Goal: Task Accomplishment & Management: Manage account settings

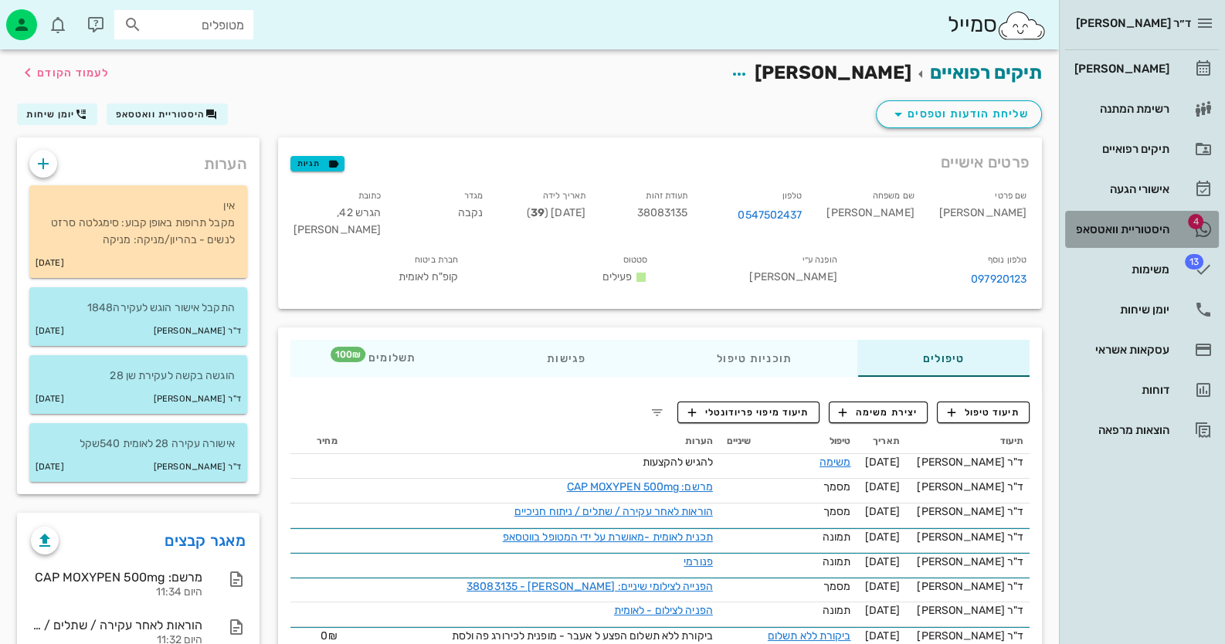
click at [1111, 230] on div "היסטוריית וואטסאפ" at bounding box center [1120, 229] width 98 height 12
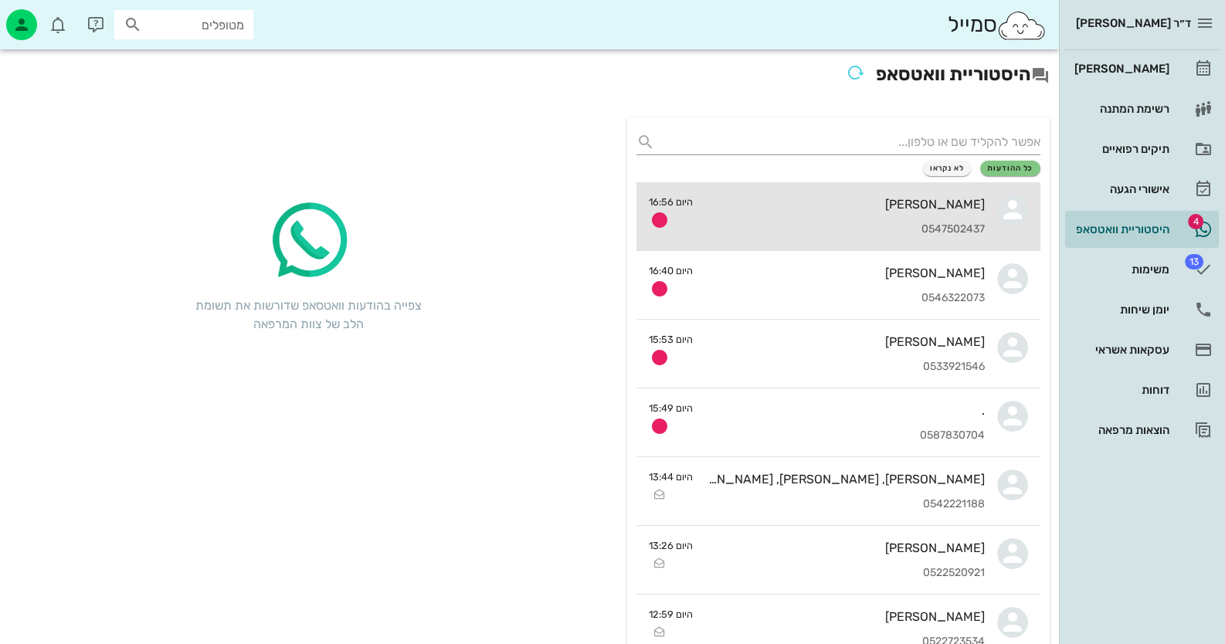
click at [860, 215] on div "[PERSON_NAME] 0547502437" at bounding box center [845, 216] width 280 height 68
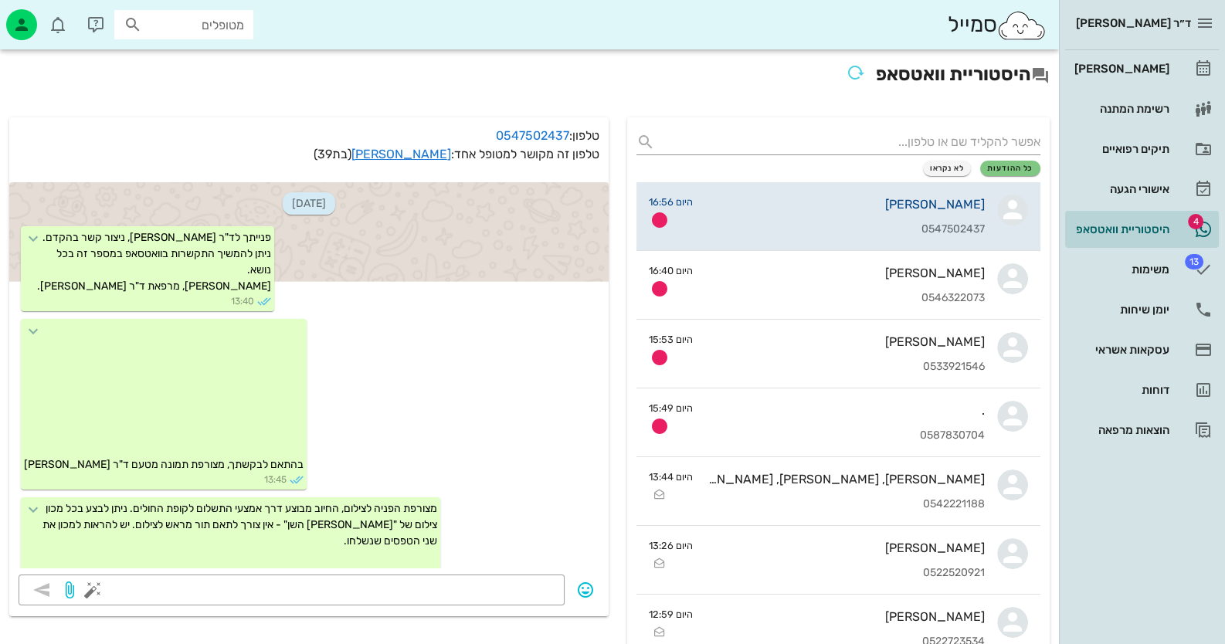
scroll to position [2552, 0]
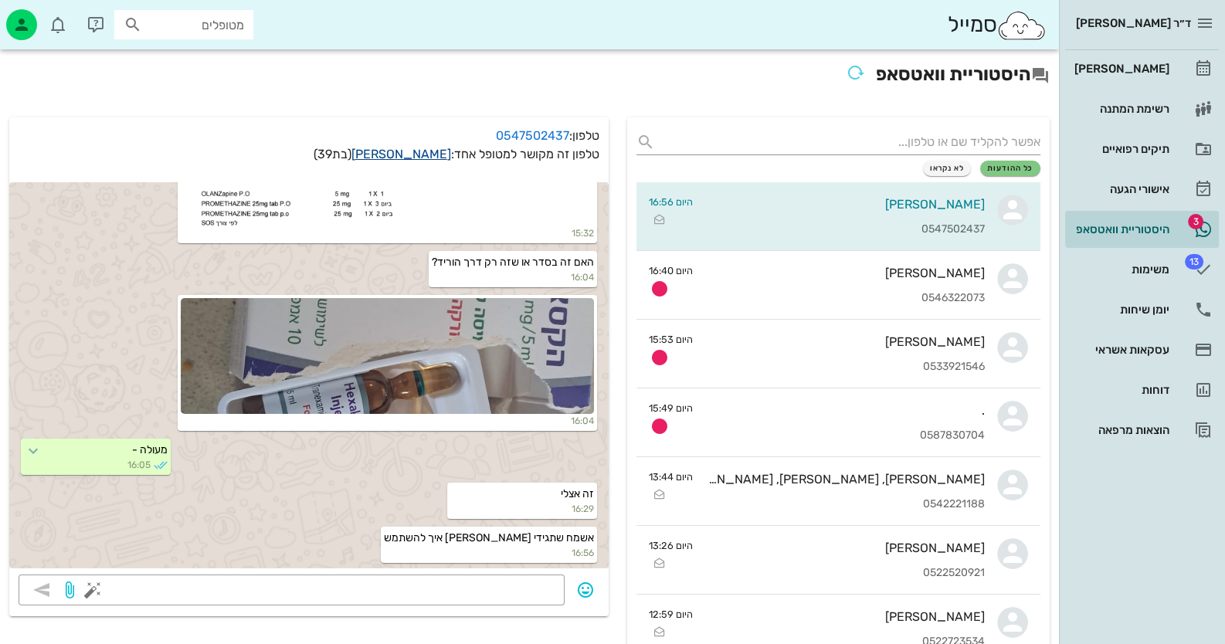
click at [409, 158] on link "[PERSON_NAME]" at bounding box center [401, 154] width 100 height 15
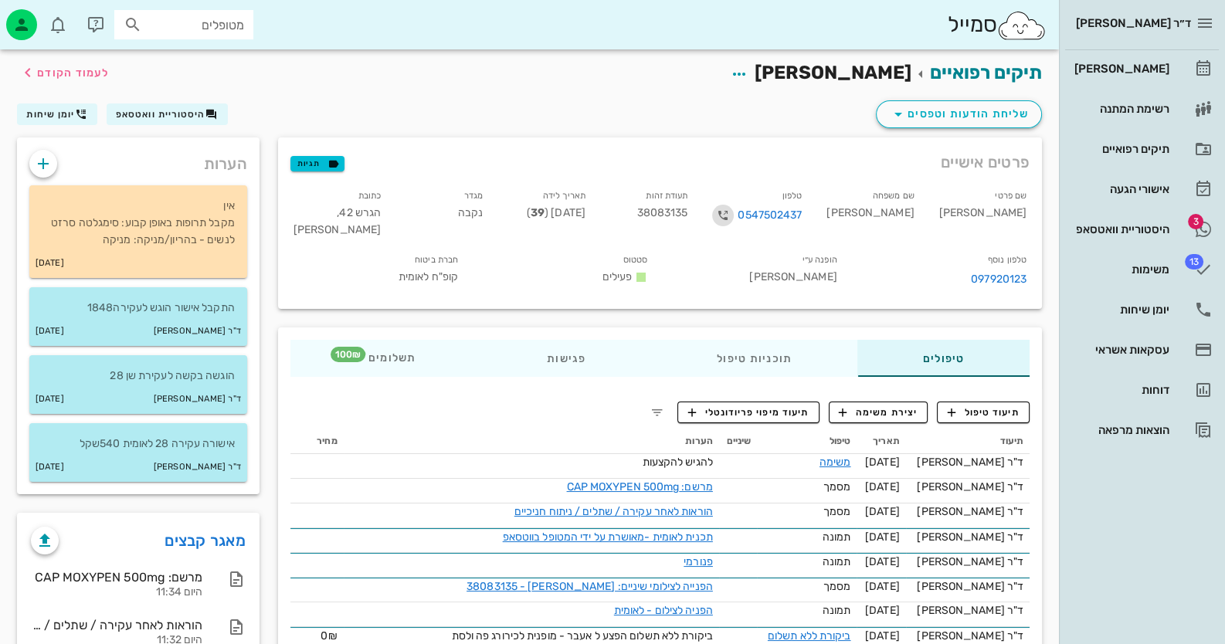
click at [732, 217] on icon "button" at bounding box center [723, 215] width 19 height 19
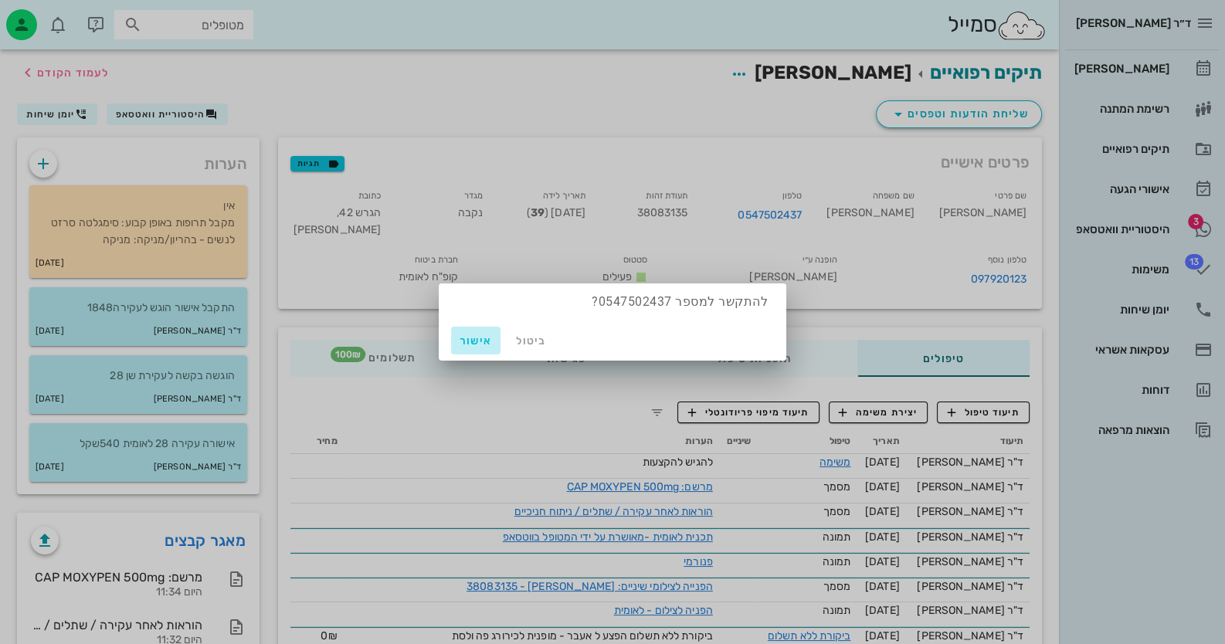
click at [473, 347] on button "אישור" at bounding box center [475, 341] width 49 height 28
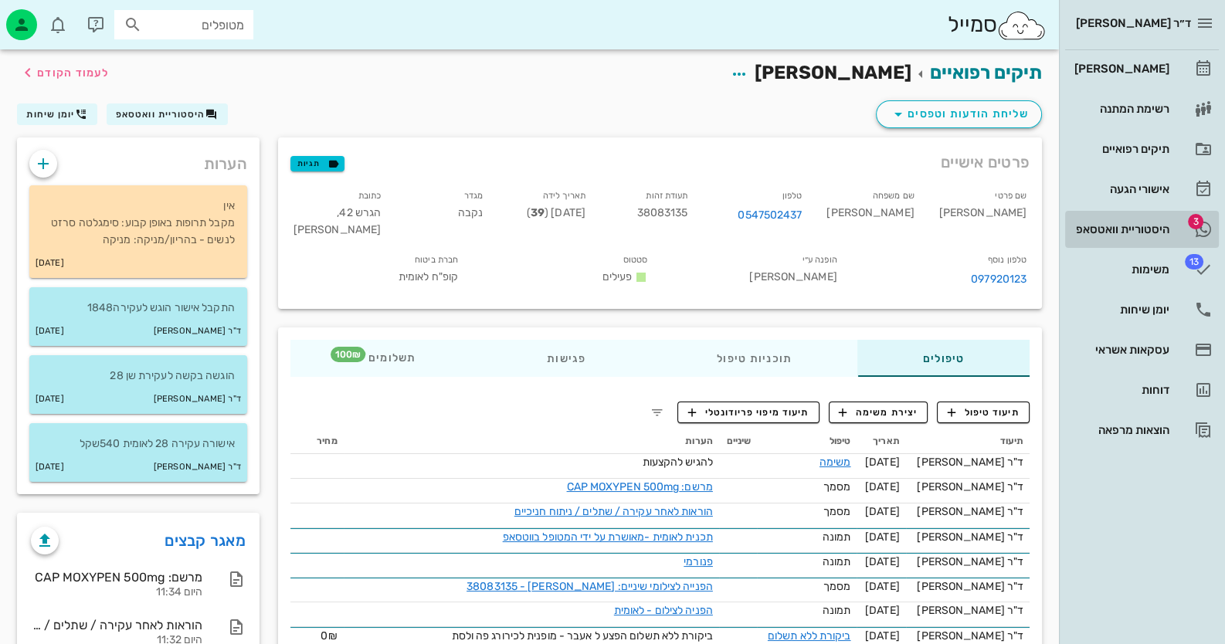
click at [1135, 243] on link "3 היסטוריית וואטסאפ" at bounding box center [1142, 229] width 154 height 37
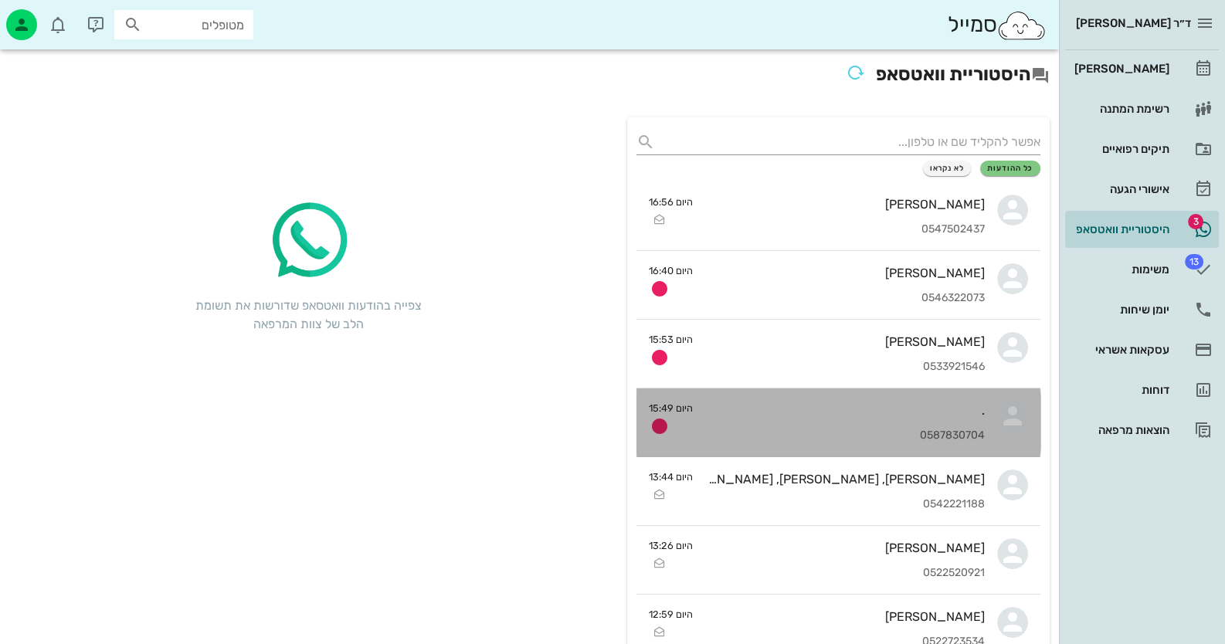
click at [978, 416] on div "." at bounding box center [845, 410] width 280 height 15
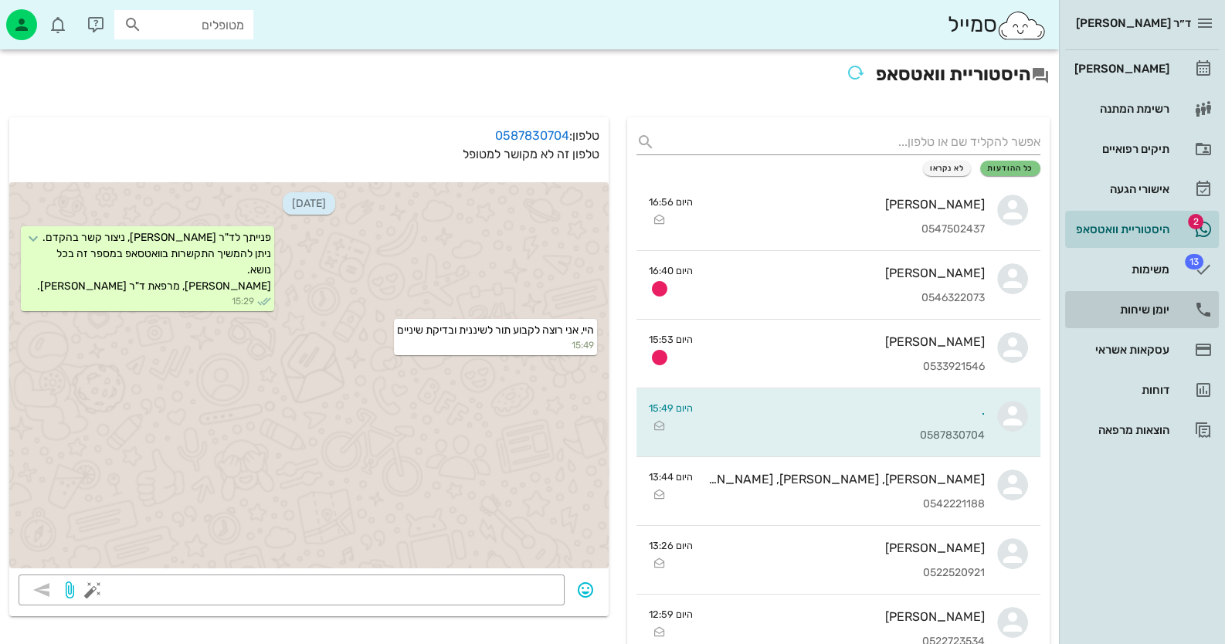
click at [1118, 296] on link "יומן שיחות" at bounding box center [1142, 309] width 154 height 37
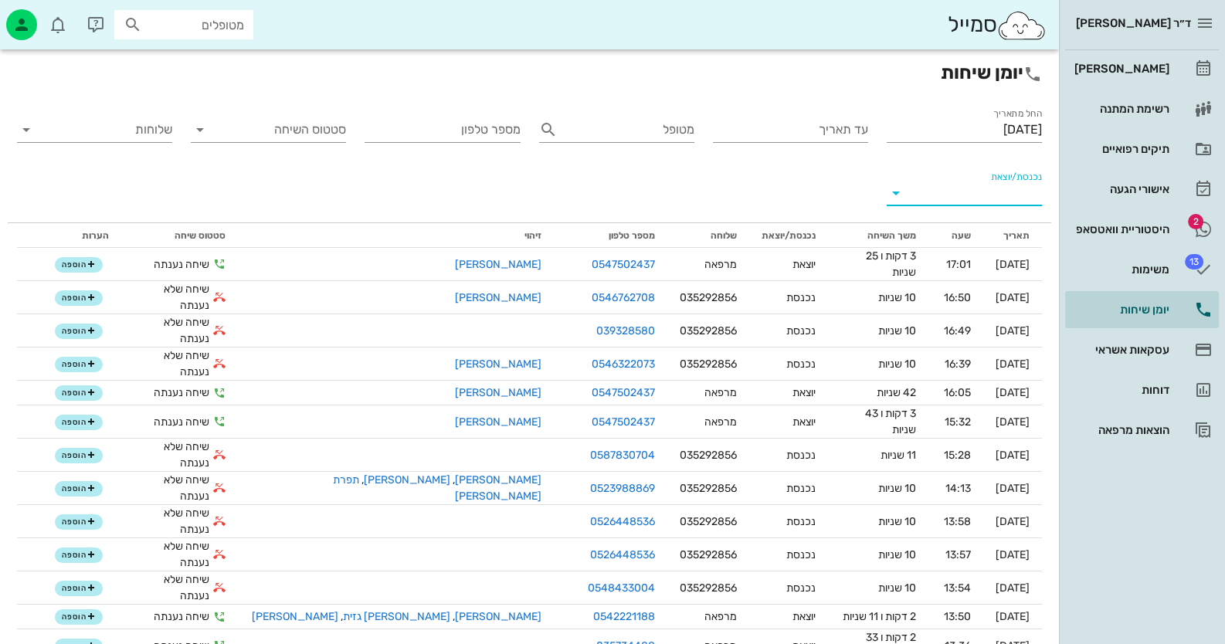
click at [974, 188] on input "נכנסת/יוצאת" at bounding box center [976, 193] width 131 height 25
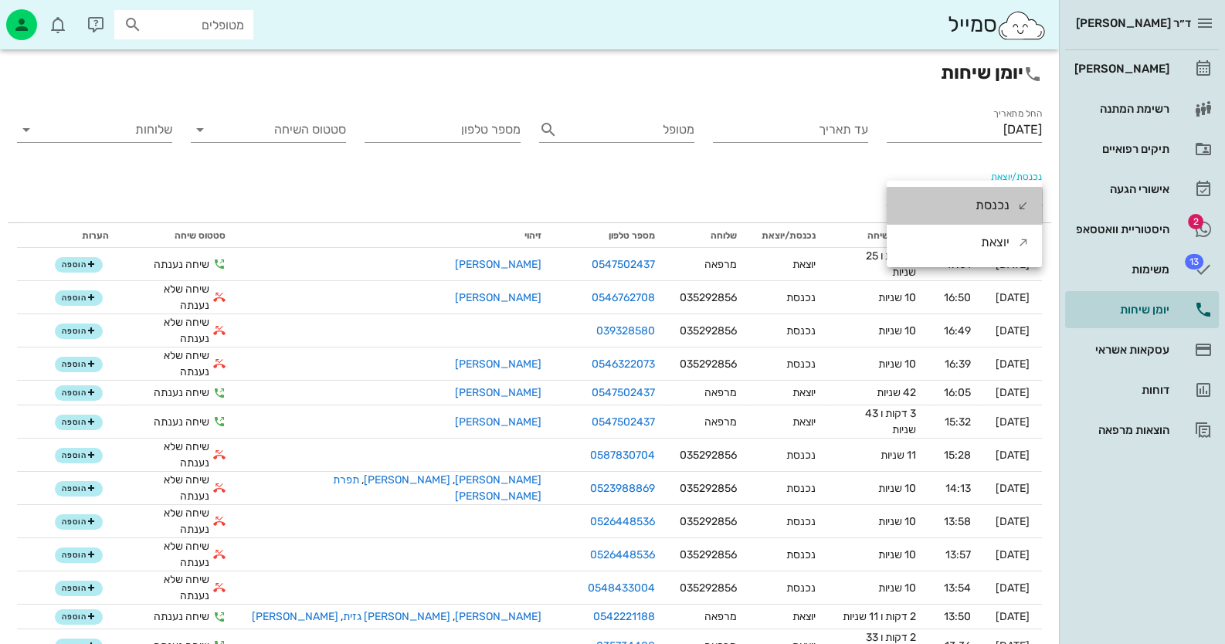
click at [974, 188] on div "נכנסת" at bounding box center [964, 205] width 155 height 37
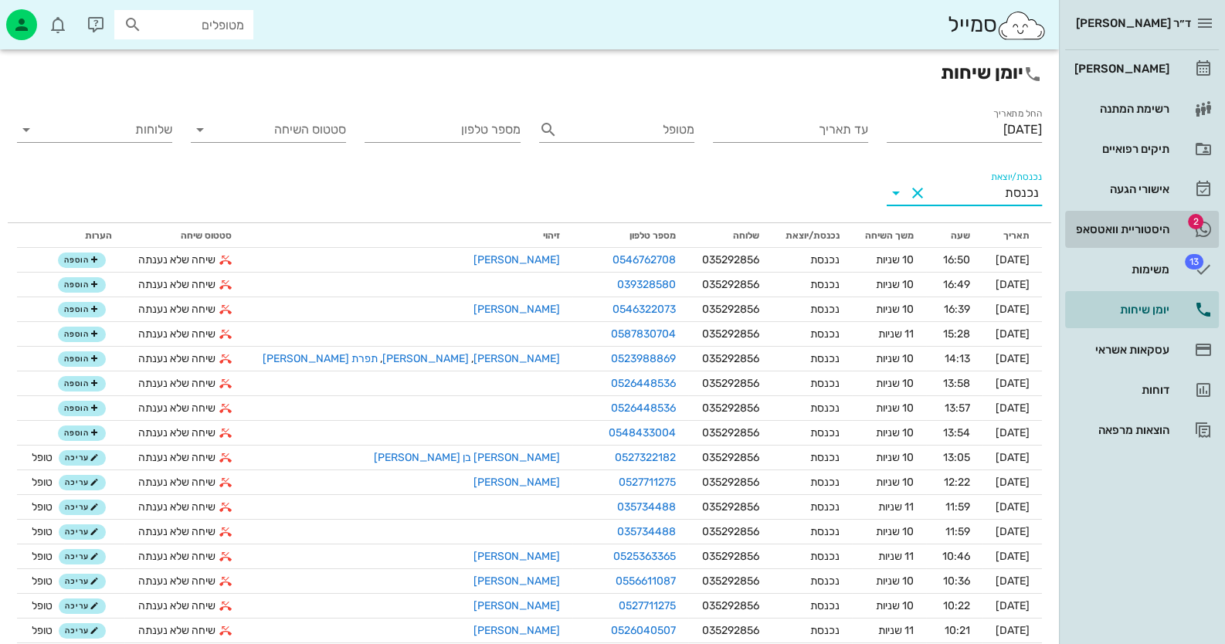
click at [1147, 230] on div "היסטוריית וואטסאפ" at bounding box center [1120, 229] width 98 height 12
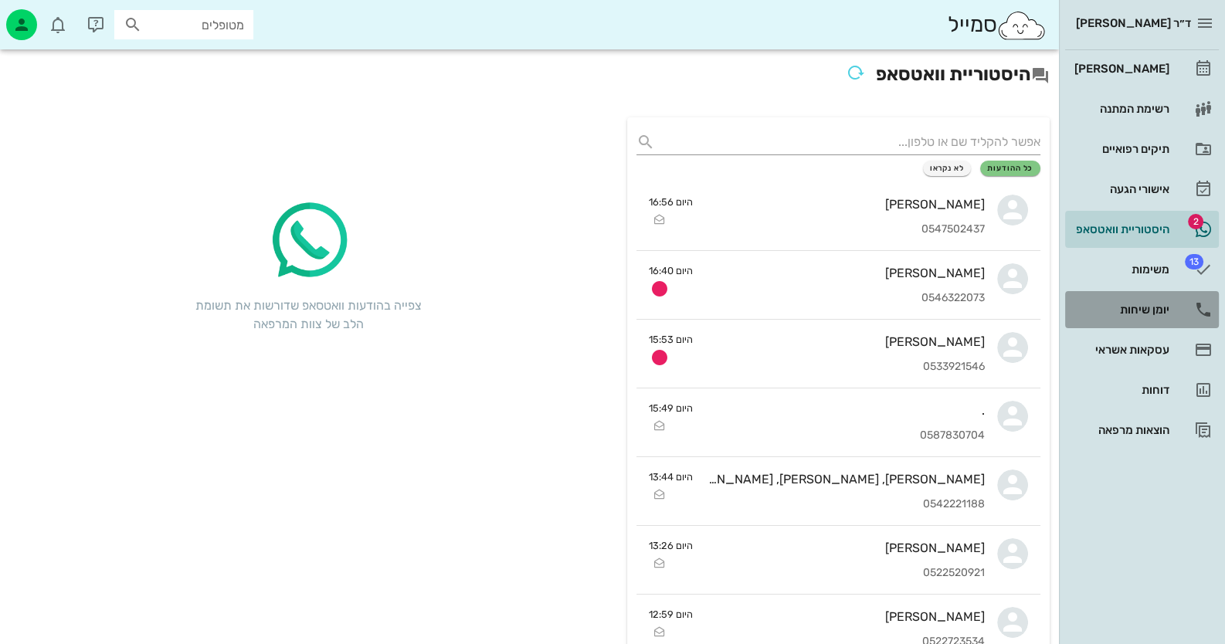
click at [1162, 314] on div "יומן שיחות" at bounding box center [1120, 310] width 98 height 12
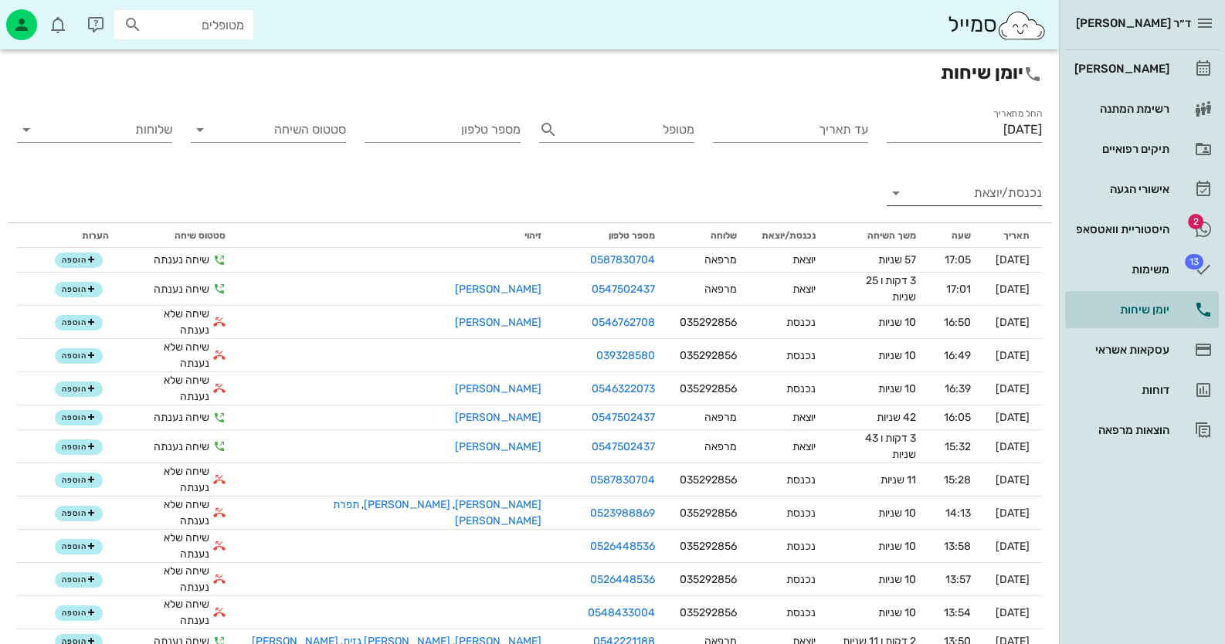
click at [1000, 185] on input "נכנסת/יוצאת" at bounding box center [976, 193] width 131 height 25
click at [1000, 185] on div "נכנסת יוצאת" at bounding box center [964, 224] width 155 height 87
click at [1002, 182] on div "נכנסת יוצאת" at bounding box center [964, 224] width 155 height 87
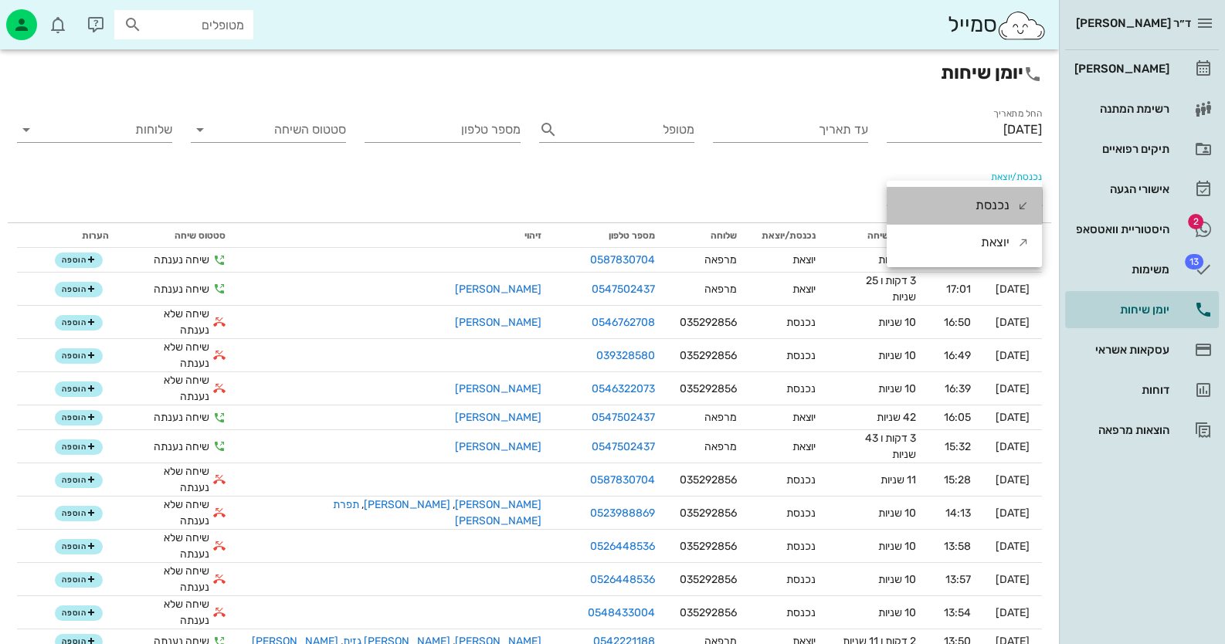
click at [998, 195] on div "נכנסת" at bounding box center [992, 205] width 34 height 37
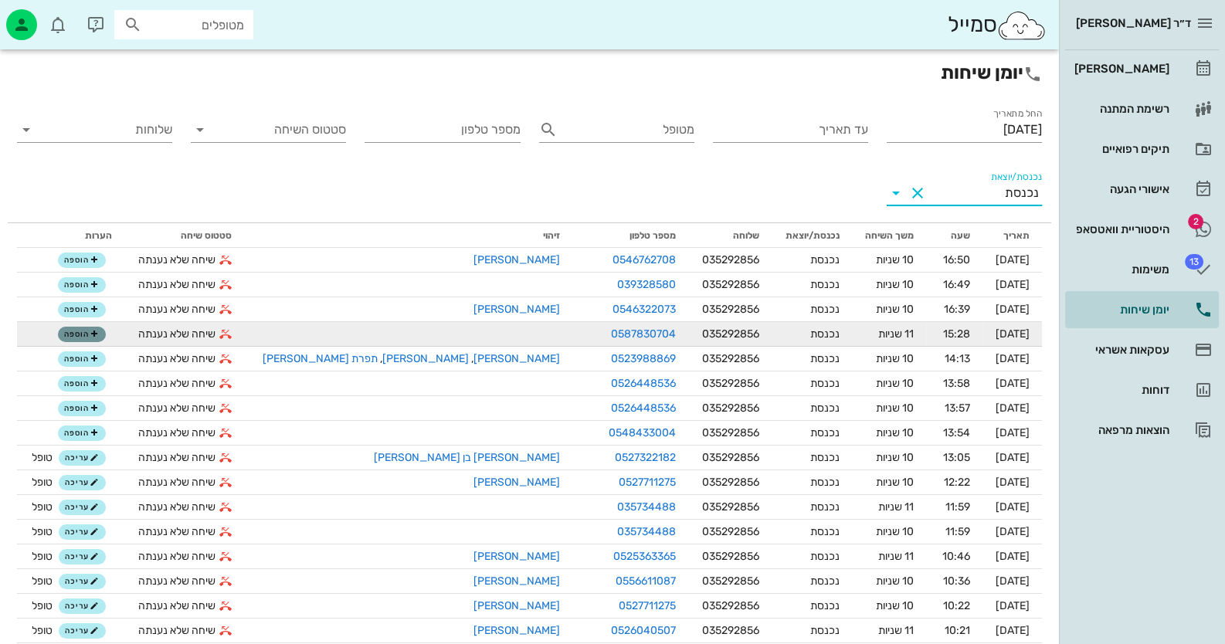
click at [88, 331] on span "הוספה" at bounding box center [81, 334] width 34 height 9
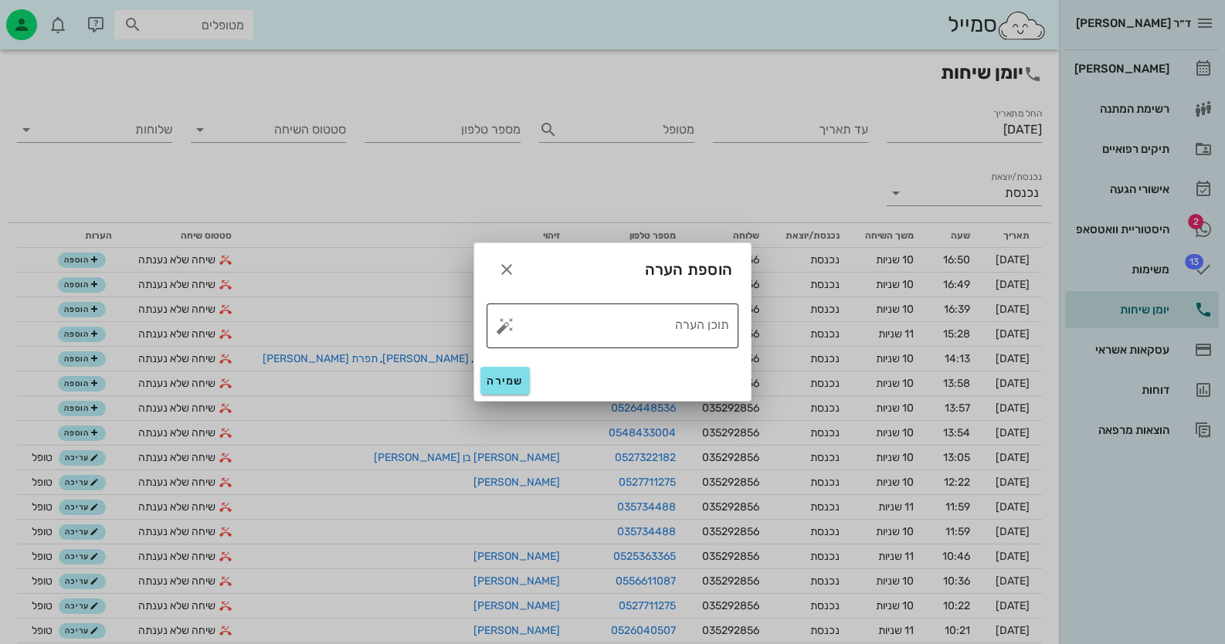
click at [514, 327] on button "button" at bounding box center [505, 326] width 19 height 19
click at [578, 315] on div "טופל" at bounding box center [571, 309] width 115 height 40
type textarea "טופל"
click at [517, 372] on button "שמירה" at bounding box center [504, 381] width 49 height 28
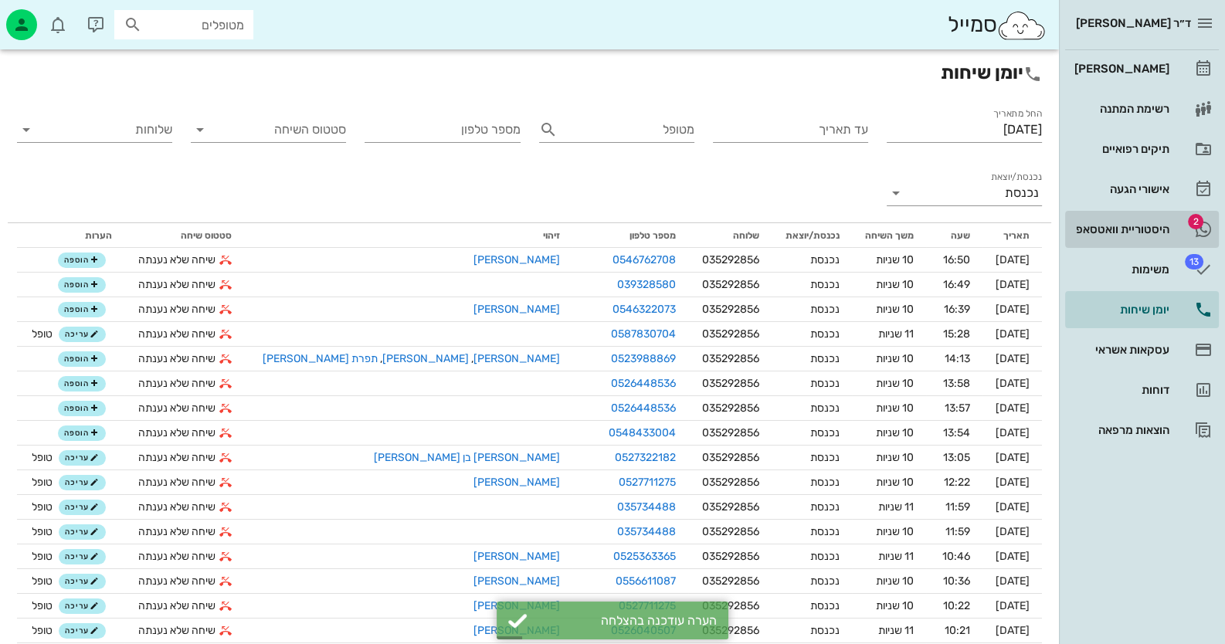
click at [1137, 215] on link "2 היסטוריית וואטסאפ" at bounding box center [1142, 229] width 154 height 37
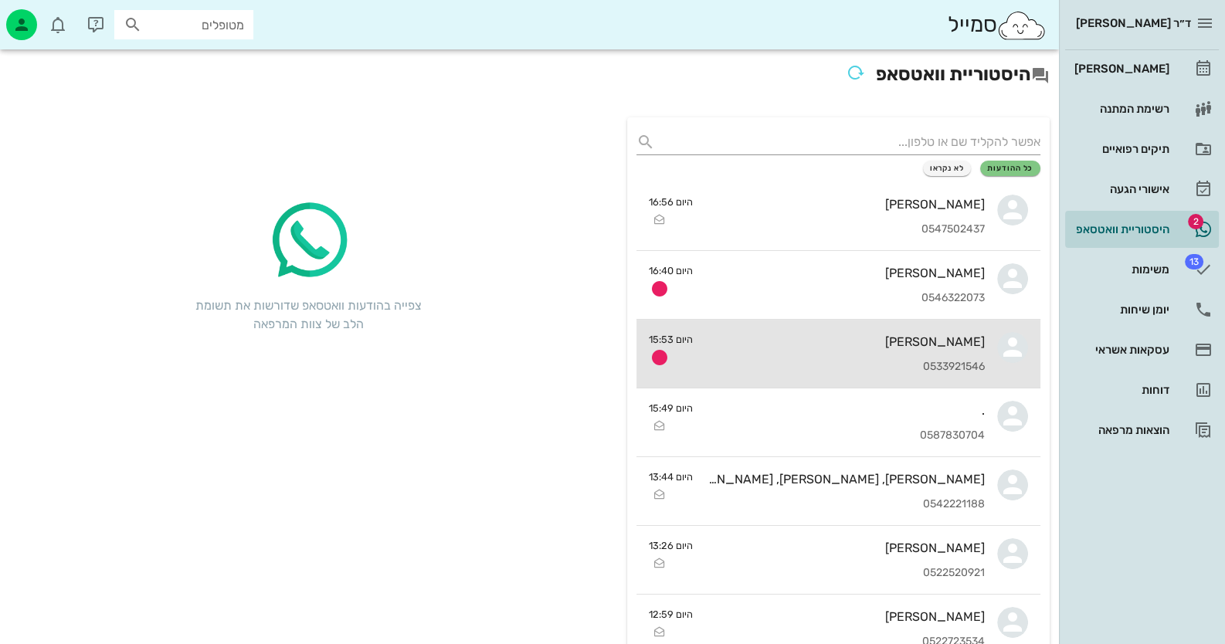
click at [884, 351] on div "[PERSON_NAME] 0533921546" at bounding box center [845, 354] width 280 height 68
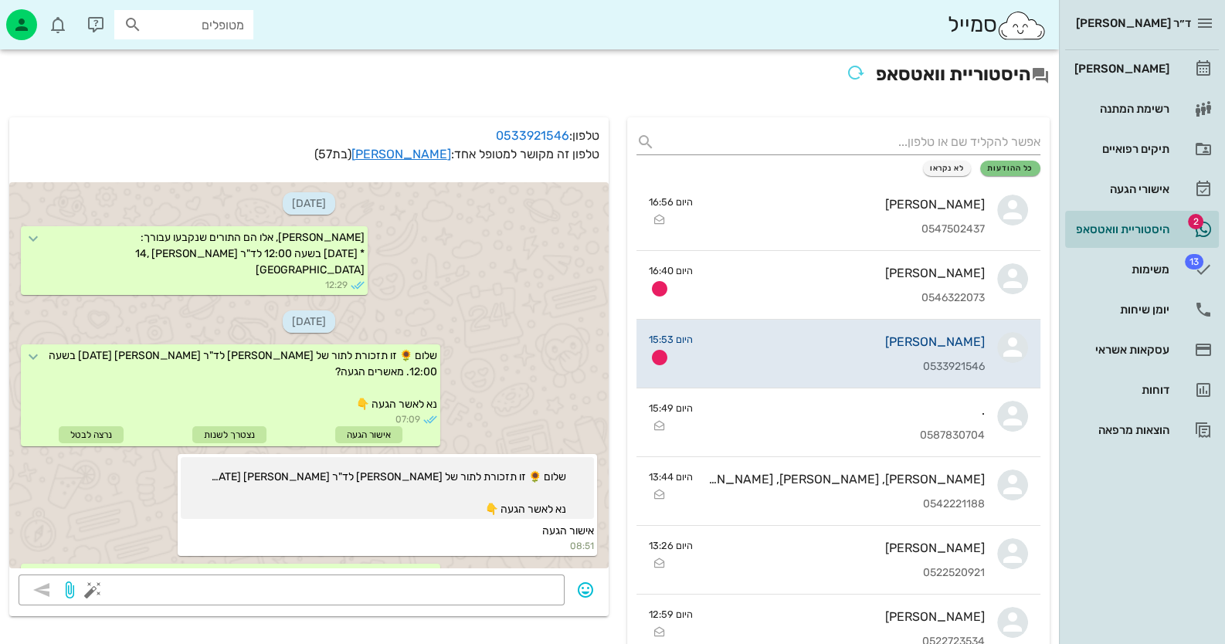
scroll to position [2960, 0]
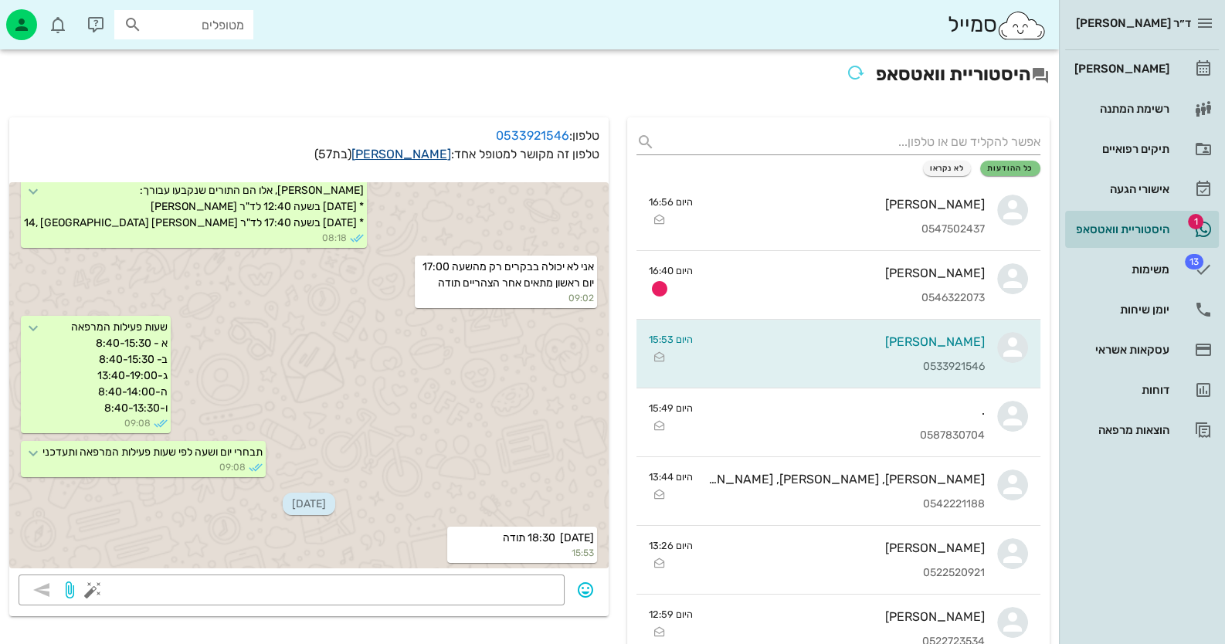
click at [422, 154] on link "[PERSON_NAME]" at bounding box center [401, 154] width 100 height 15
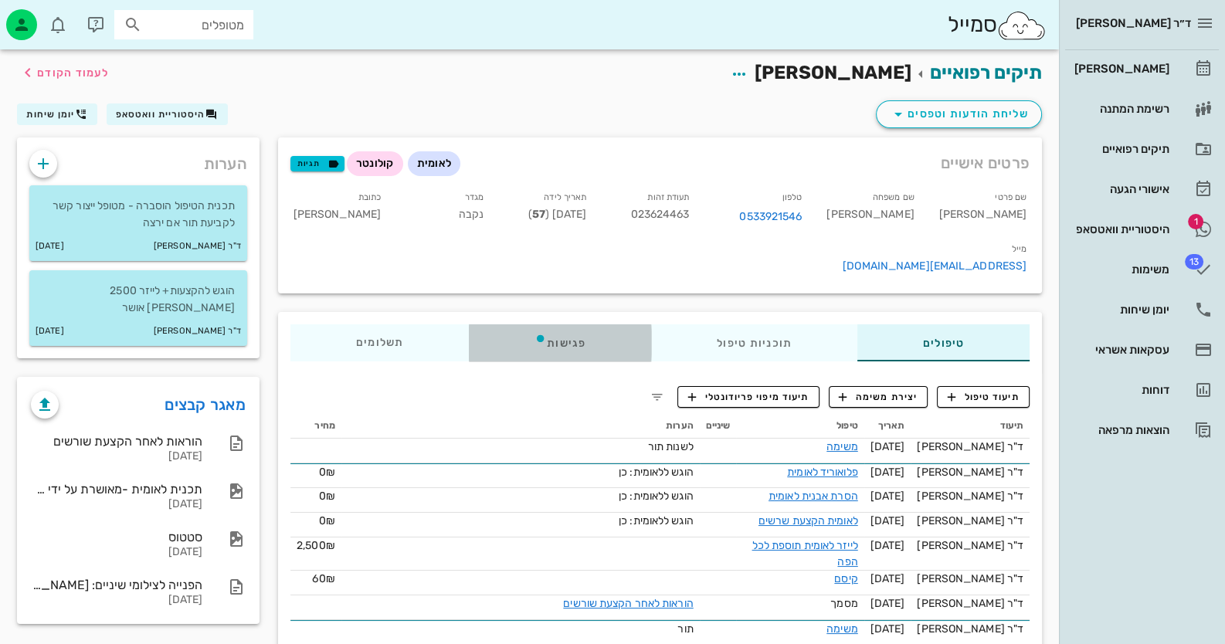
click at [553, 324] on div "פגישות" at bounding box center [560, 342] width 182 height 37
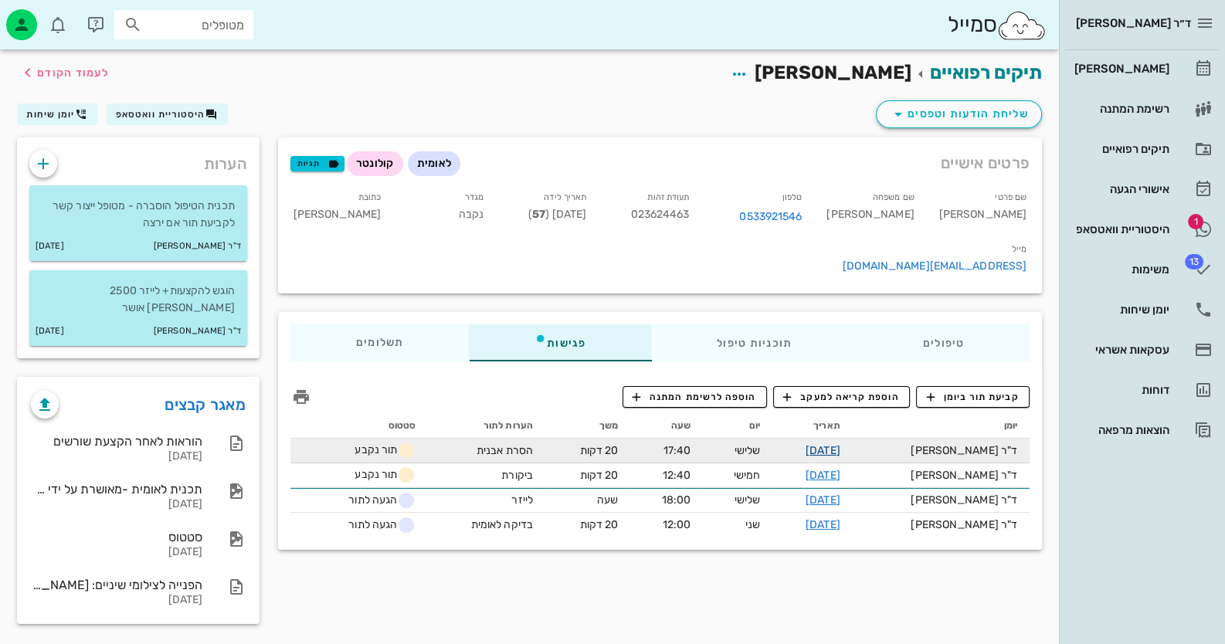
click at [840, 444] on link "[DATE]" at bounding box center [823, 450] width 35 height 13
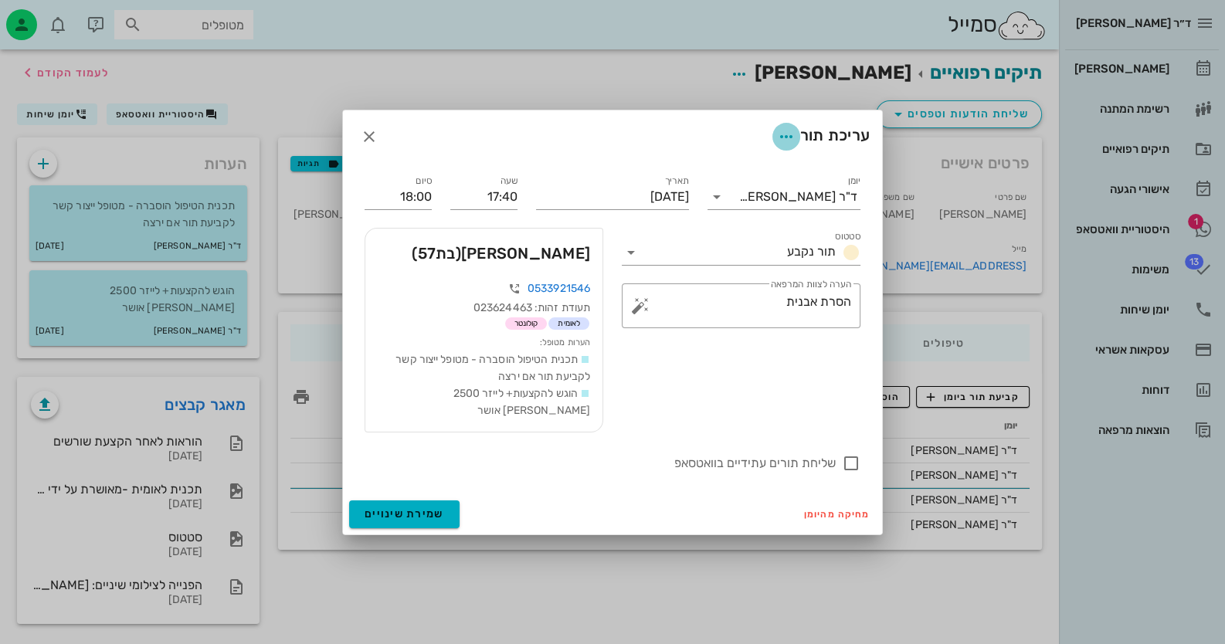
click at [777, 146] on icon "button" at bounding box center [786, 136] width 19 height 19
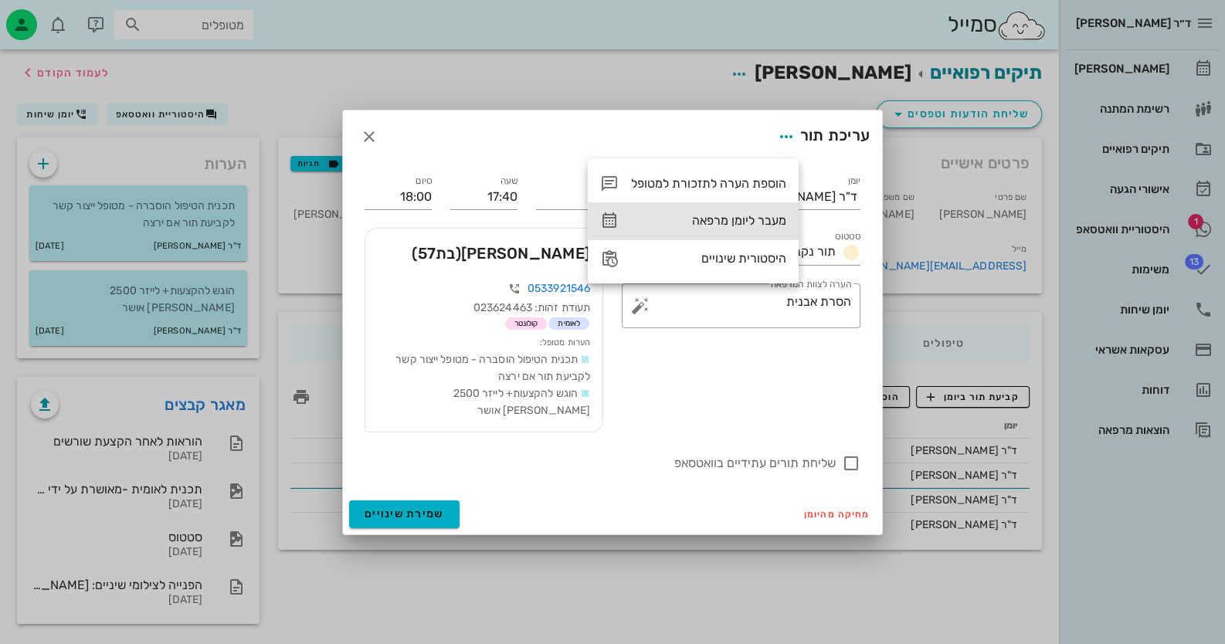
click at [715, 215] on div "מעבר ליומן מרפאה" at bounding box center [708, 220] width 155 height 15
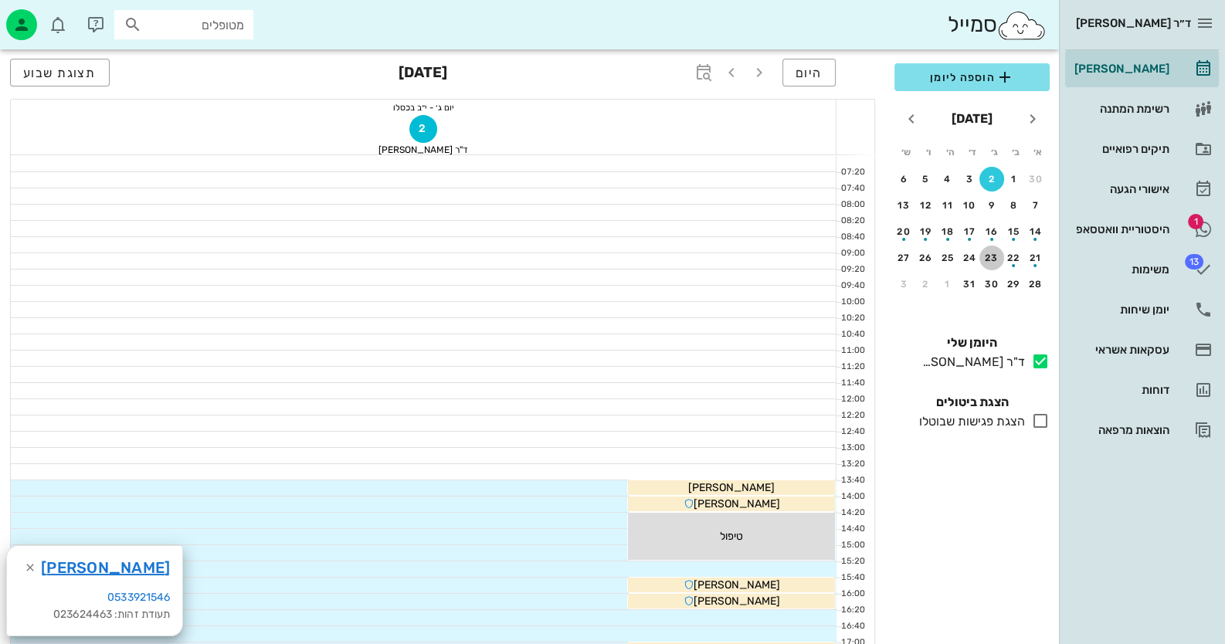
click at [984, 260] on div "23" at bounding box center [991, 258] width 25 height 11
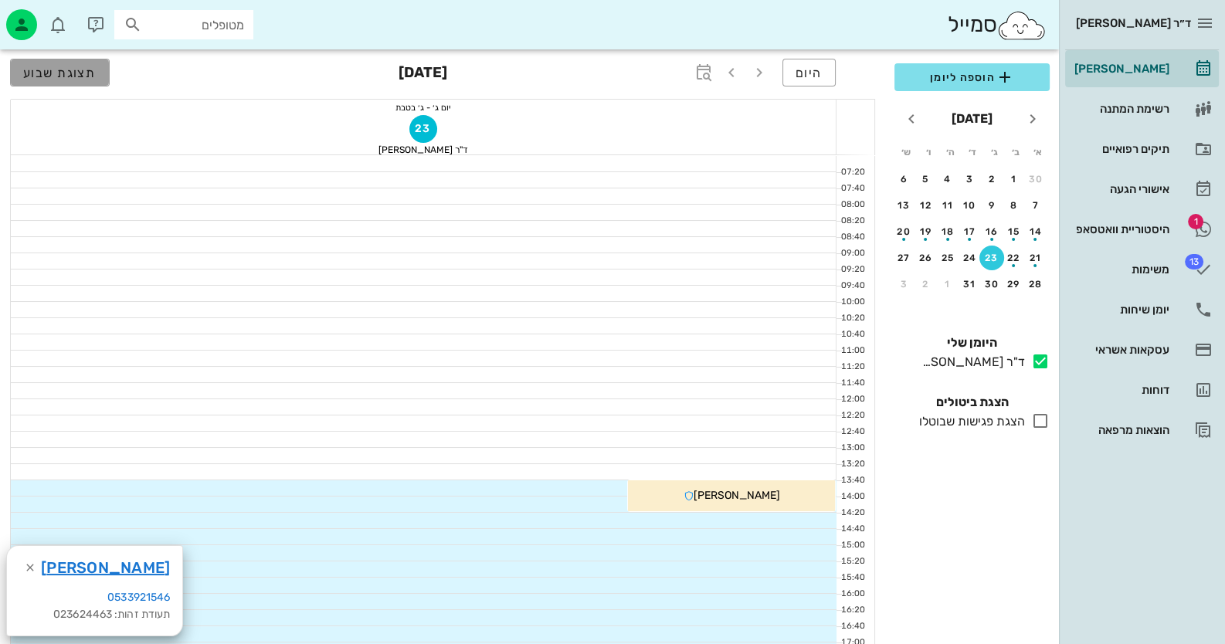
click at [75, 66] on span "תצוגת שבוע" at bounding box center [59, 73] width 73 height 15
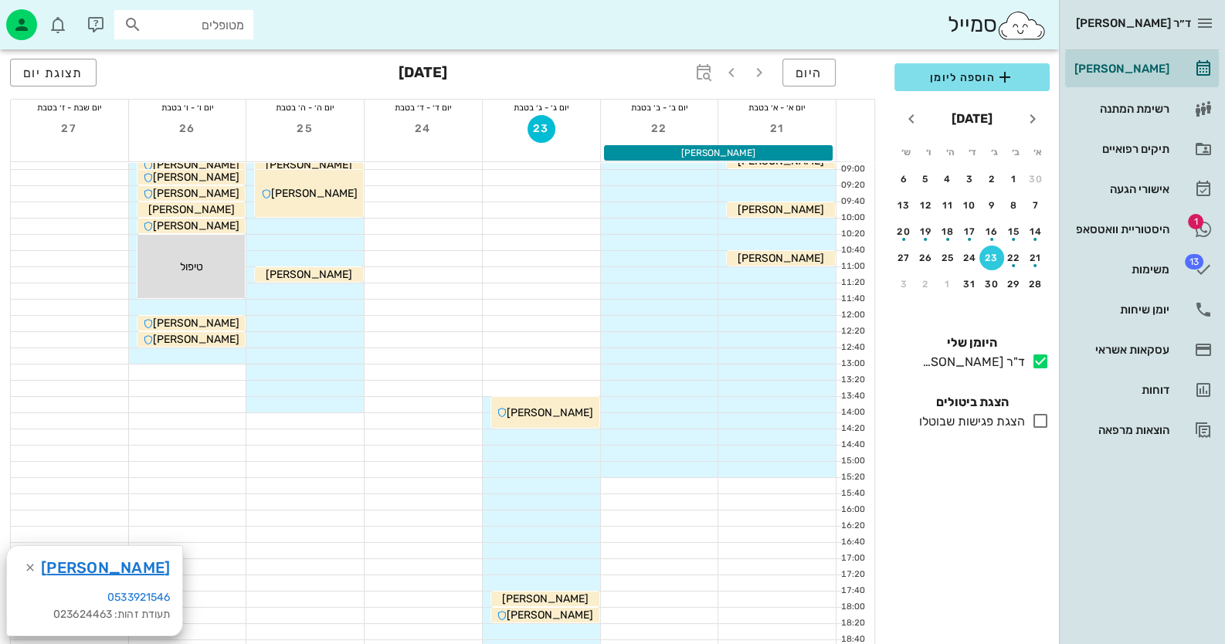
scroll to position [232, 0]
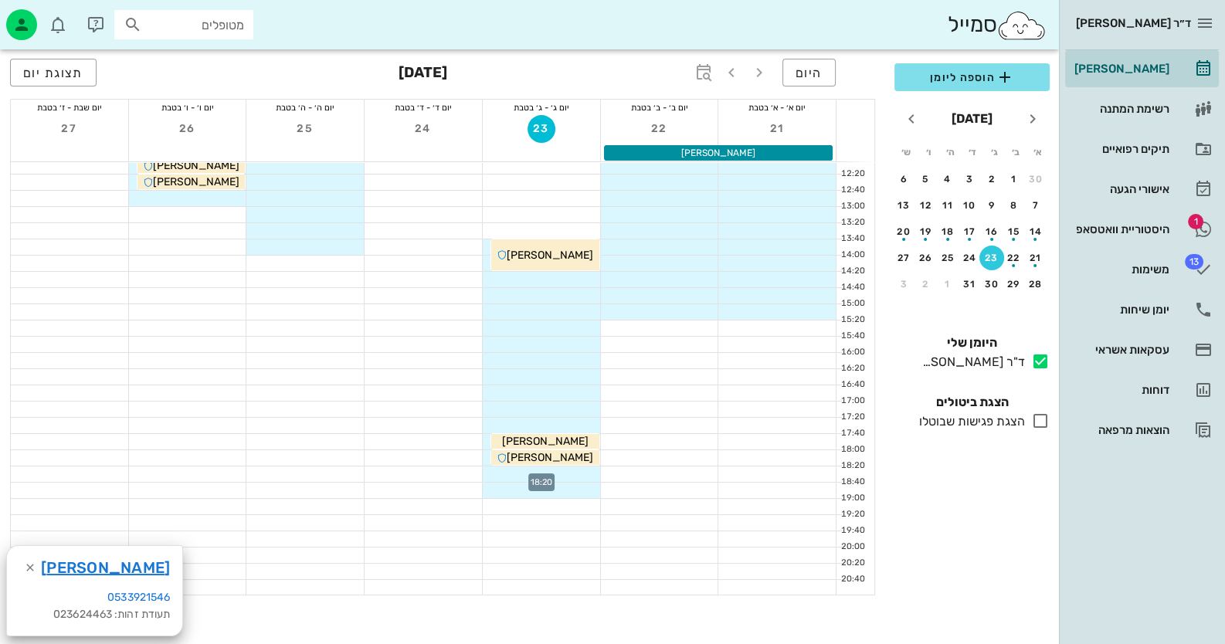
click at [568, 475] on div at bounding box center [541, 474] width 117 height 15
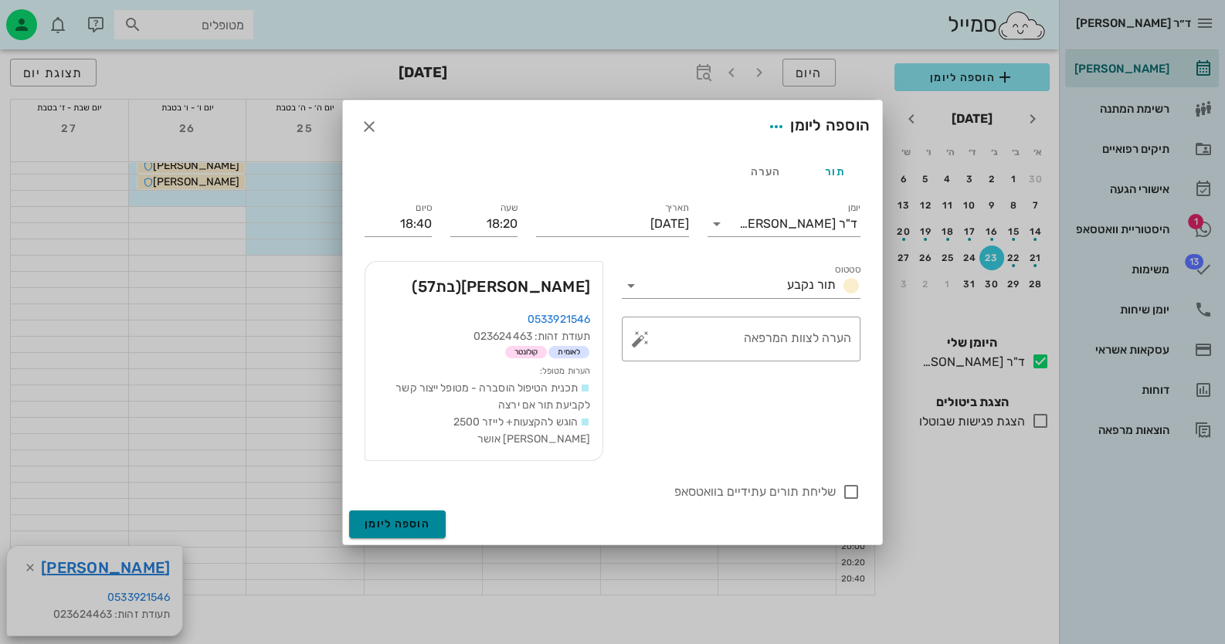
click at [427, 517] on span "הוספה ליומן" at bounding box center [398, 523] width 66 height 13
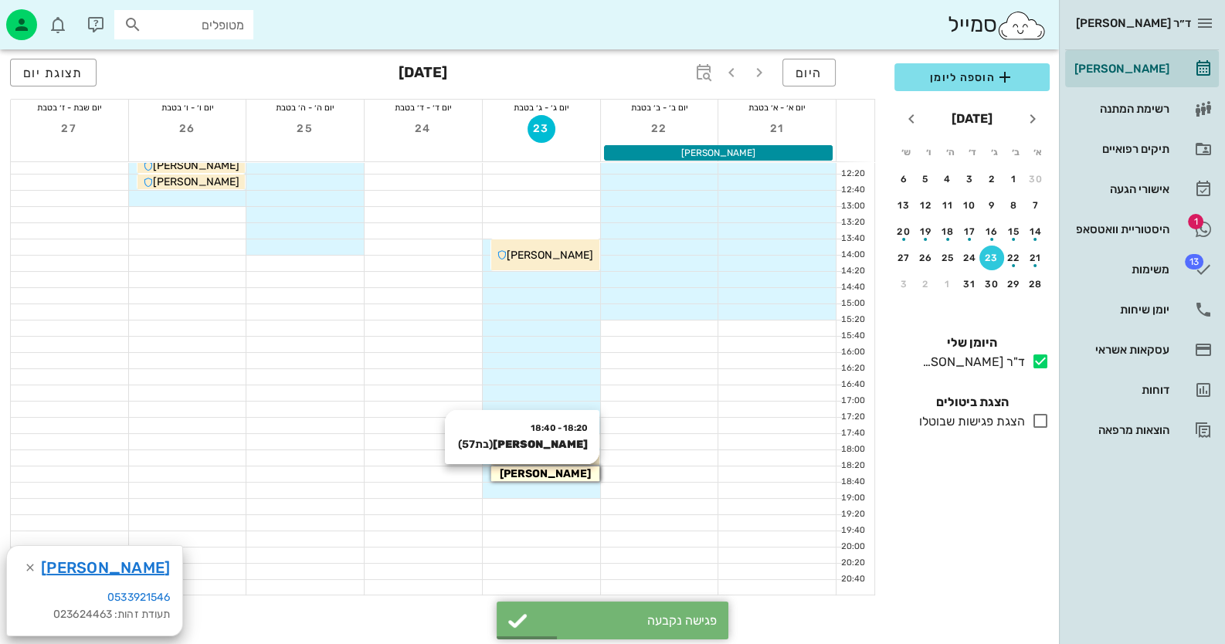
click at [552, 470] on span "[PERSON_NAME]" at bounding box center [545, 473] width 91 height 13
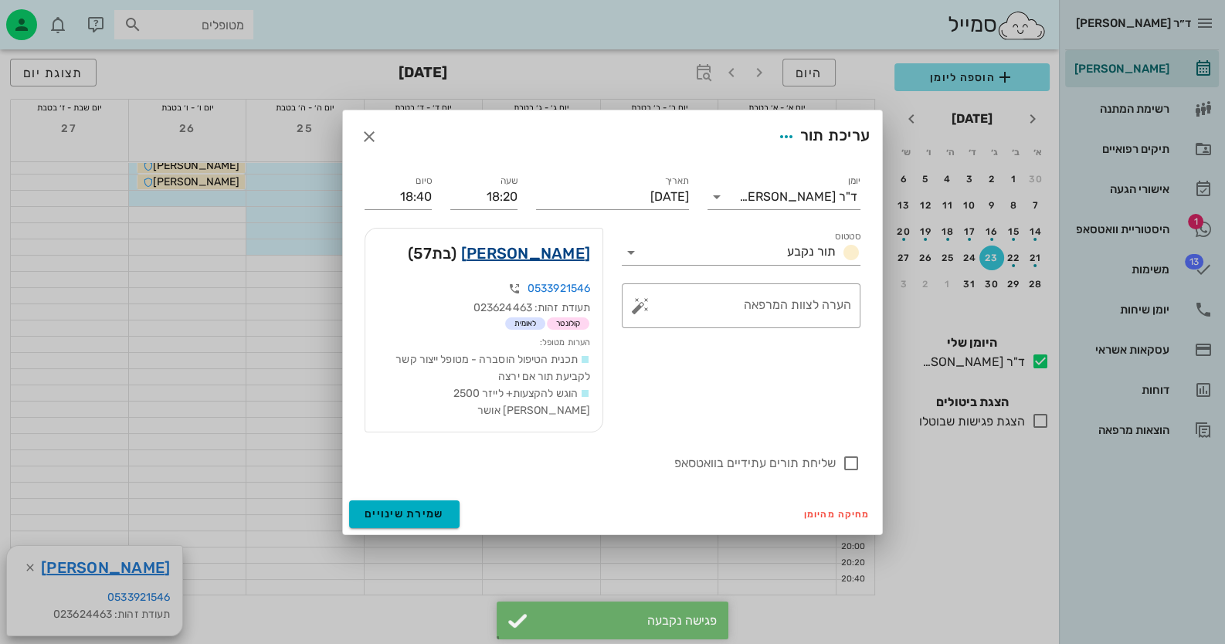
click at [568, 265] on link "[PERSON_NAME]" at bounding box center [525, 253] width 129 height 25
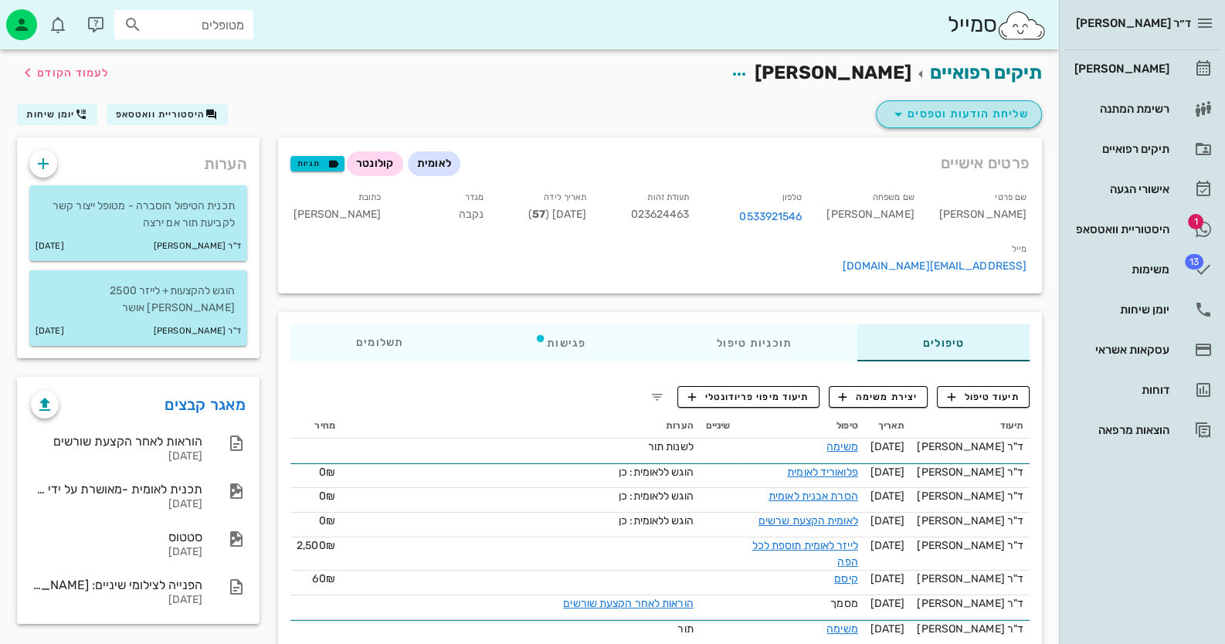
click at [935, 114] on span "שליחת הודעות וטפסים" at bounding box center [959, 114] width 140 height 19
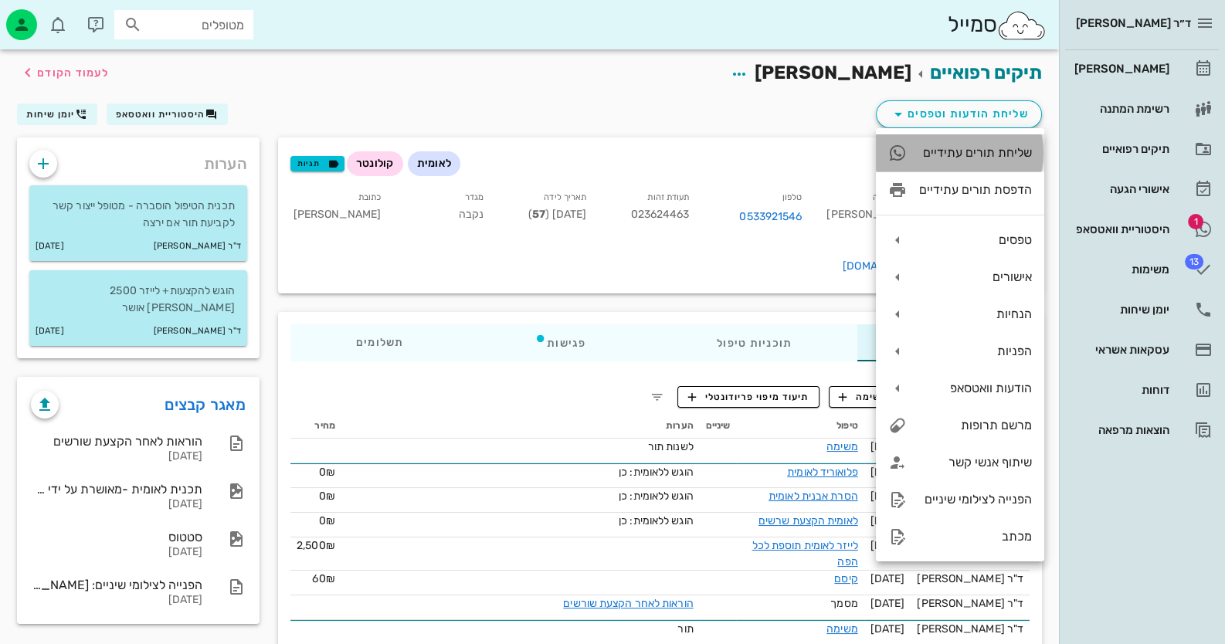
click at [969, 158] on div "שליחת תורים עתידיים" at bounding box center [975, 152] width 113 height 15
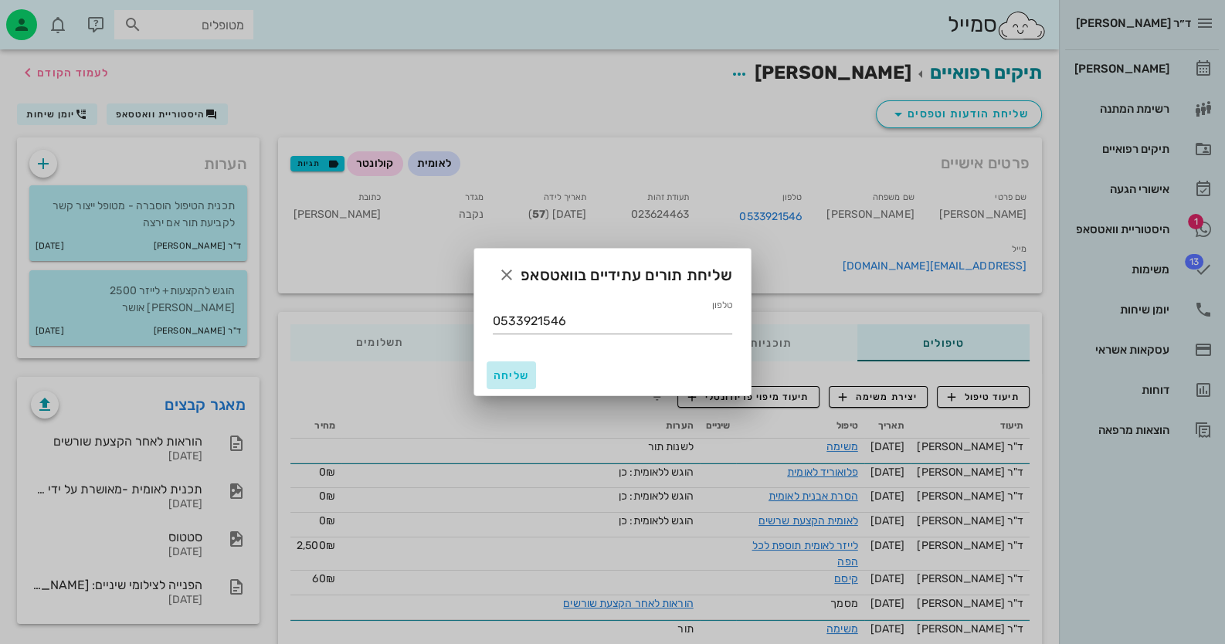
click at [497, 378] on span "שליחה" at bounding box center [511, 375] width 37 height 13
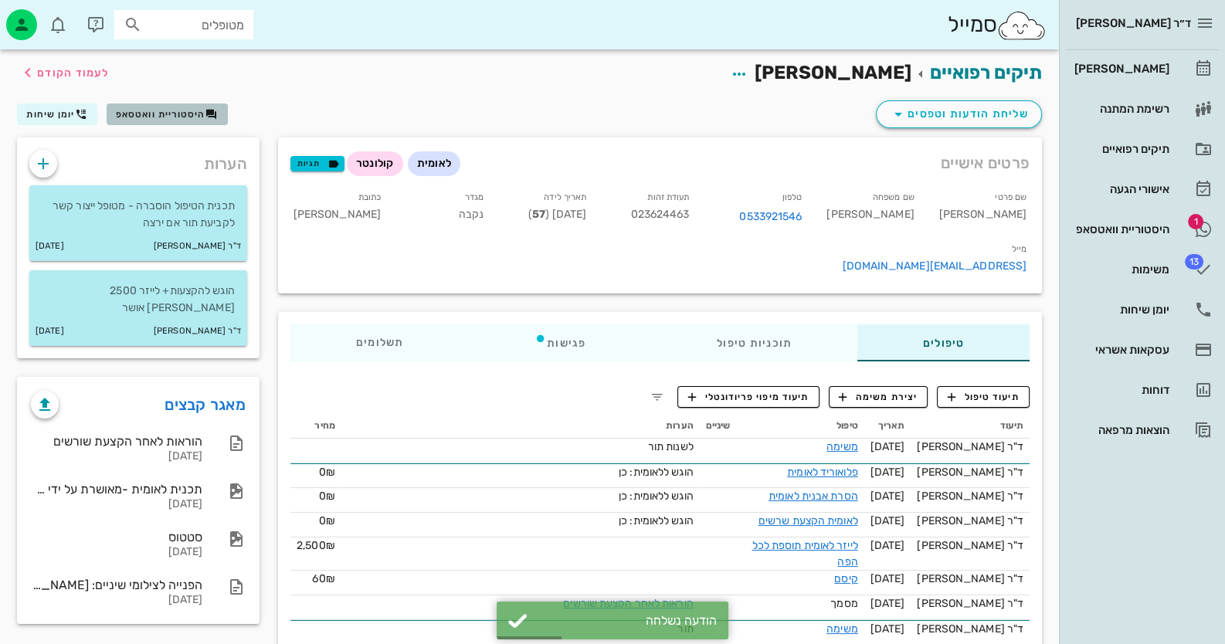
click at [207, 124] on button "היסטוריית וואטסאפ" at bounding box center [167, 114] width 121 height 22
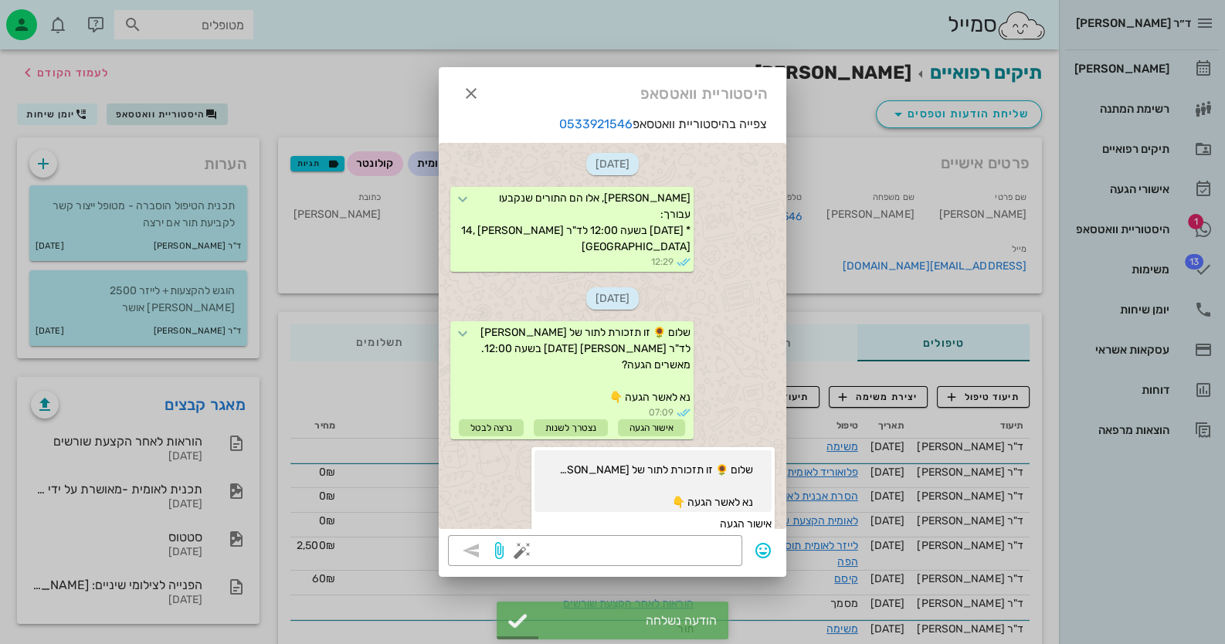
scroll to position [3409, 0]
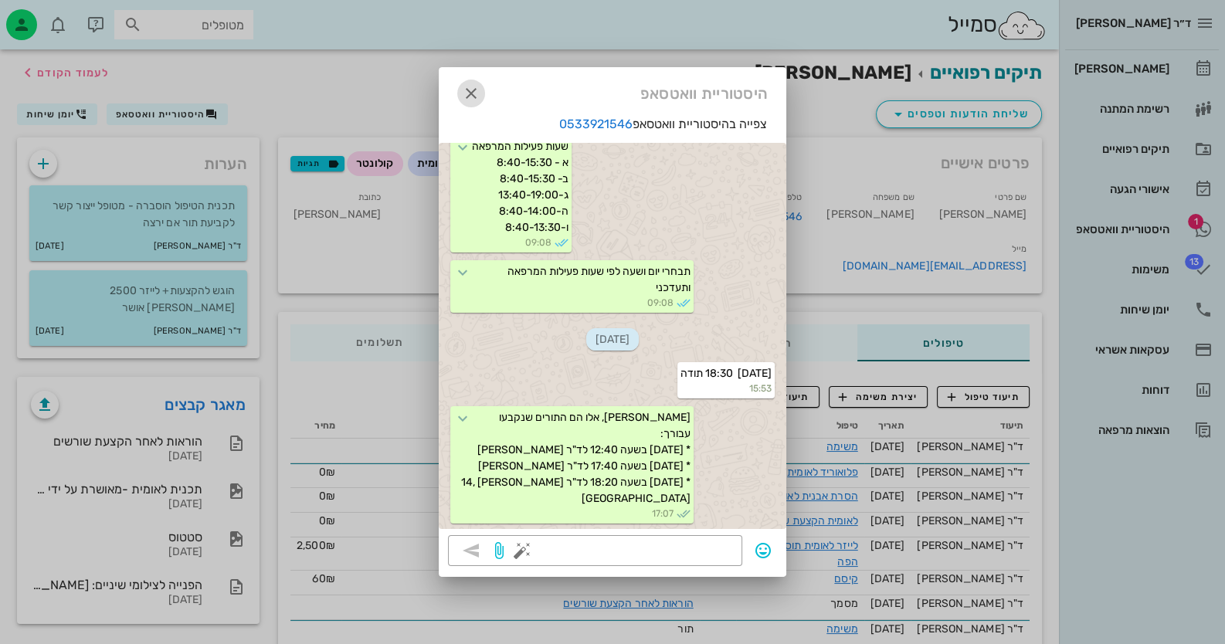
click at [470, 85] on icon "button" at bounding box center [471, 93] width 19 height 19
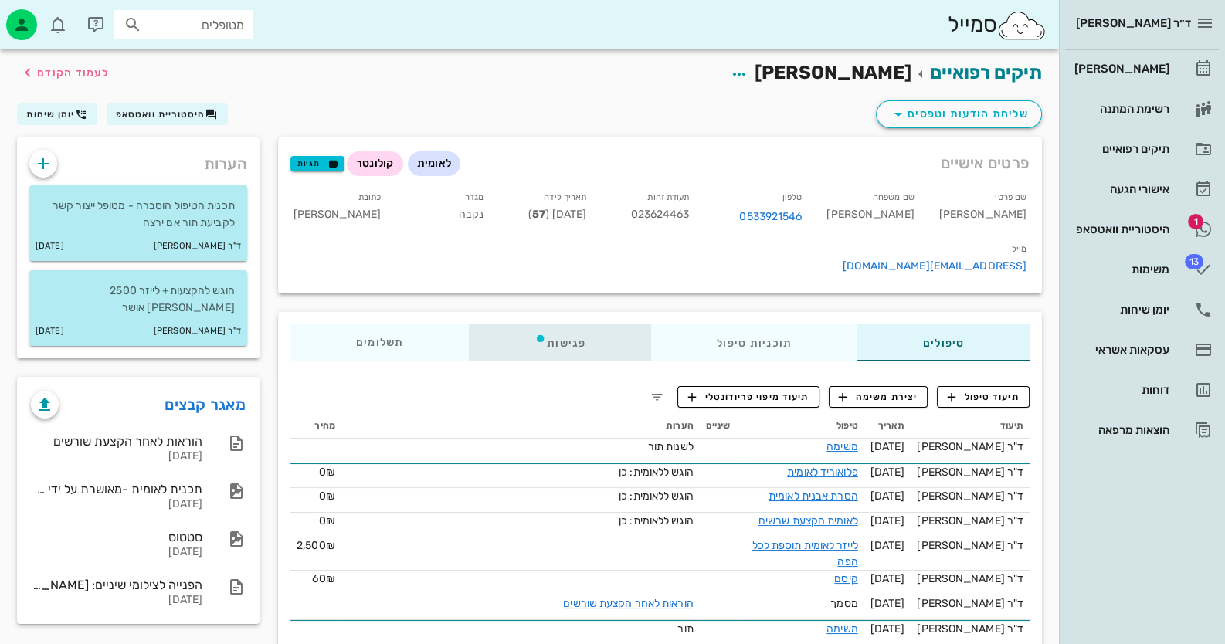
click at [578, 324] on div "פגישות" at bounding box center [560, 342] width 182 height 37
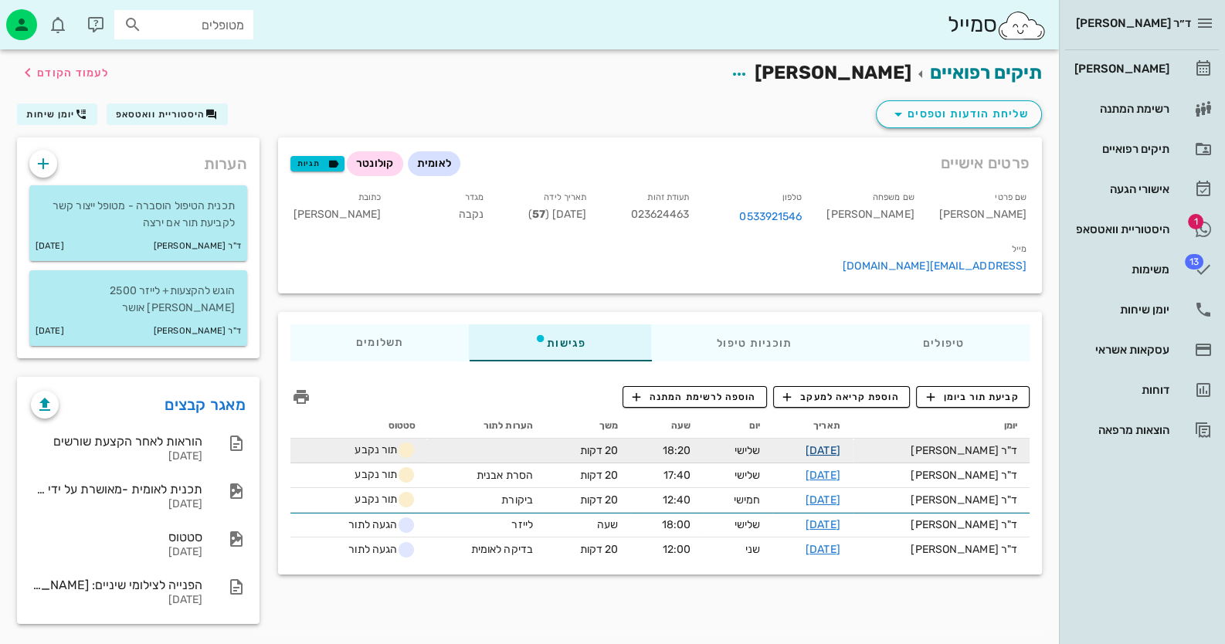
click at [840, 444] on link "[DATE]" at bounding box center [823, 450] width 35 height 13
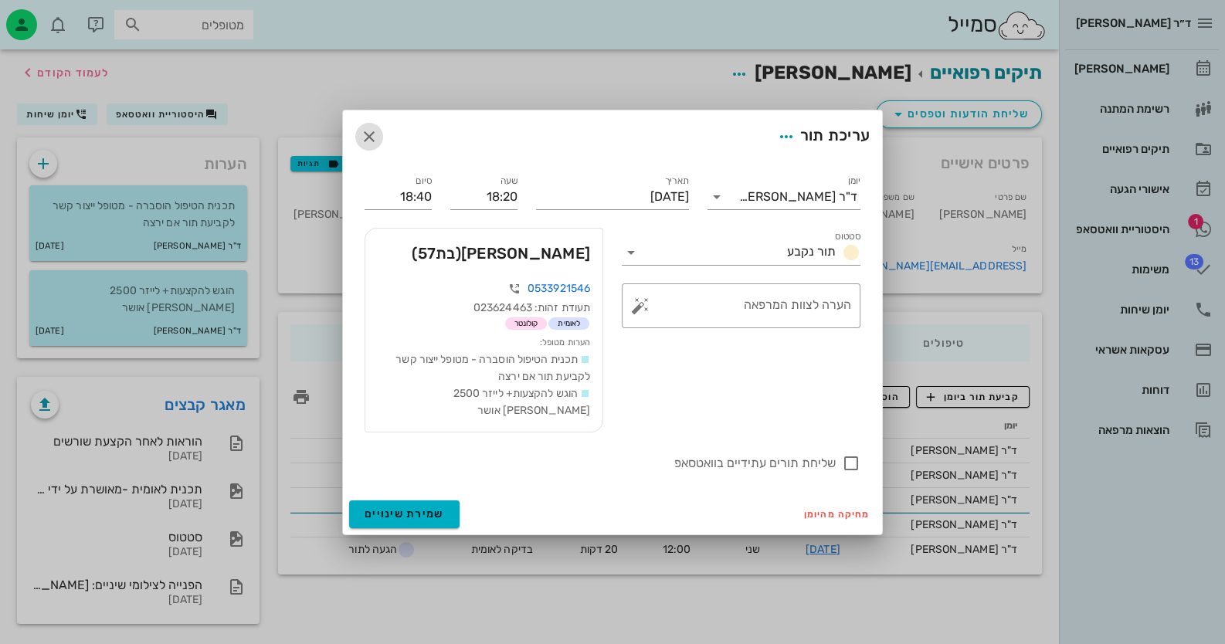
click at [360, 140] on icon "button" at bounding box center [369, 136] width 19 height 19
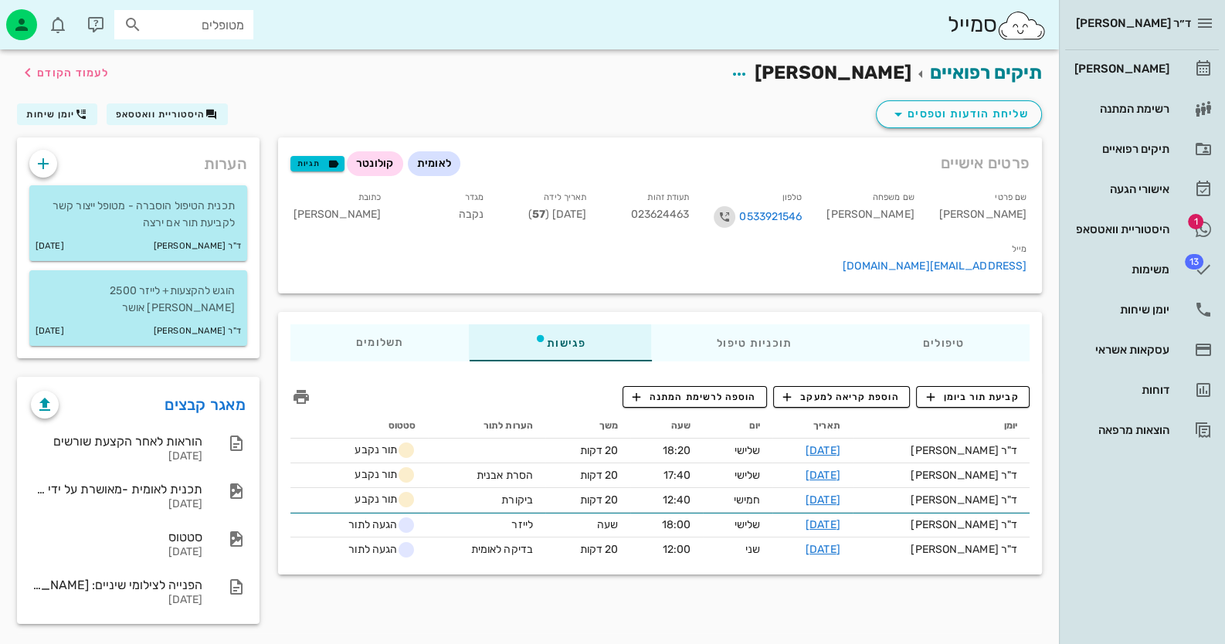
click at [734, 222] on icon "button" at bounding box center [724, 217] width 19 height 19
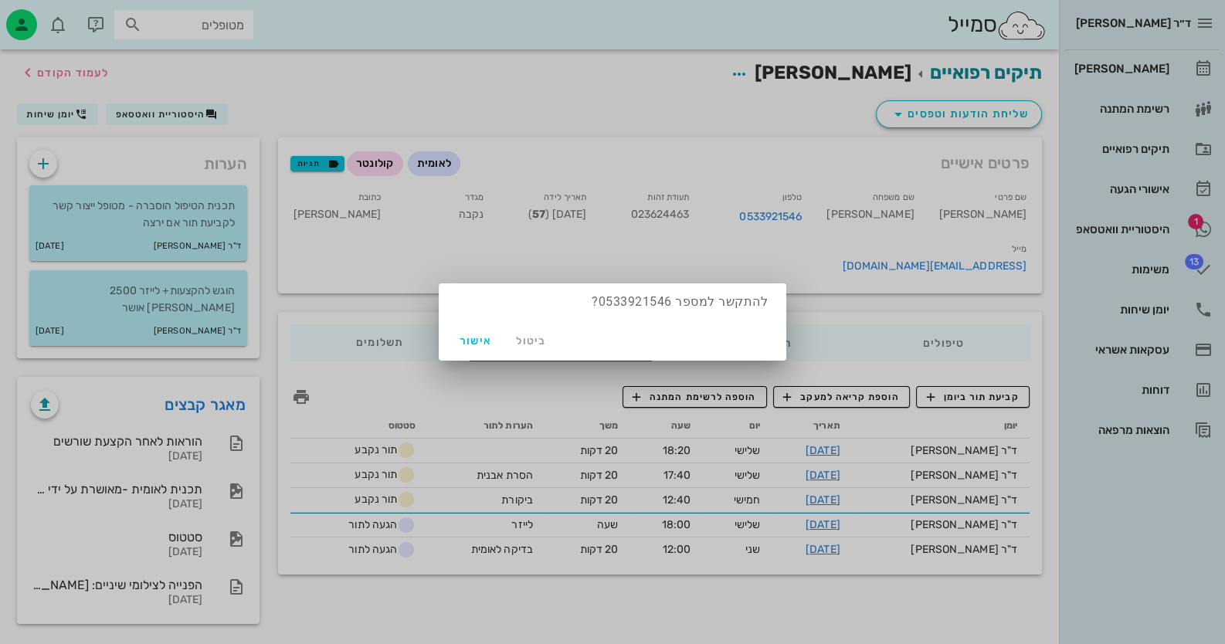
click at [443, 343] on div "ביטול אישור" at bounding box center [613, 341] width 348 height 40
click at [493, 347] on button "אישור" at bounding box center [475, 341] width 49 height 28
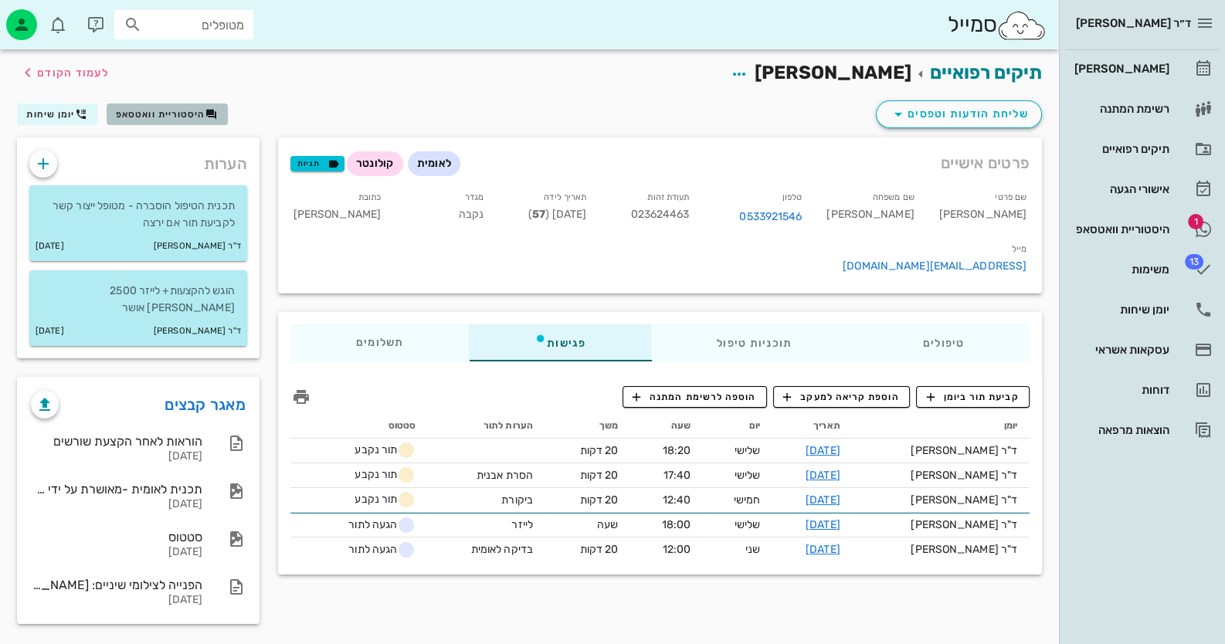
click at [182, 120] on button "היסטוריית וואטסאפ" at bounding box center [167, 114] width 121 height 22
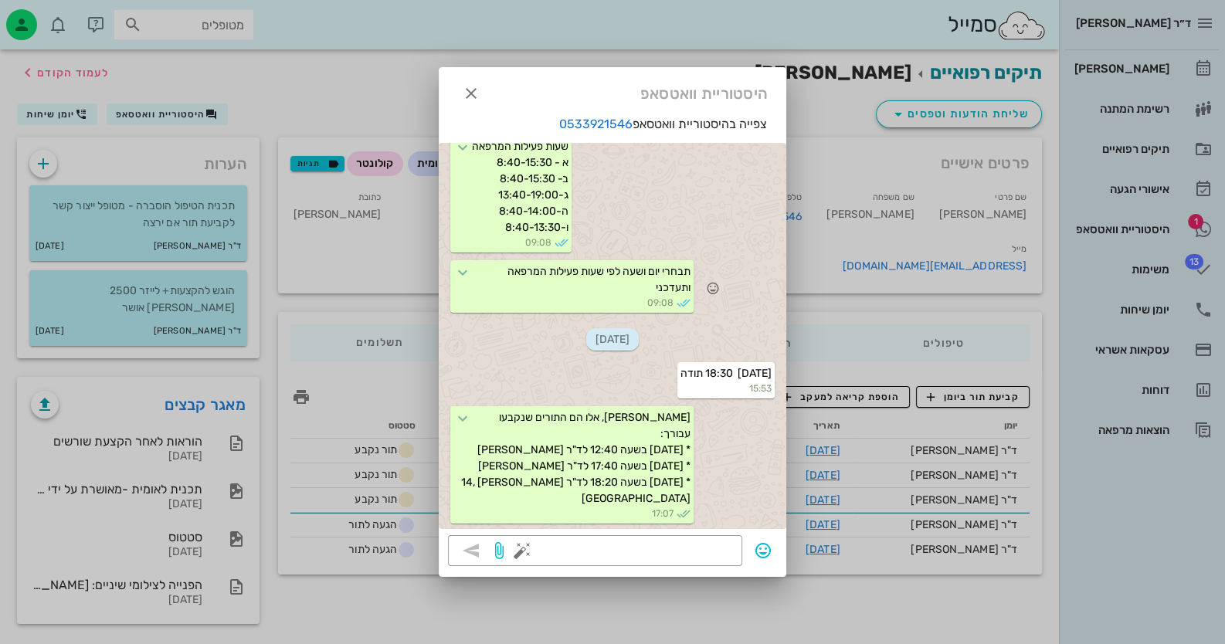
scroll to position [3332, 0]
click at [467, 91] on icon "button" at bounding box center [471, 93] width 19 height 19
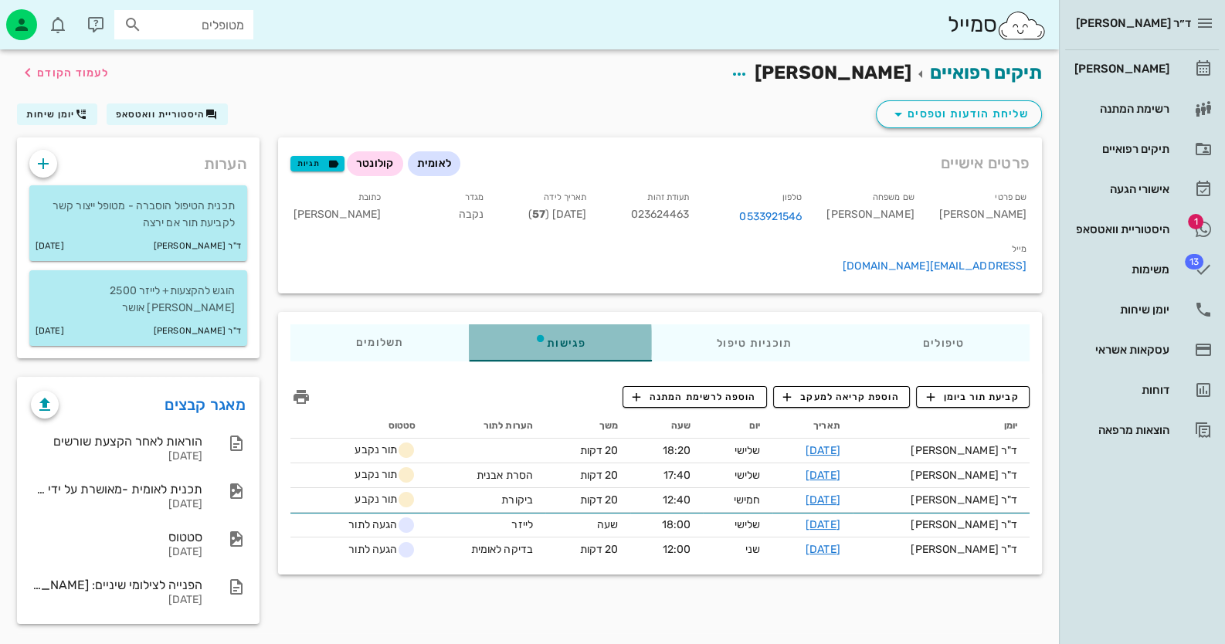
click at [534, 324] on div "פגישות" at bounding box center [560, 342] width 182 height 37
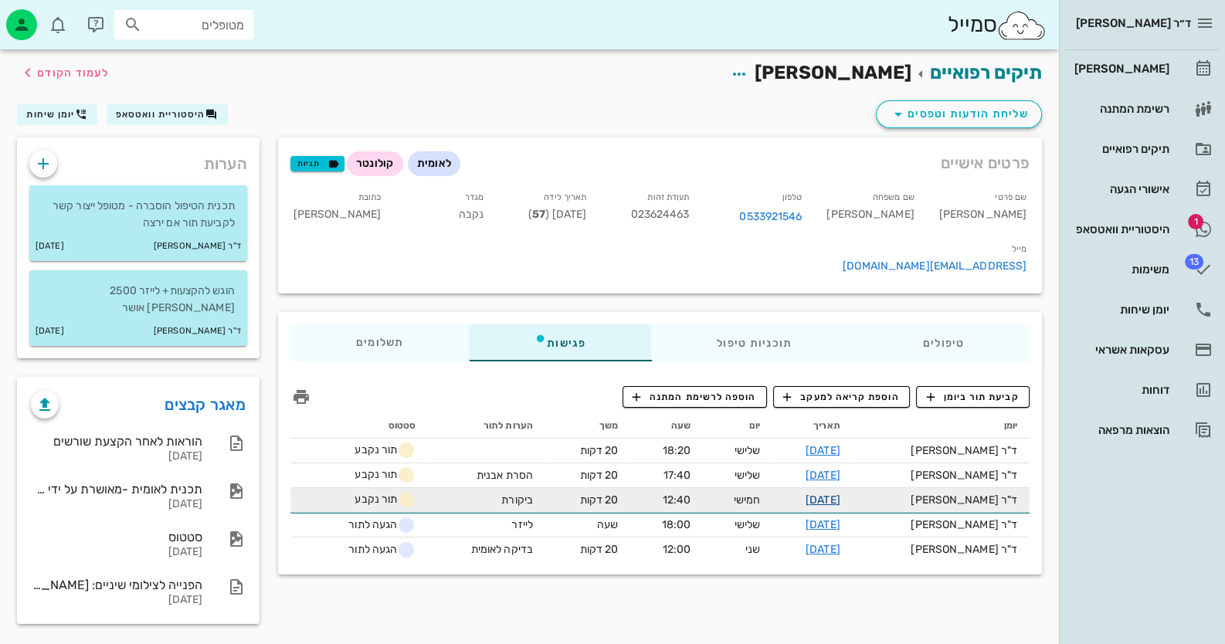
click at [840, 494] on link "[DATE]" at bounding box center [823, 500] width 35 height 13
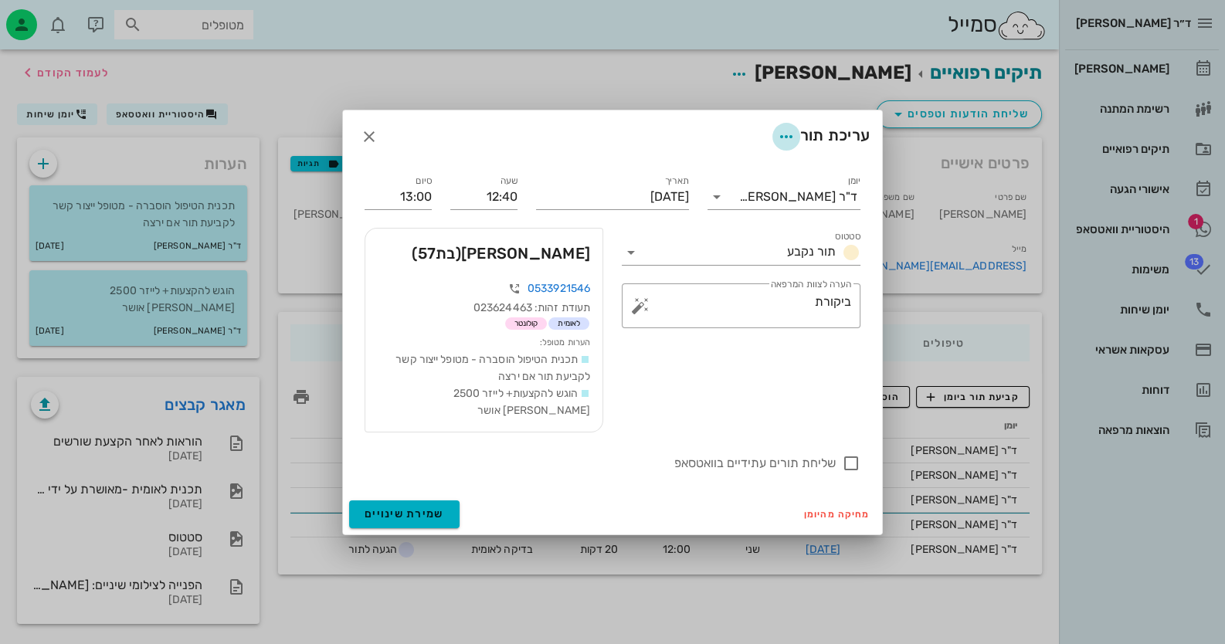
click at [784, 146] on icon "button" at bounding box center [786, 136] width 19 height 19
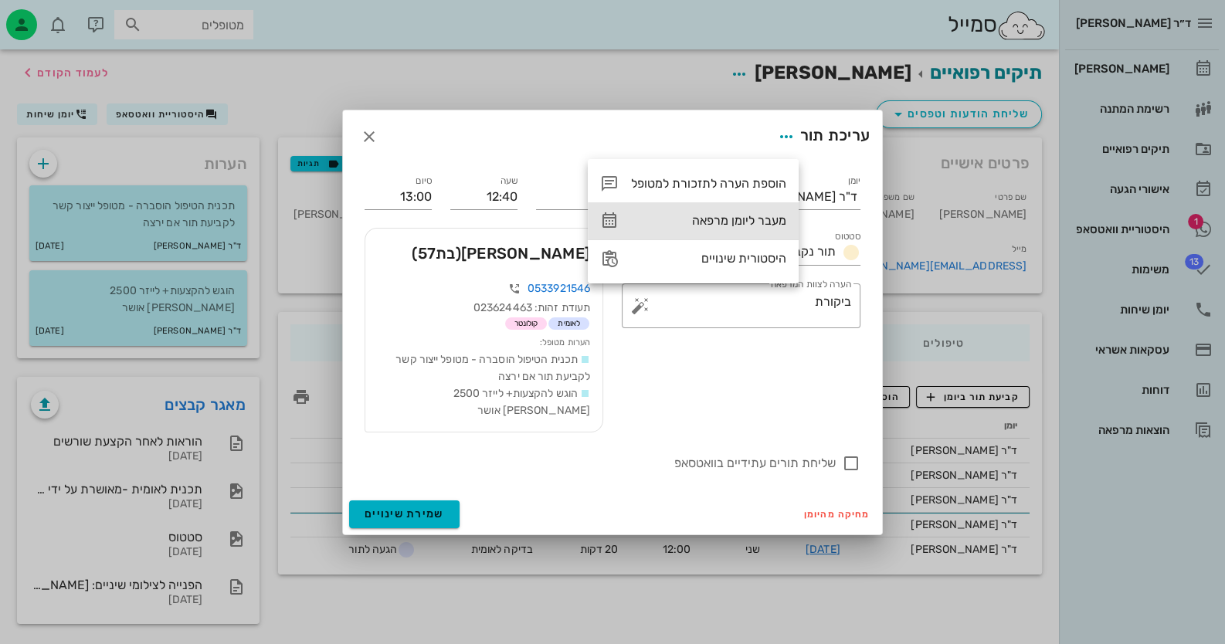
click at [772, 207] on div "מעבר ליומן מרפאה" at bounding box center [693, 220] width 211 height 37
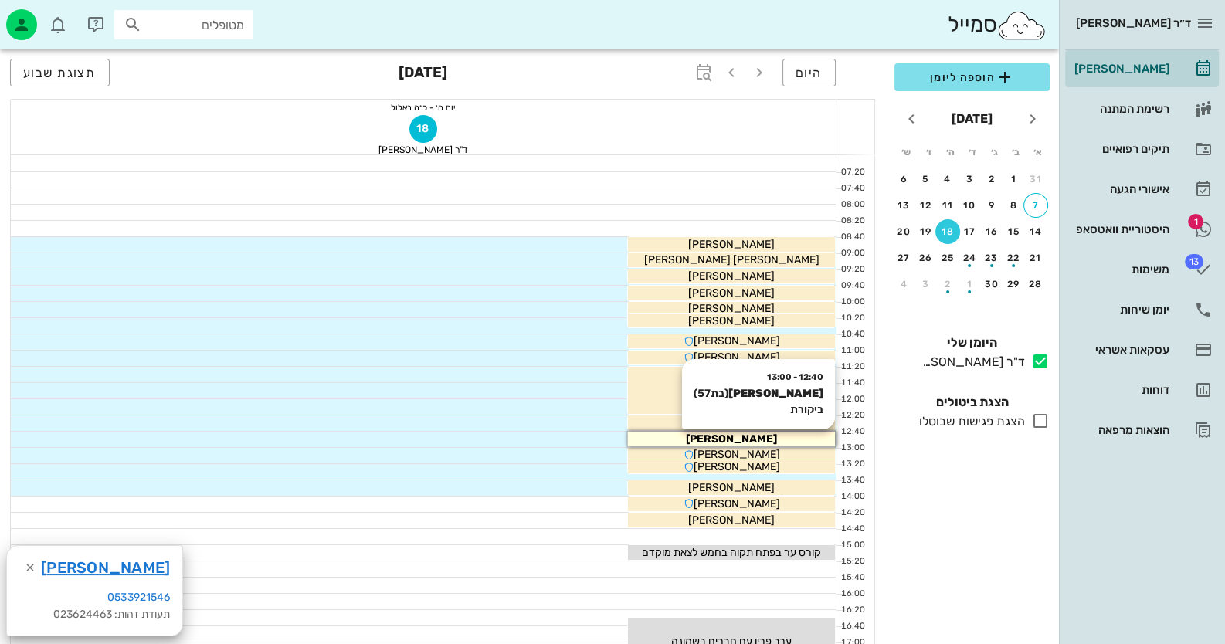
click at [777, 436] on div "[PERSON_NAME]" at bounding box center [731, 439] width 207 height 16
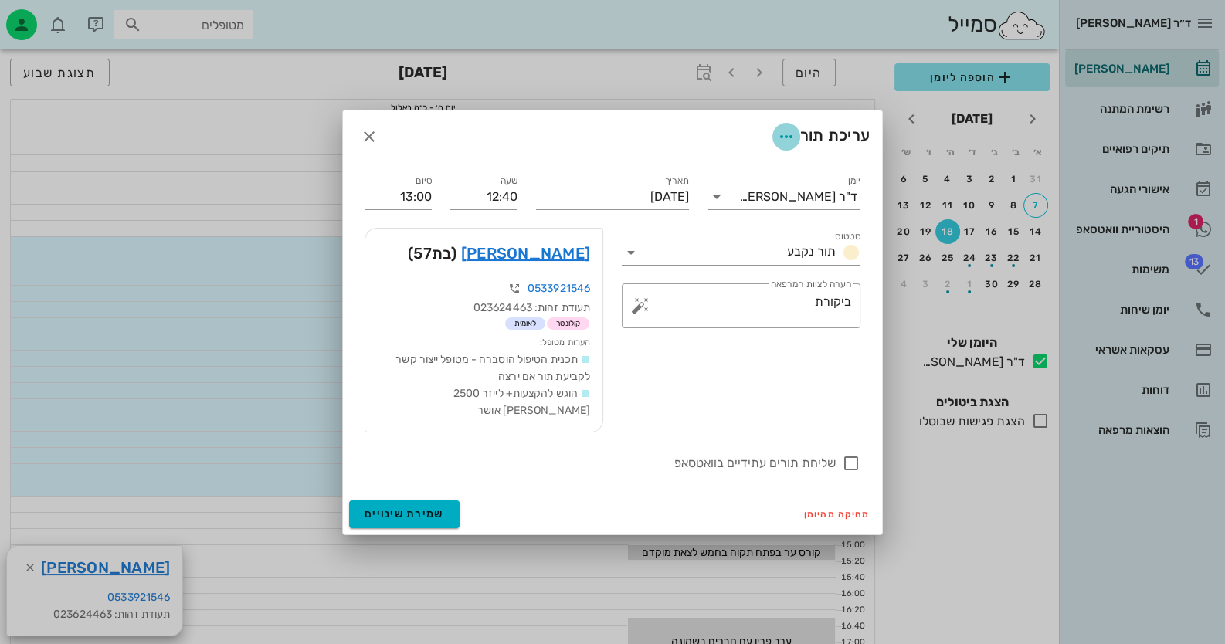
click at [785, 131] on button "button" at bounding box center [786, 137] width 28 height 28
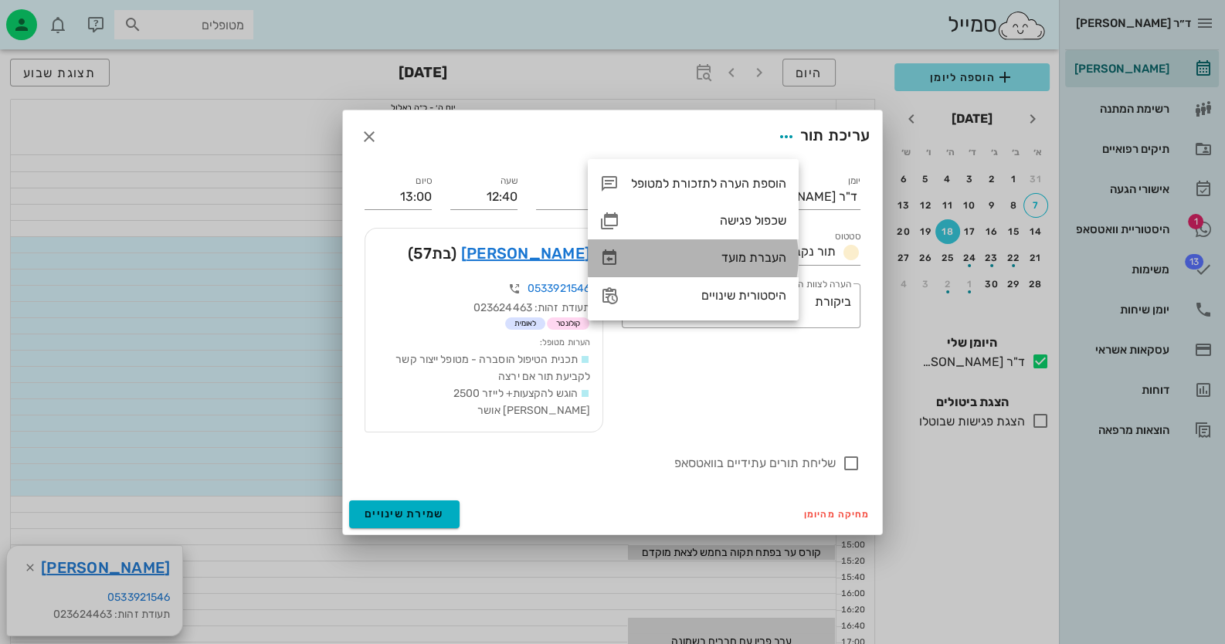
click at [768, 249] on div "העברת מועד" at bounding box center [693, 257] width 211 height 37
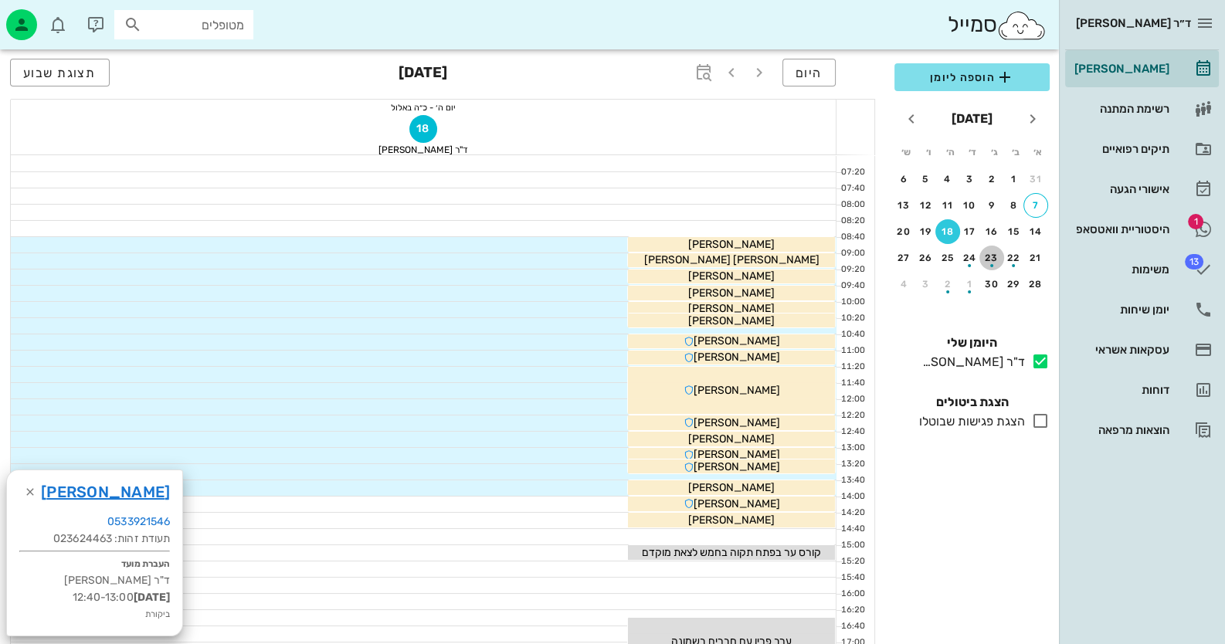
click at [996, 254] on div "23" at bounding box center [991, 258] width 25 height 11
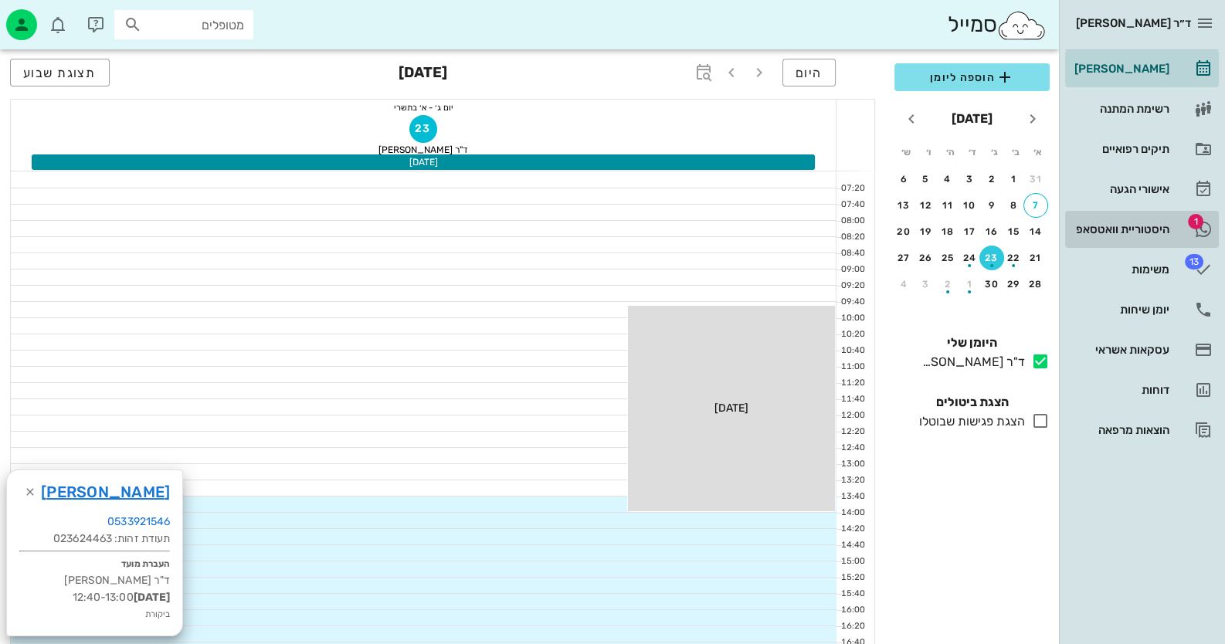
click at [1151, 231] on div "היסטוריית וואטסאפ" at bounding box center [1120, 229] width 98 height 12
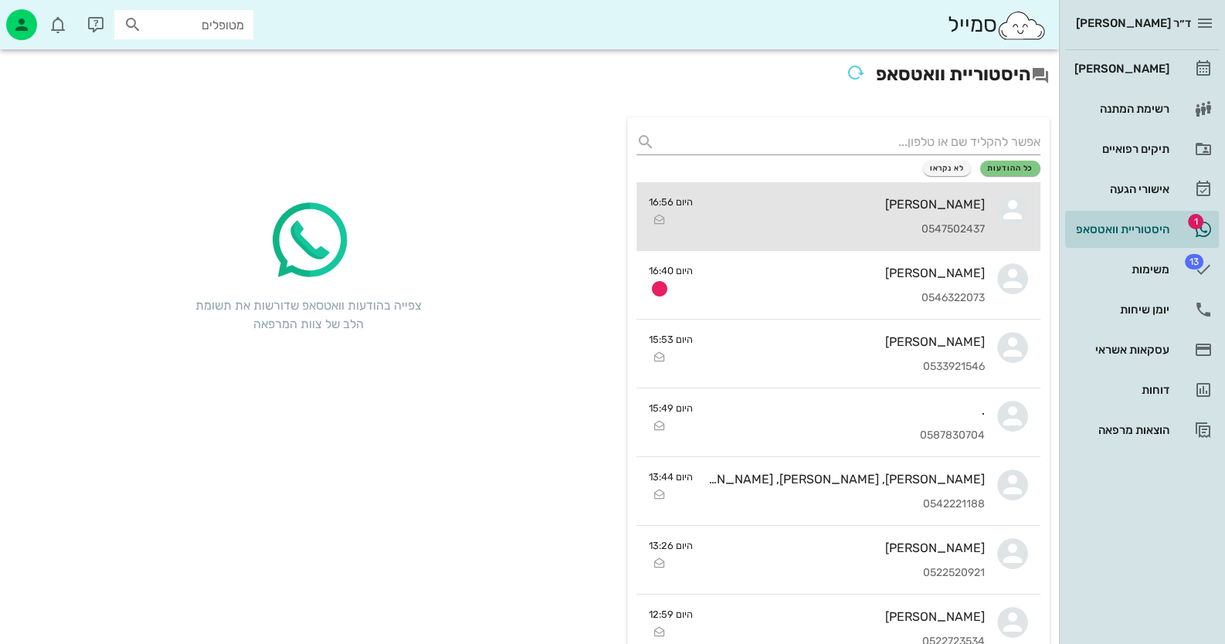
click at [915, 212] on div "[PERSON_NAME] 0547502437" at bounding box center [845, 216] width 280 height 68
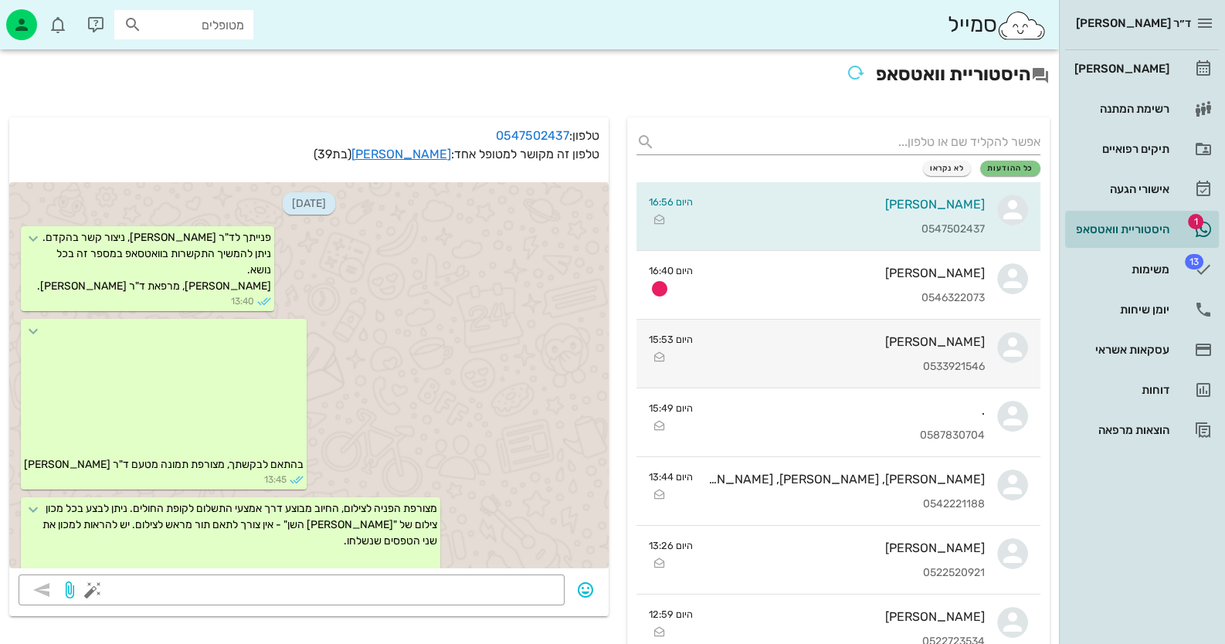
scroll to position [2552, 0]
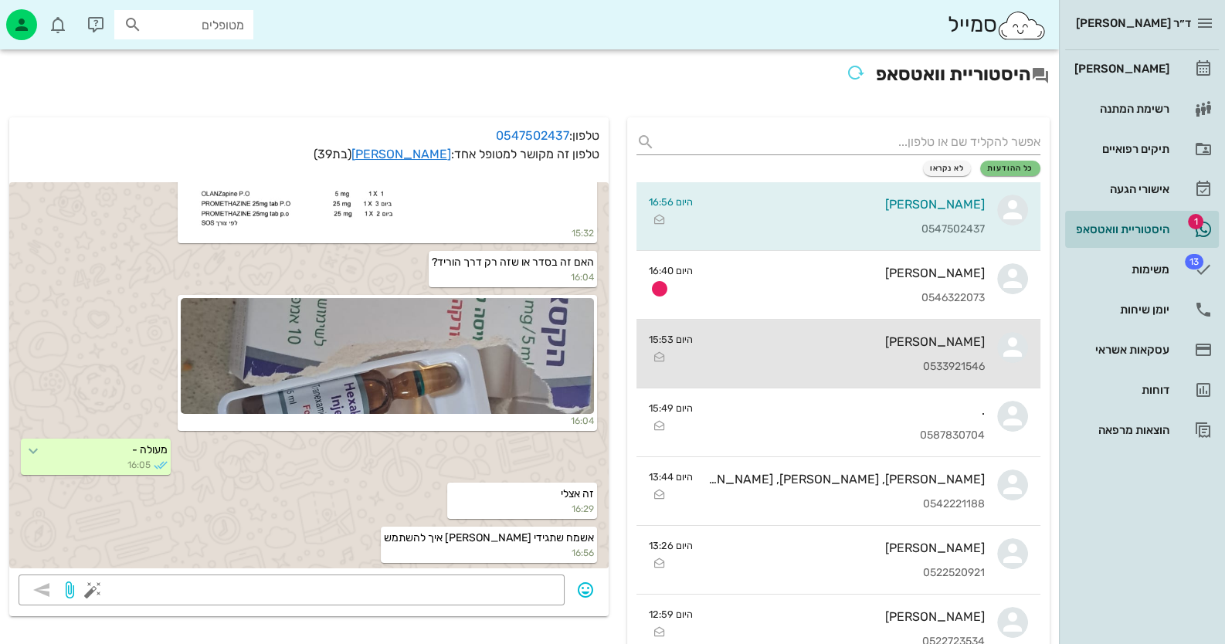
click at [964, 345] on div "[PERSON_NAME]" at bounding box center [845, 341] width 280 height 15
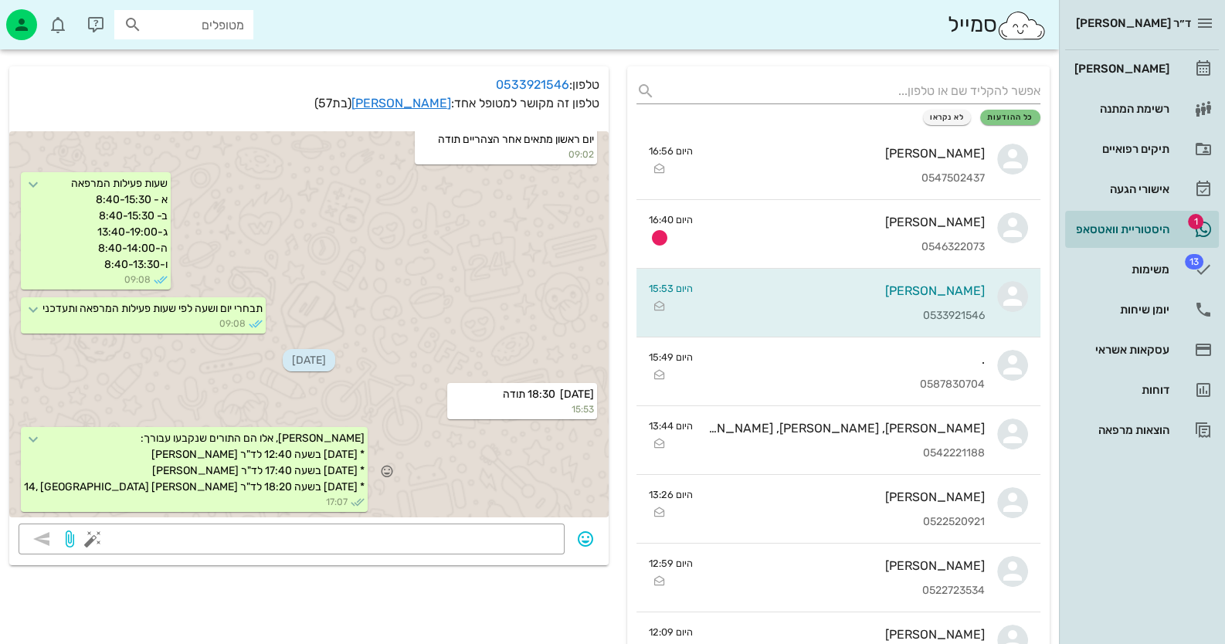
scroll to position [76, 0]
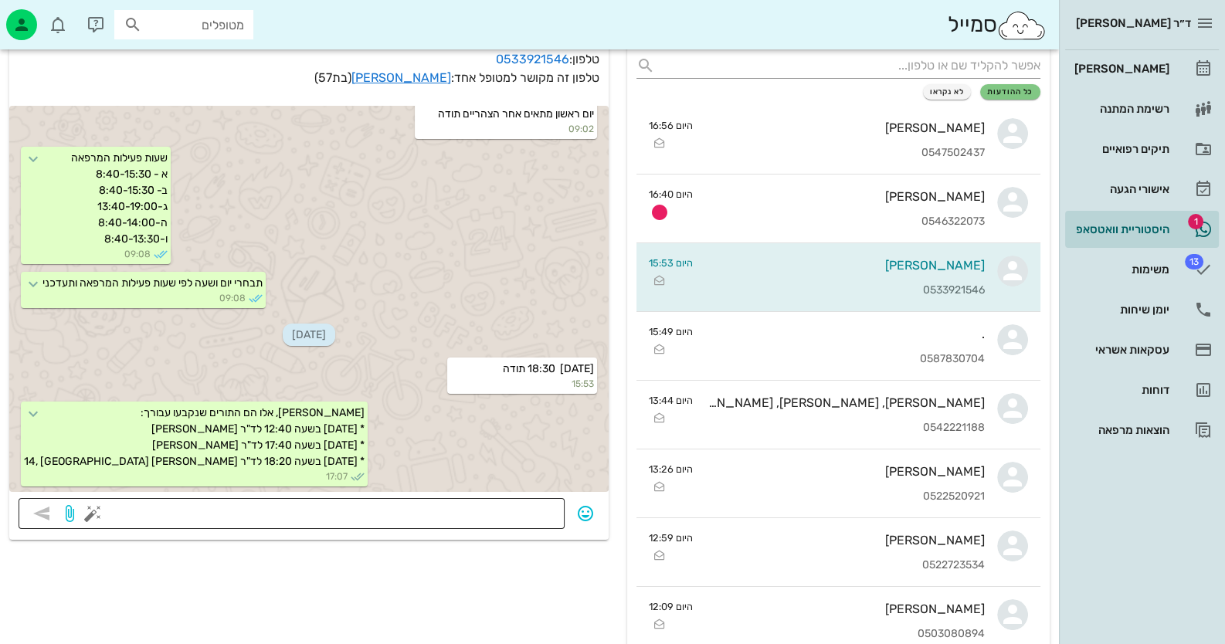
click at [504, 509] on textarea at bounding box center [326, 515] width 460 height 25
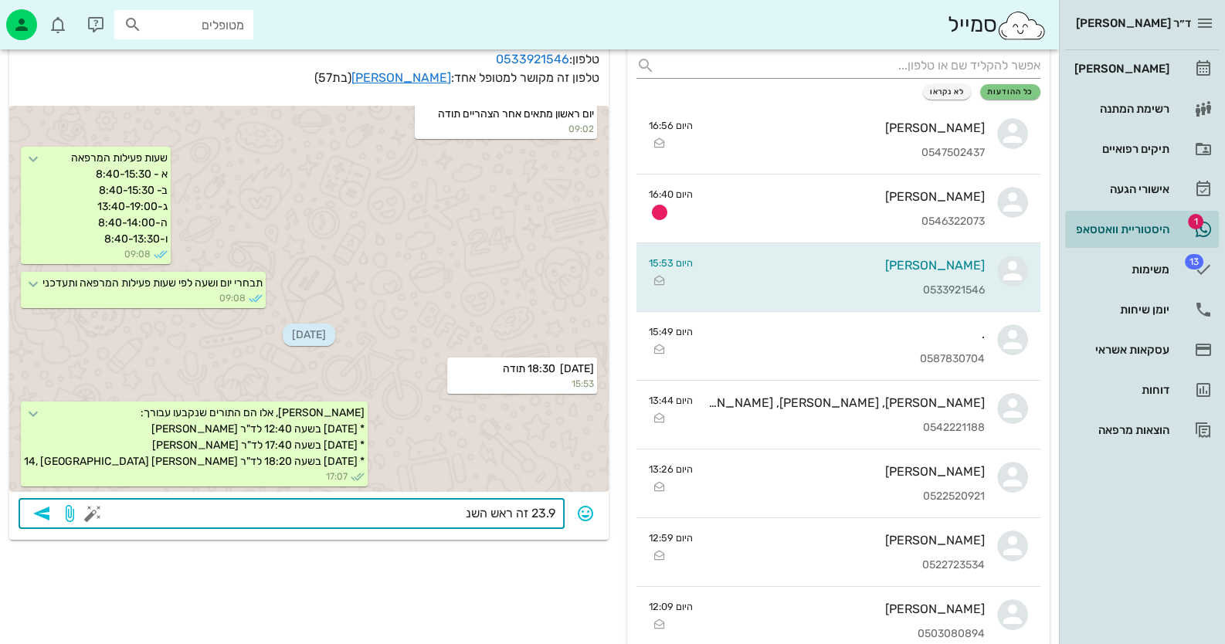
type textarea "23.9 זה [DATE]"
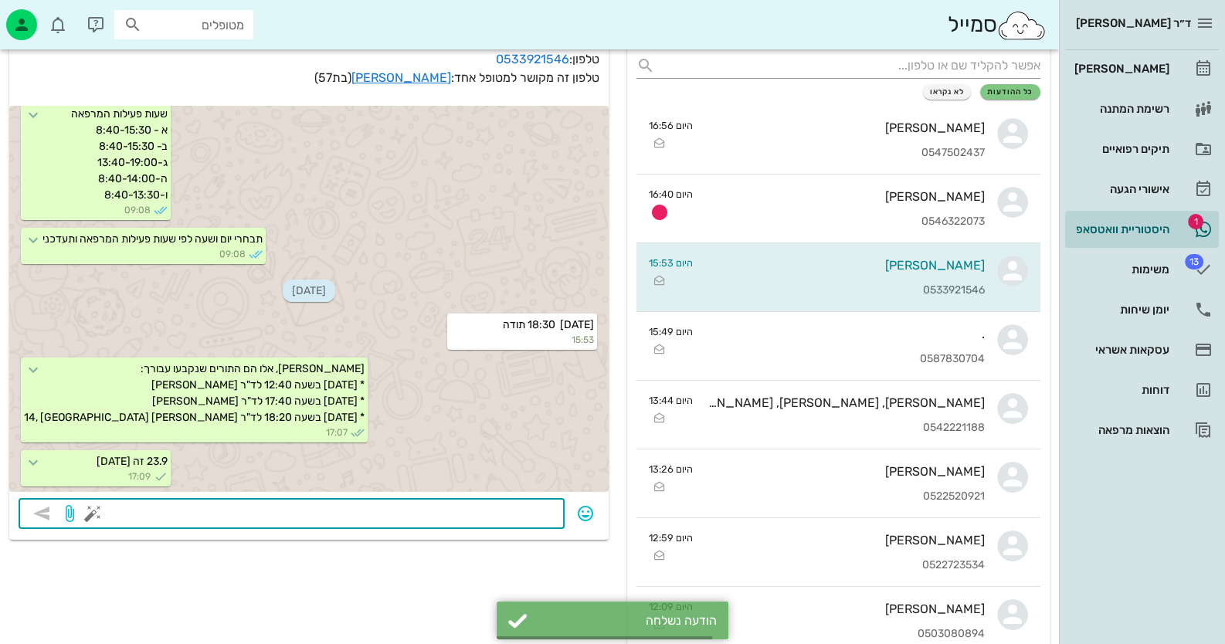
scroll to position [3145, 0]
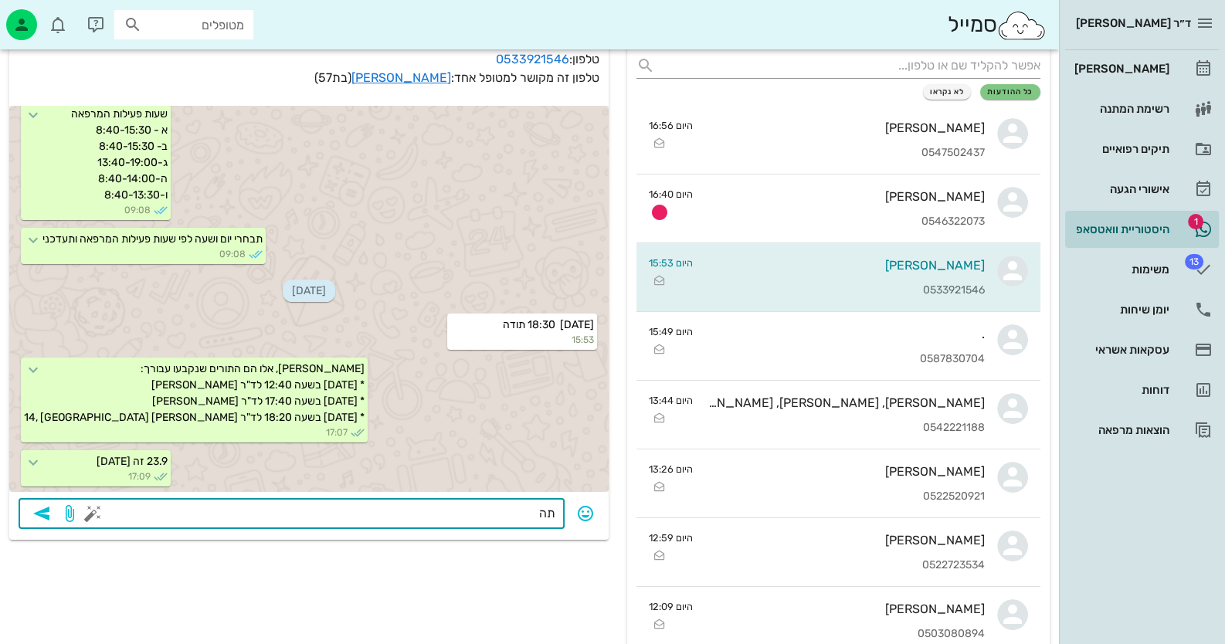
type textarea "ת"
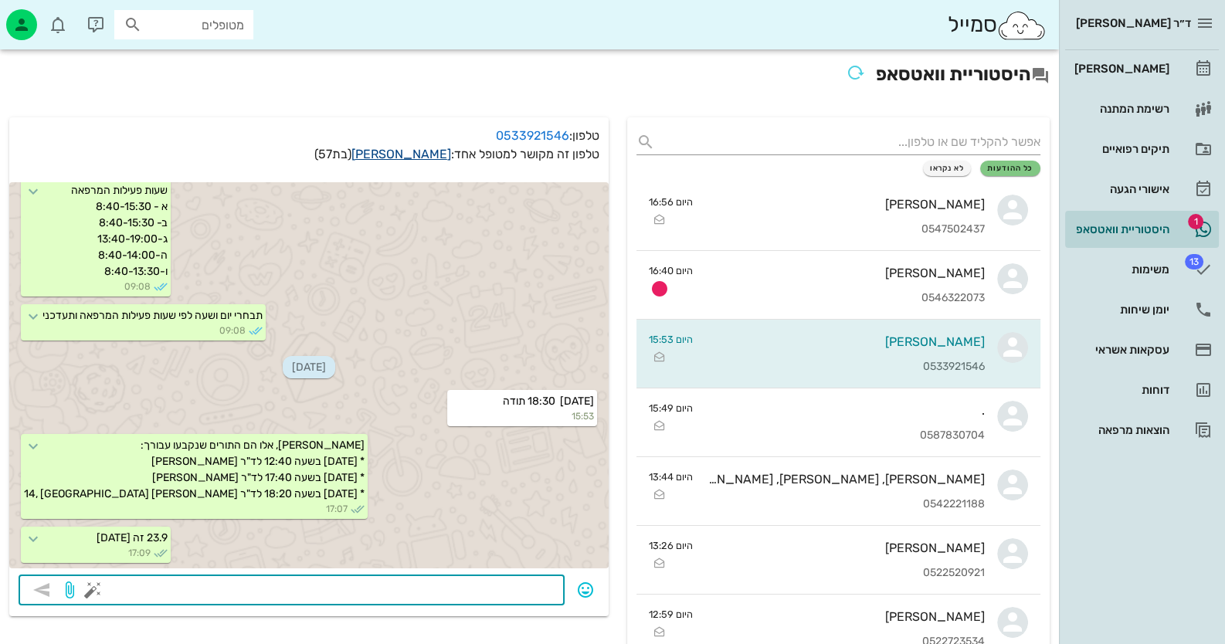
click at [413, 154] on link "[PERSON_NAME]" at bounding box center [401, 154] width 100 height 15
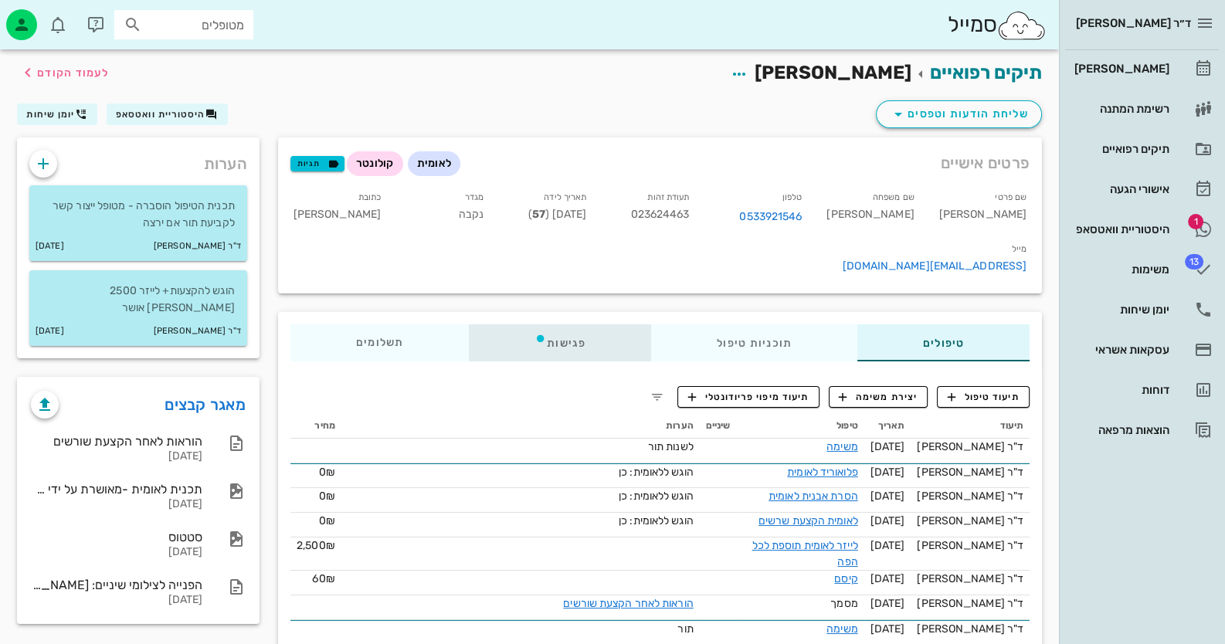
click at [568, 324] on div "פגישות" at bounding box center [560, 342] width 182 height 37
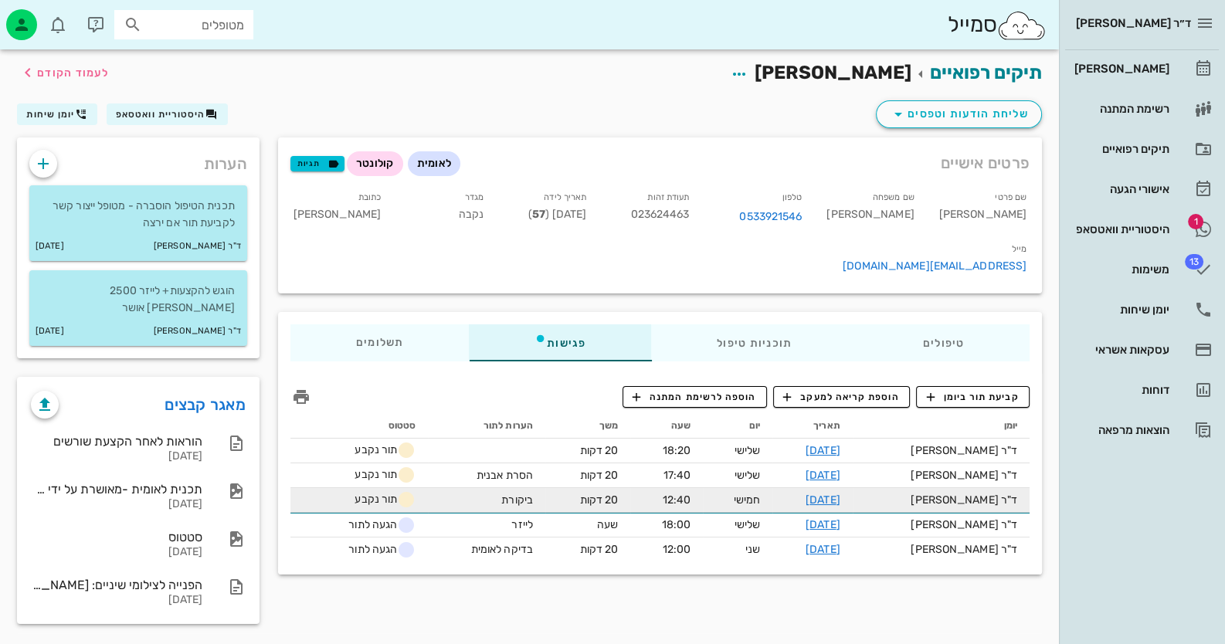
click at [405, 490] on icon at bounding box center [406, 499] width 19 height 19
click at [840, 494] on link "[DATE]" at bounding box center [823, 500] width 35 height 13
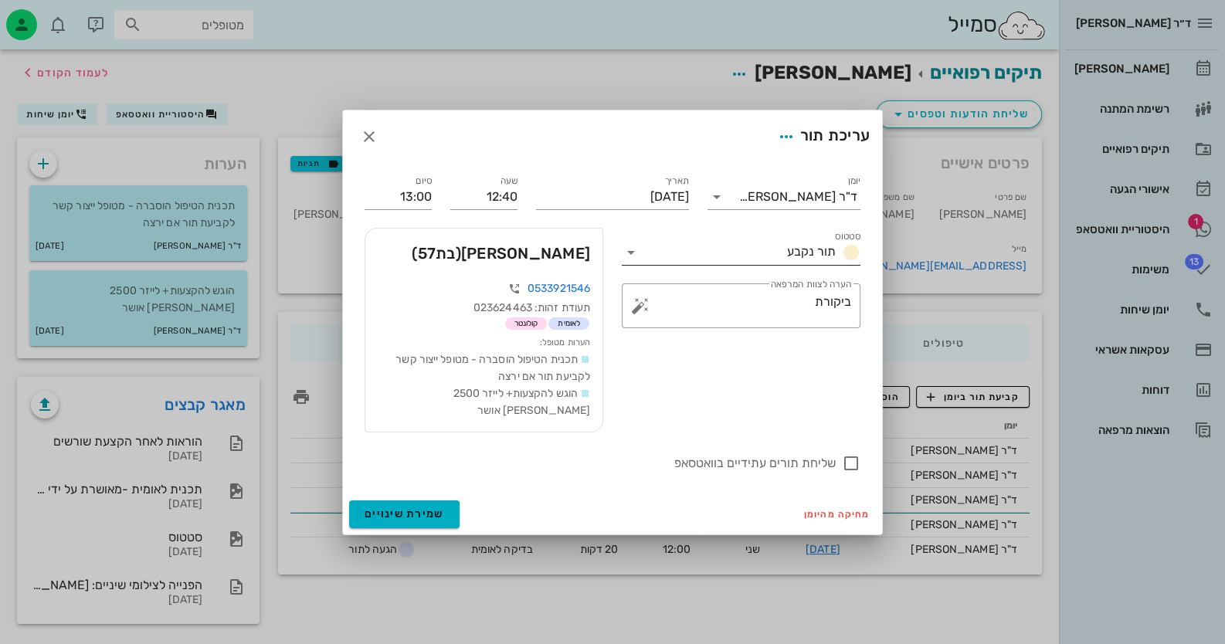
click at [636, 260] on icon at bounding box center [631, 252] width 19 height 19
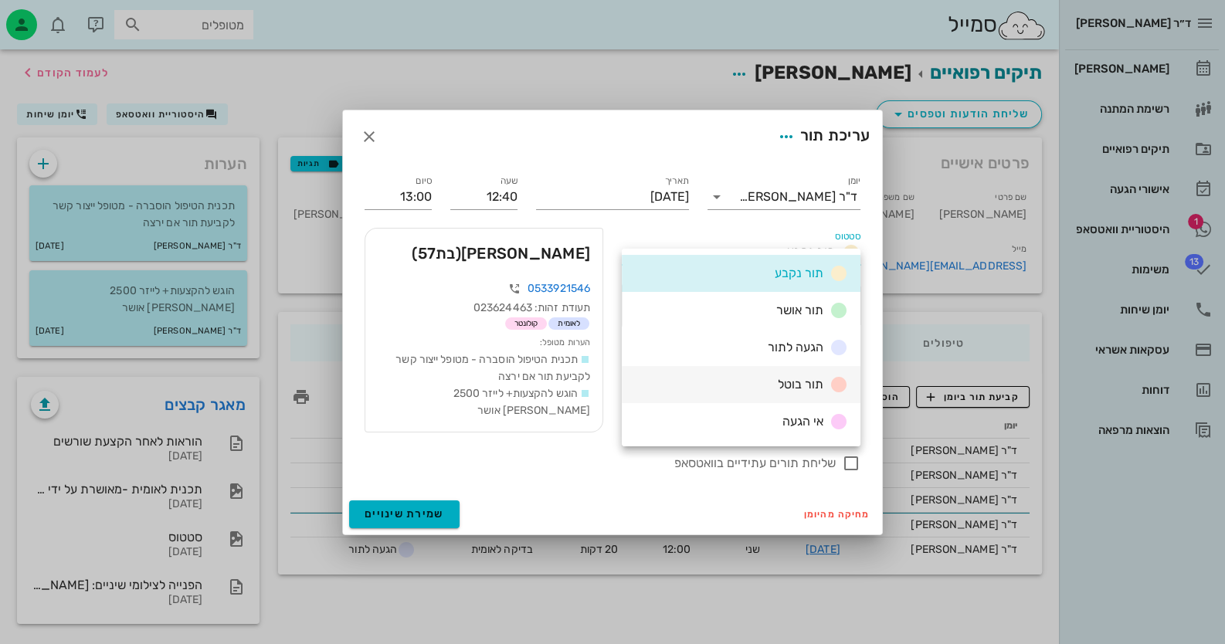
click at [794, 373] on div "תור בוטל" at bounding box center [741, 384] width 239 height 37
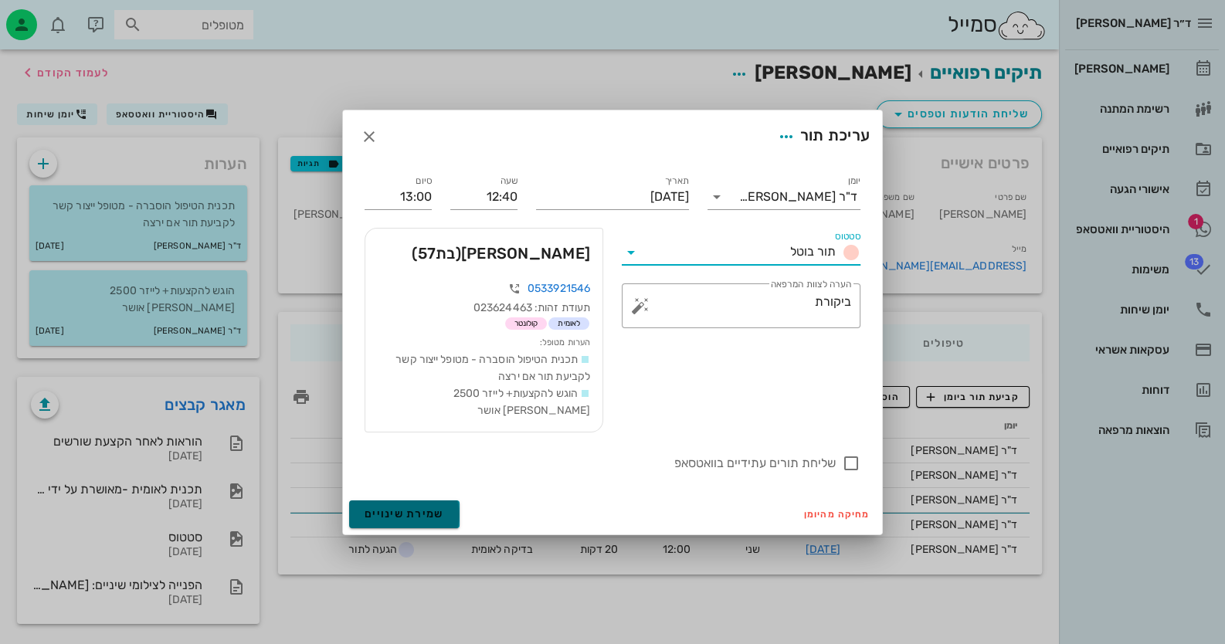
click at [425, 507] on span "שמירת שינויים" at bounding box center [405, 513] width 80 height 13
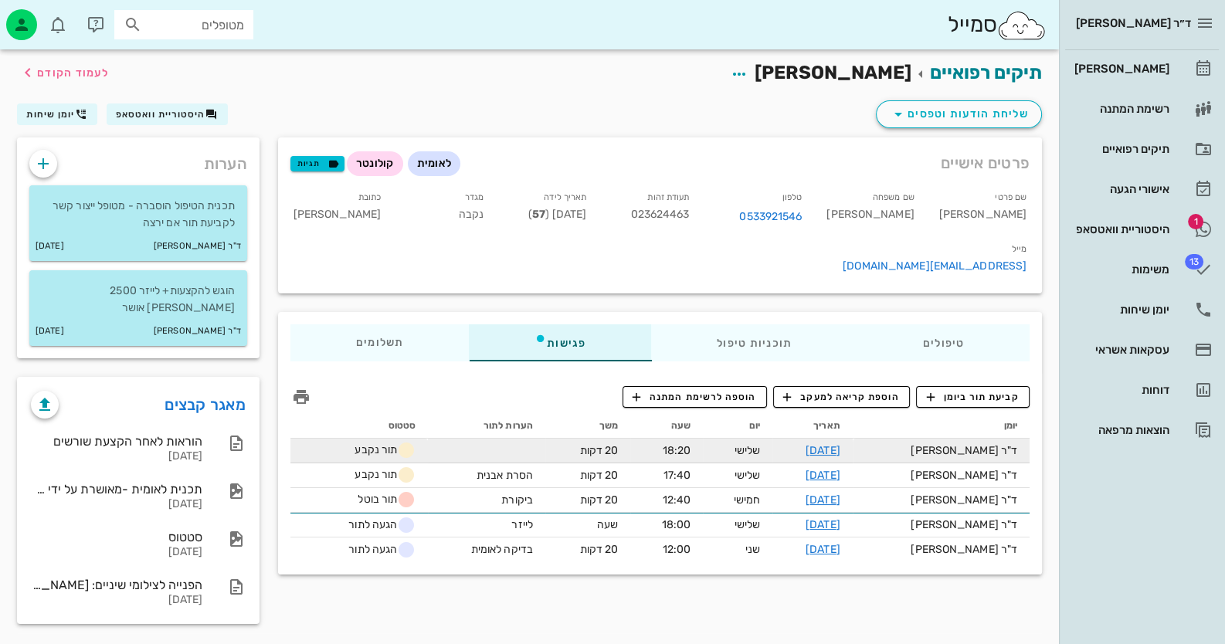
click at [408, 441] on icon at bounding box center [406, 450] width 19 height 19
click at [840, 444] on link "[DATE]" at bounding box center [823, 450] width 35 height 13
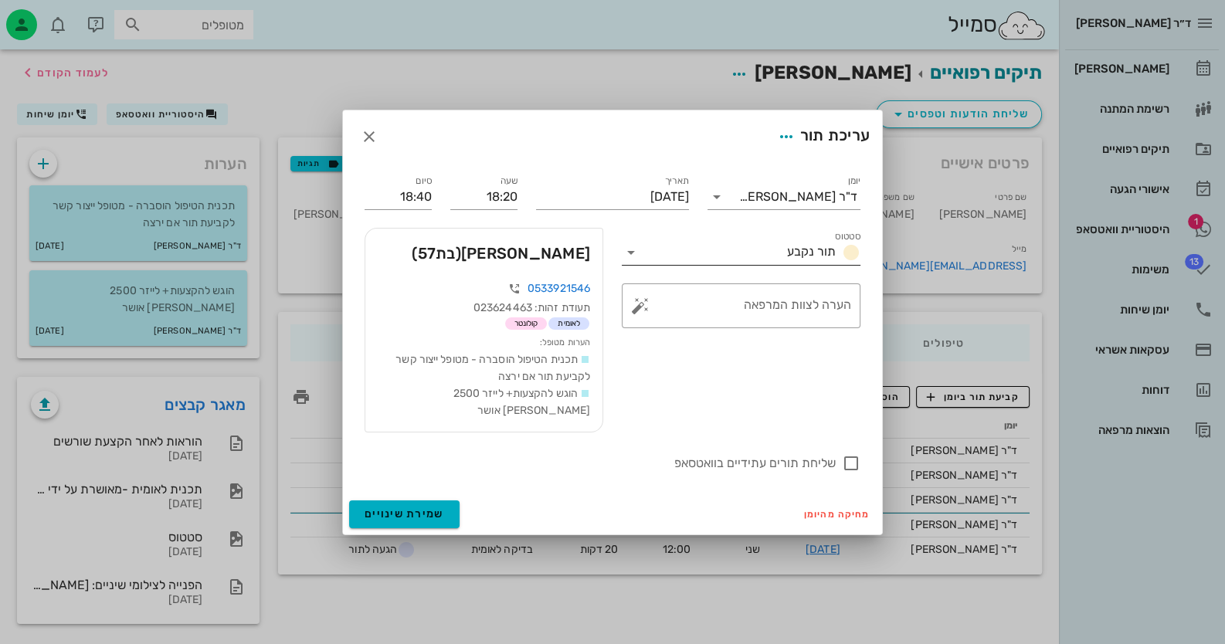
click at [632, 262] on icon at bounding box center [631, 252] width 19 height 19
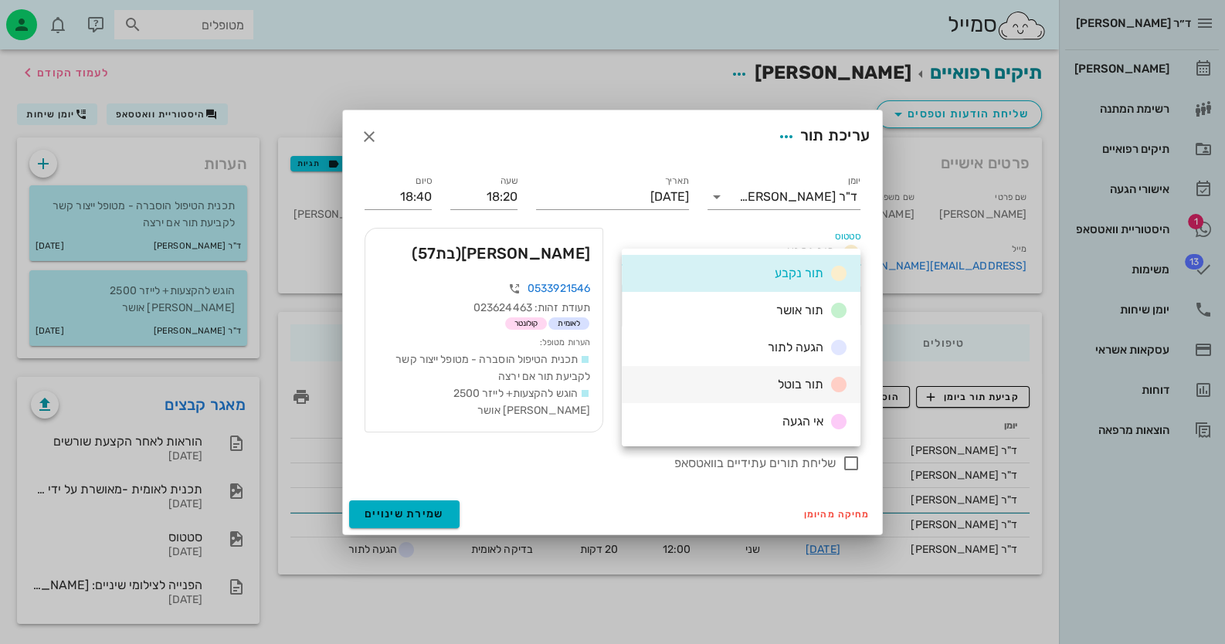
click at [775, 382] on div "תור בוטל" at bounding box center [810, 384] width 76 height 19
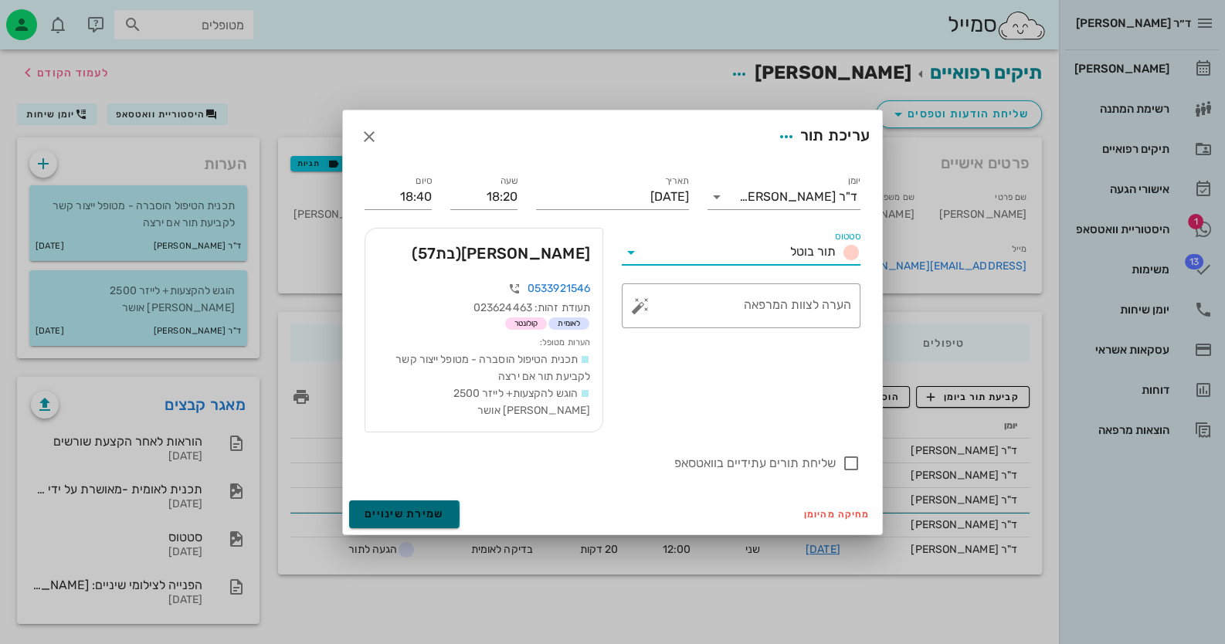
click at [443, 500] on button "שמירת שינויים" at bounding box center [404, 514] width 110 height 28
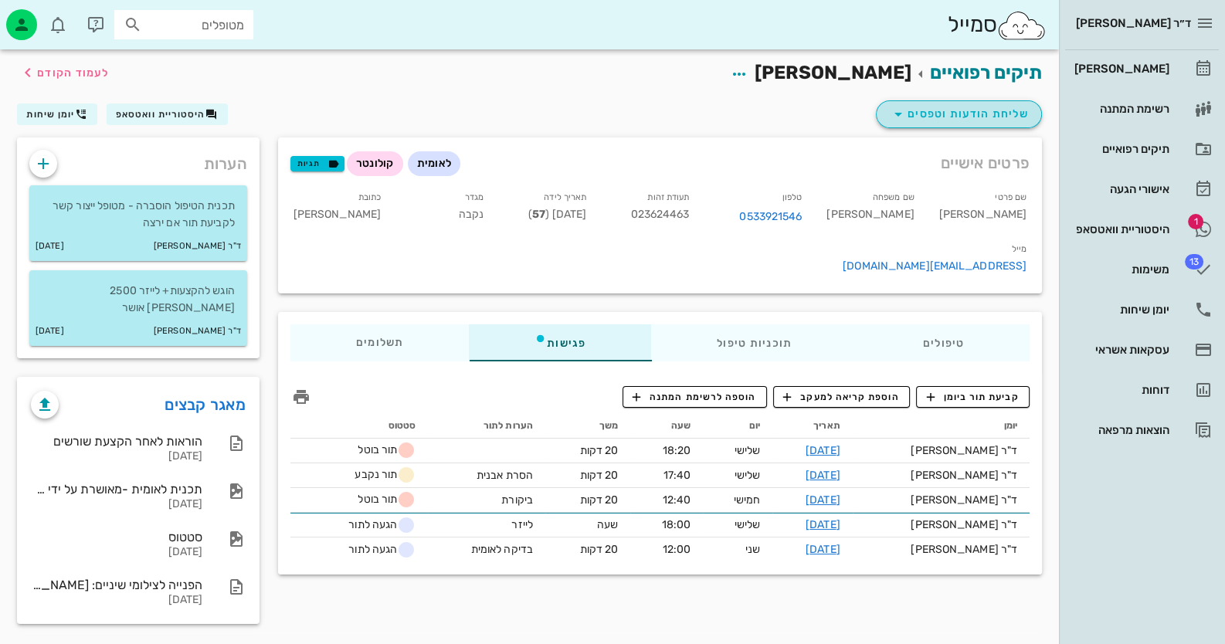
click at [954, 107] on span "שליחת הודעות וטפסים" at bounding box center [959, 114] width 140 height 19
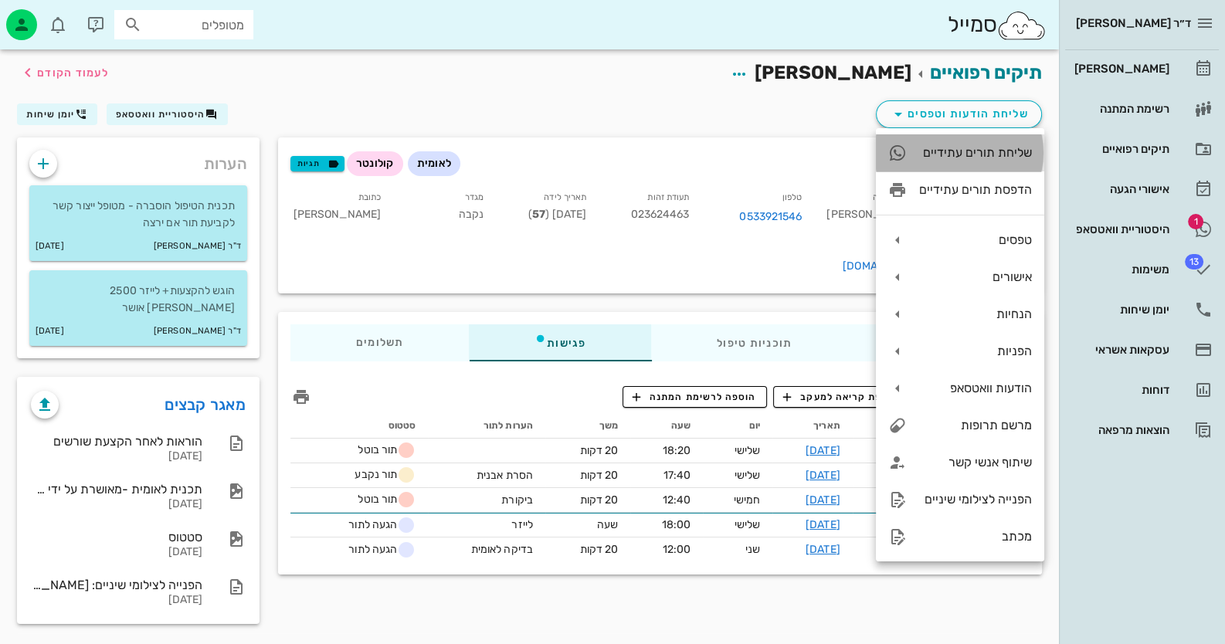
click at [1009, 164] on div "שליחת תורים עתידיים" at bounding box center [960, 152] width 168 height 37
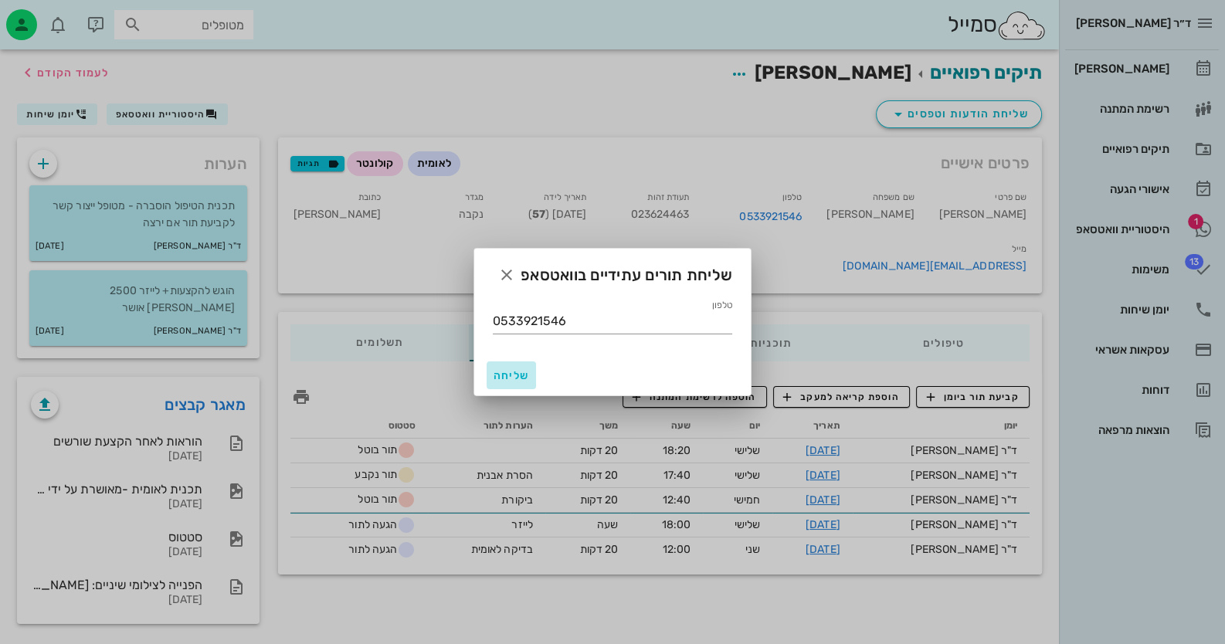
click at [493, 374] on span "שליחה" at bounding box center [511, 375] width 37 height 13
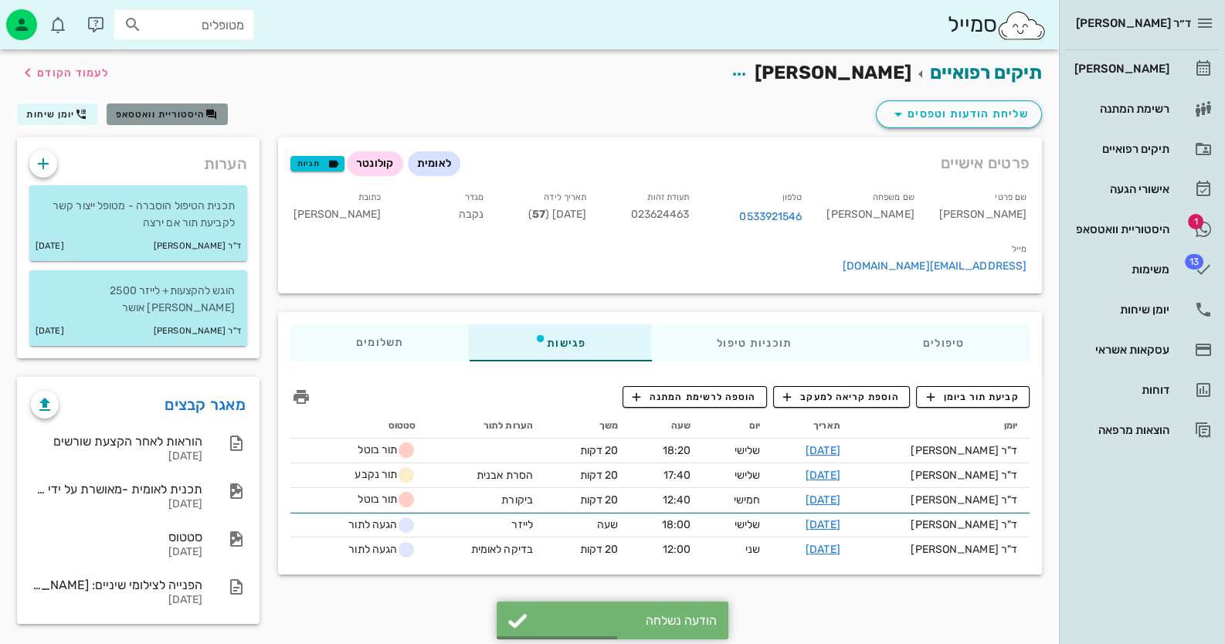
click at [193, 117] on span "היסטוריית וואטסאפ" at bounding box center [161, 114] width 90 height 11
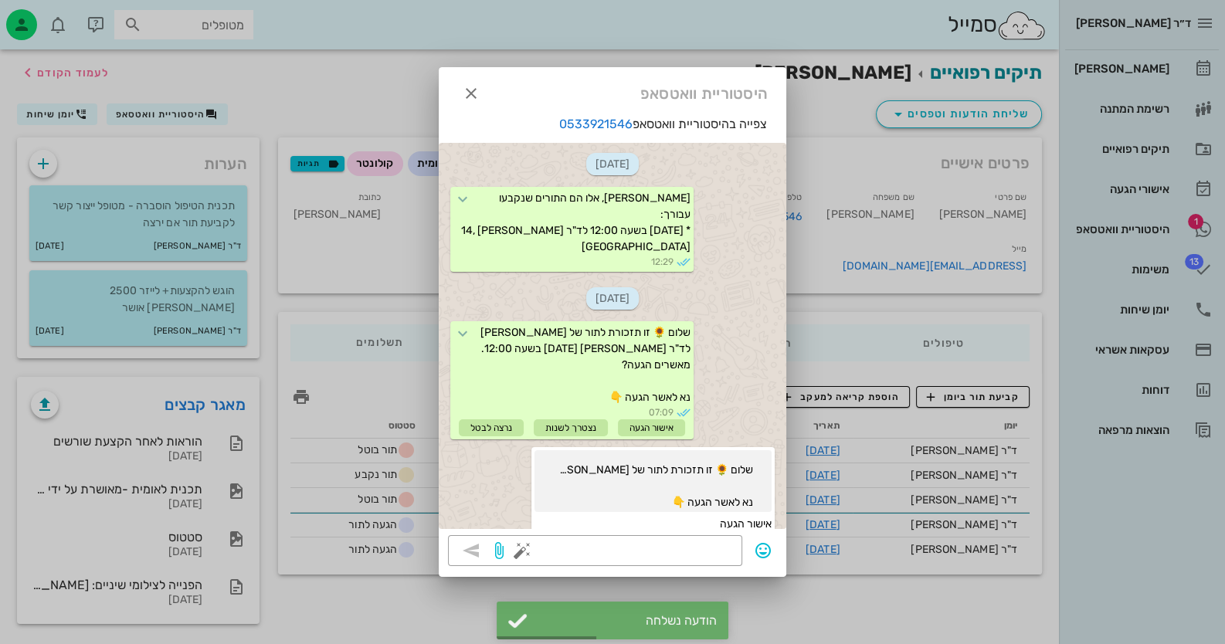
scroll to position [3562, 0]
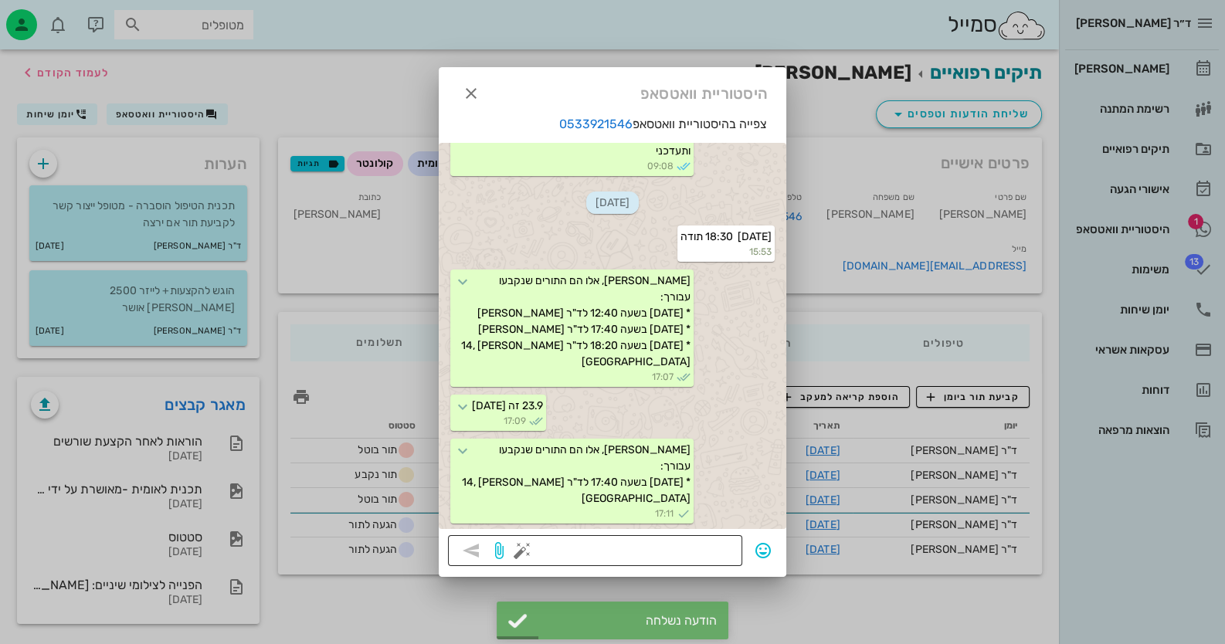
click at [696, 538] on div at bounding box center [629, 550] width 208 height 31
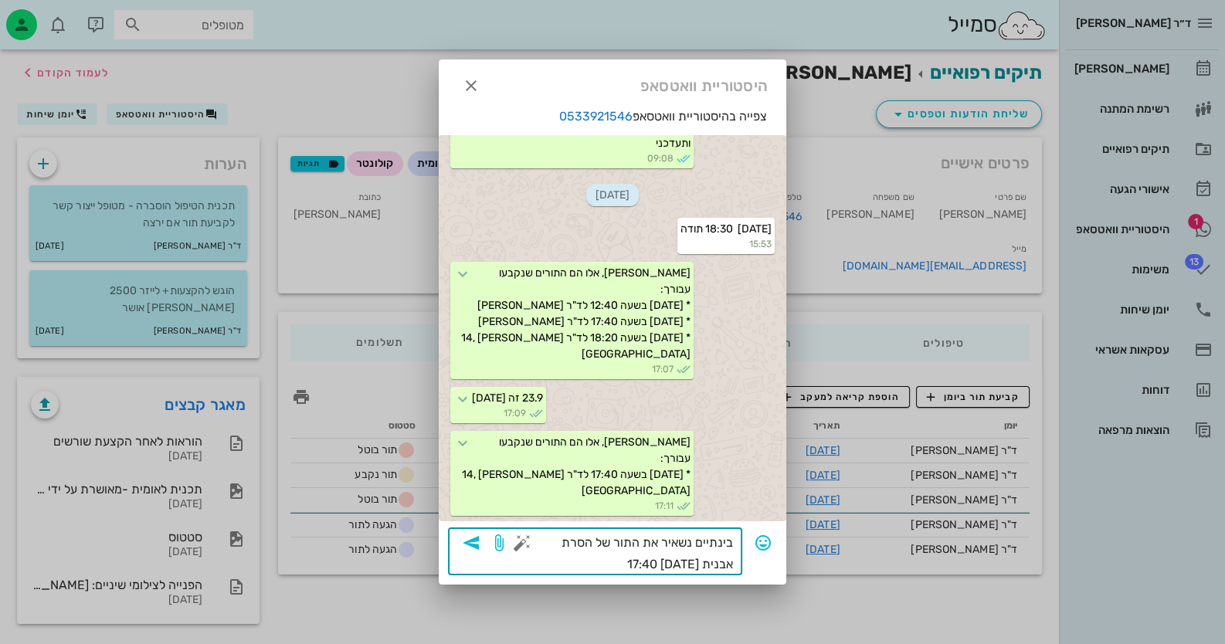
type textarea "בינתיים נשאיר את התור של הסרת אבנית [DATE] 17:40"
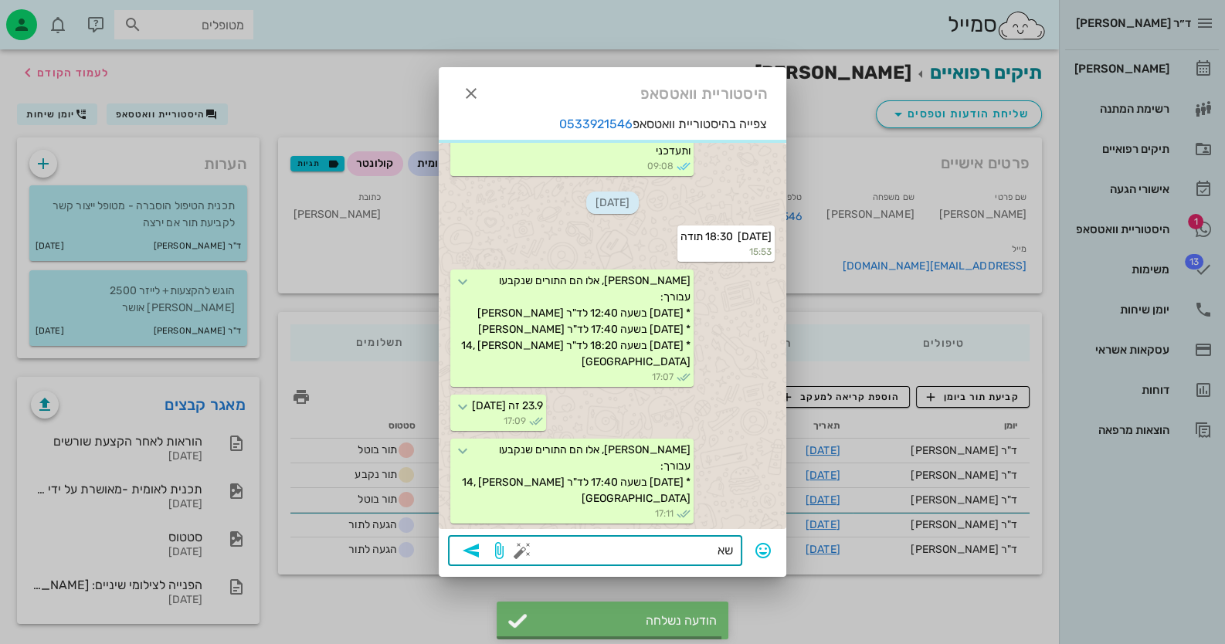
scroll to position [3622, 0]
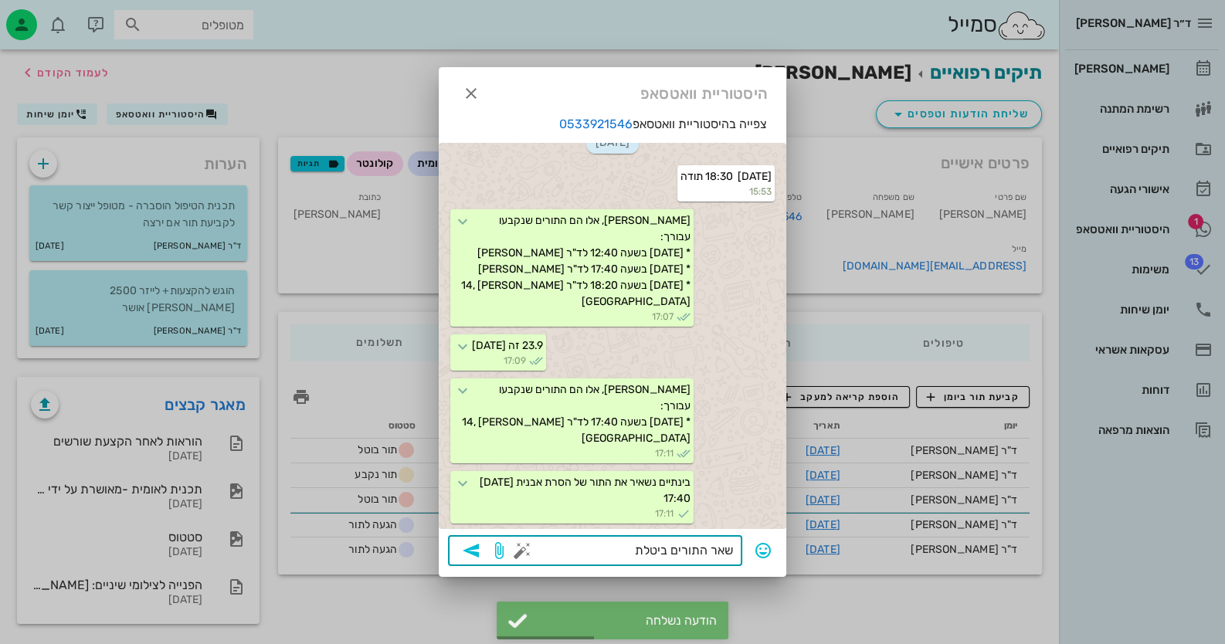
type textarea "שאר התורים ביטלתי"
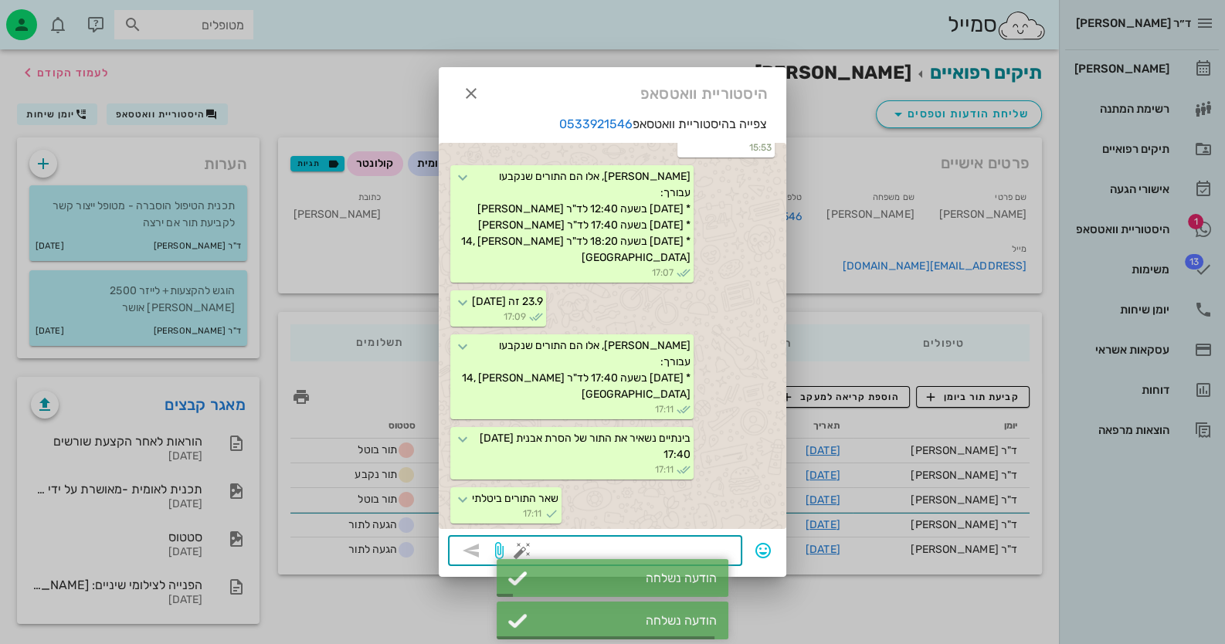
scroll to position [3666, 0]
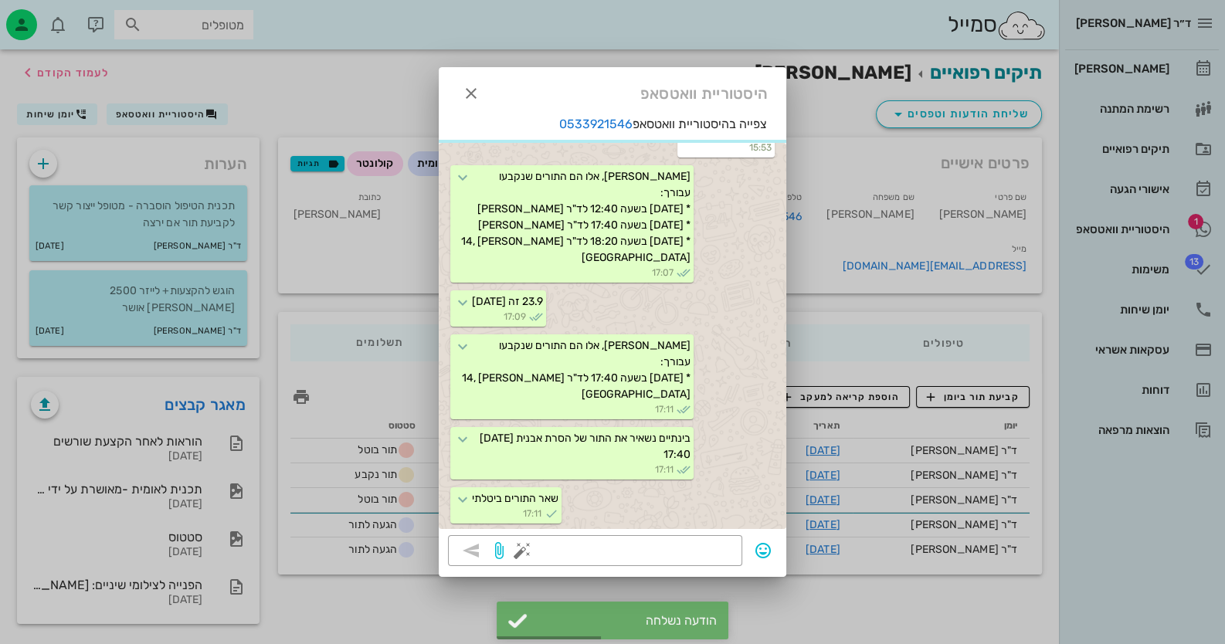
click at [1155, 215] on div at bounding box center [612, 322] width 1225 height 644
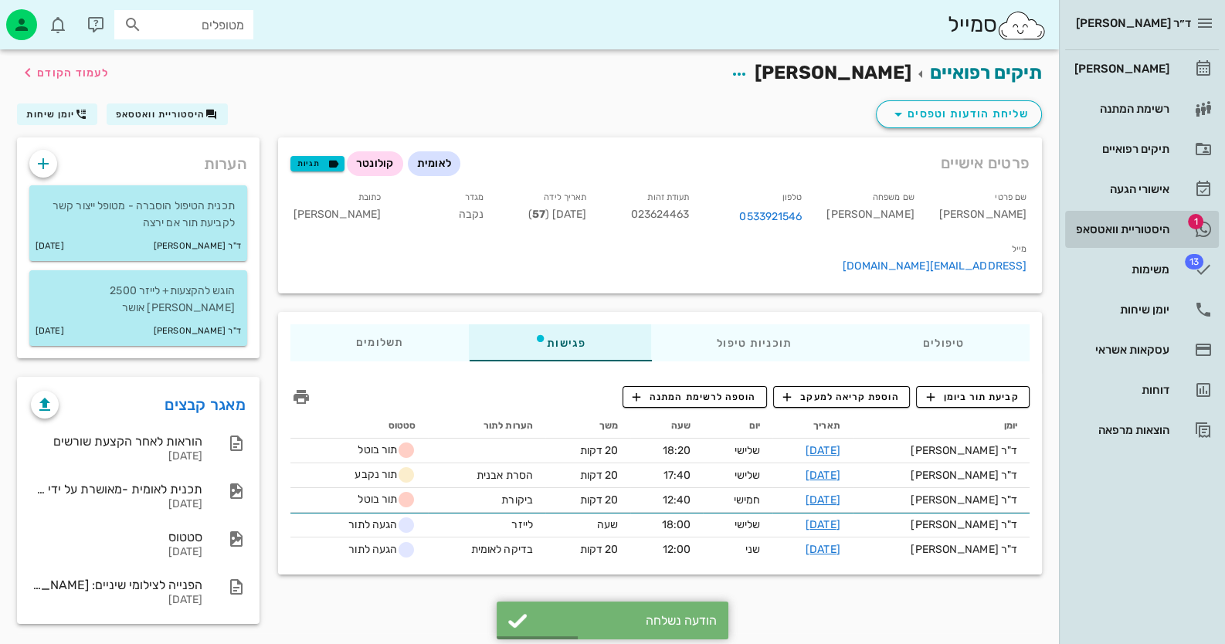
click at [1153, 223] on div "היסטוריית וואטסאפ" at bounding box center [1120, 229] width 98 height 12
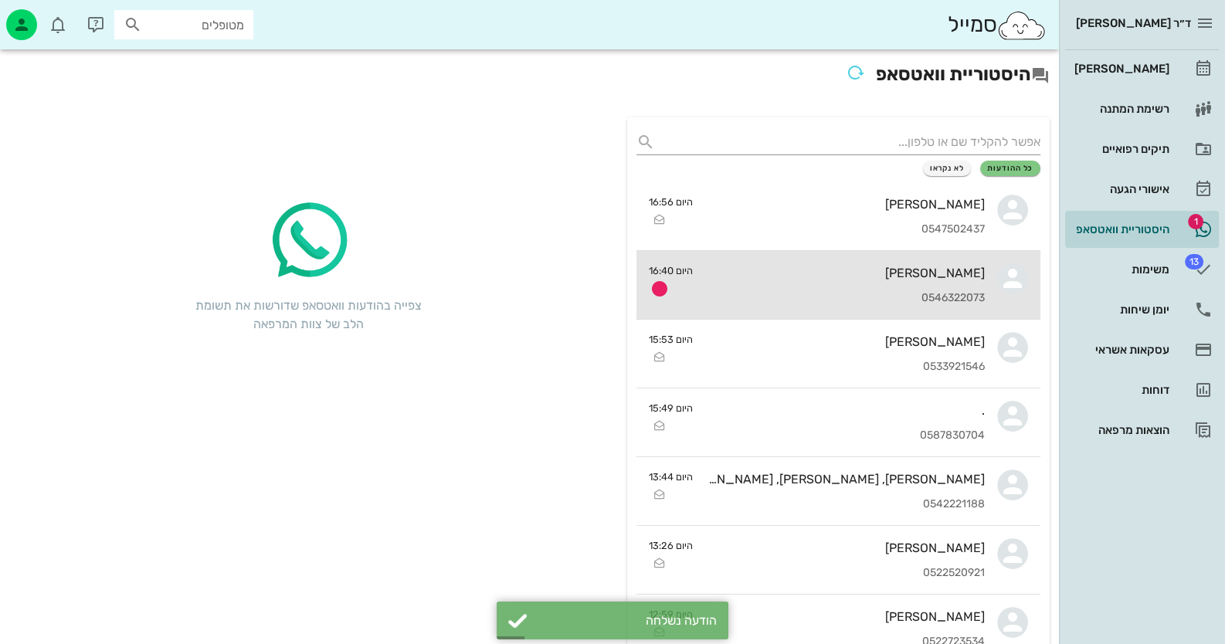
click at [926, 289] on div "[PERSON_NAME] 0546322073" at bounding box center [845, 285] width 280 height 68
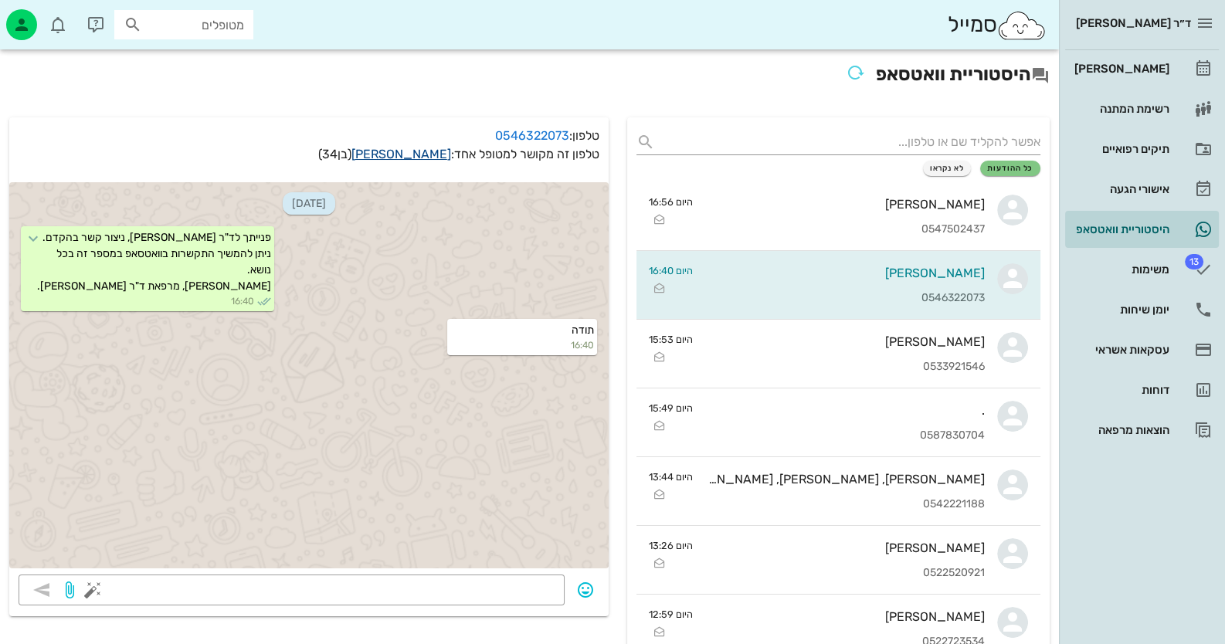
click at [418, 155] on link "[PERSON_NAME]" at bounding box center [401, 154] width 100 height 15
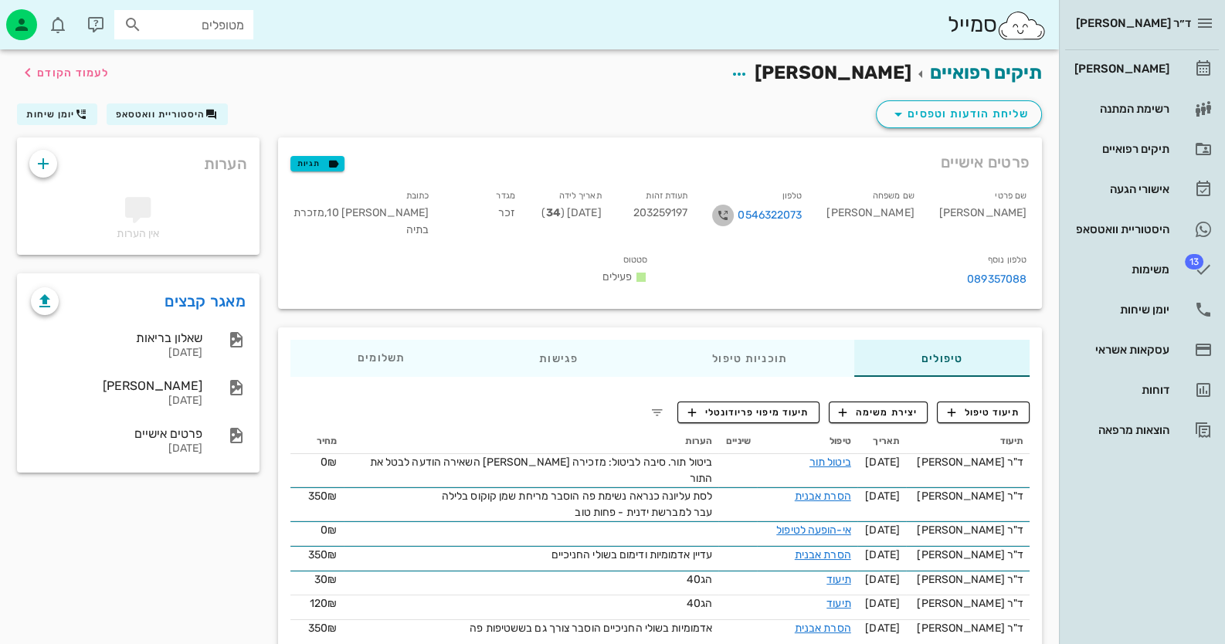
click at [734, 215] on span "button" at bounding box center [723, 215] width 22 height 19
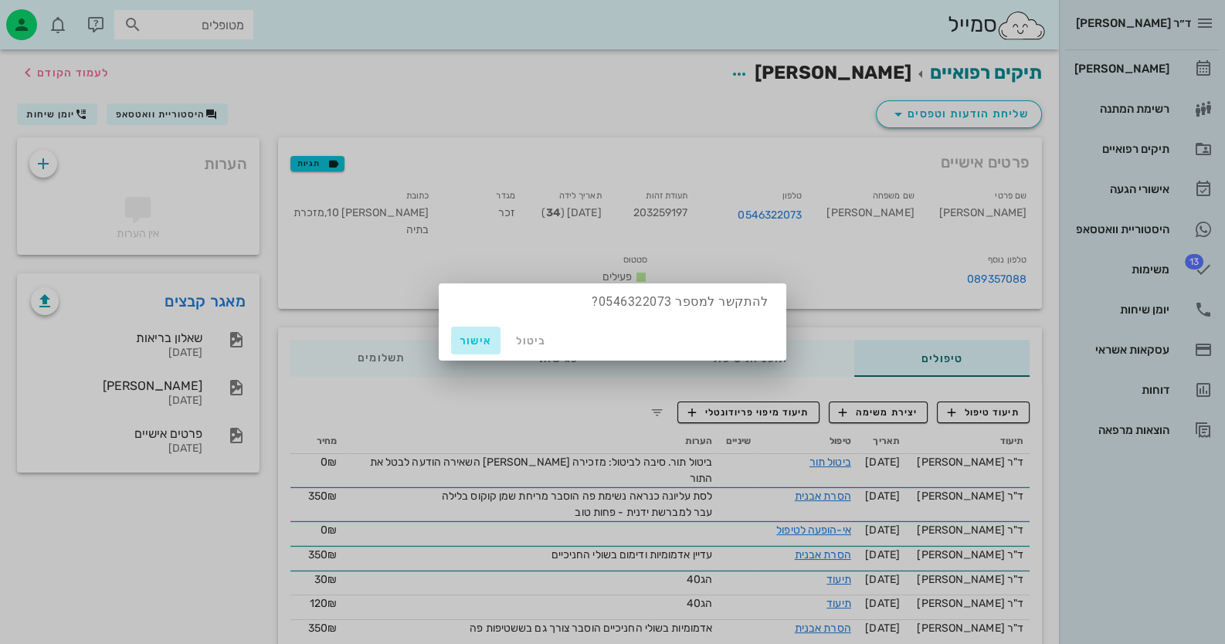
click at [483, 347] on span "אישור" at bounding box center [475, 340] width 37 height 13
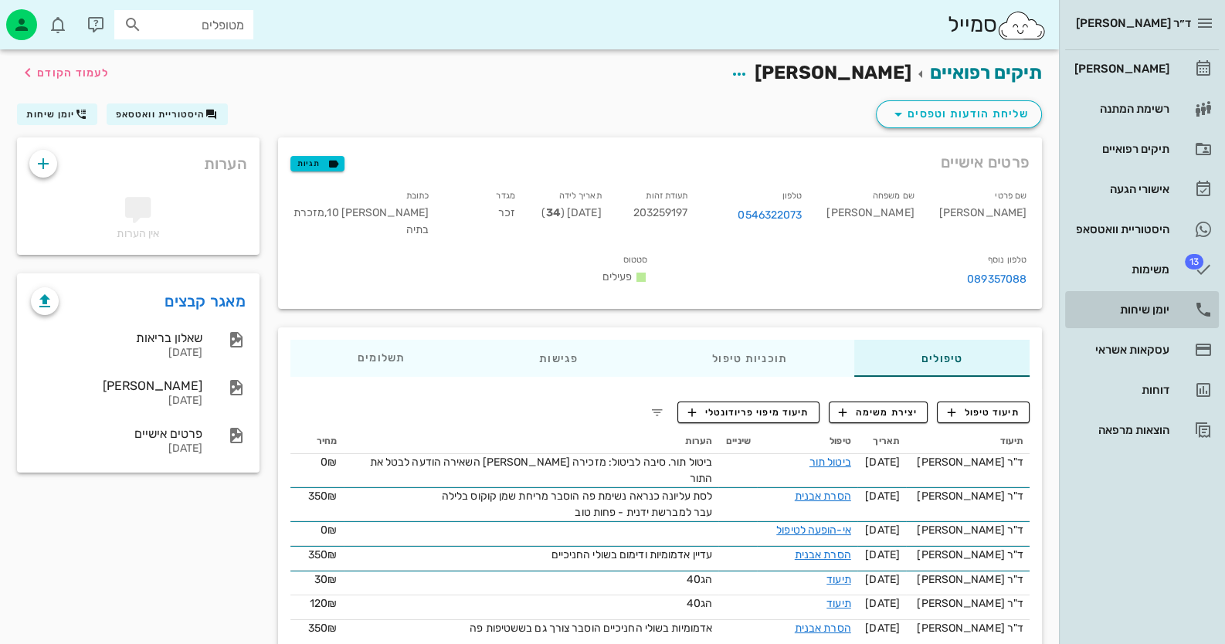
click at [1150, 321] on div "יומן שיחות" at bounding box center [1120, 309] width 98 height 25
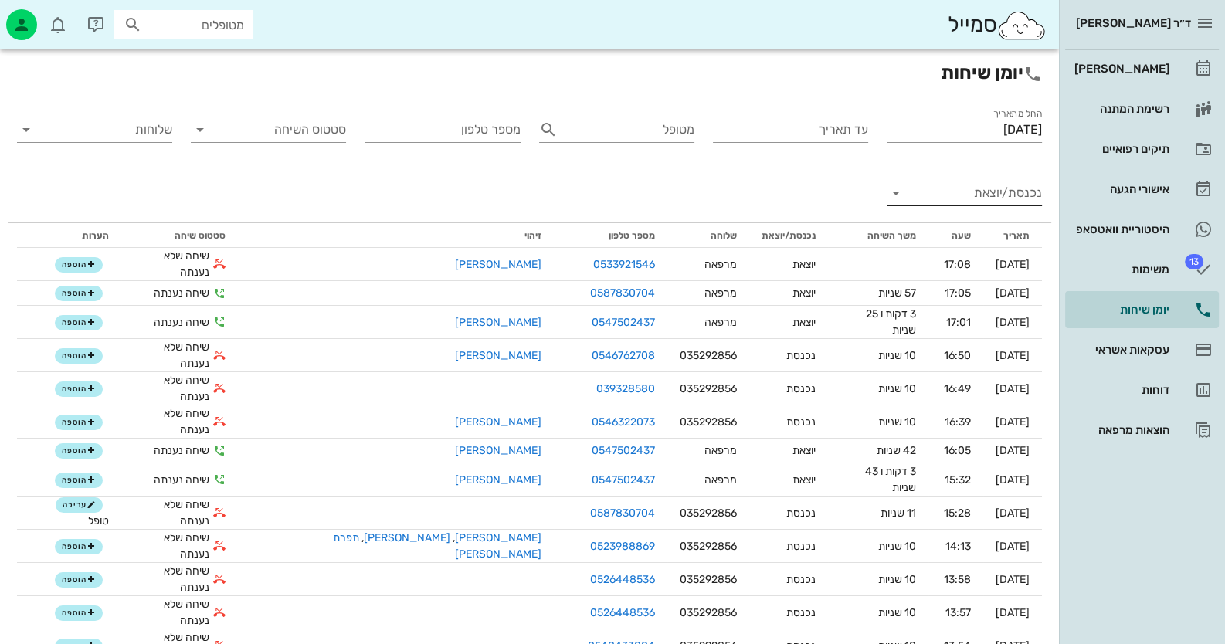
click at [961, 195] on input "נכנסת/יוצאת" at bounding box center [976, 193] width 131 height 25
click at [961, 195] on div "נכנסת" at bounding box center [964, 205] width 155 height 37
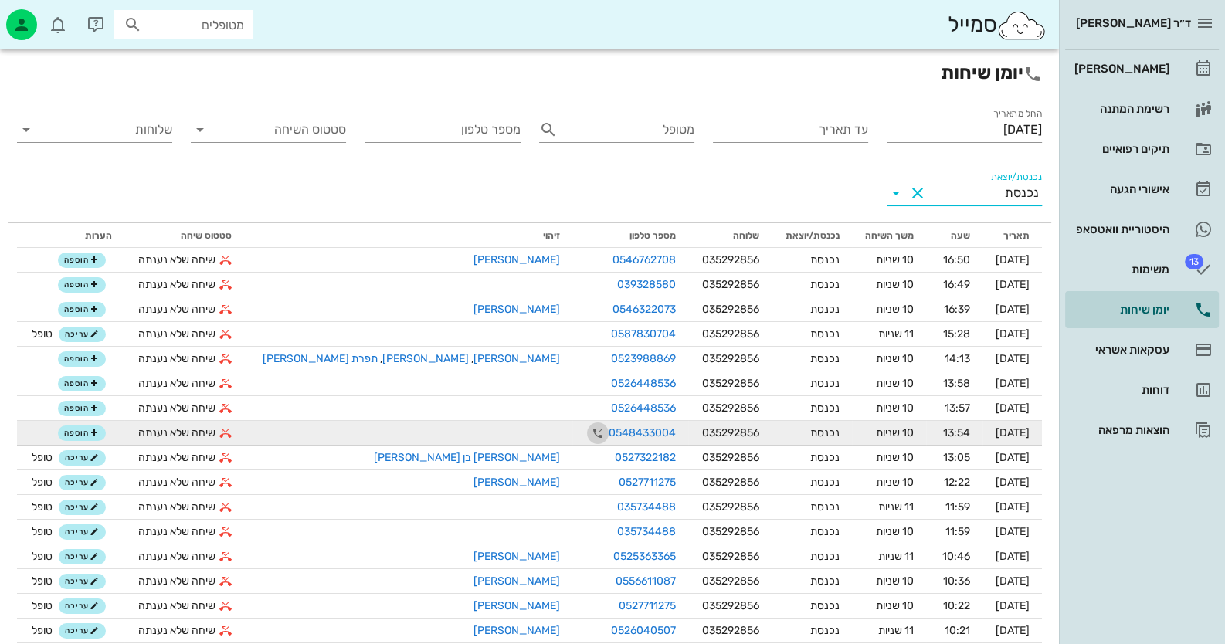
click at [589, 436] on icon "button" at bounding box center [598, 433] width 19 height 19
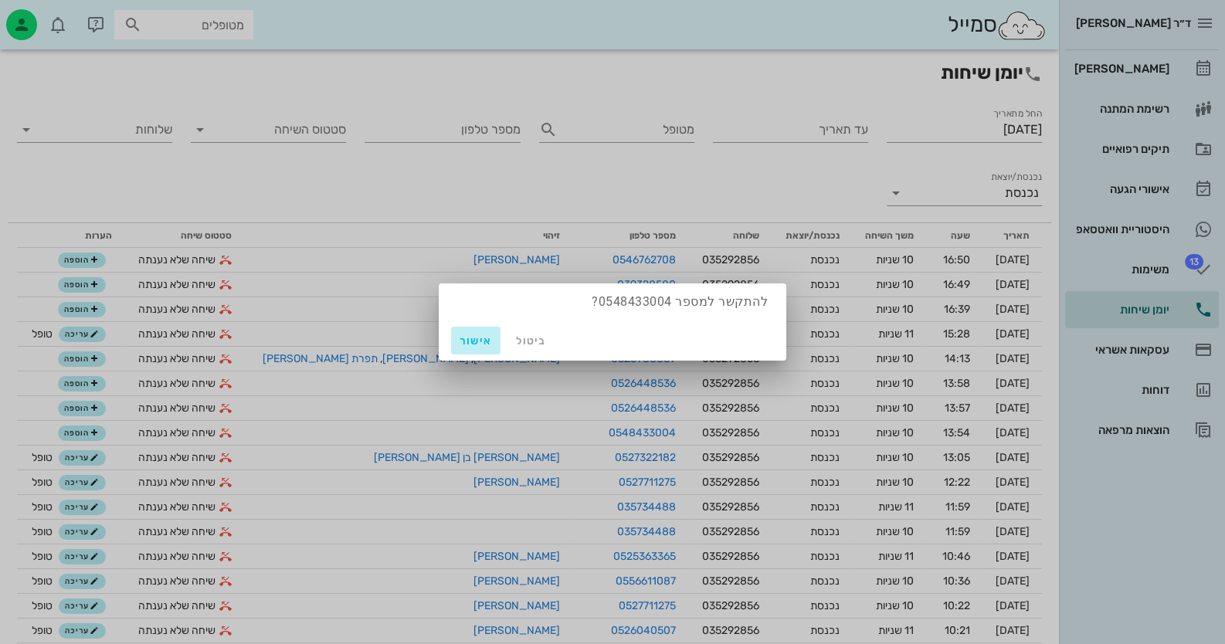
click at [487, 334] on span "אישור" at bounding box center [475, 340] width 37 height 13
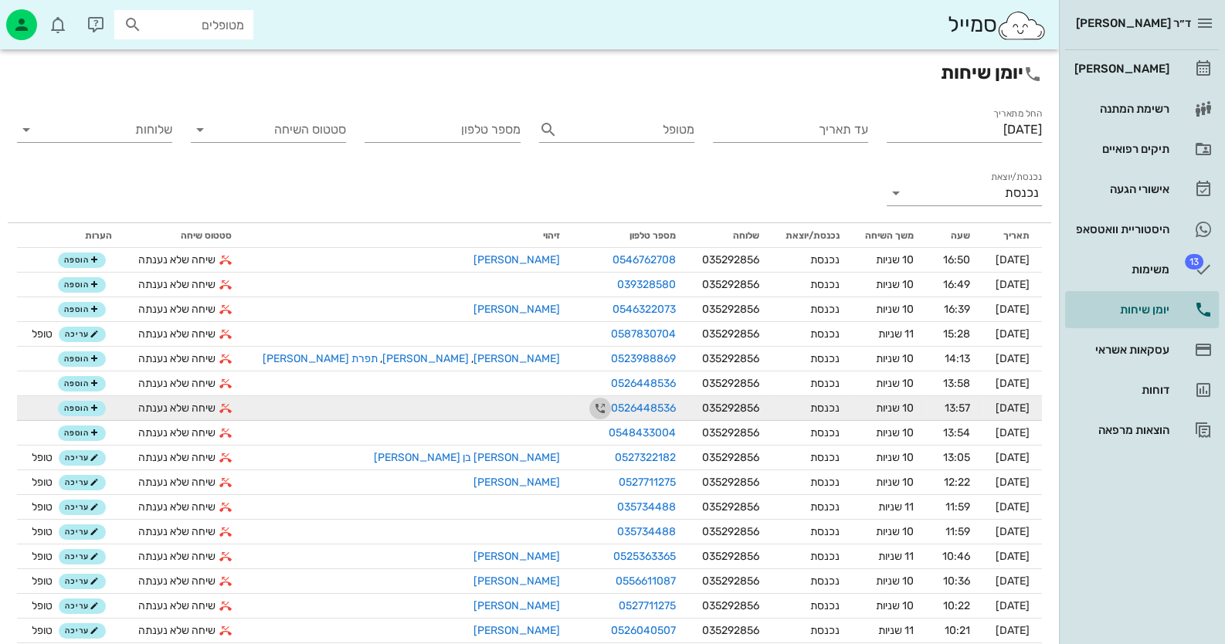
click at [591, 409] on icon "button" at bounding box center [600, 408] width 19 height 19
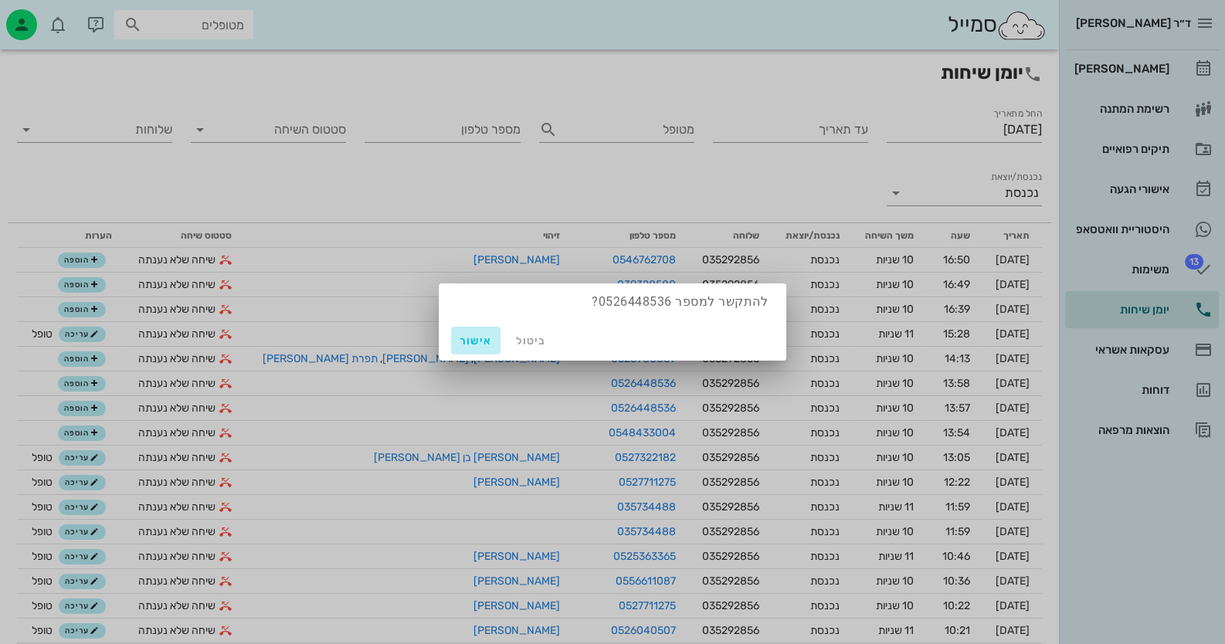
click at [490, 344] on span "אישור" at bounding box center [475, 340] width 37 height 13
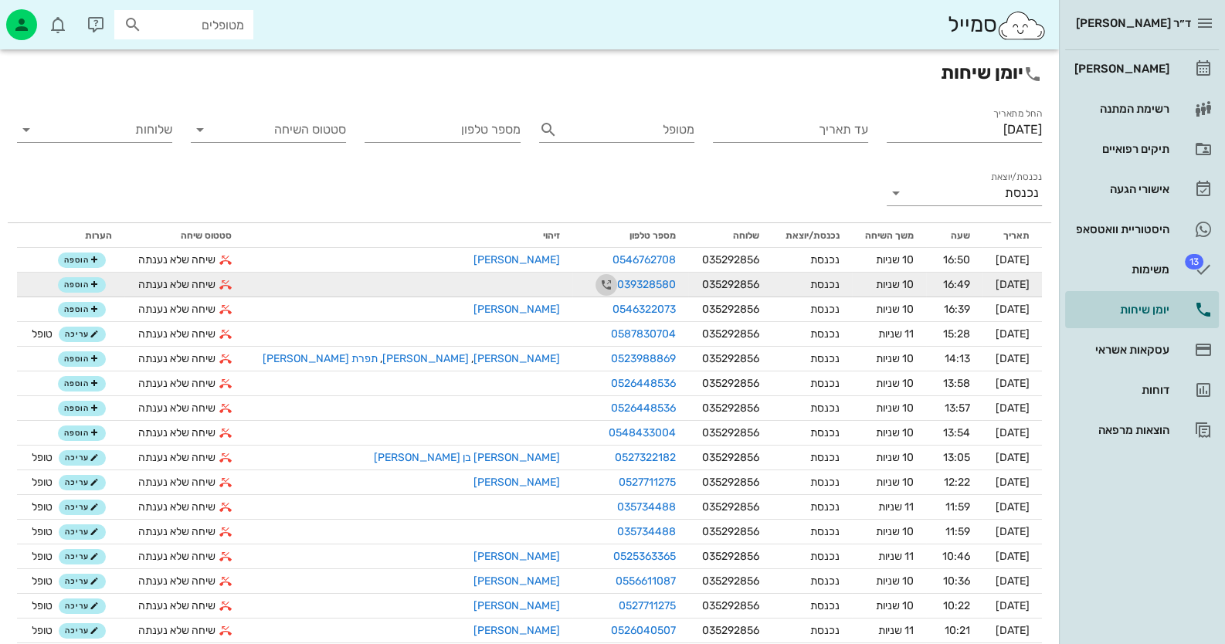
click at [597, 283] on icon "button" at bounding box center [606, 285] width 19 height 19
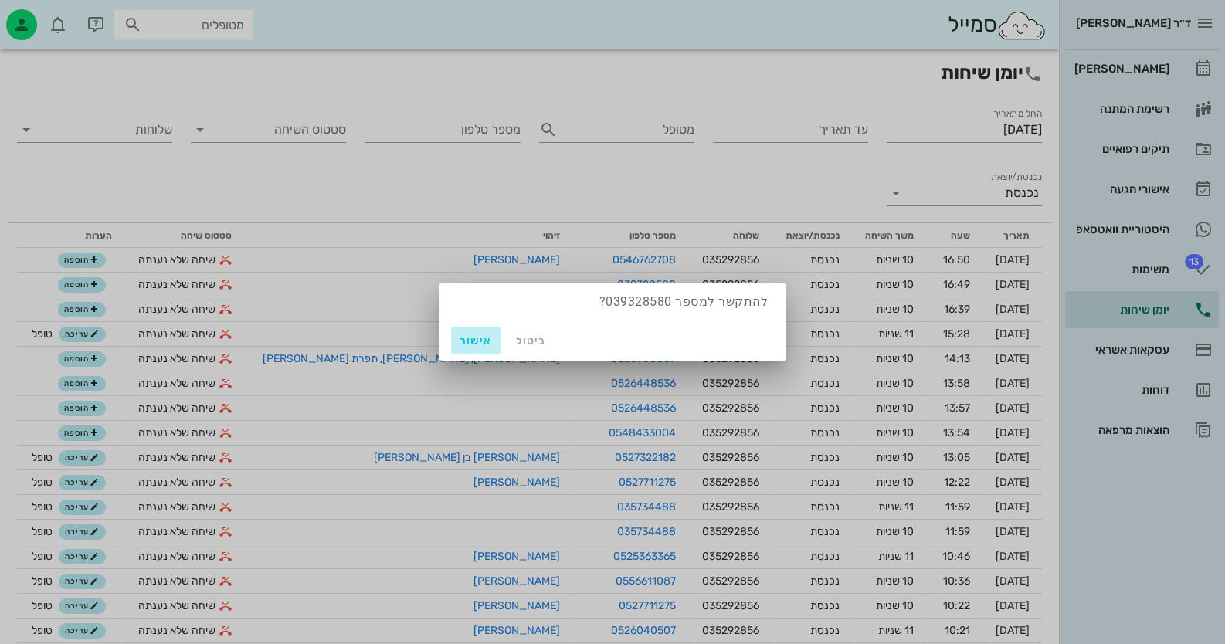
click at [472, 341] on span "אישור" at bounding box center [475, 340] width 37 height 13
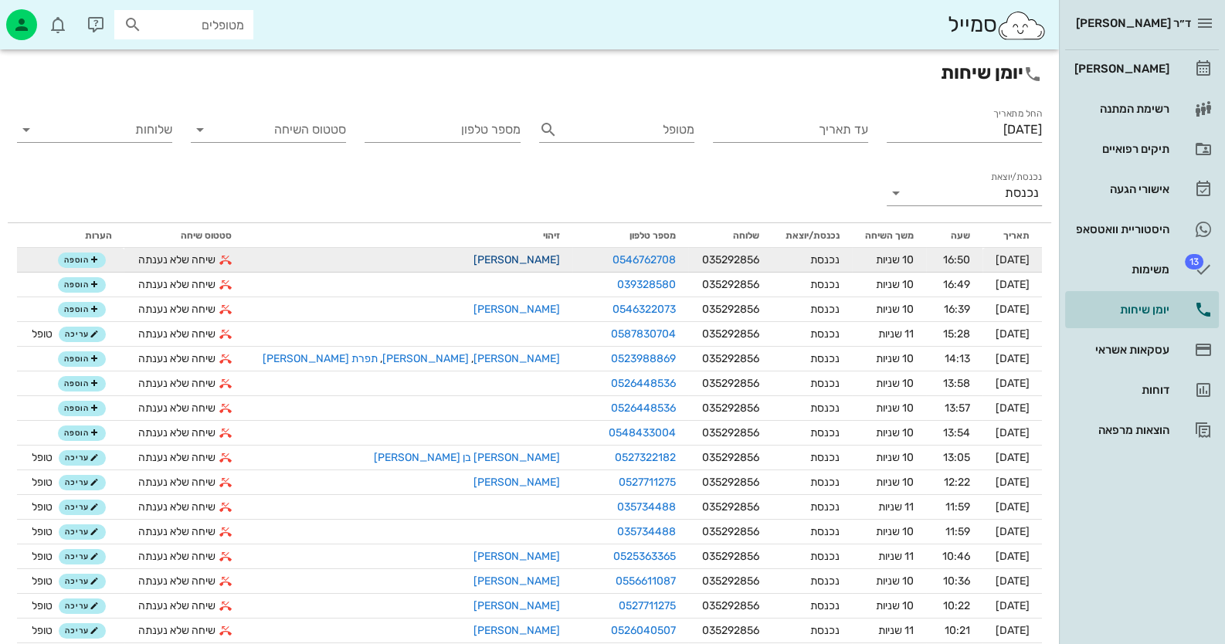
click at [473, 254] on link "[PERSON_NAME]" at bounding box center [516, 259] width 87 height 13
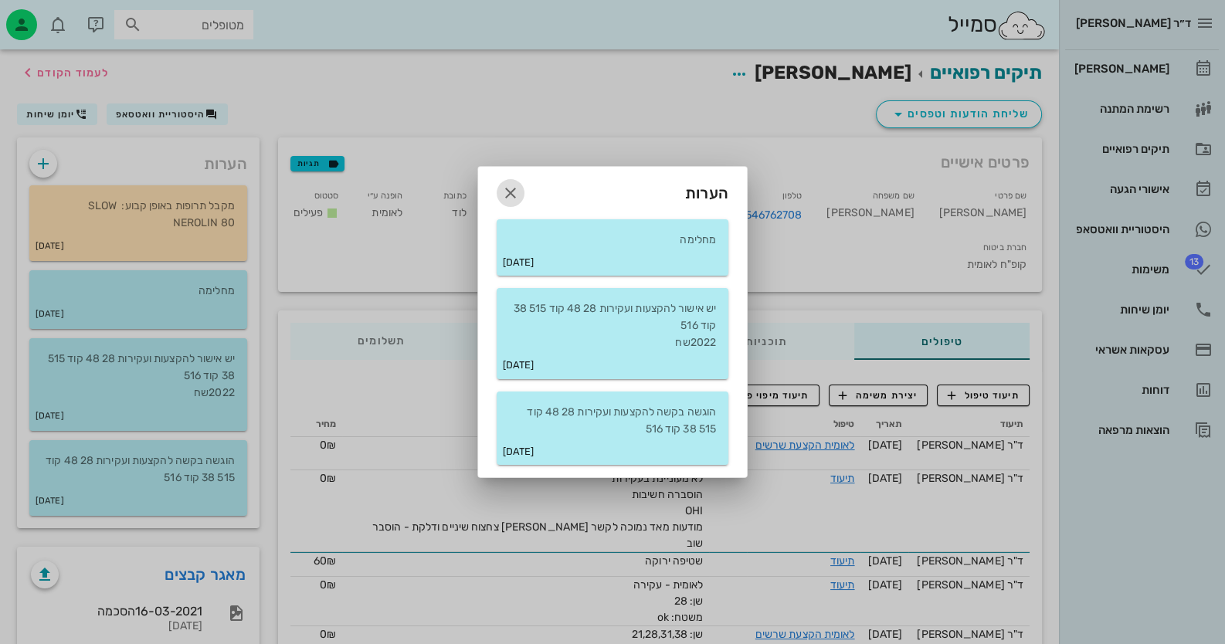
click at [521, 192] on span "button" at bounding box center [511, 193] width 28 height 19
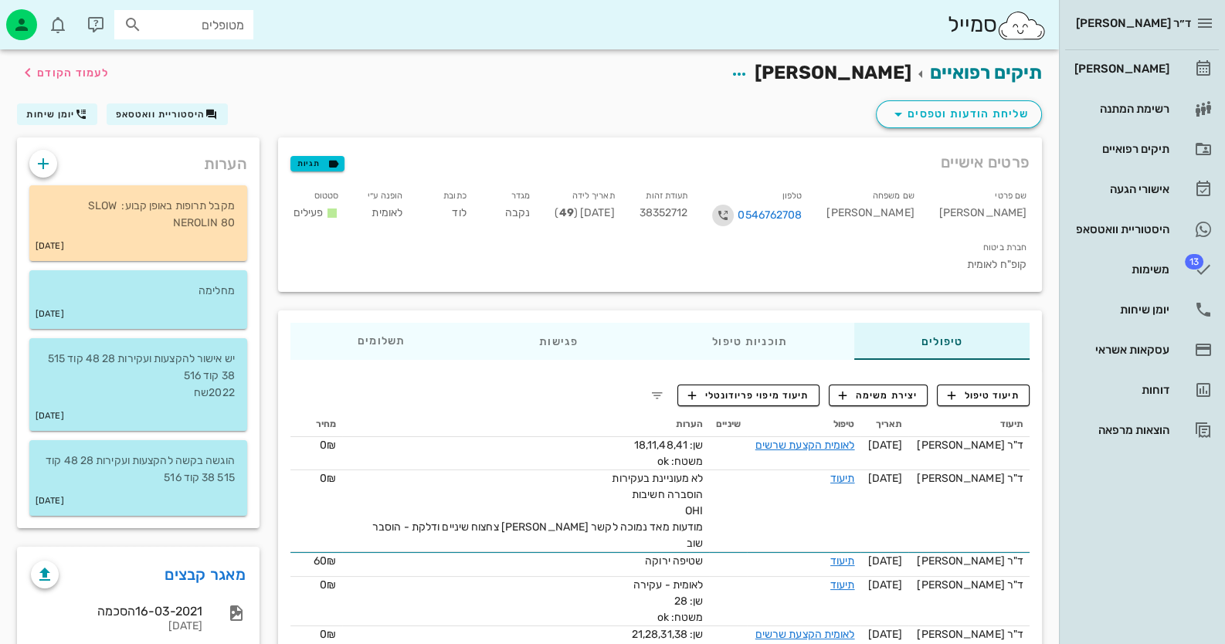
click at [732, 215] on icon "button" at bounding box center [723, 215] width 19 height 19
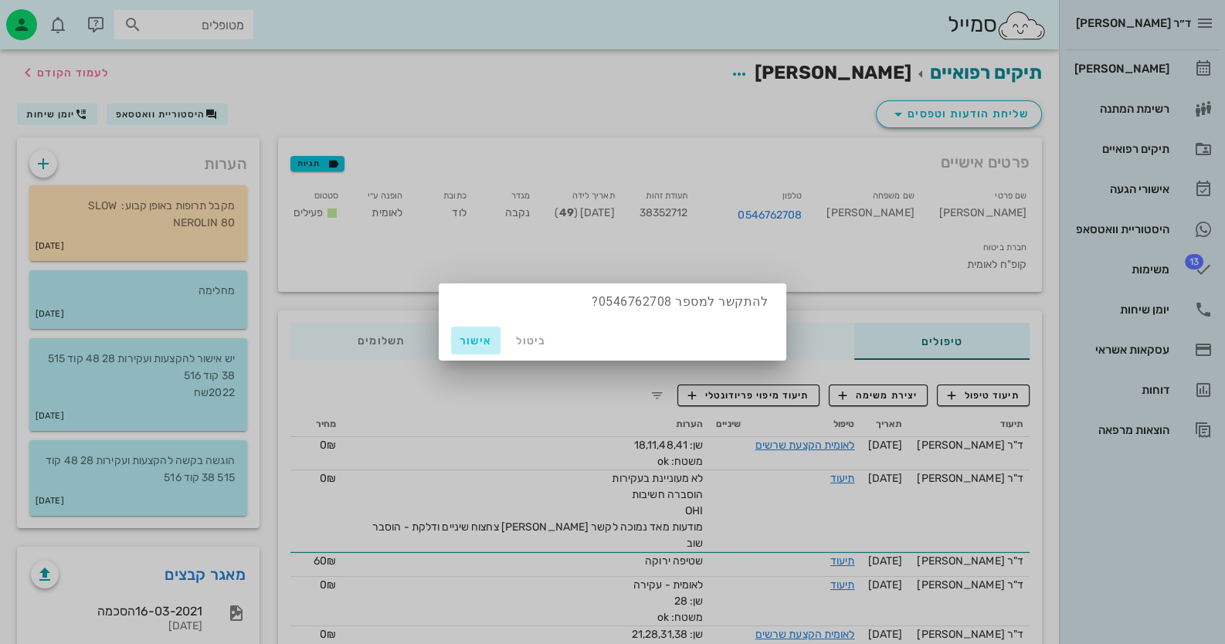
click at [485, 341] on span "אישור" at bounding box center [475, 340] width 37 height 13
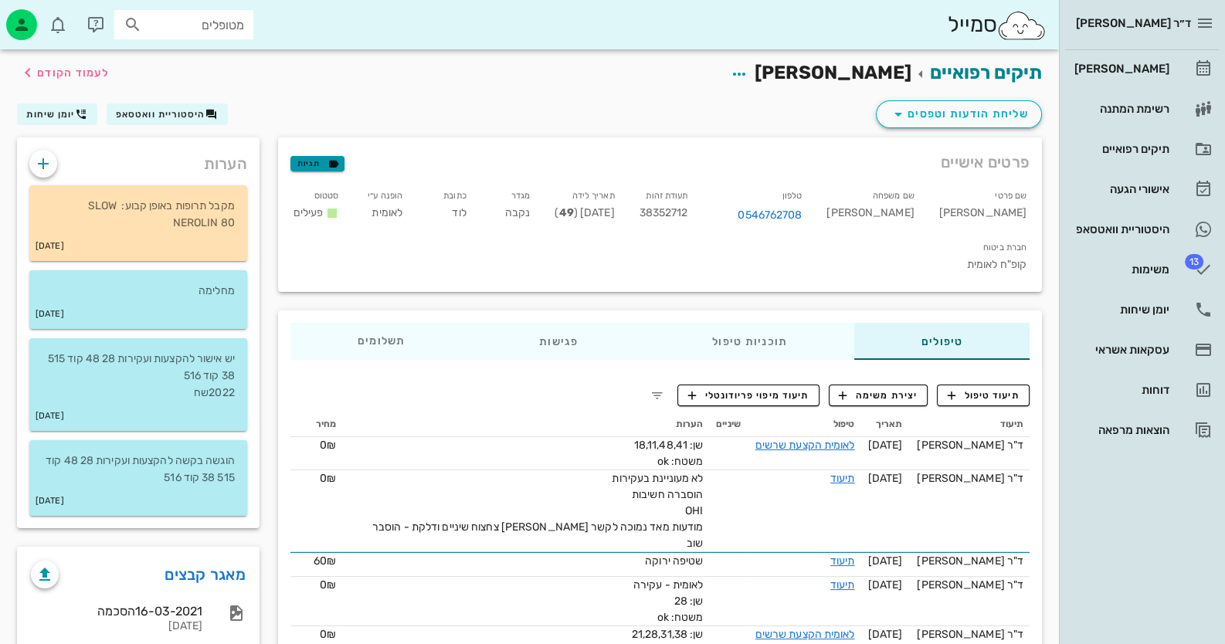
click at [310, 161] on span "תגיות" at bounding box center [317, 164] width 40 height 14
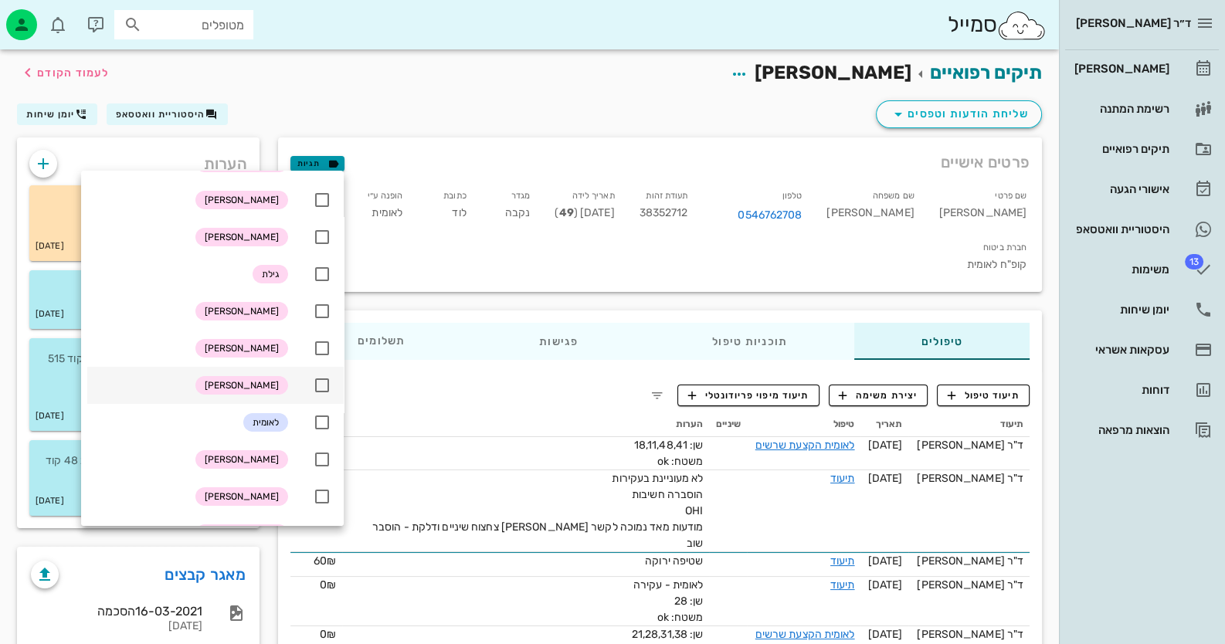
scroll to position [154, 0]
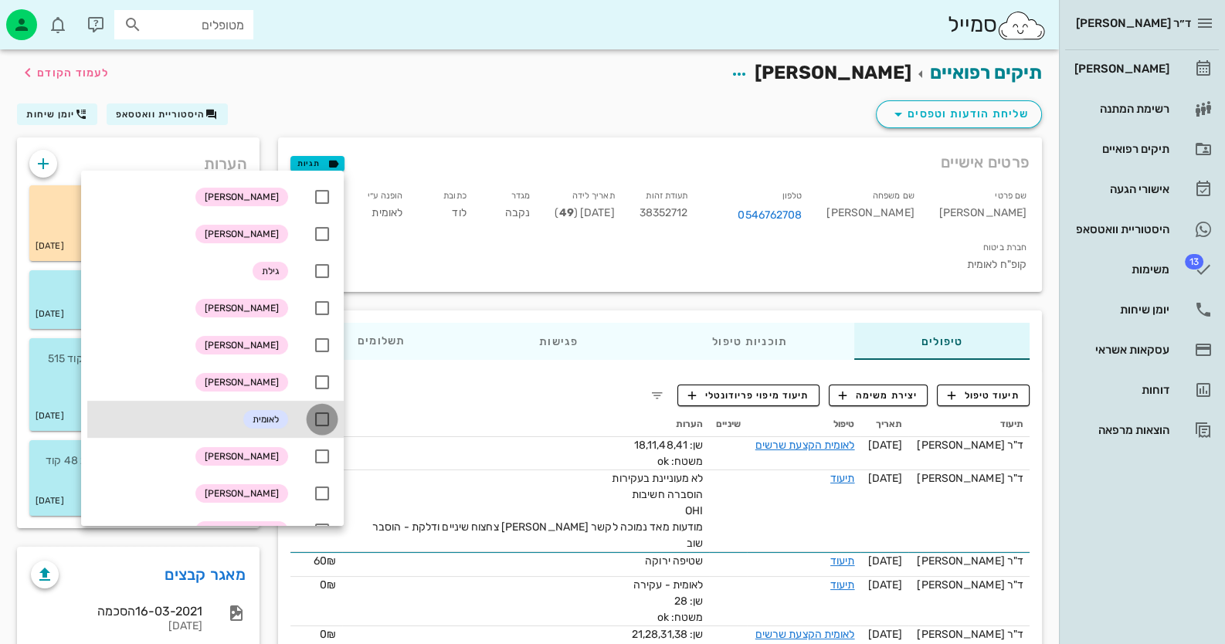
click at [322, 422] on div at bounding box center [322, 419] width 26 height 26
checkbox input "true"
click at [425, 96] on div "תיקים רפואיים [PERSON_NAME] לעמוד הקודם" at bounding box center [529, 73] width 1043 height 48
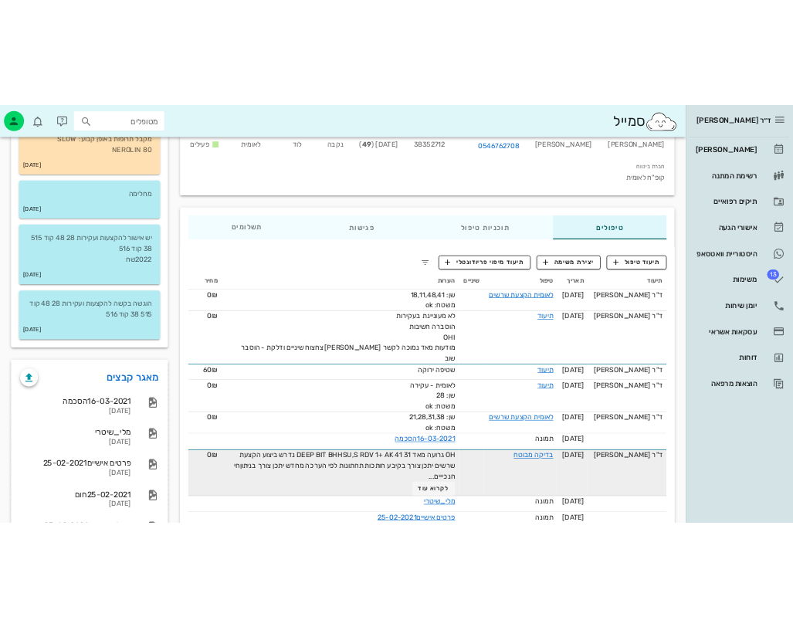
scroll to position [0, 0]
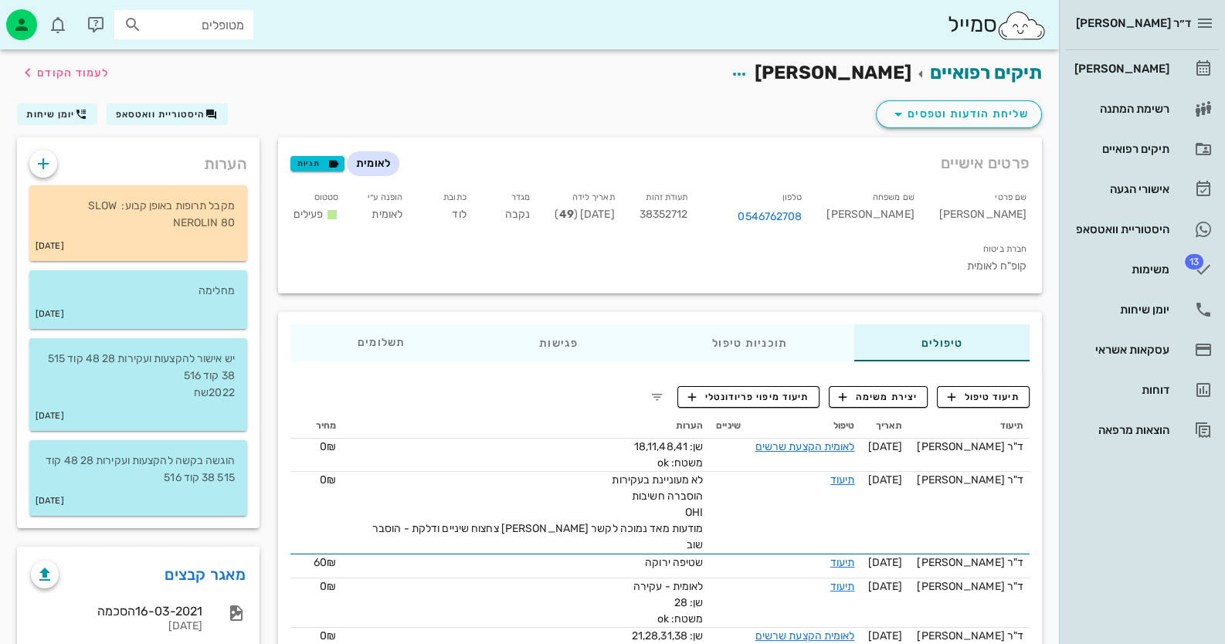
click at [688, 217] on span "38352712" at bounding box center [664, 214] width 49 height 13
copy span "38352712"
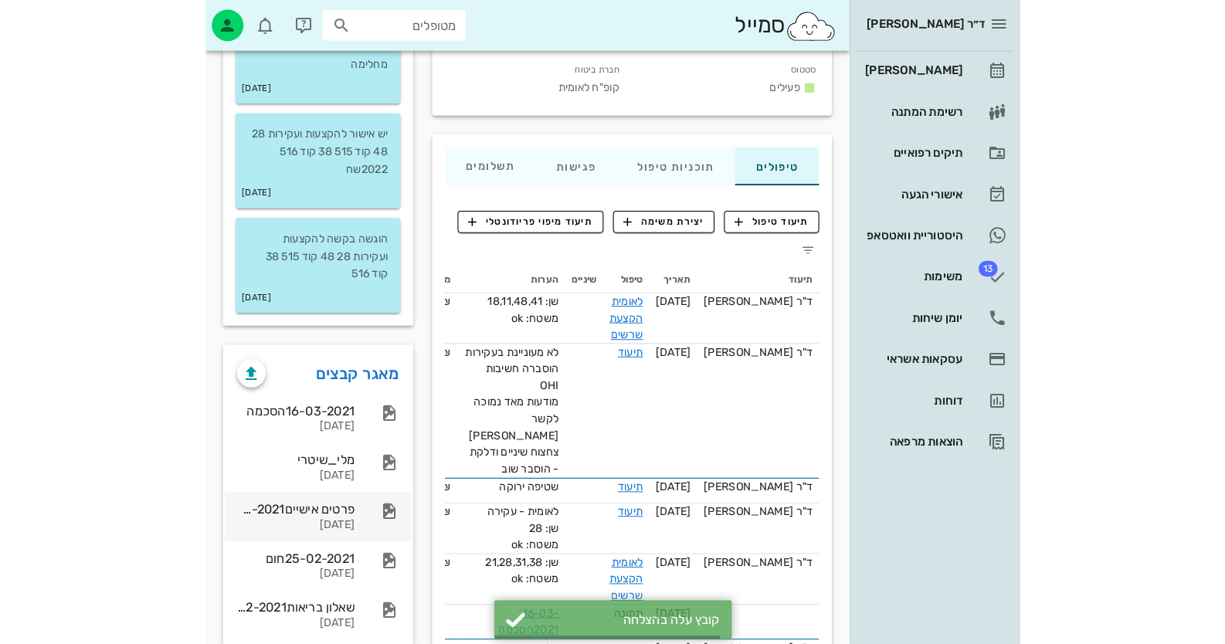
scroll to position [232, 0]
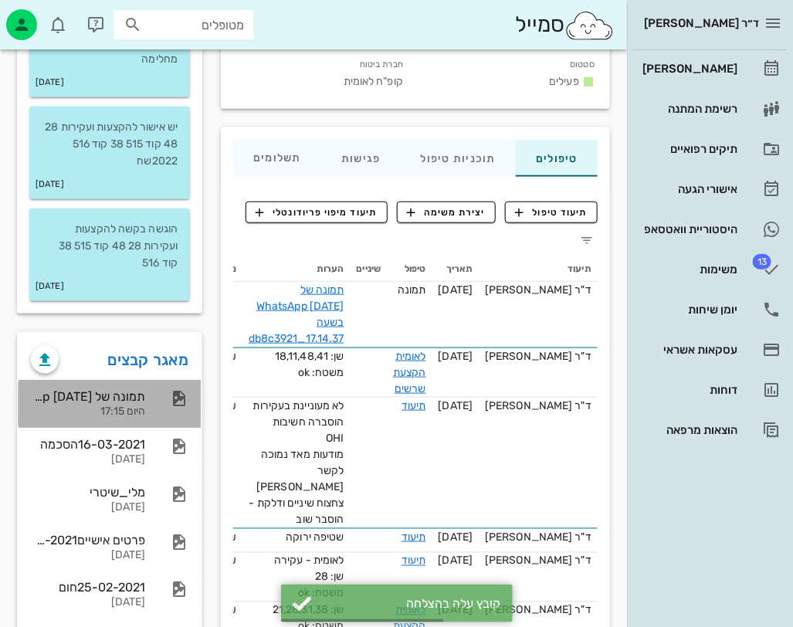
click at [147, 403] on div "תמונה של WhatsApp [DATE] בשעה 17.14.37_db8c3921 היום 17:15" at bounding box center [110, 404] width 182 height 48
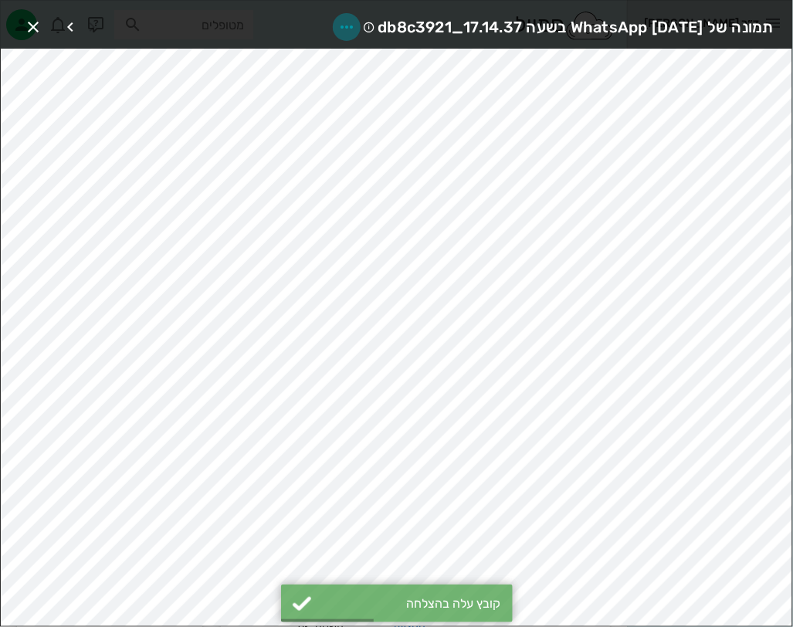
click at [338, 29] on icon "button" at bounding box center [347, 27] width 19 height 19
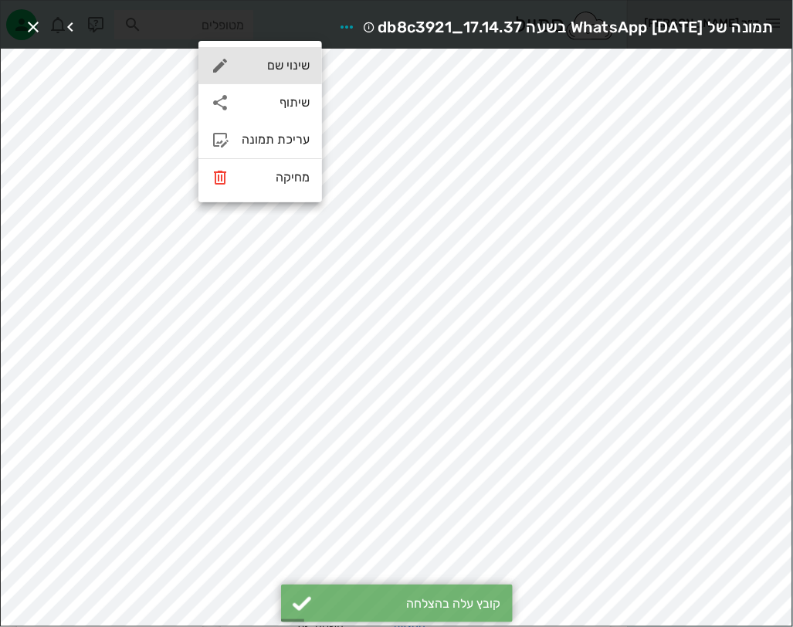
click at [285, 59] on div "שינוי שם" at bounding box center [276, 65] width 68 height 15
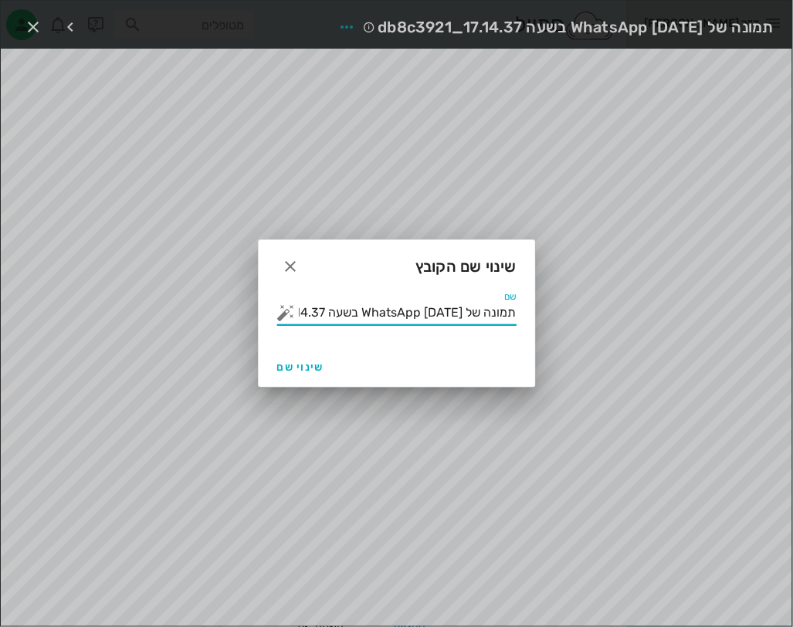
drag, startPoint x: 307, startPoint y: 314, endPoint x: 606, endPoint y: 296, distance: 298.7
click at [595, 300] on div "ד״ר [PERSON_NAME] רשימת המתנה תיקים רפואיים אישורי הגעה היסטוריית וואטסאפ 13 מש…" at bounding box center [396, 383] width 793 height 1230
type input "ה 17.14.37_db8c3921"
drag, startPoint x: 388, startPoint y: 312, endPoint x: 674, endPoint y: 307, distance: 286.6
click at [674, 307] on div "ד״ר [PERSON_NAME] רשימת המתנה תיקים רפואיים אישורי הגעה היסטוריית וואטסאפ 13 מש…" at bounding box center [396, 383] width 793 height 1230
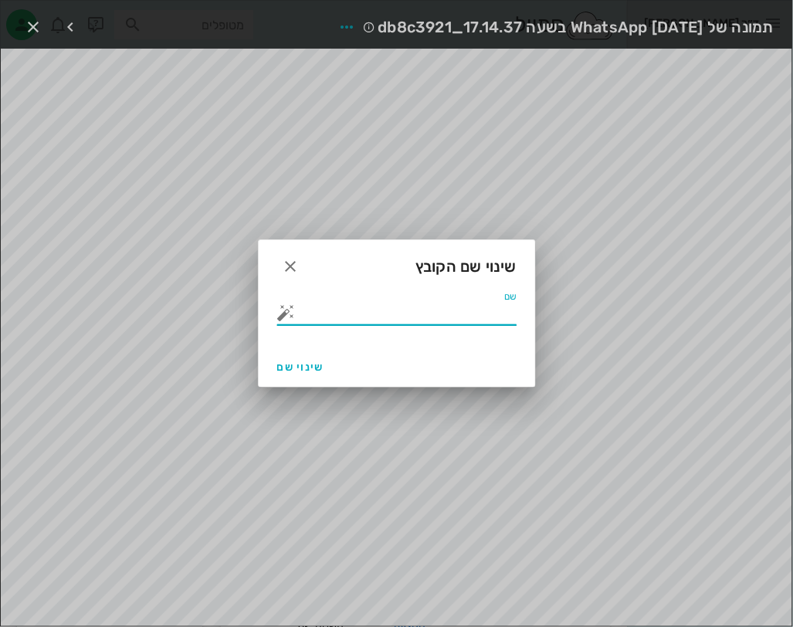
click at [287, 314] on button "button" at bounding box center [286, 313] width 19 height 19
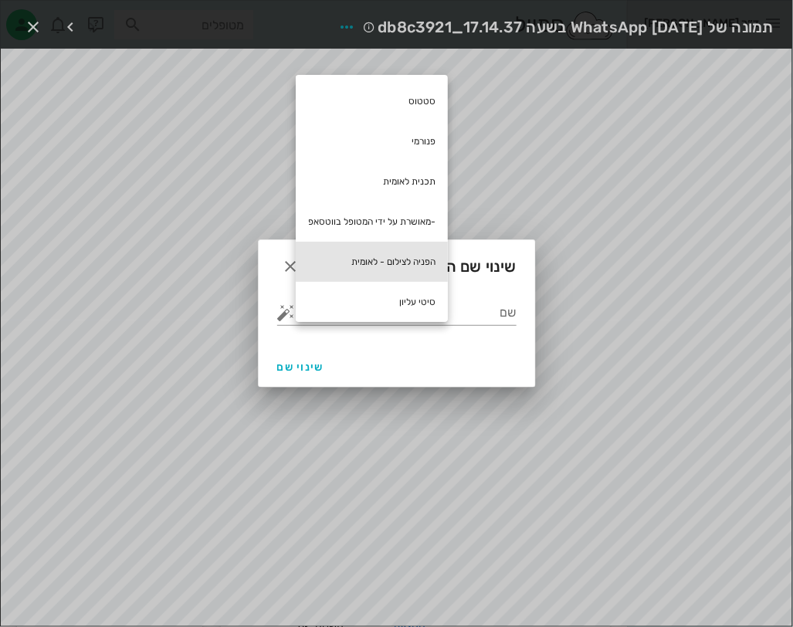
click at [416, 265] on div "הפניה לצילום - לאומית" at bounding box center [372, 262] width 152 height 40
type input "הפניה לצילום - לאומית"
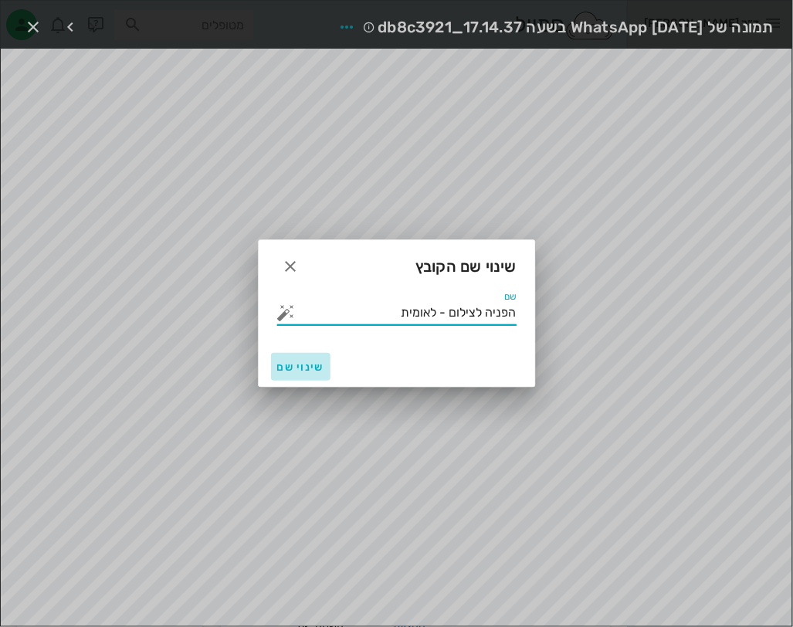
click at [305, 373] on span "שינוי שם" at bounding box center [300, 367] width 47 height 13
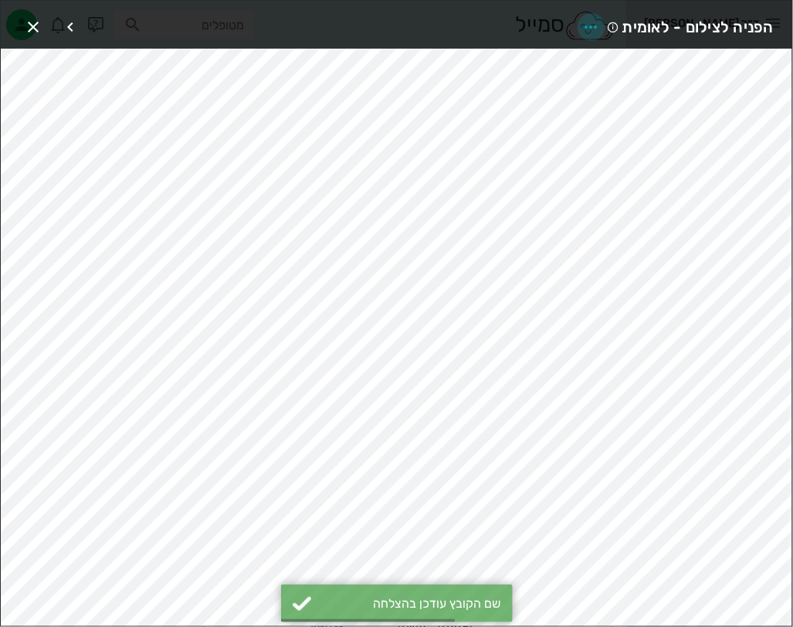
click at [589, 22] on icon "button" at bounding box center [591, 27] width 19 height 19
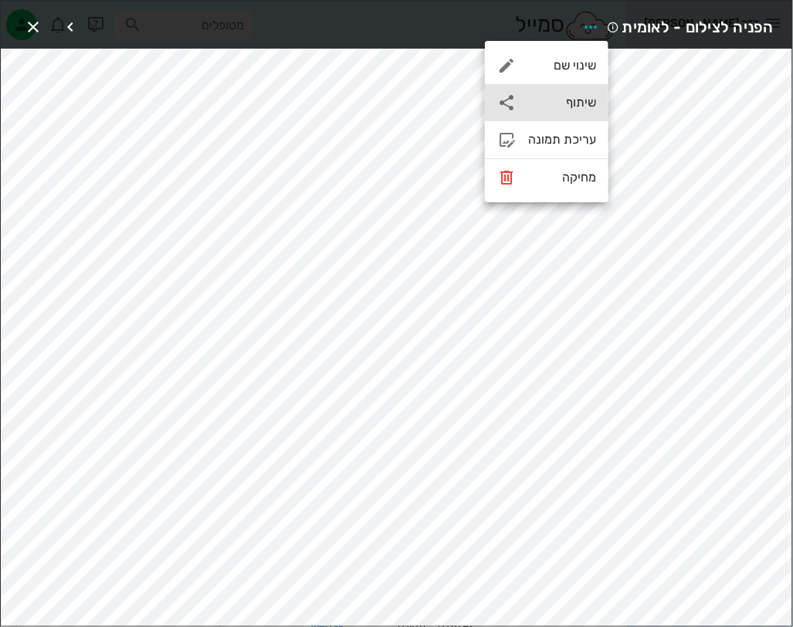
click at [578, 99] on div "שיתוף" at bounding box center [562, 102] width 68 height 15
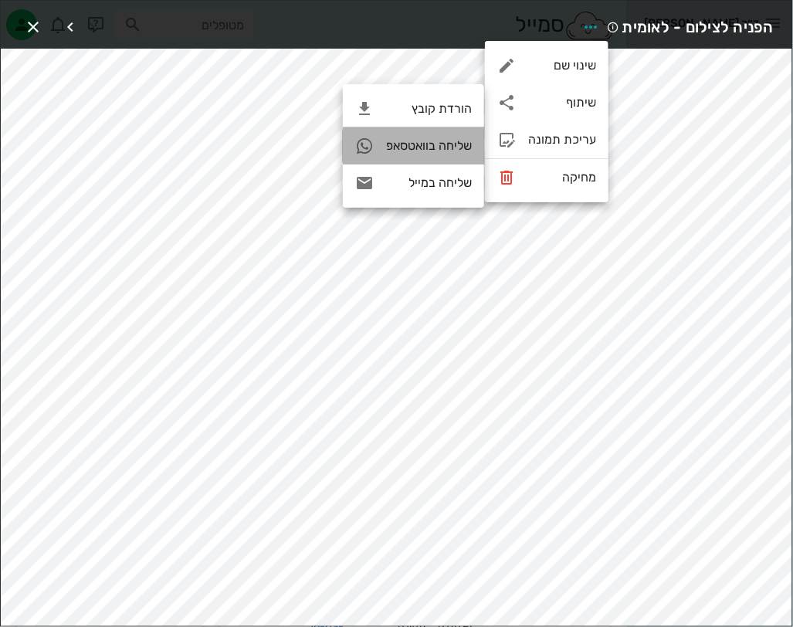
click at [454, 149] on div "שליחה בוואטסאפ" at bounding box center [429, 145] width 86 height 15
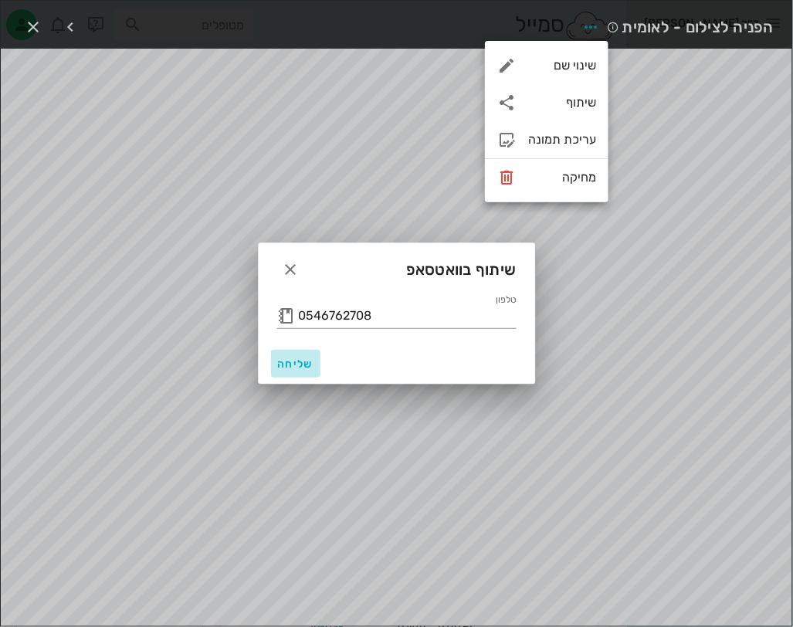
click at [300, 371] on button "שליחה" at bounding box center [295, 364] width 49 height 28
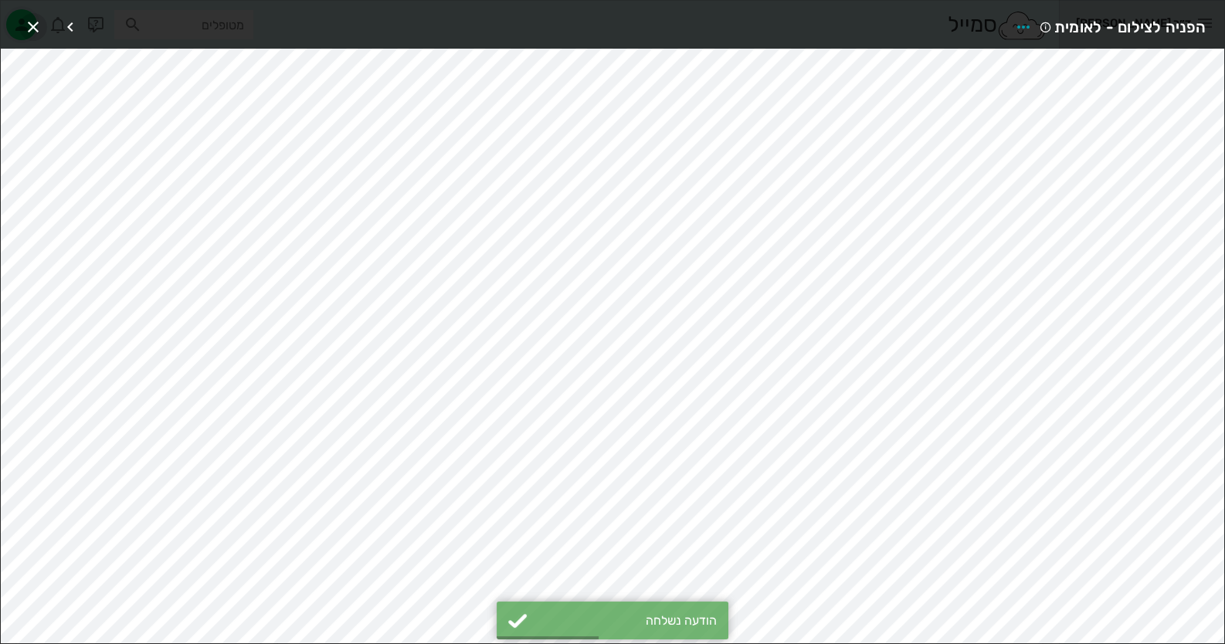
click at [27, 23] on icon "button" at bounding box center [33, 27] width 19 height 19
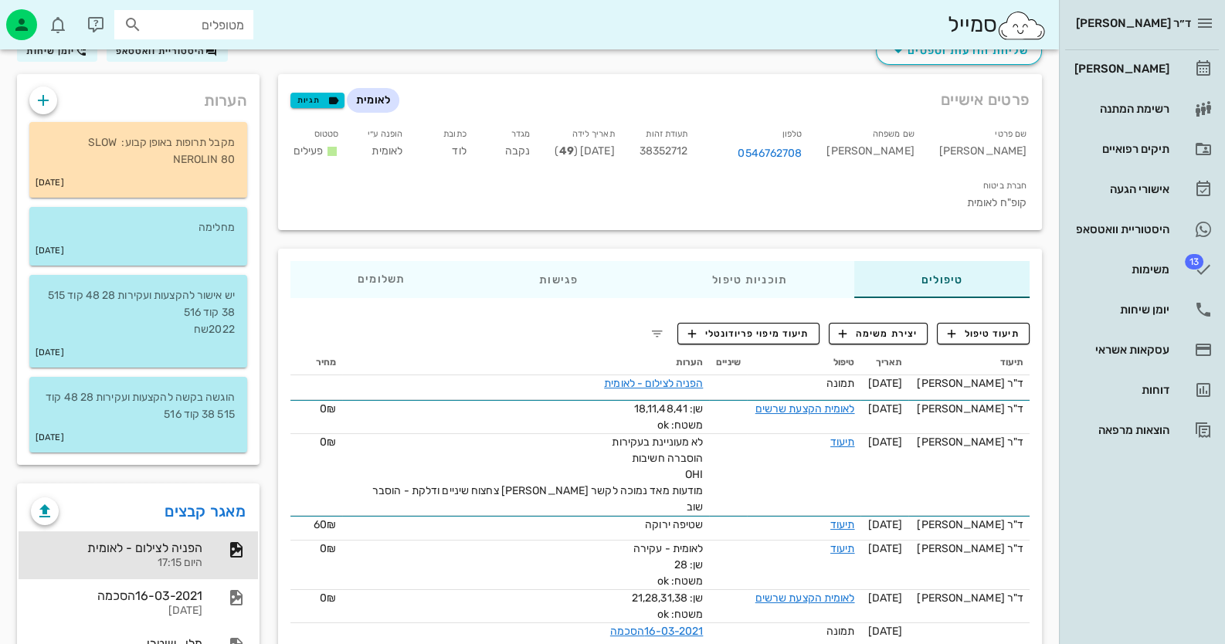
scroll to position [0, 0]
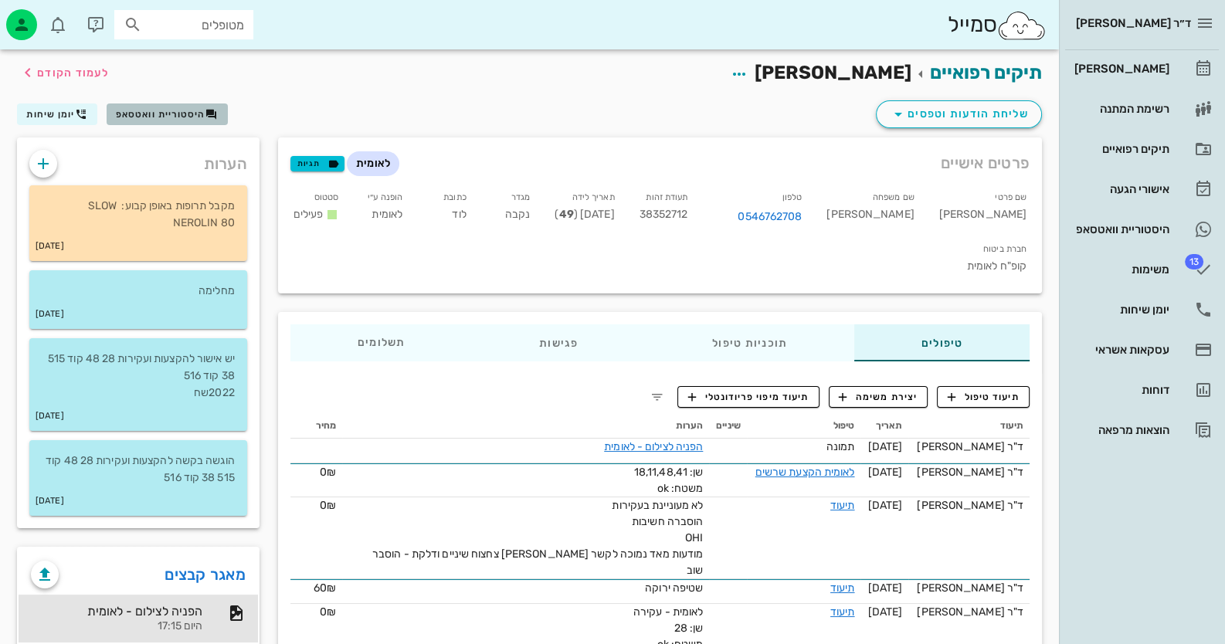
click at [185, 110] on span "היסטוריית וואטסאפ" at bounding box center [161, 114] width 90 height 11
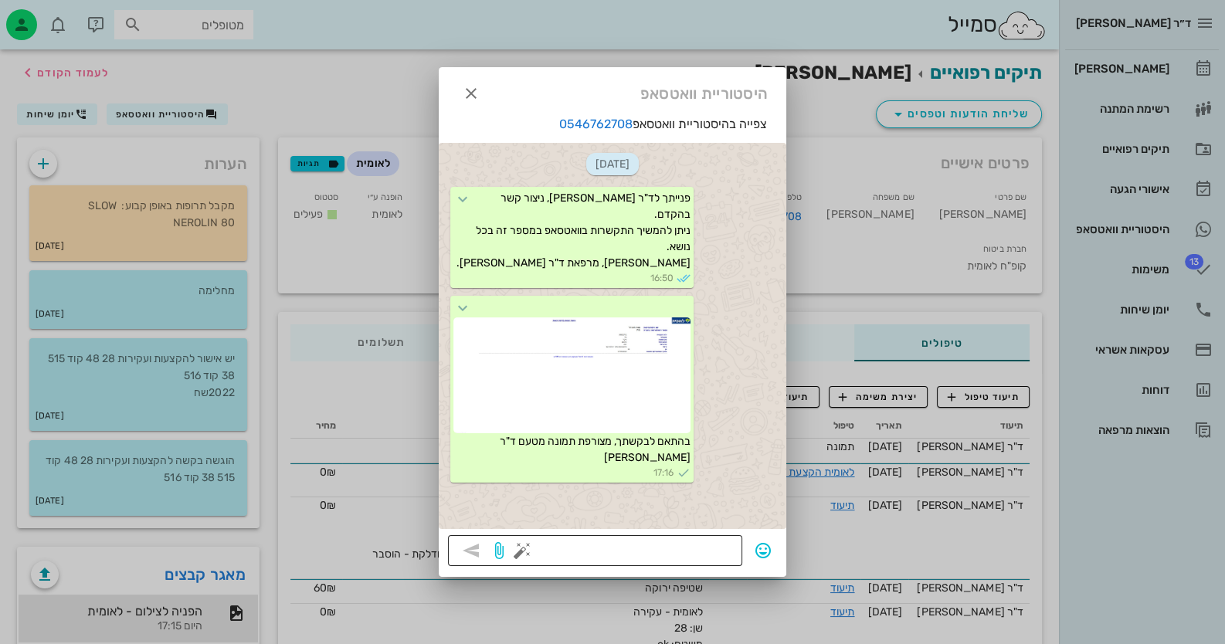
click at [514, 551] on button "button" at bounding box center [522, 550] width 19 height 19
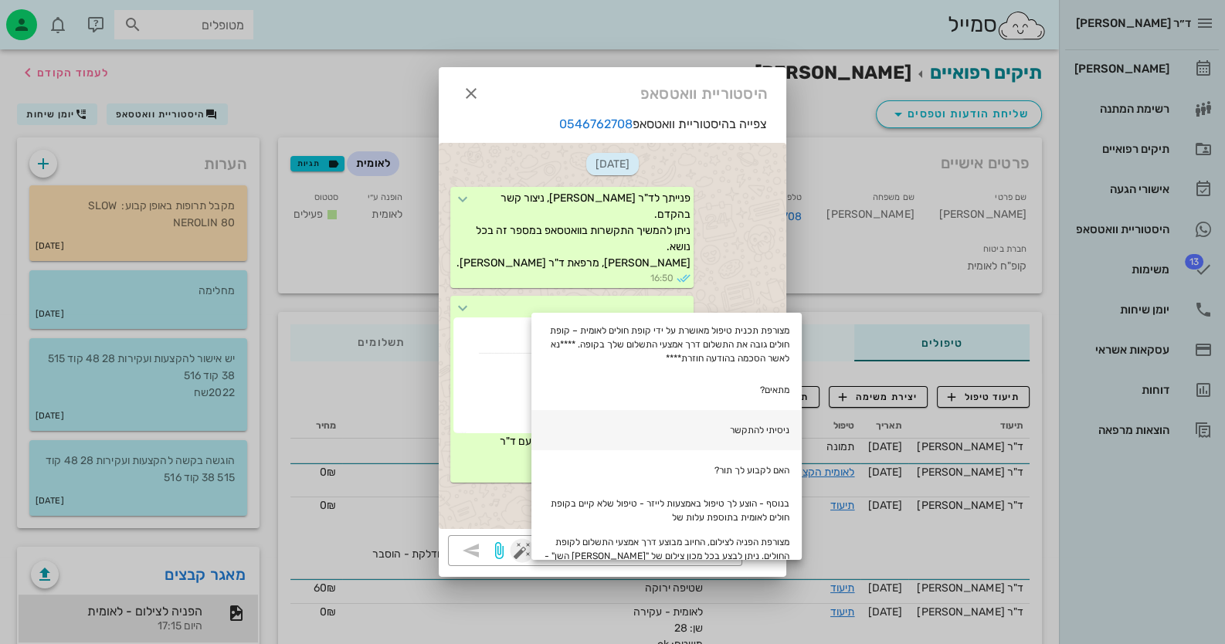
scroll to position [76, 0]
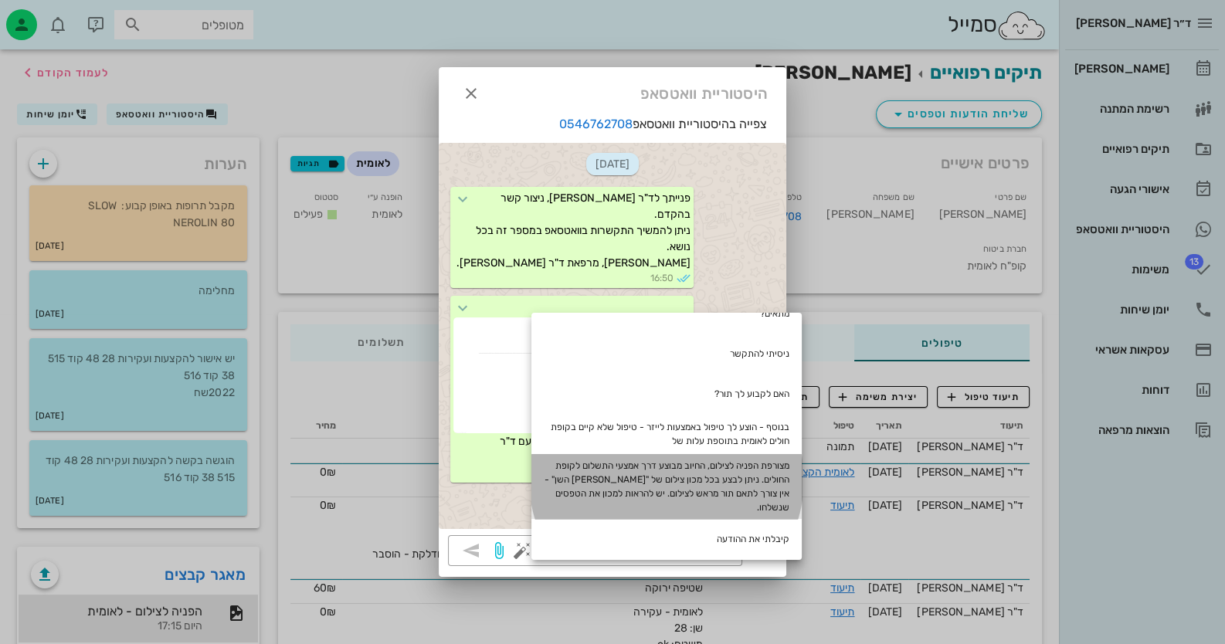
click at [640, 494] on div "מצורפת הפניה לצילום, החיוב מבוצע דרך אמצעי התשלום לקופת החולים. ניתן לבצע בכל מ…" at bounding box center [666, 486] width 270 height 65
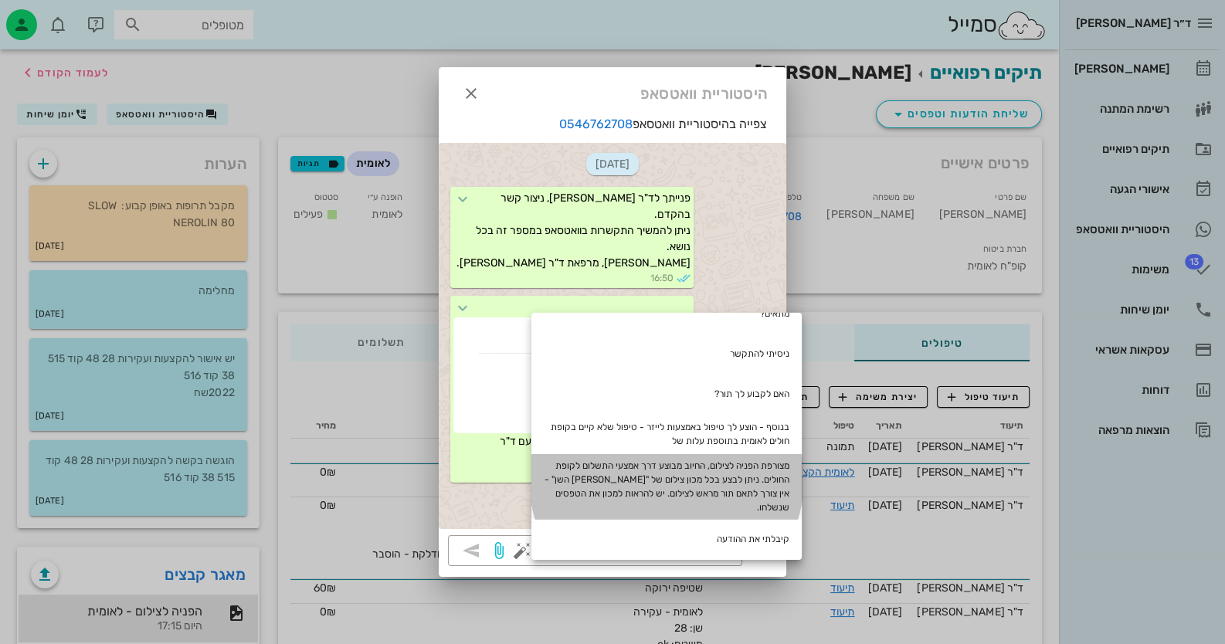
scroll to position [42, 0]
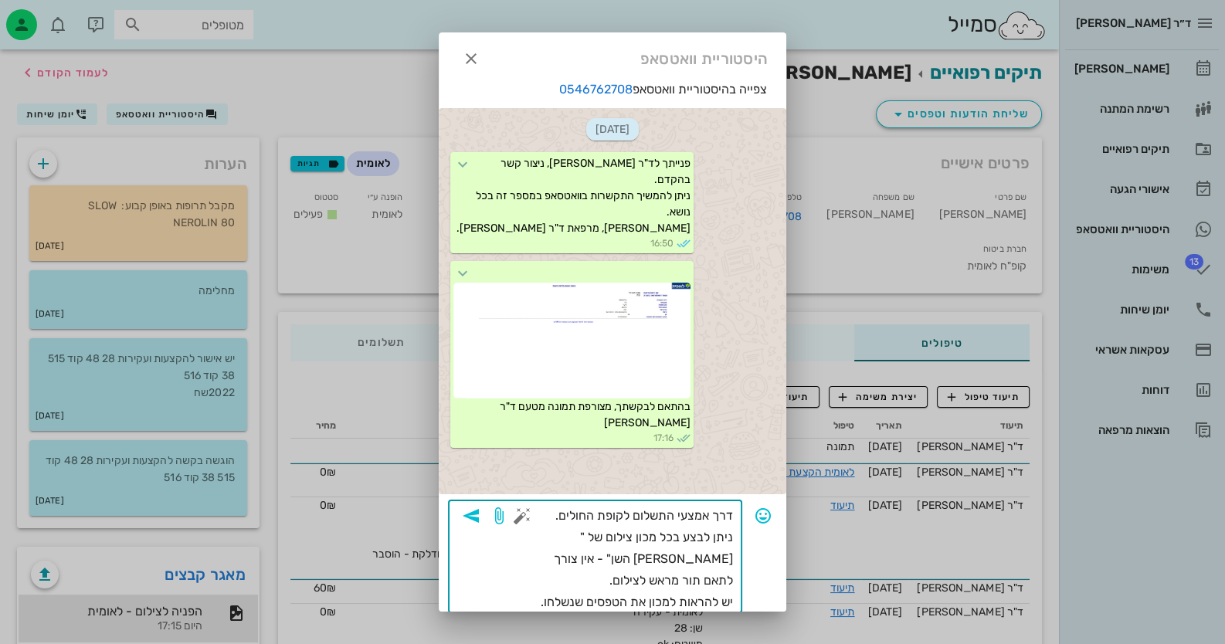
drag, startPoint x: 628, startPoint y: 584, endPoint x: 578, endPoint y: 589, distance: 49.7
click at [578, 589] on textarea "מצורפת הפניה לצילום, החיוב מבוצע דרך אמצעי התשלום לקופת החולים. ניתן לבצע בכל מ…" at bounding box center [629, 559] width 208 height 108
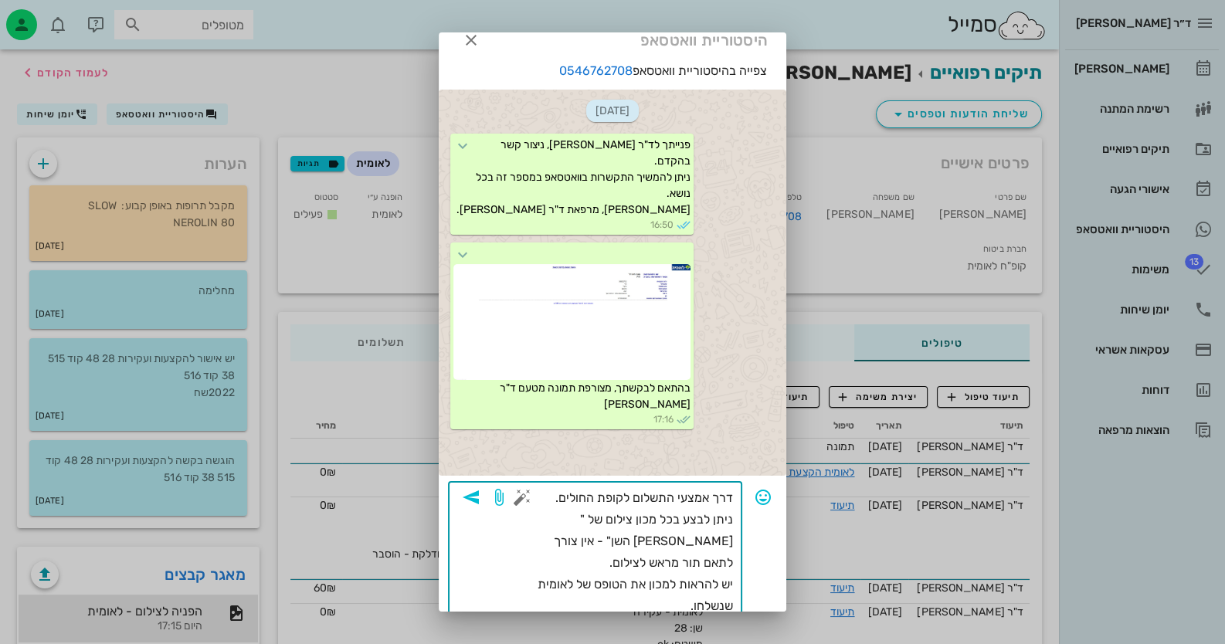
scroll to position [19, 0]
click at [653, 602] on textarea "מצורפת הפניה לצילום, החיוב מבוצע דרך אמצעי התשלום לקופת החולים. ניתן לבצע בכל מ…" at bounding box center [629, 552] width 208 height 130
type textarea "מצורפת הפניה לצילום, החיוב מבוצע דרך אמצעי התשלום לקופת החולים. ניתן לבצע בכל מ…"
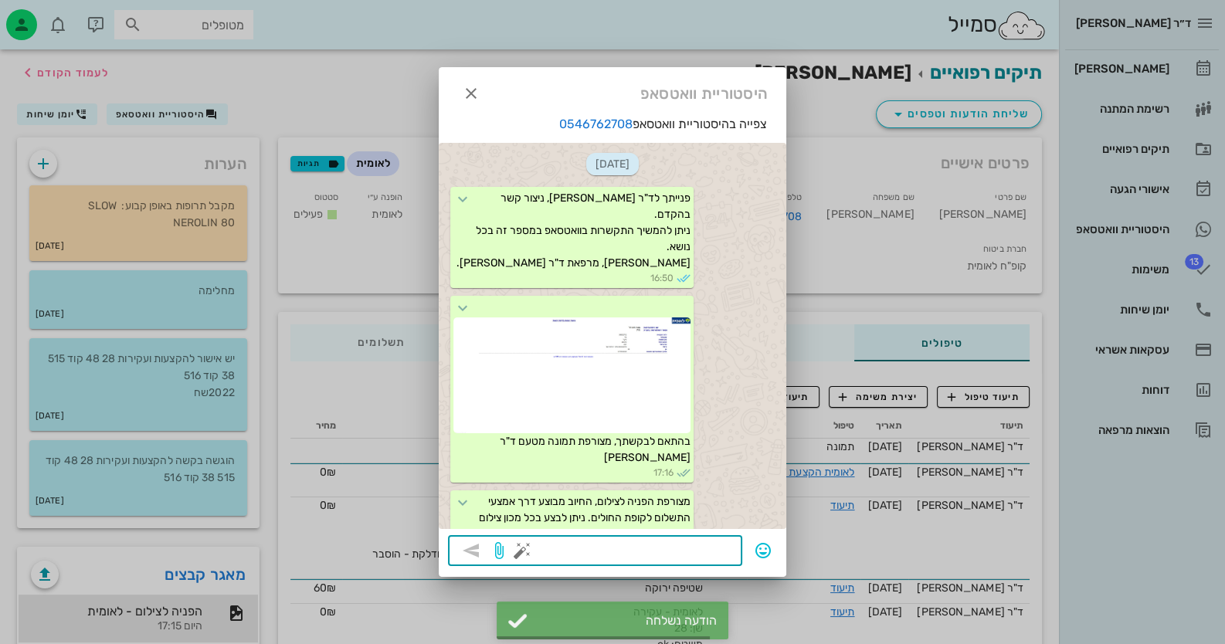
scroll to position [100, 0]
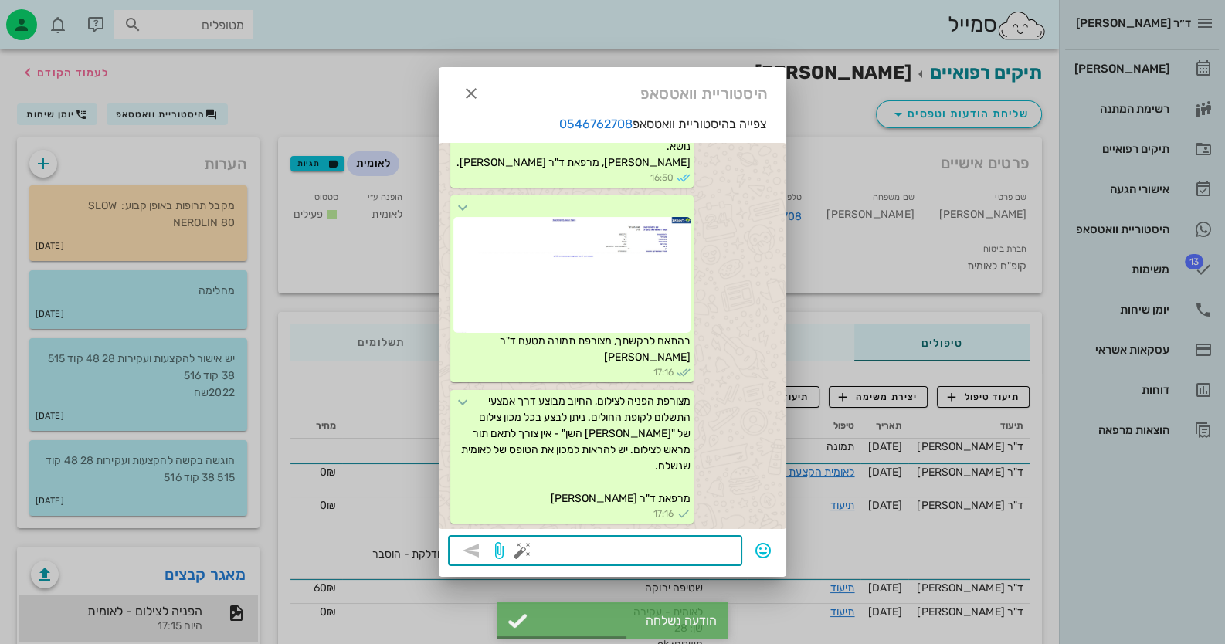
click at [1153, 304] on div at bounding box center [612, 322] width 1225 height 644
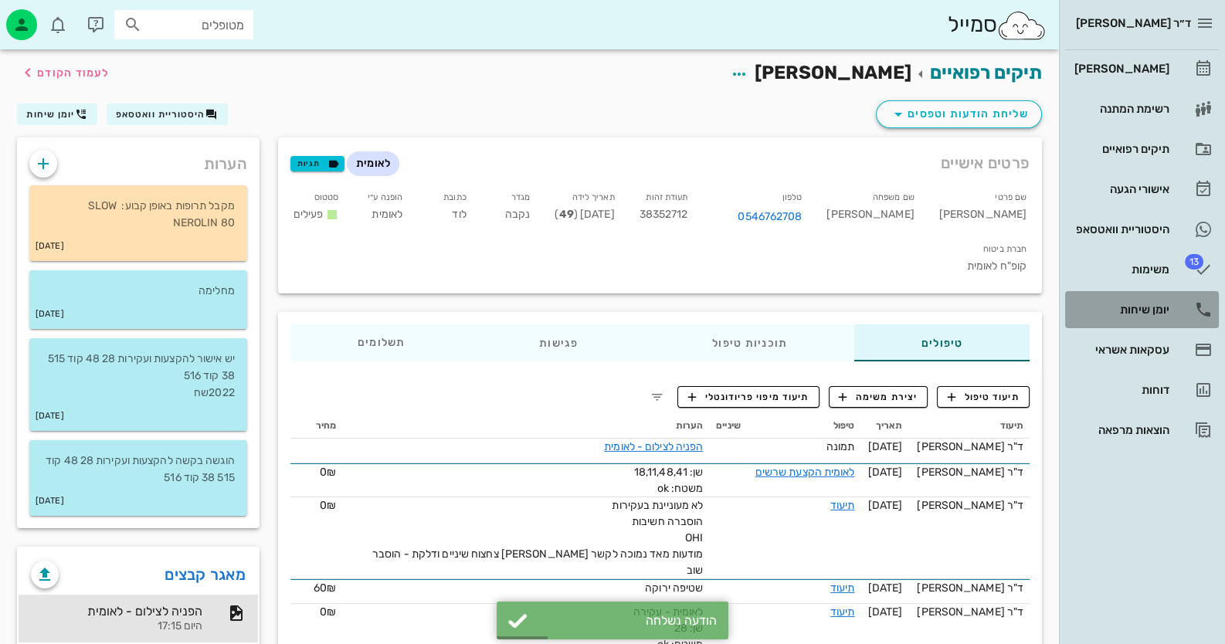
click at [1152, 297] on div "יומן שיחות" at bounding box center [1120, 309] width 98 height 25
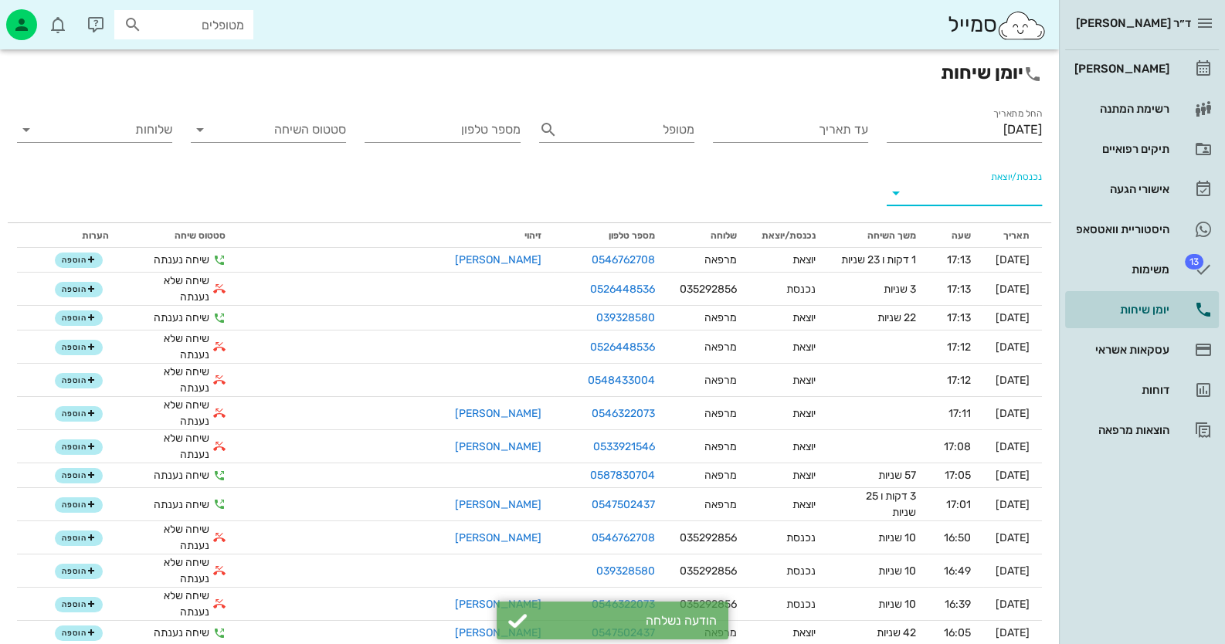
click at [983, 198] on input "נכנסת/יוצאת" at bounding box center [976, 193] width 131 height 25
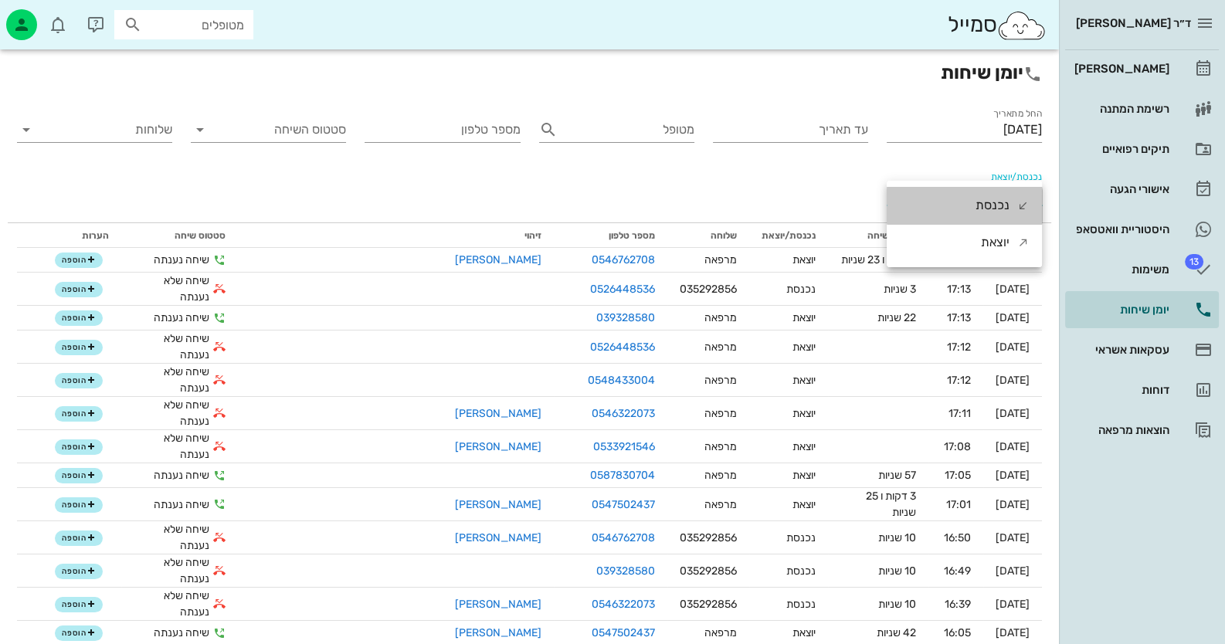
click at [983, 198] on div "נכנסת" at bounding box center [992, 205] width 34 height 37
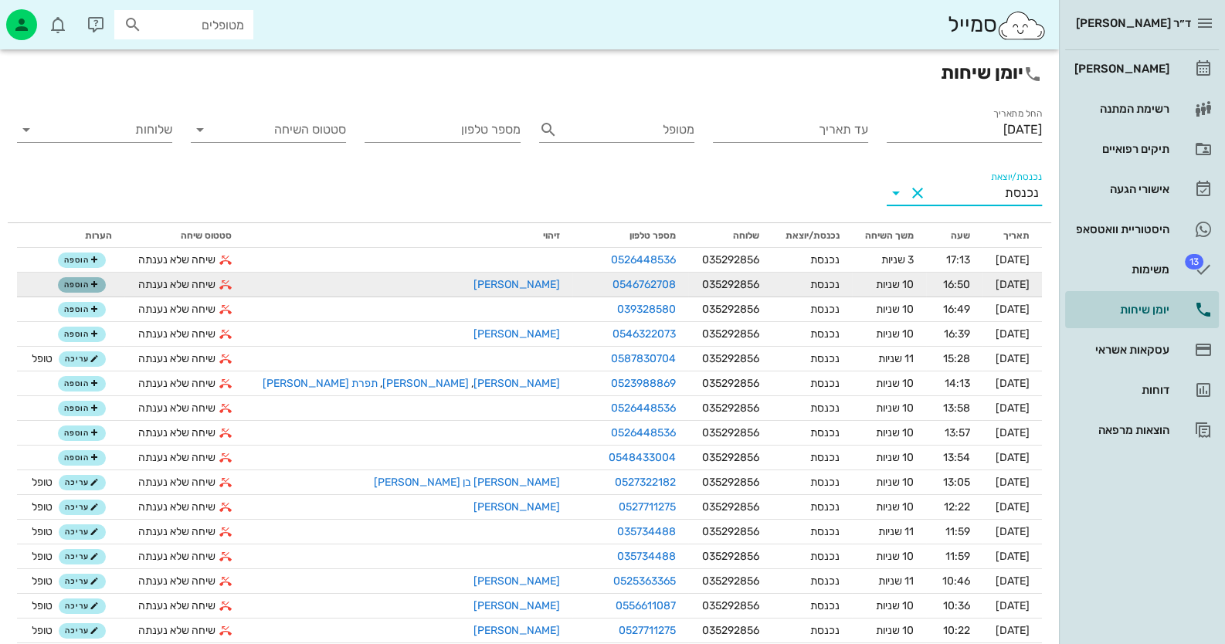
click at [78, 285] on button "הוספה" at bounding box center [82, 284] width 48 height 15
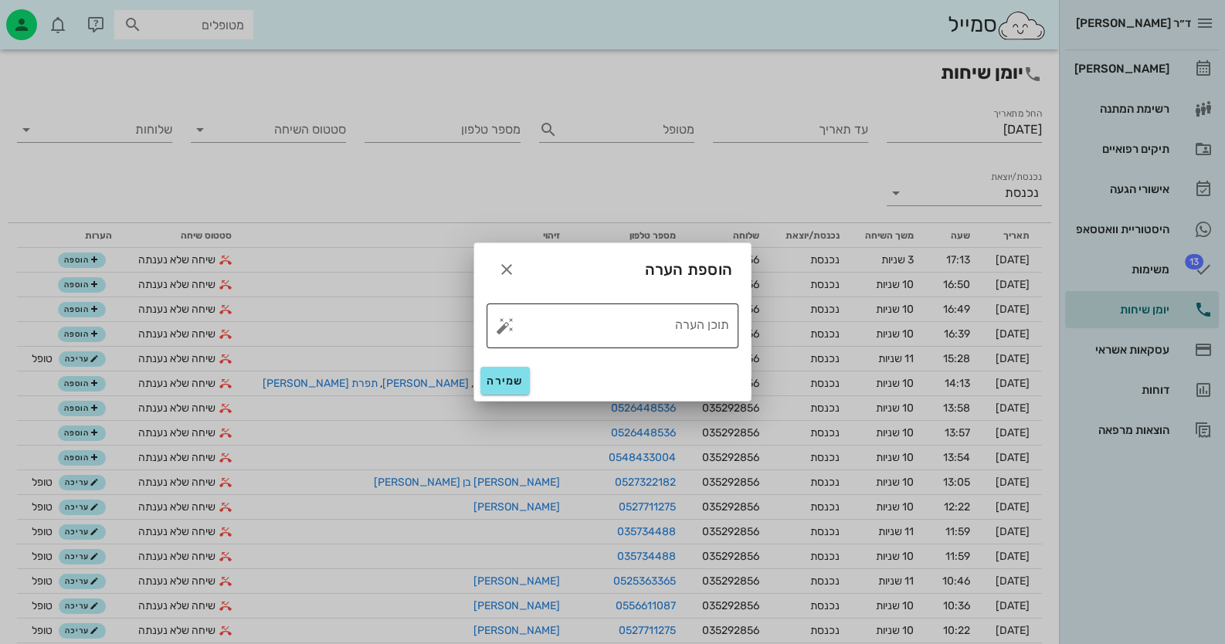
click at [501, 327] on button "button" at bounding box center [505, 326] width 19 height 19
click at [620, 310] on div "טופל" at bounding box center [571, 309] width 115 height 40
type textarea "טופל"
click at [506, 376] on span "שמירה" at bounding box center [505, 381] width 37 height 13
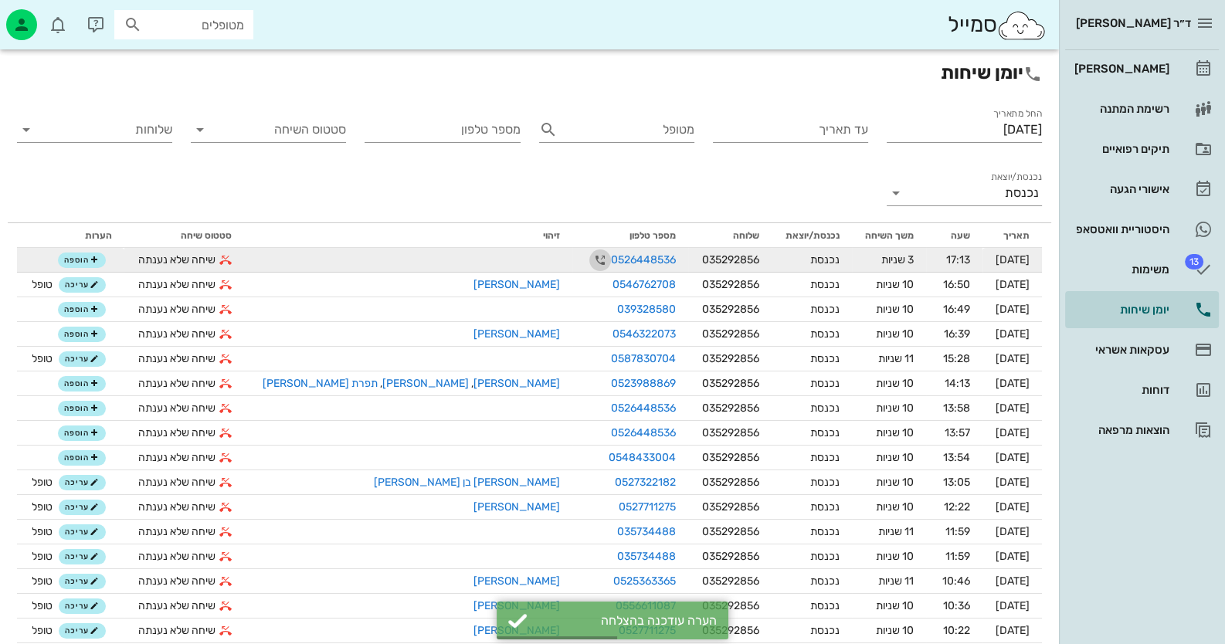
click at [591, 257] on icon "button" at bounding box center [600, 260] width 19 height 19
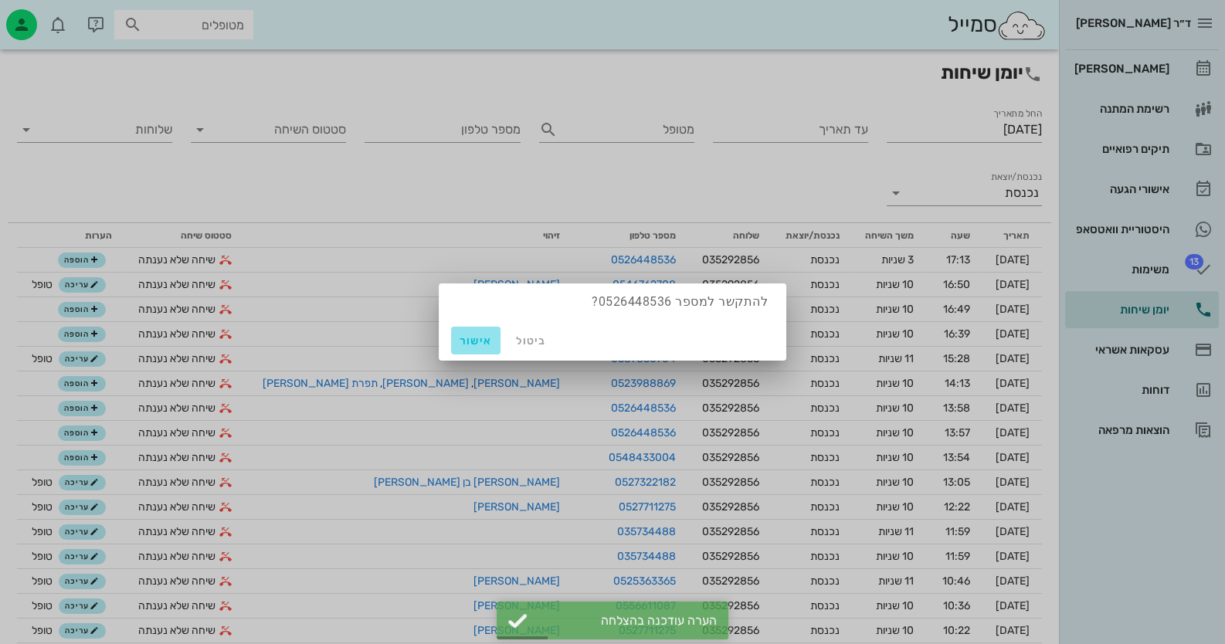
click at [483, 338] on span "אישור" at bounding box center [475, 340] width 37 height 13
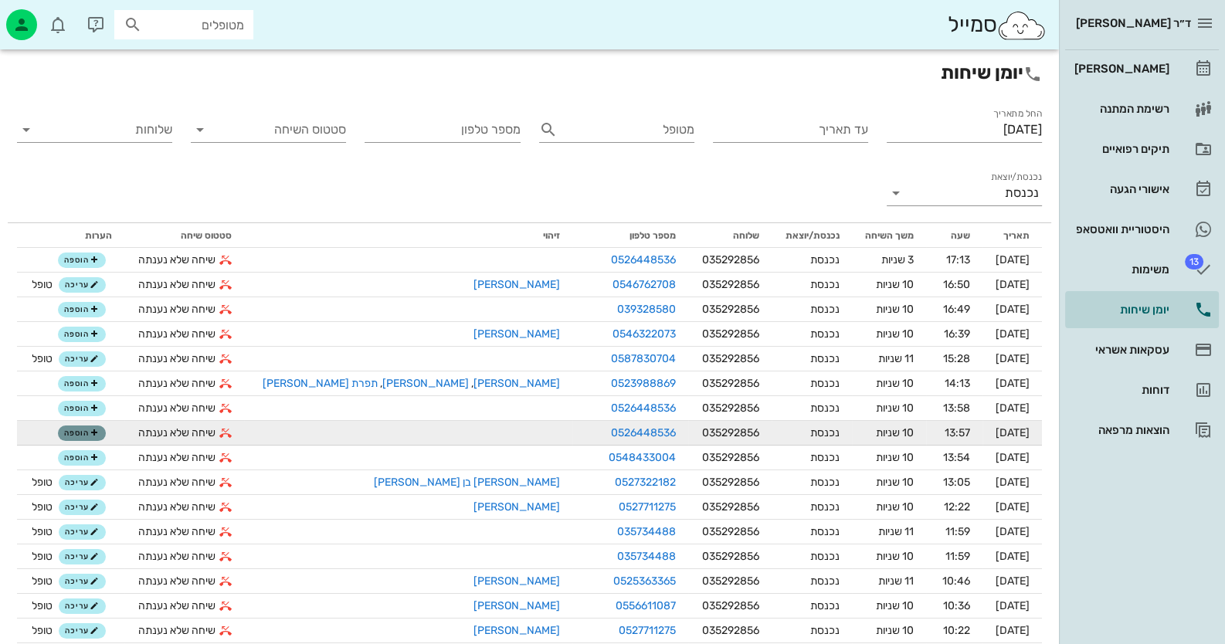
click at [90, 432] on span "הוספה" at bounding box center [81, 433] width 34 height 9
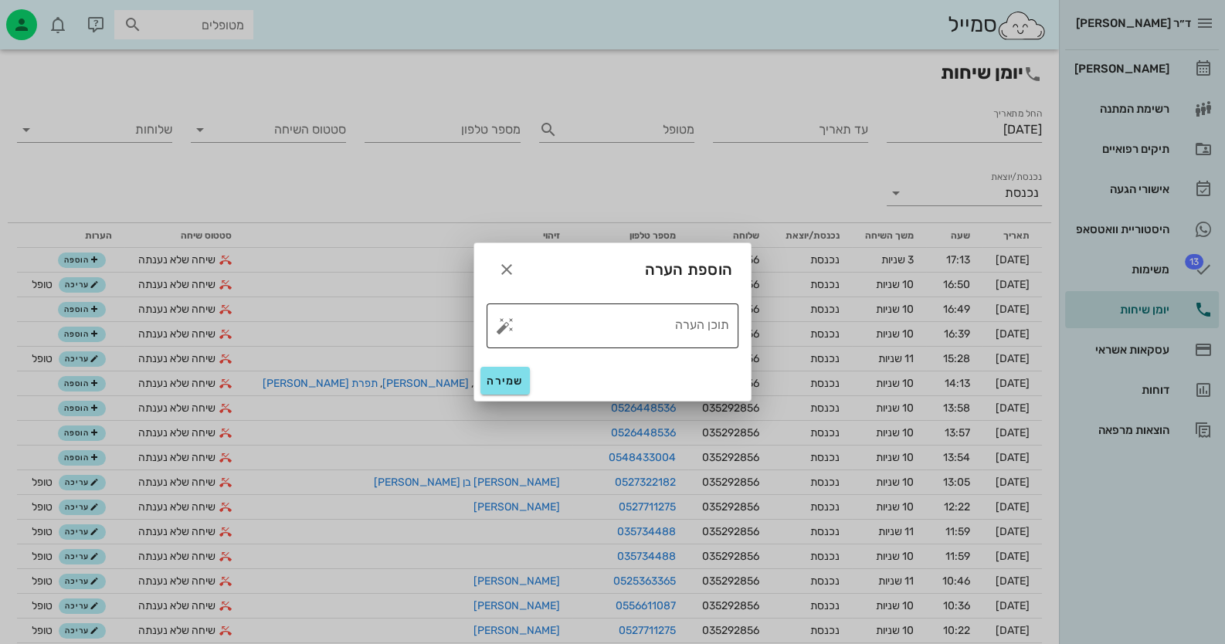
click at [511, 324] on button "button" at bounding box center [505, 326] width 19 height 19
click at [565, 316] on div "טופל" at bounding box center [571, 309] width 115 height 40
type textarea "טופל"
click at [509, 388] on button "שמירה" at bounding box center [504, 381] width 49 height 28
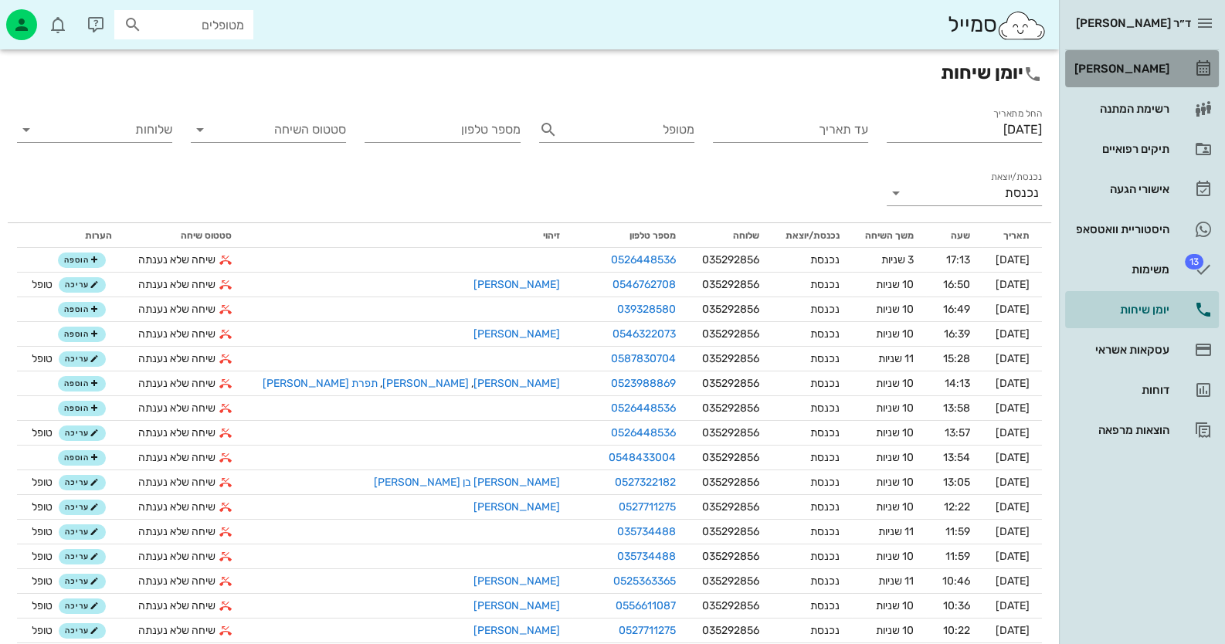
click at [1114, 68] on div "[PERSON_NAME]" at bounding box center [1120, 69] width 98 height 12
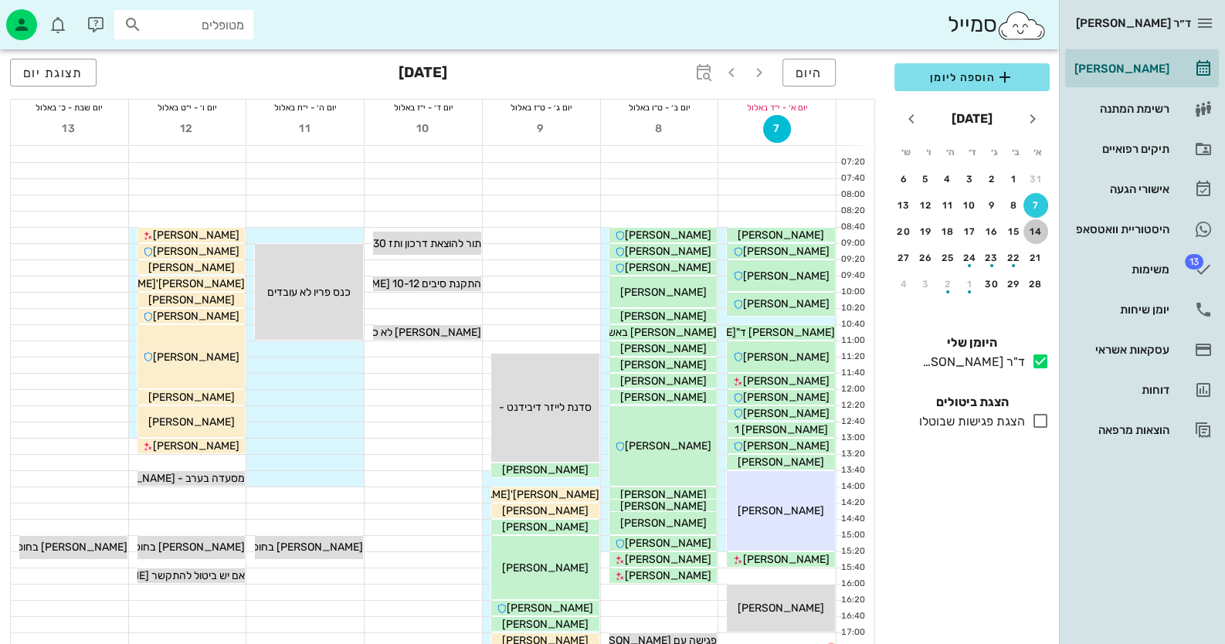
click at [1033, 222] on button "14" at bounding box center [1035, 231] width 25 height 25
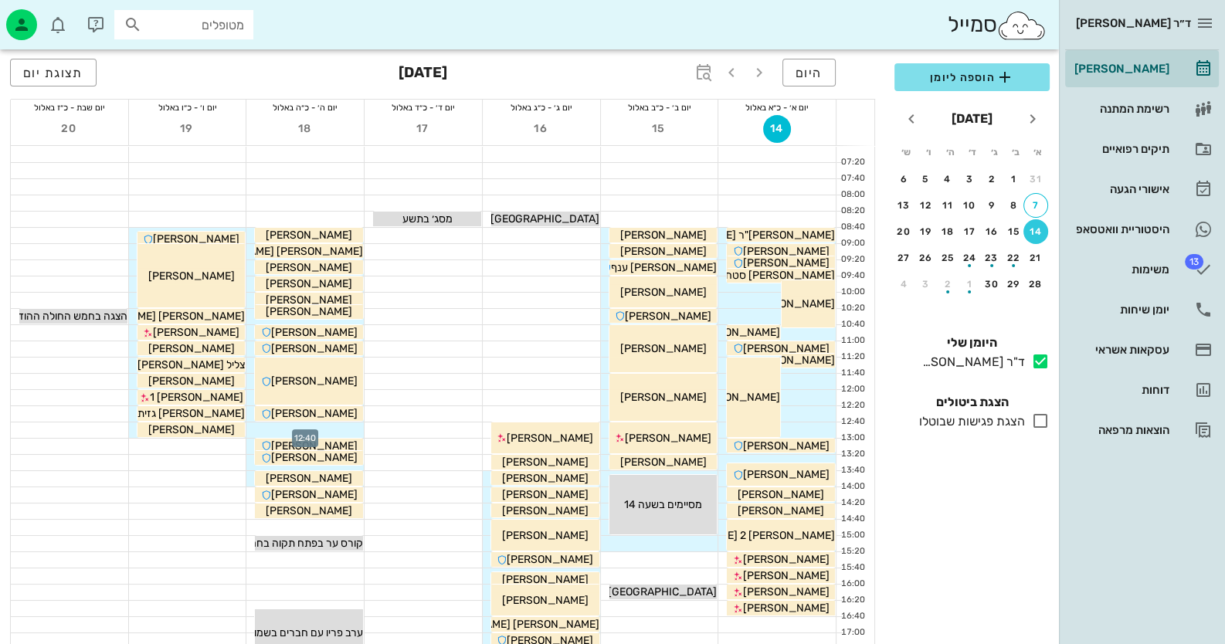
click at [333, 426] on div at bounding box center [304, 429] width 117 height 15
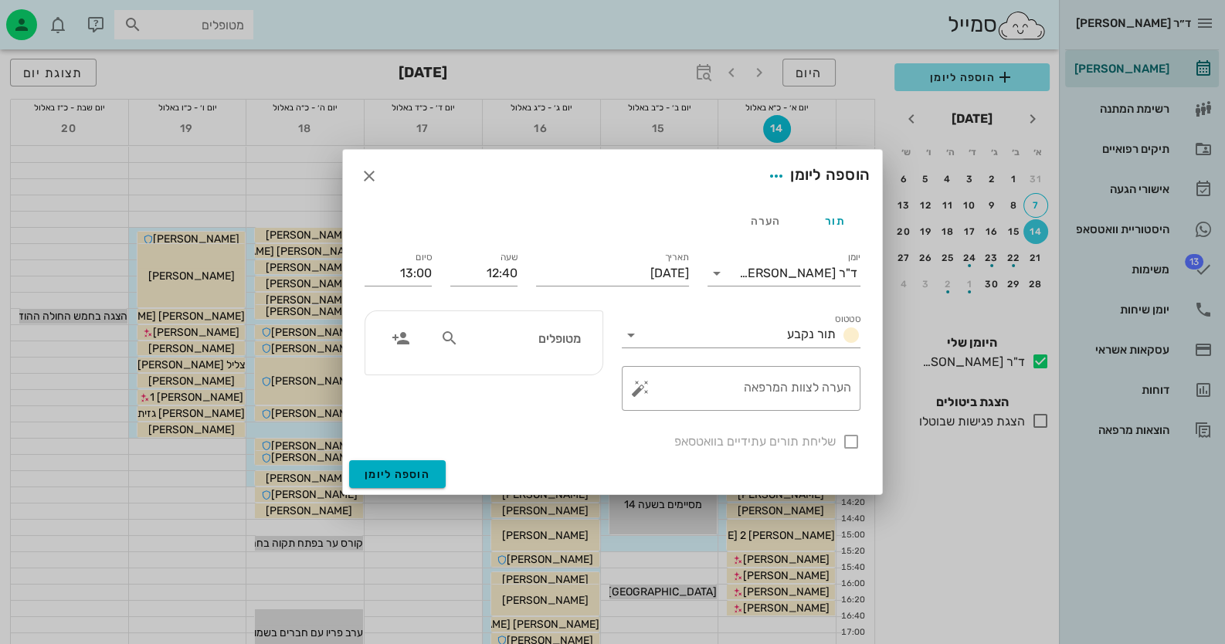
click at [323, 161] on div at bounding box center [612, 322] width 1225 height 644
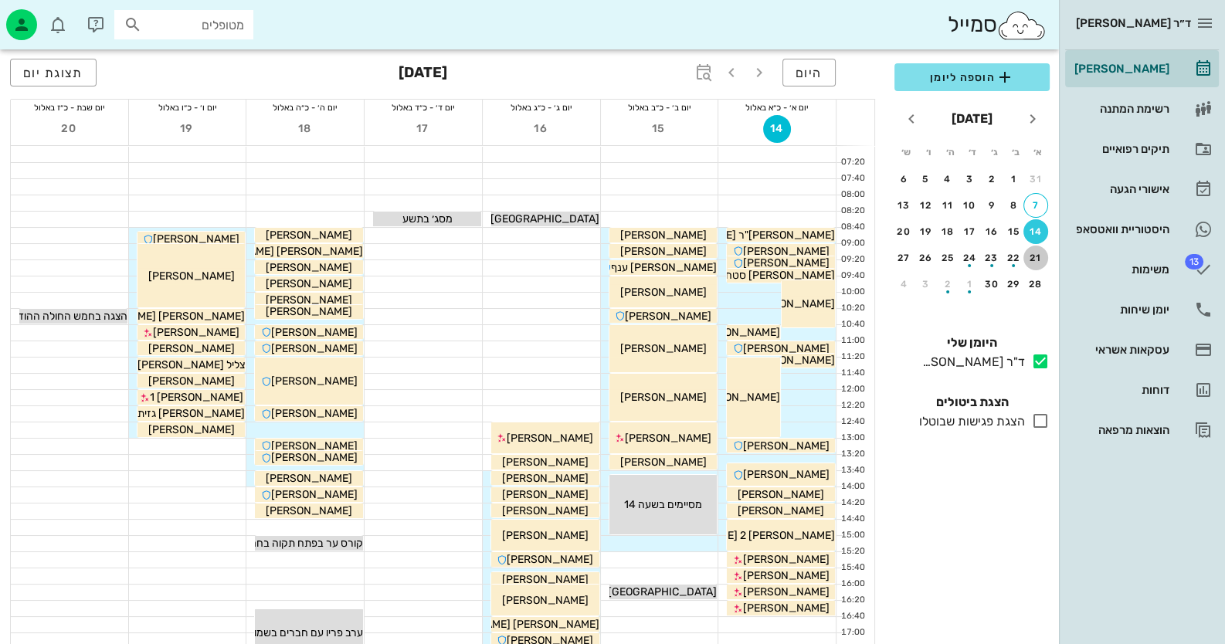
click at [1027, 258] on div "21" at bounding box center [1035, 258] width 25 height 11
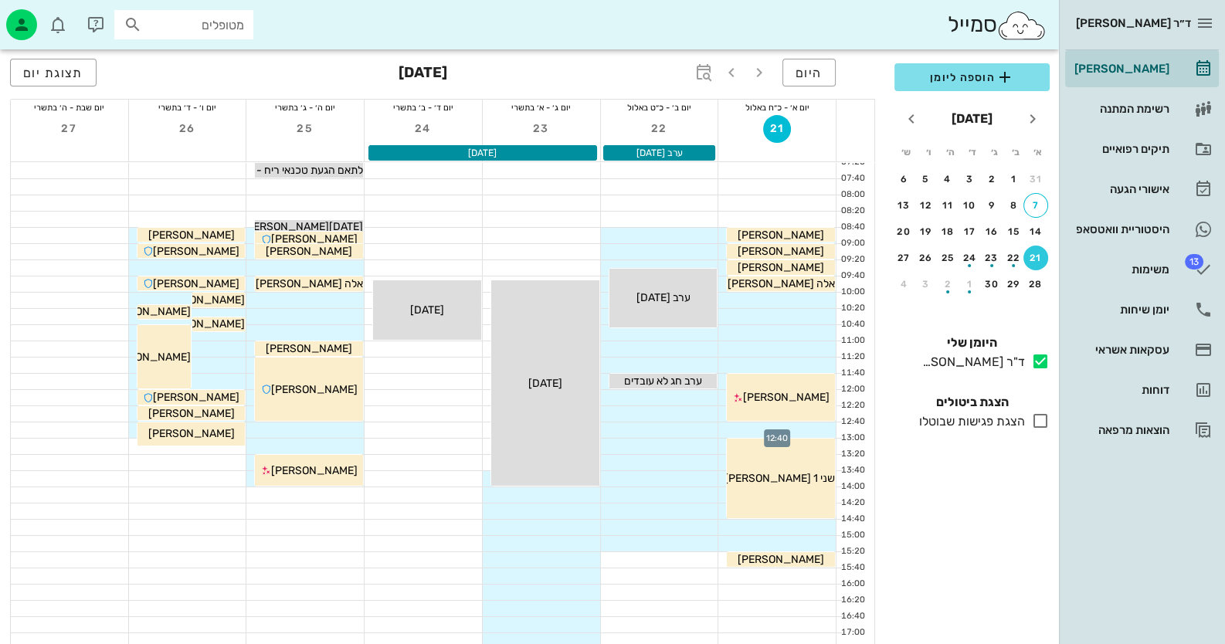
click at [825, 424] on div at bounding box center [776, 429] width 117 height 15
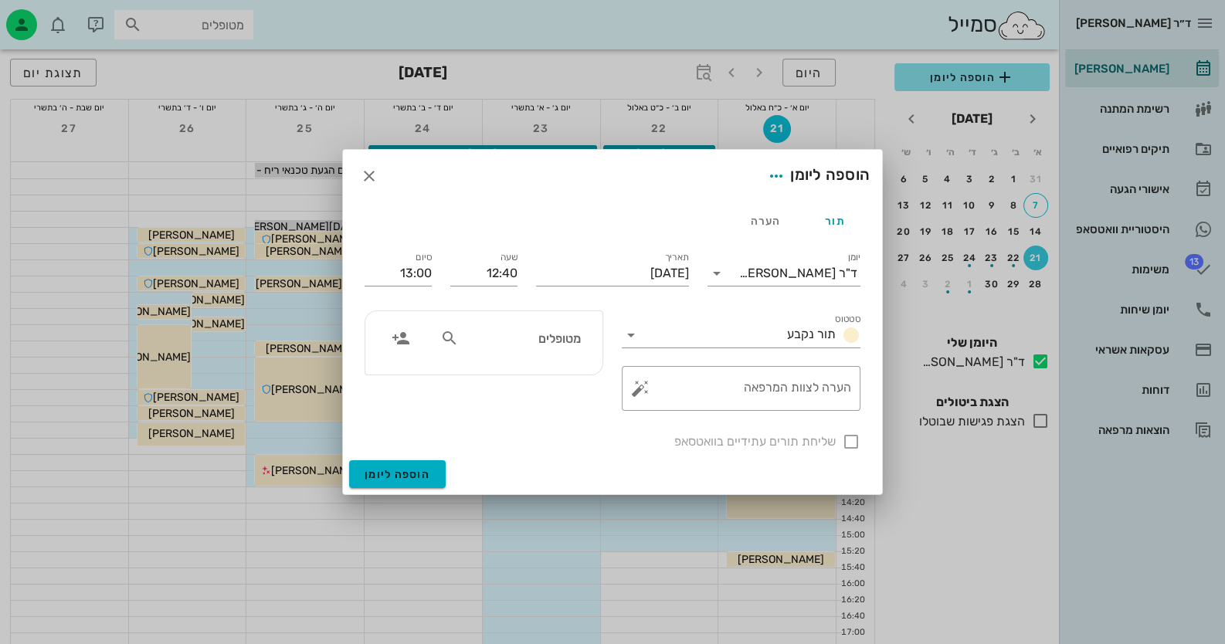
click at [603, 338] on div "מטופלים" at bounding box center [483, 342] width 257 height 83
click at [571, 338] on input "מטופלים" at bounding box center [521, 338] width 119 height 20
click at [397, 337] on icon "button" at bounding box center [401, 338] width 19 height 19
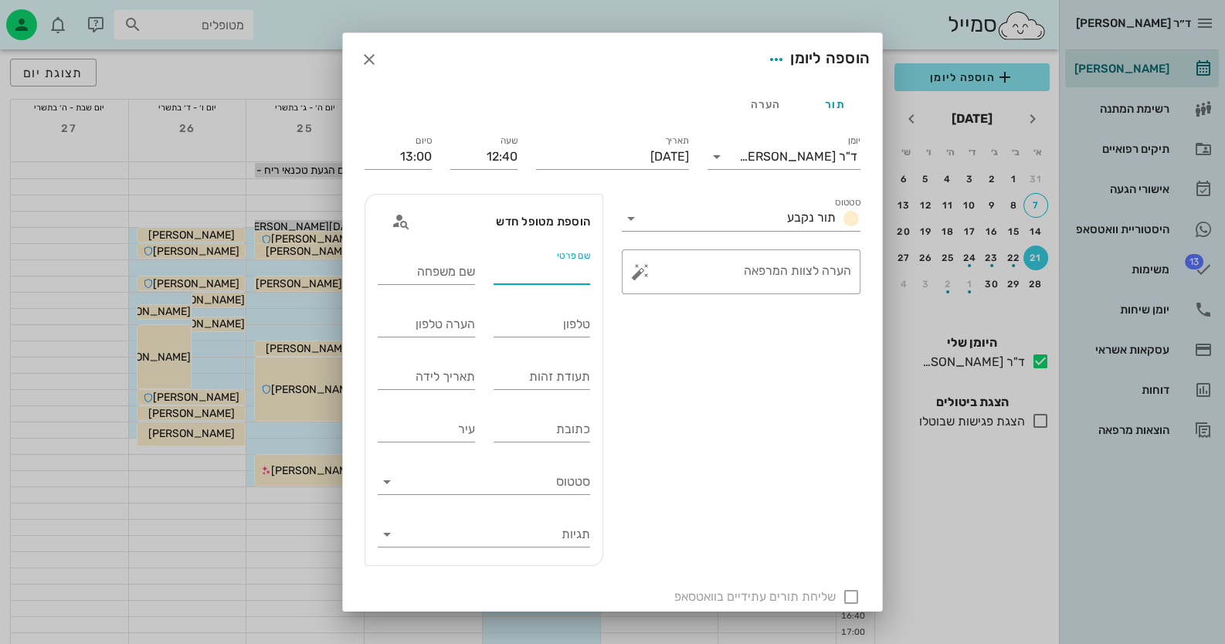
click at [583, 270] on input "שם פרטי" at bounding box center [542, 272] width 97 height 25
type input "[PERSON_NAME]"
click at [585, 378] on input "תעודת זהות" at bounding box center [542, 377] width 97 height 25
type input "300286663"
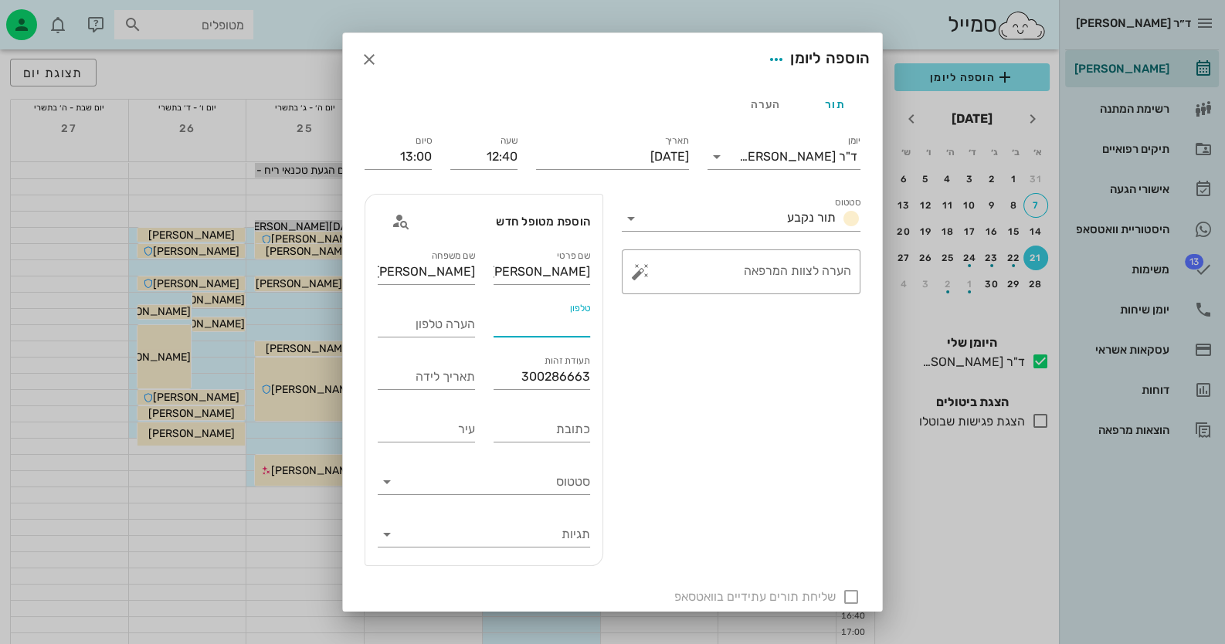
click at [583, 330] on input "טלפון" at bounding box center [542, 324] width 97 height 25
type input "0526448536"
click at [637, 273] on button "button" at bounding box center [640, 272] width 19 height 19
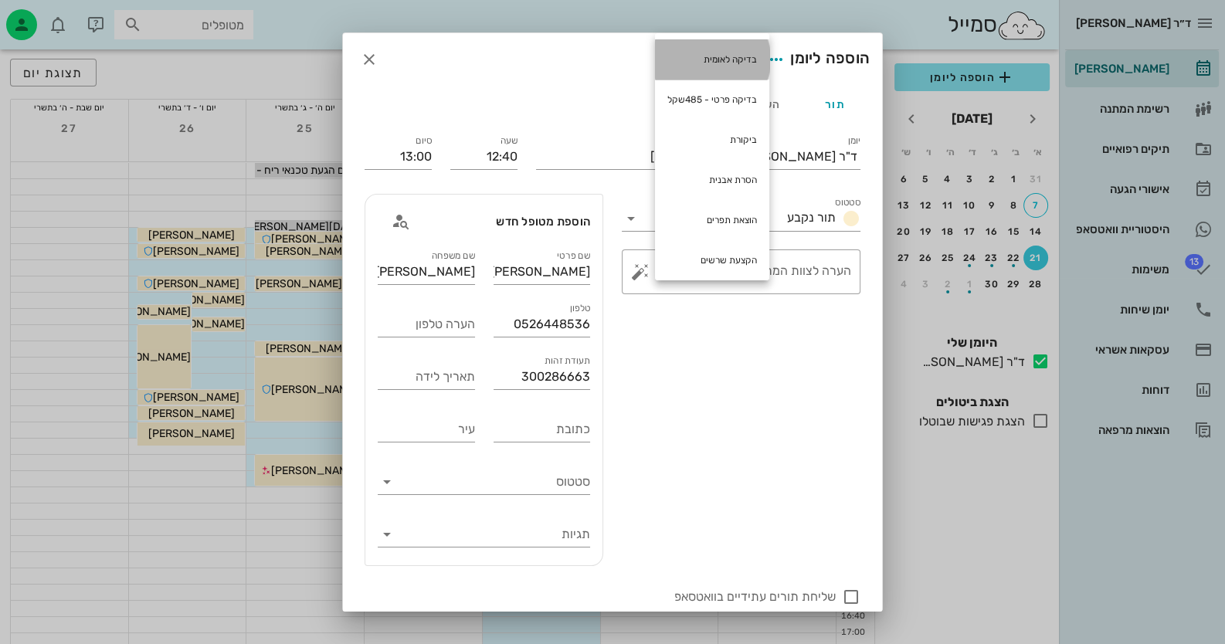
click at [740, 59] on div "בדיקה לאומית" at bounding box center [712, 59] width 114 height 40
type textarea "בדיקה לאומית"
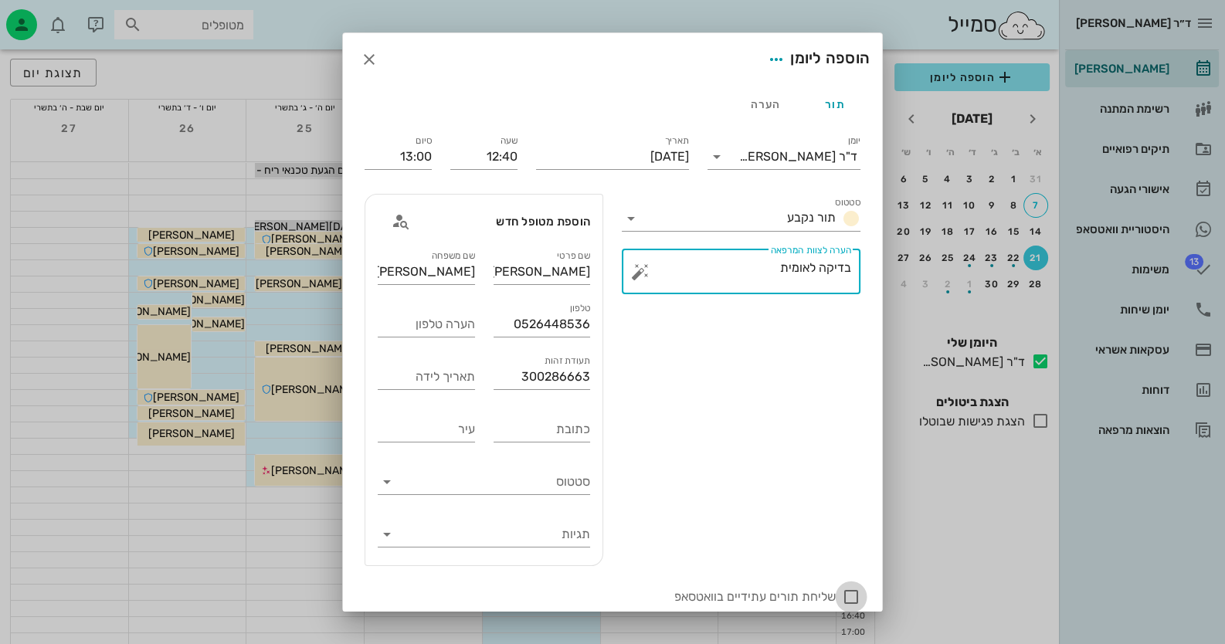
click at [854, 594] on div at bounding box center [851, 597] width 26 height 26
checkbox input "true"
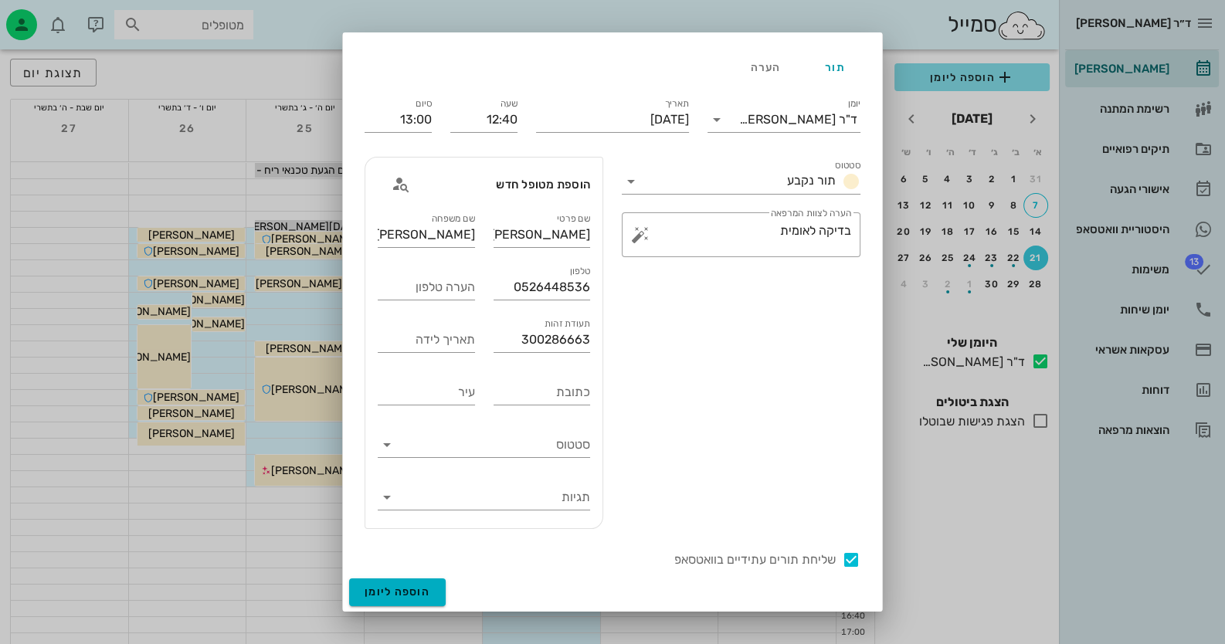
scroll to position [76, 0]
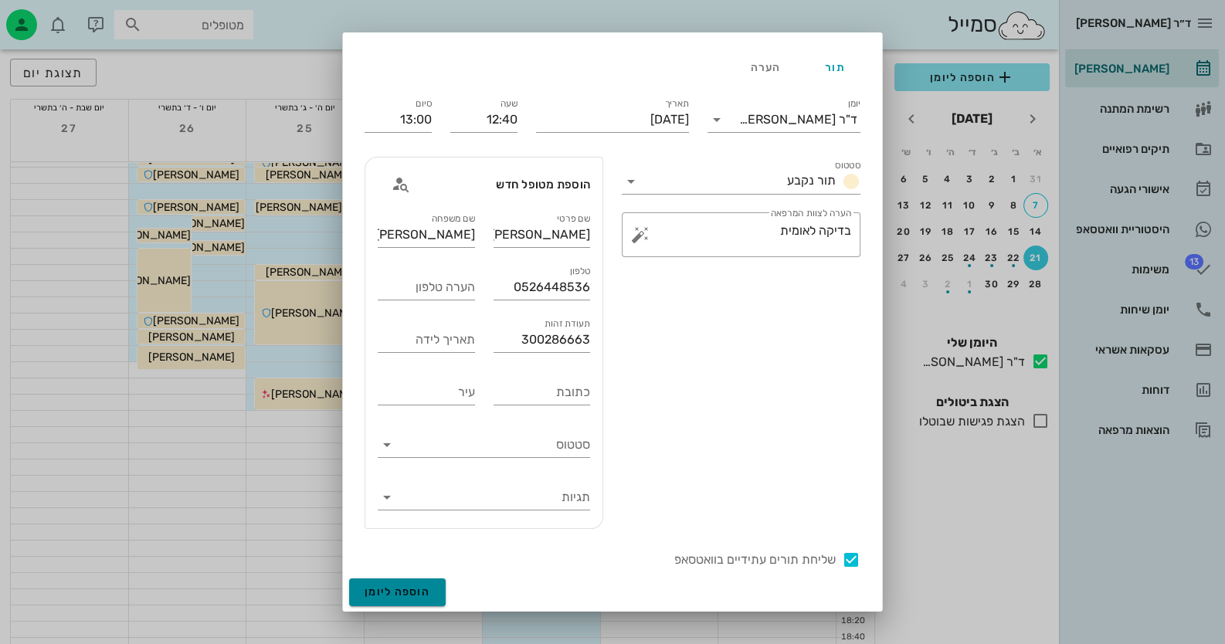
click at [402, 585] on span "הוספה ליומן" at bounding box center [398, 591] width 66 height 13
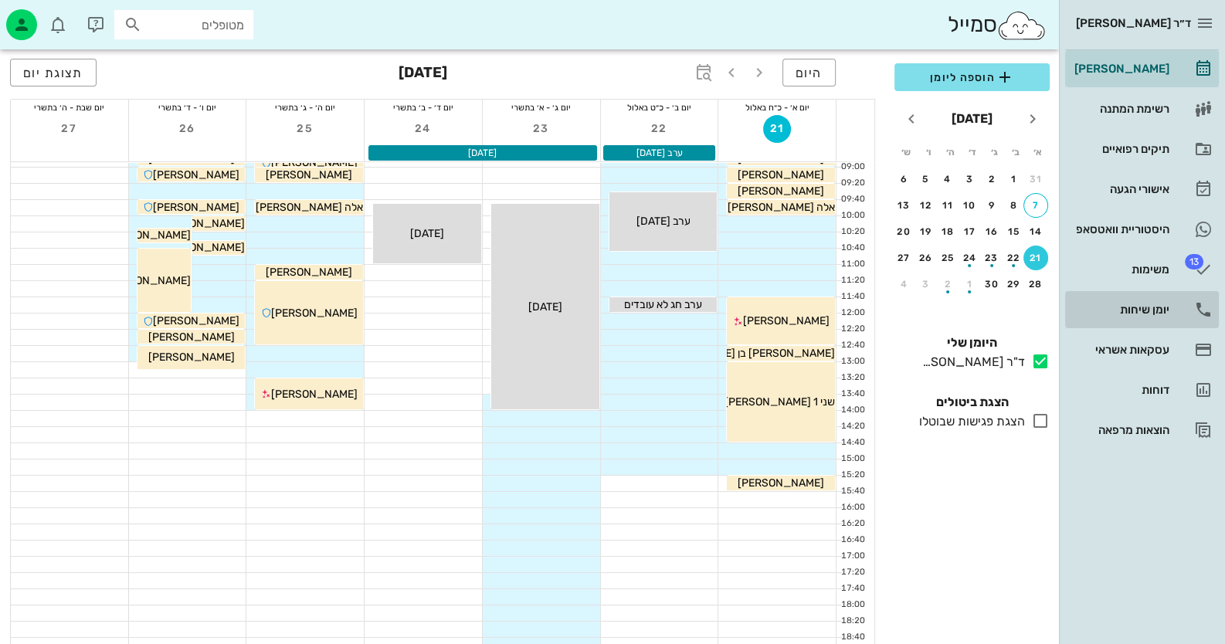
click at [1164, 318] on div "יומן שיחות" at bounding box center [1120, 309] width 98 height 25
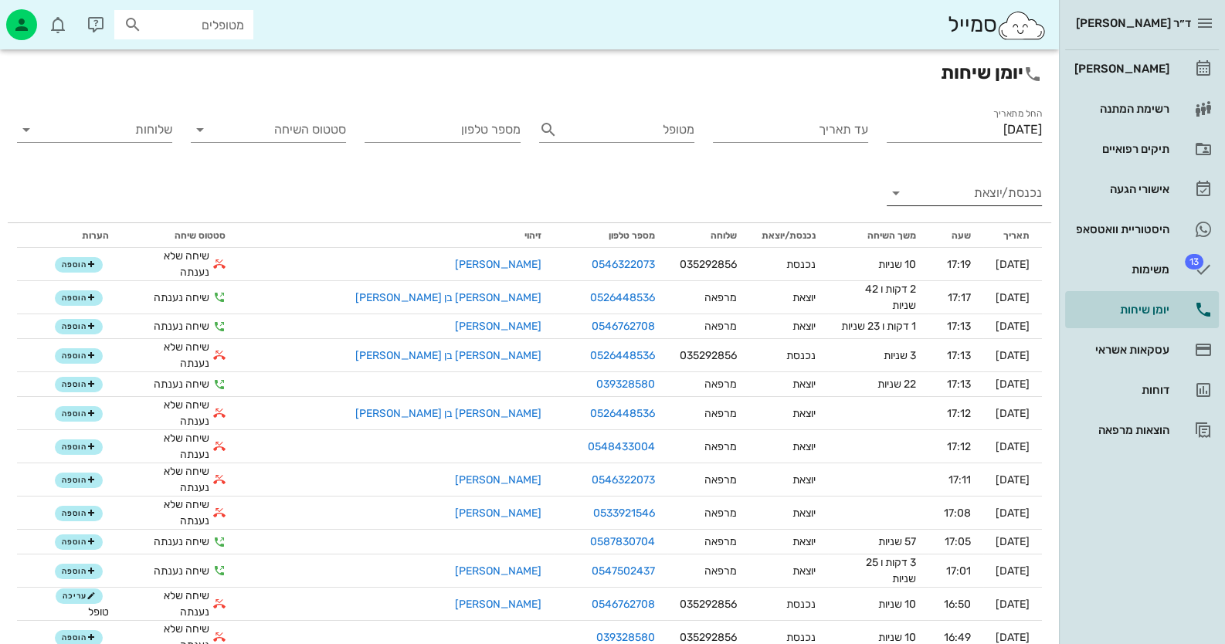
click at [1030, 198] on input "נכנסת/יוצאת" at bounding box center [976, 193] width 131 height 25
click at [0, 0] on div "נכנסת" at bounding box center [0, 0] width 0 height 0
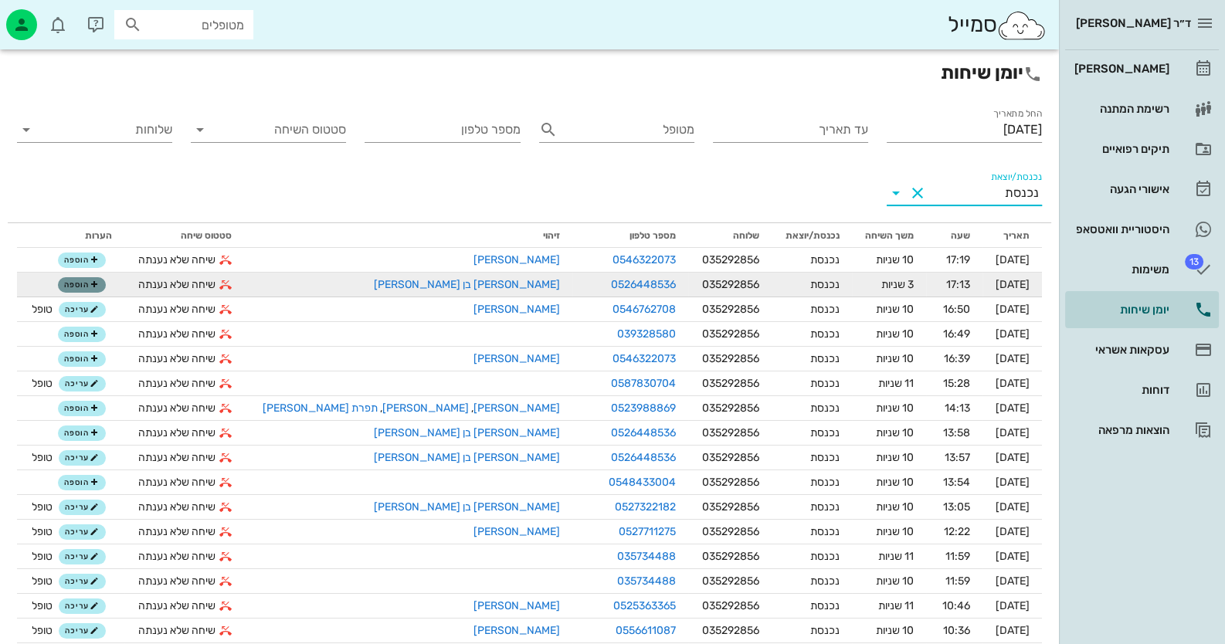
click at [96, 284] on span "הוספה" at bounding box center [81, 284] width 34 height 9
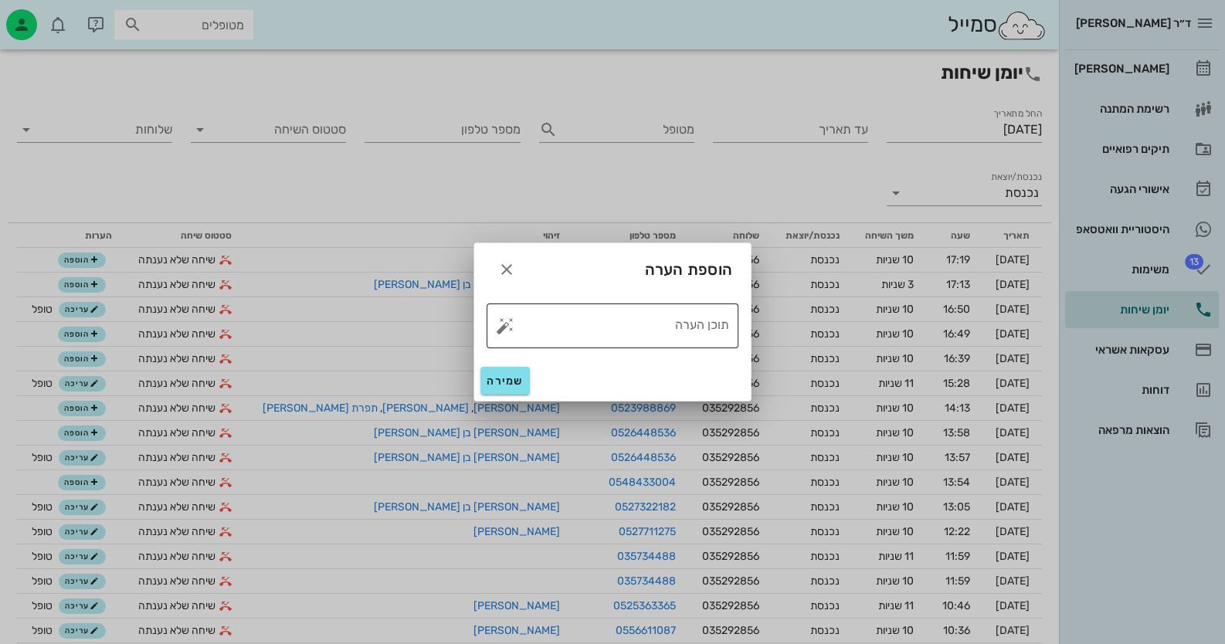
click at [505, 324] on button "button" at bounding box center [505, 326] width 19 height 19
click at [587, 323] on div "טופל" at bounding box center [571, 309] width 115 height 40
type textarea "טופל"
click at [511, 384] on span "שמירה" at bounding box center [505, 381] width 37 height 13
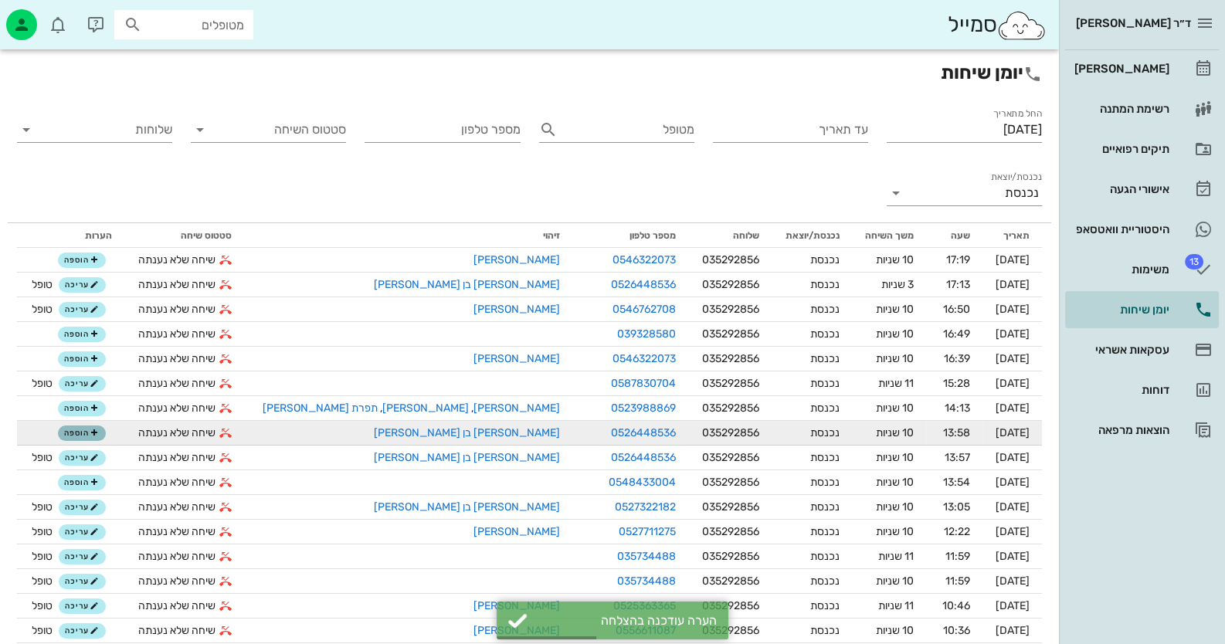
click at [98, 436] on span "הוספה" at bounding box center [81, 433] width 34 height 9
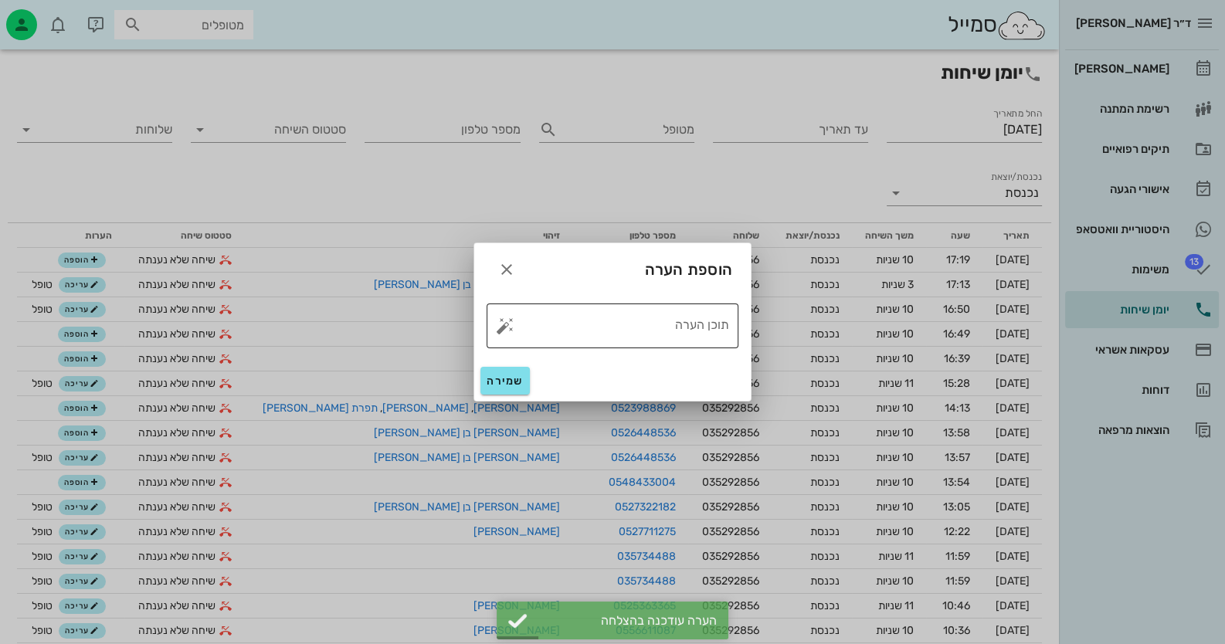
click at [503, 324] on button "button" at bounding box center [505, 326] width 19 height 19
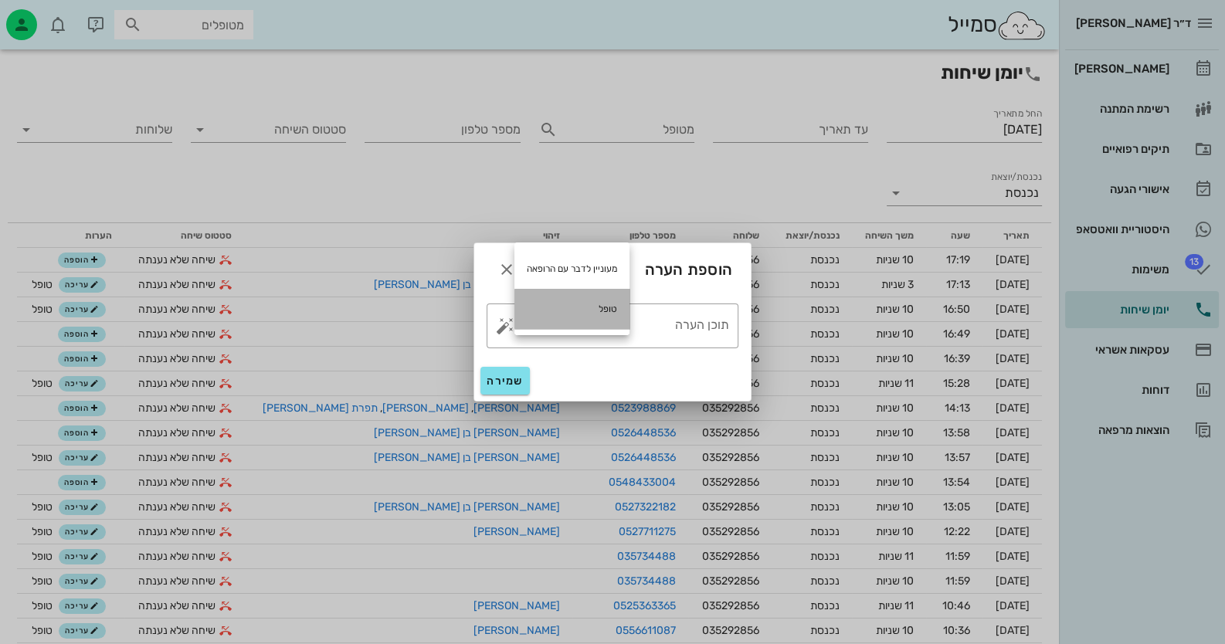
click at [589, 323] on div "טופל" at bounding box center [571, 309] width 115 height 40
type textarea "טופל"
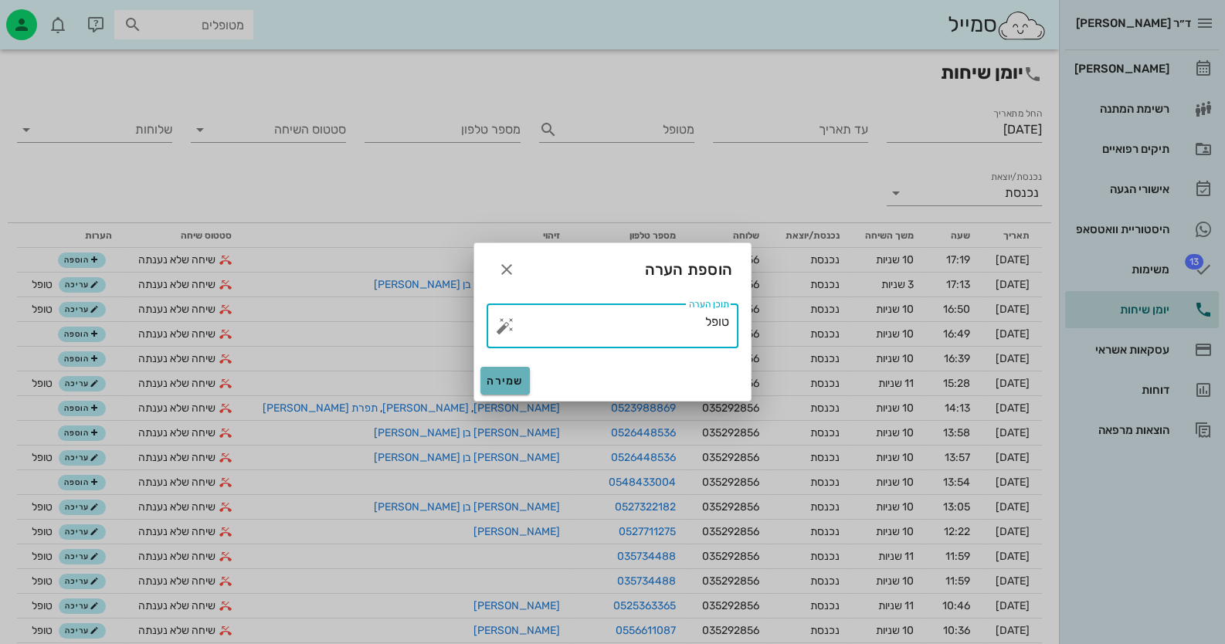
click at [492, 381] on span "שמירה" at bounding box center [505, 381] width 37 height 13
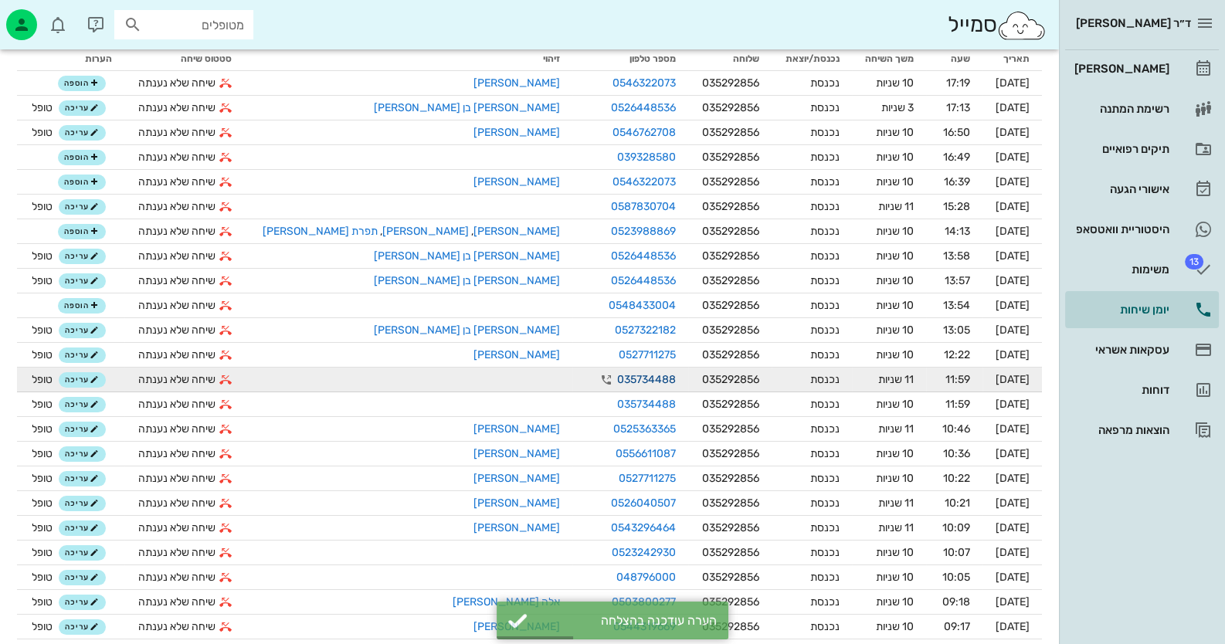
scroll to position [128, 0]
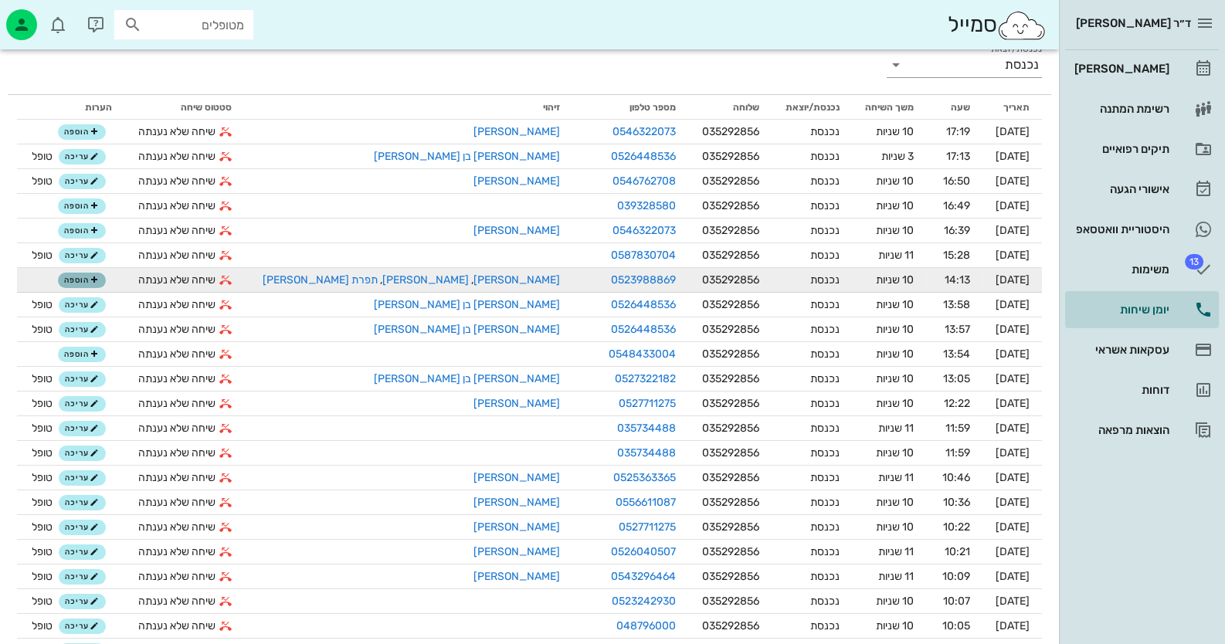
click at [99, 280] on icon "button" at bounding box center [94, 280] width 9 height 9
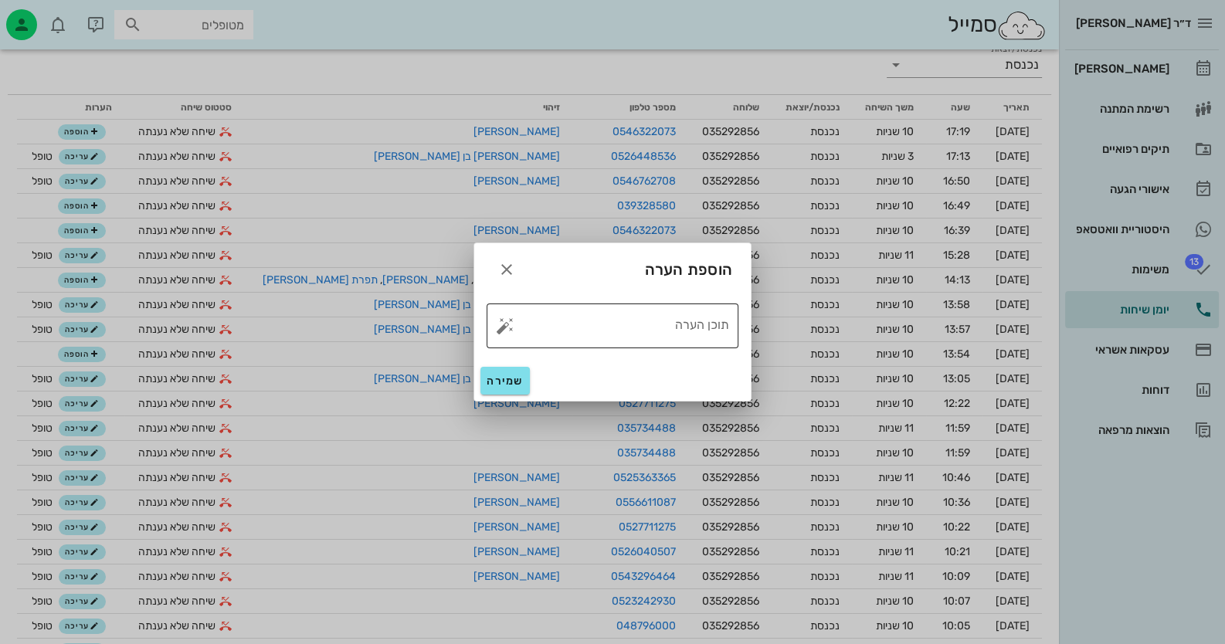
click at [499, 324] on button "button" at bounding box center [505, 326] width 19 height 19
click at [571, 304] on div "טופל" at bounding box center [571, 309] width 115 height 40
type textarea "טופל"
click at [504, 389] on button "שמירה" at bounding box center [504, 381] width 49 height 28
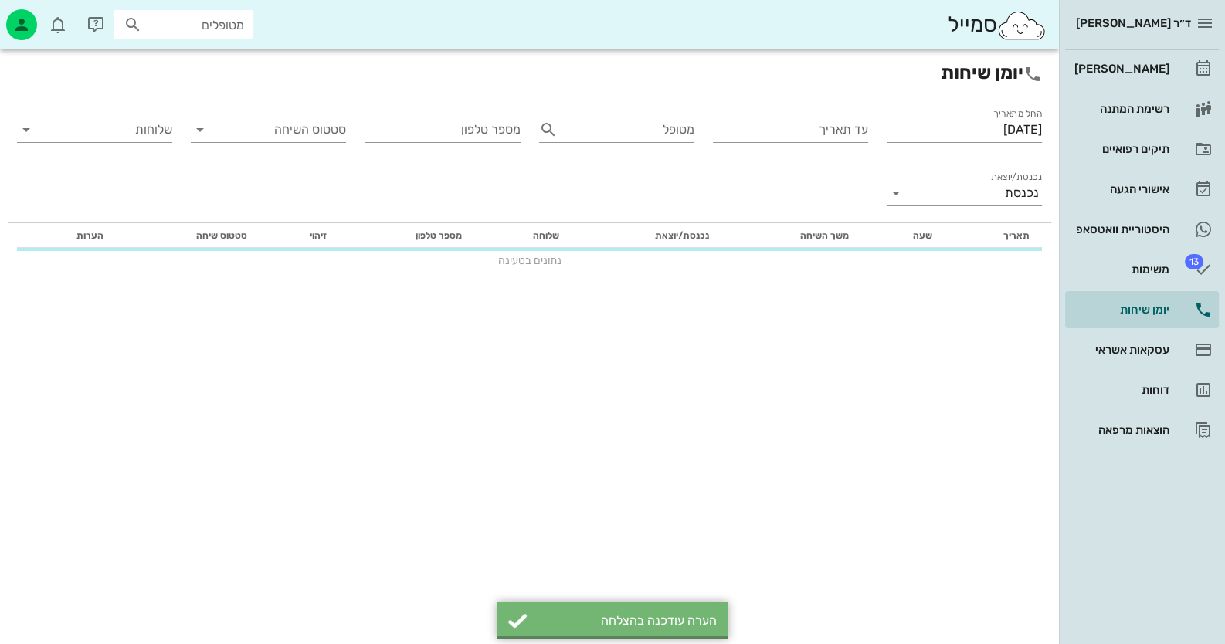
scroll to position [0, 0]
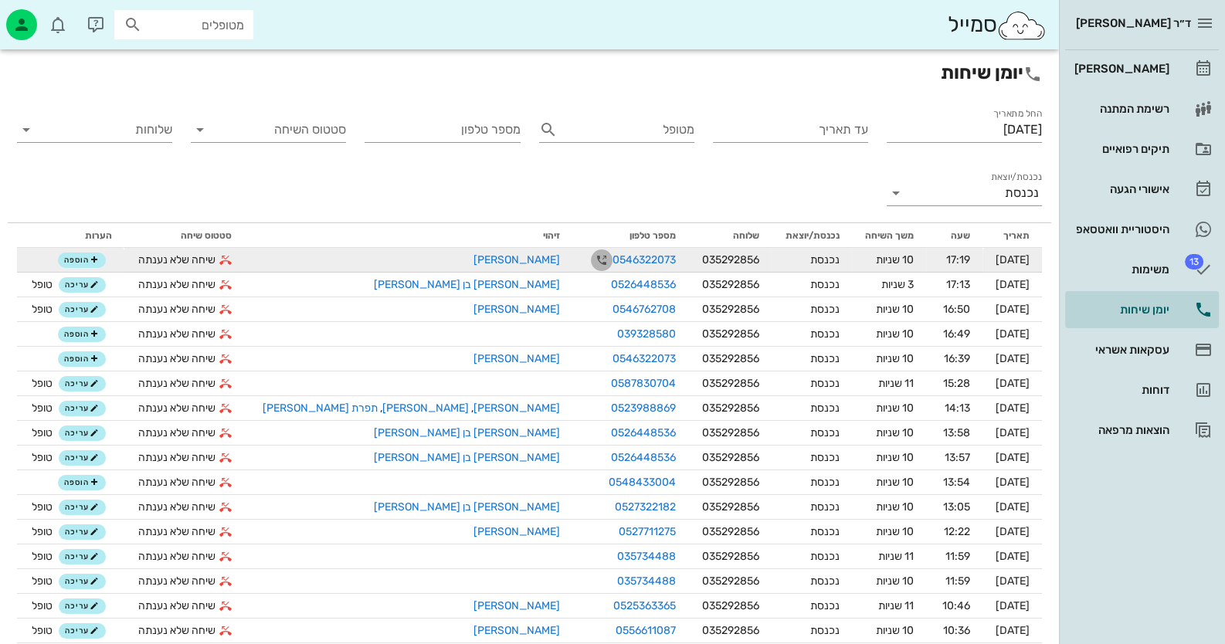
click at [592, 258] on icon "button" at bounding box center [601, 260] width 19 height 19
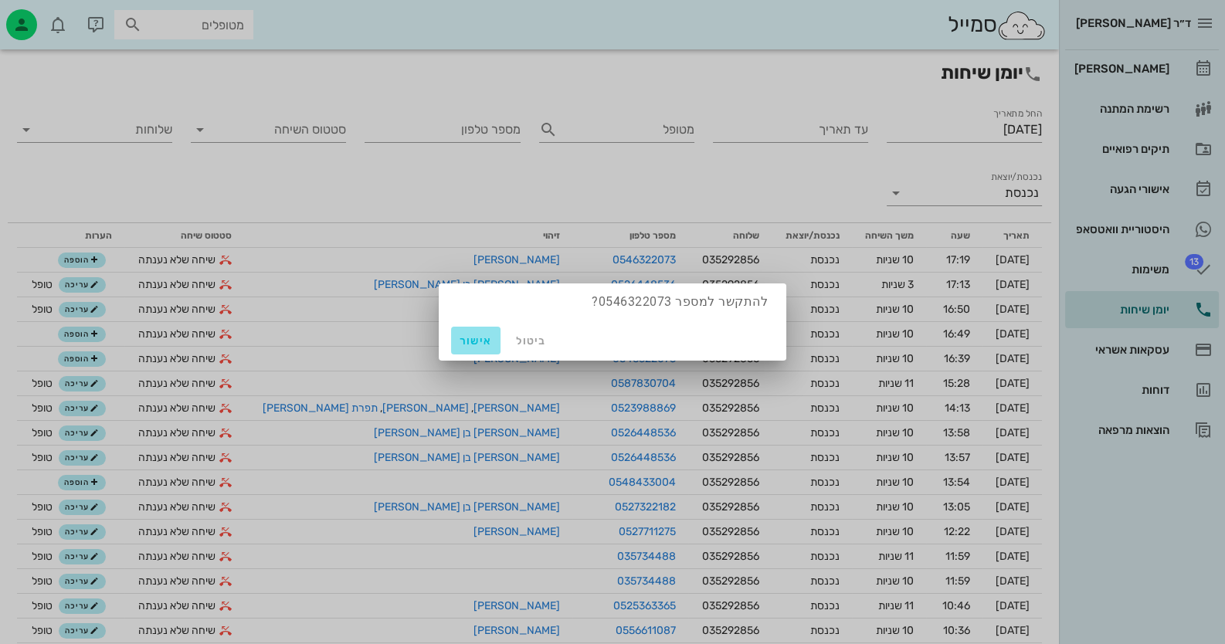
click at [472, 335] on span "אישור" at bounding box center [475, 340] width 37 height 13
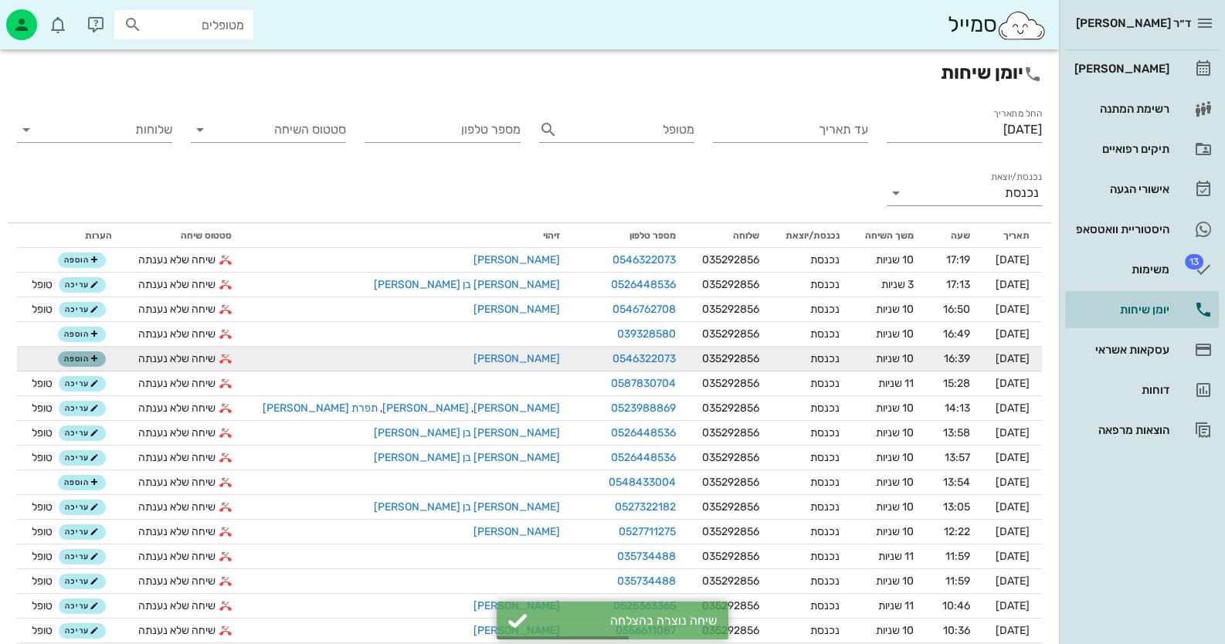
click at [97, 359] on span "הוספה" at bounding box center [81, 359] width 34 height 9
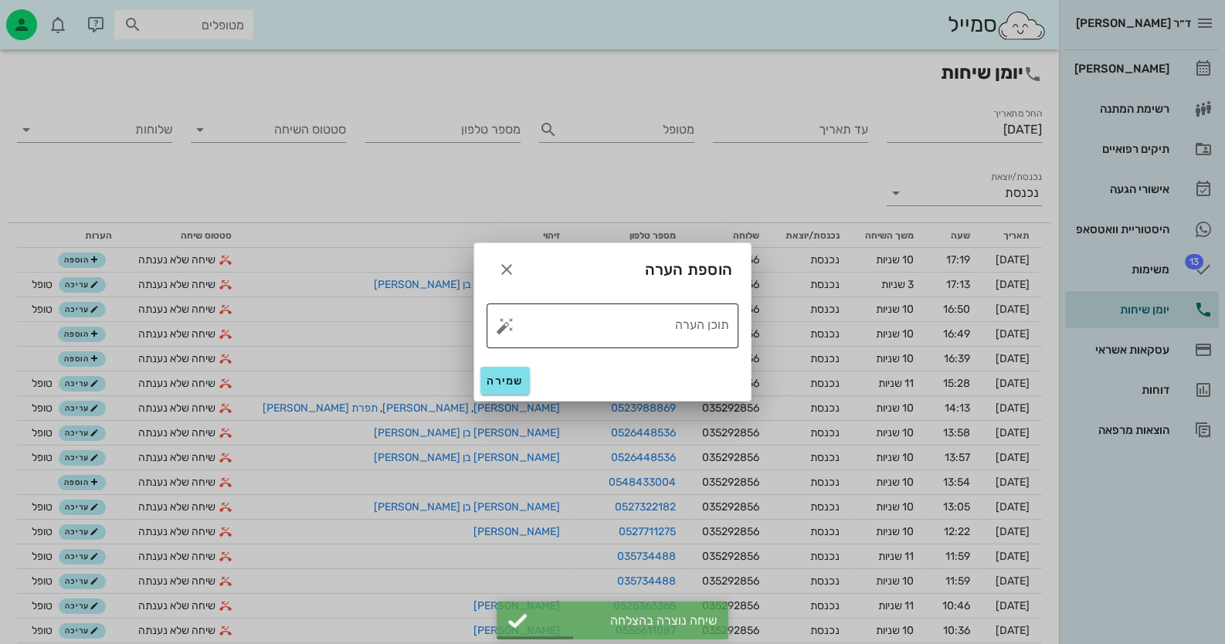
click at [498, 327] on button "button" at bounding box center [505, 326] width 19 height 19
click at [587, 314] on div "טופל" at bounding box center [571, 309] width 115 height 40
type textarea "טופל"
click at [511, 385] on span "שמירה" at bounding box center [505, 381] width 37 height 13
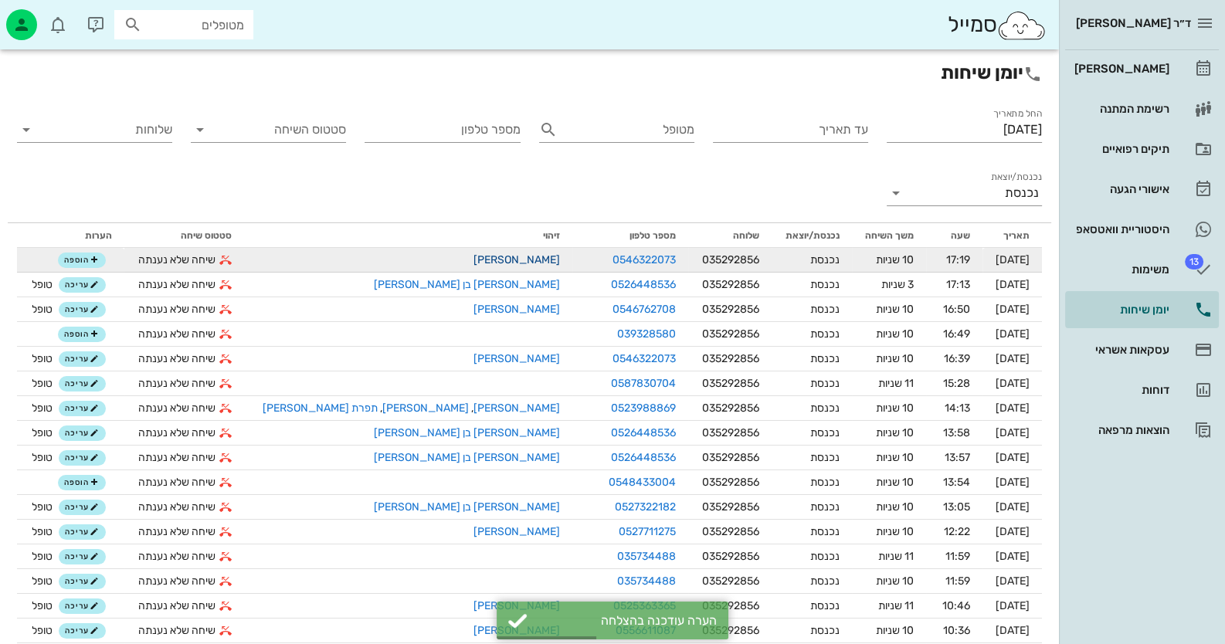
click at [473, 260] on link "[PERSON_NAME]" at bounding box center [516, 259] width 87 height 13
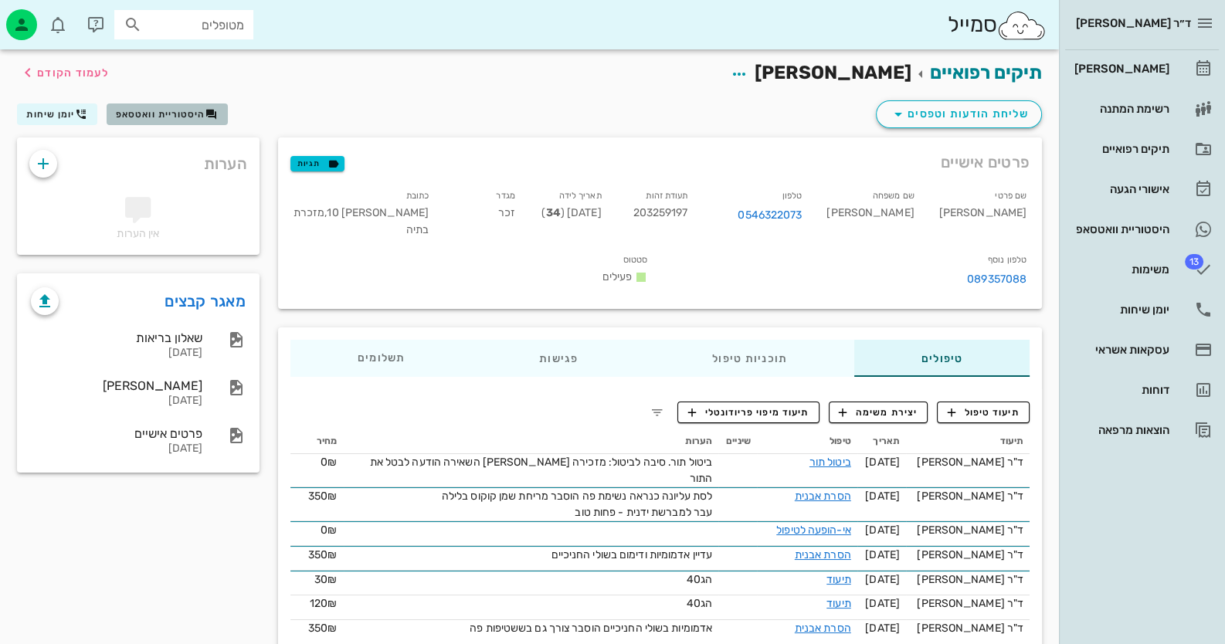
click at [178, 109] on span "היסטוריית וואטסאפ" at bounding box center [161, 114] width 90 height 11
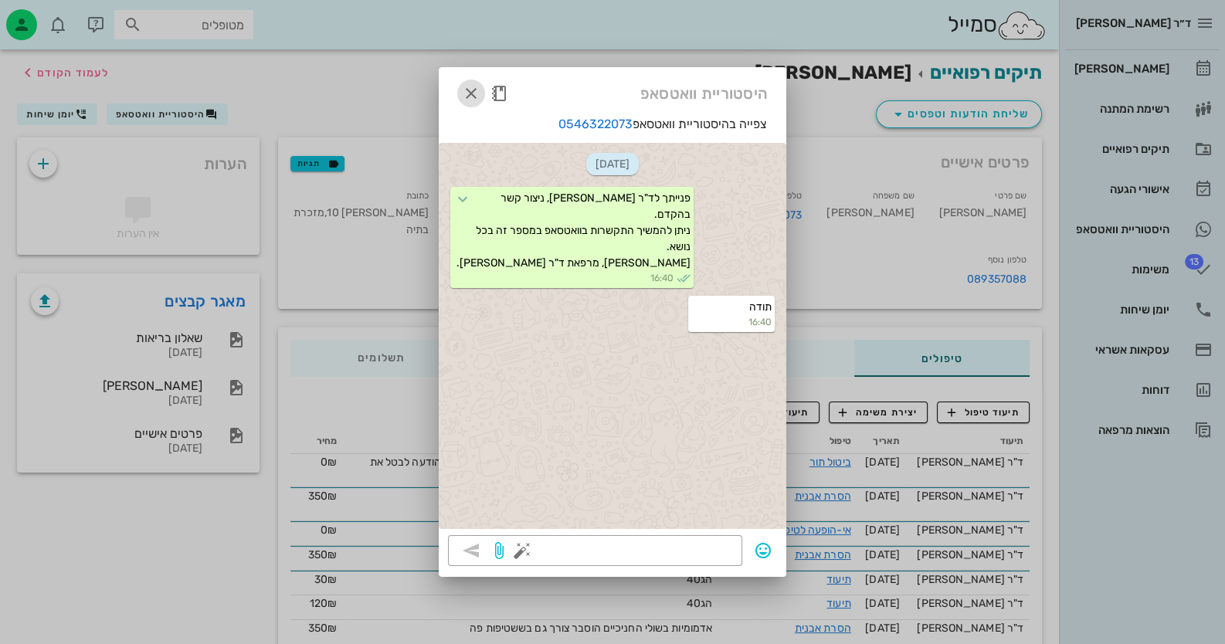
click at [467, 90] on icon "button" at bounding box center [471, 93] width 19 height 19
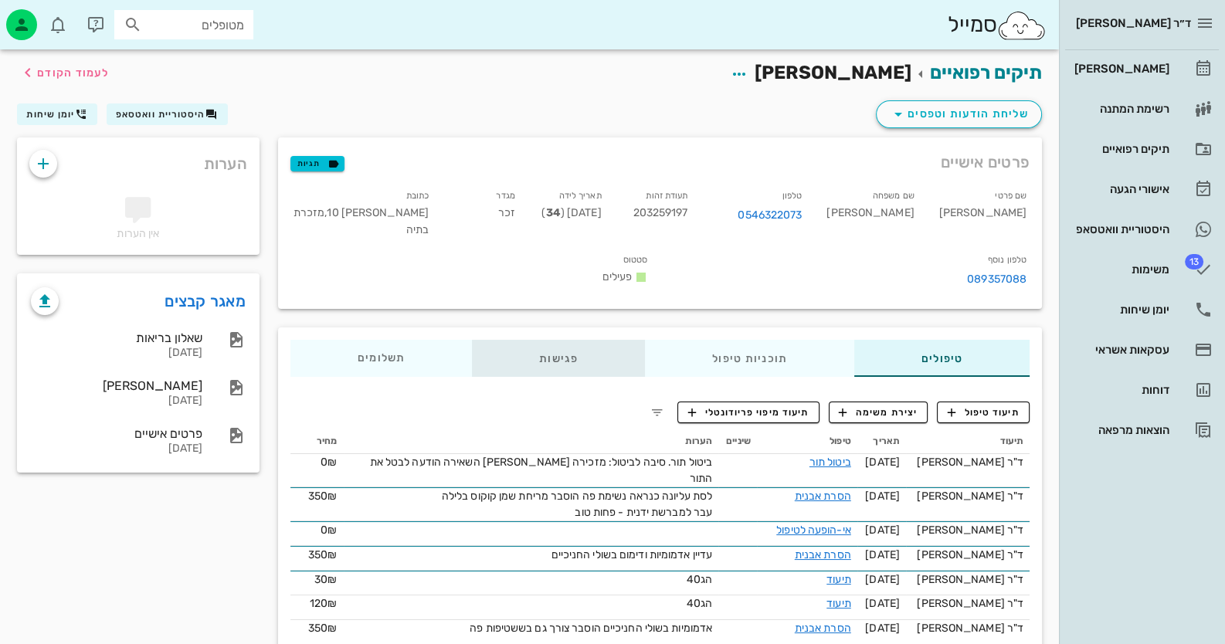
click at [513, 340] on div "פגישות" at bounding box center [558, 358] width 173 height 37
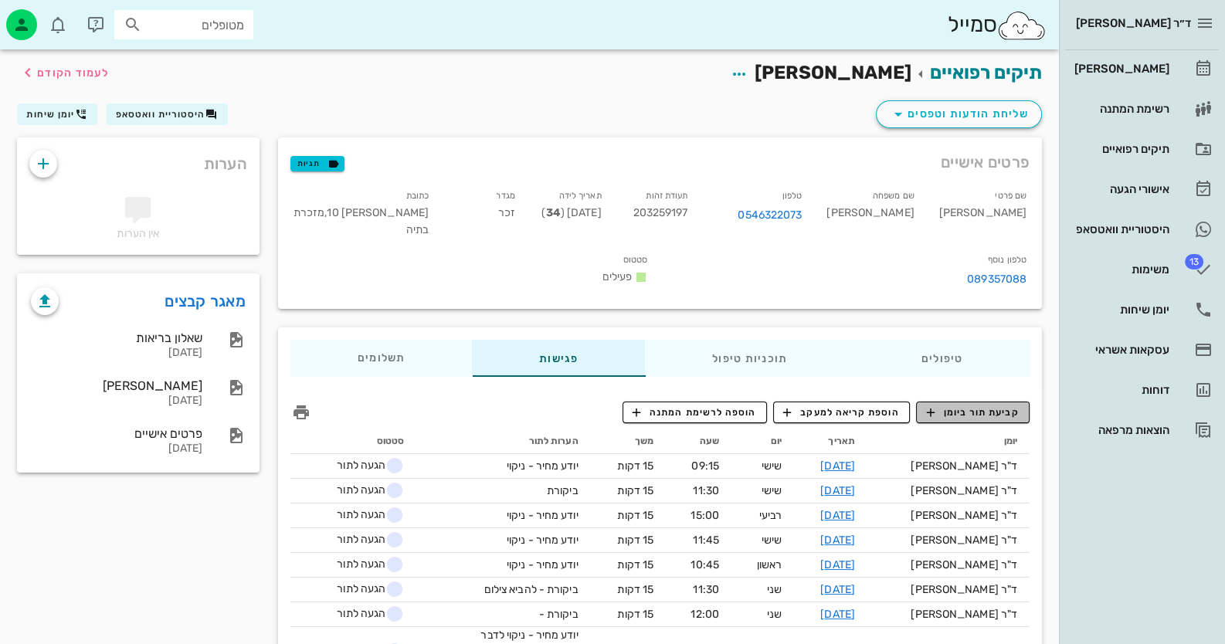
click at [1016, 405] on span "קביעת תור ביומן" at bounding box center [972, 412] width 93 height 14
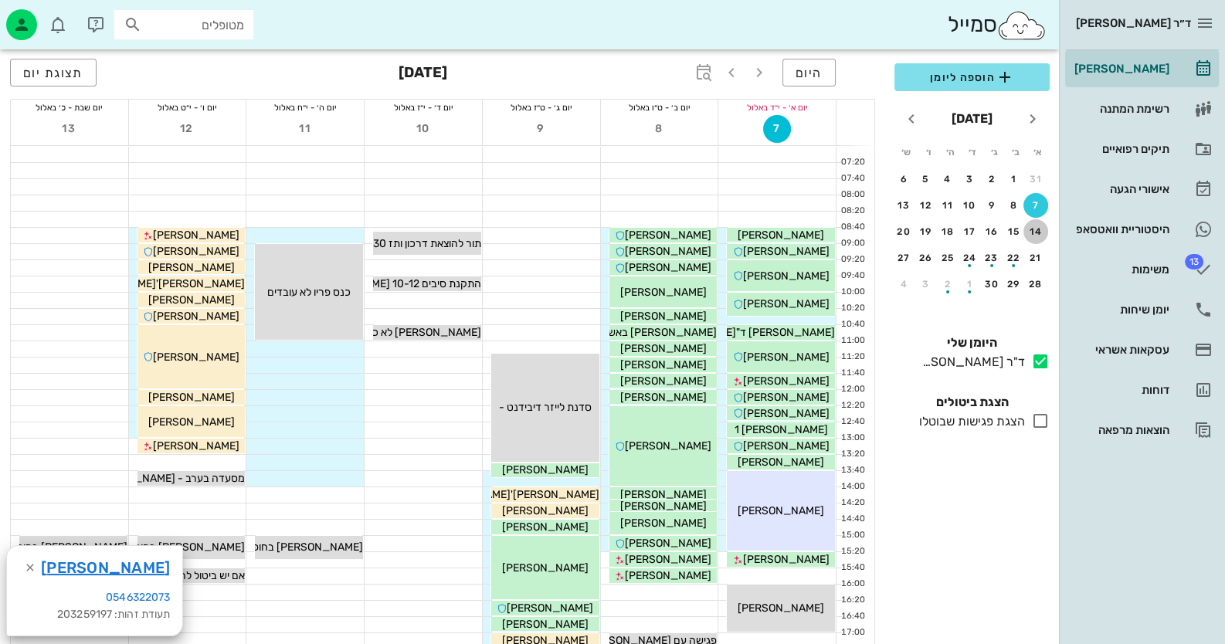
click at [1044, 231] on div "14" at bounding box center [1035, 231] width 25 height 11
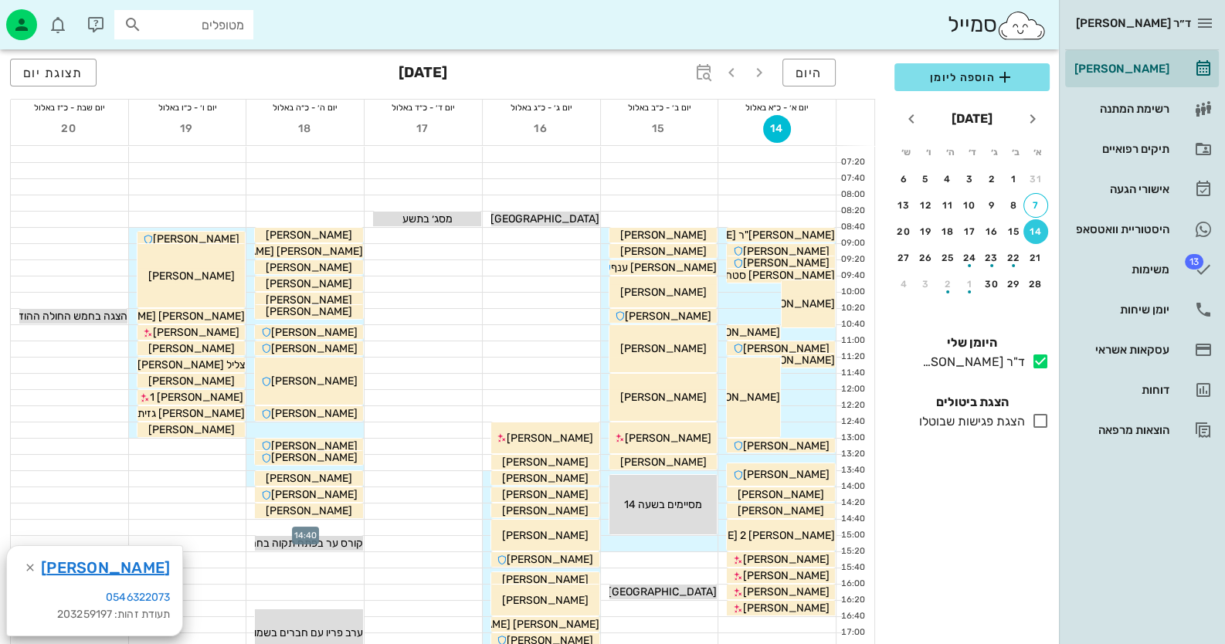
click at [326, 522] on div at bounding box center [304, 527] width 117 height 15
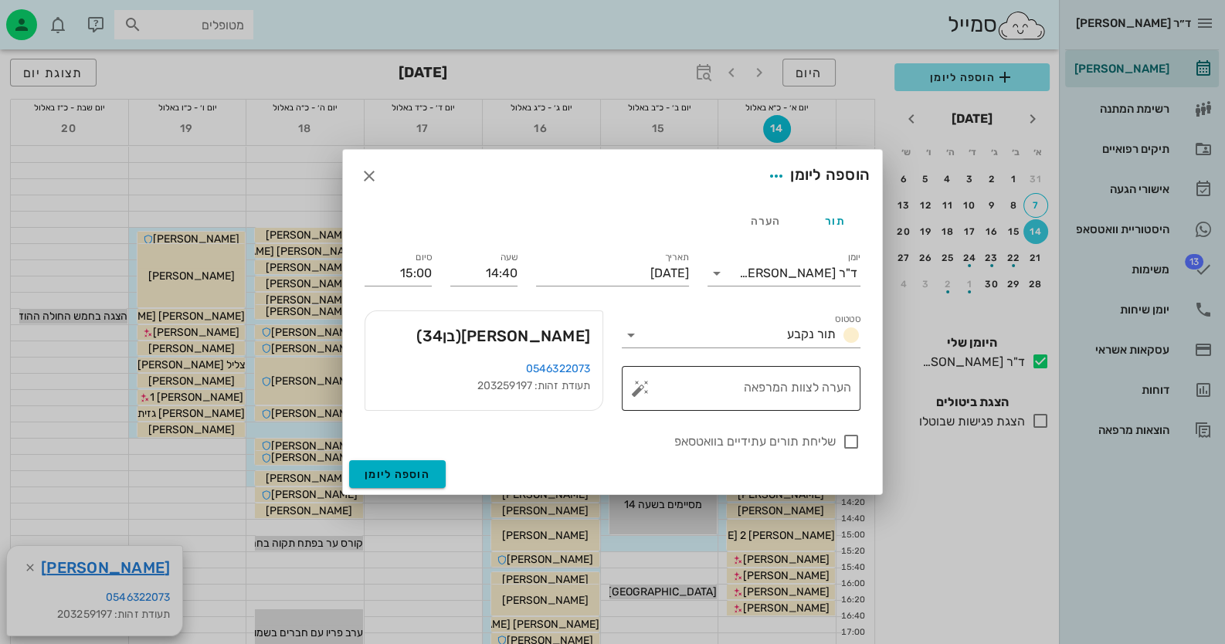
click at [634, 388] on button "button" at bounding box center [640, 388] width 19 height 19
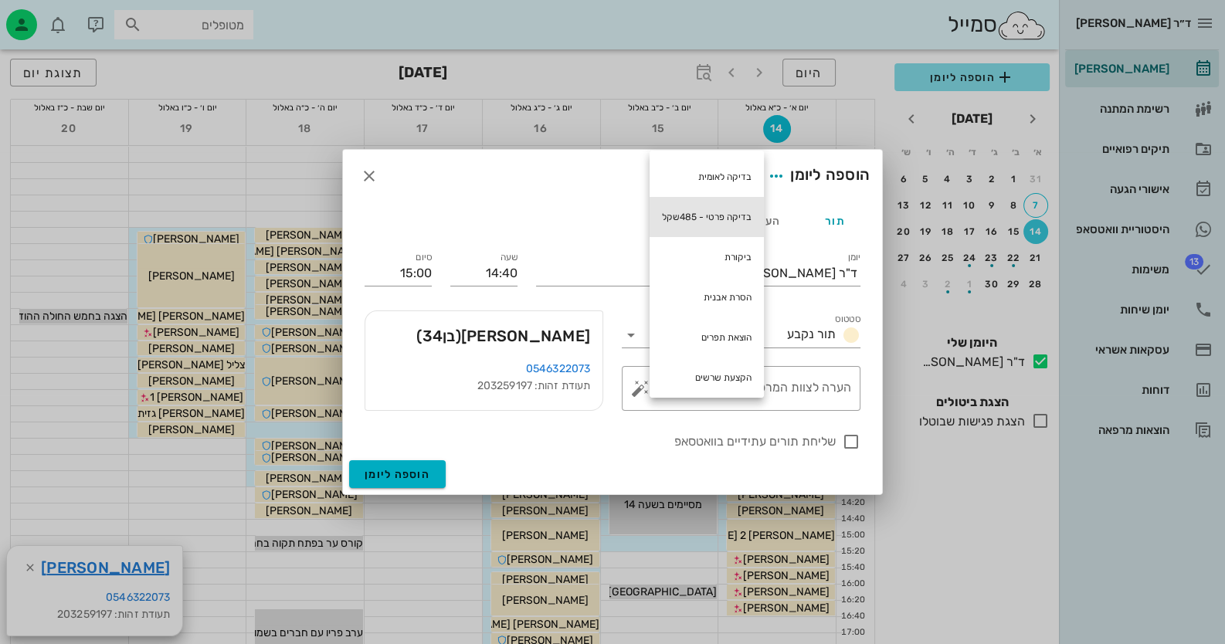
click at [718, 219] on div "בדיקה פרטי - 485שקל" at bounding box center [707, 217] width 114 height 40
type textarea "בדיקה פרטי - 485שקל"
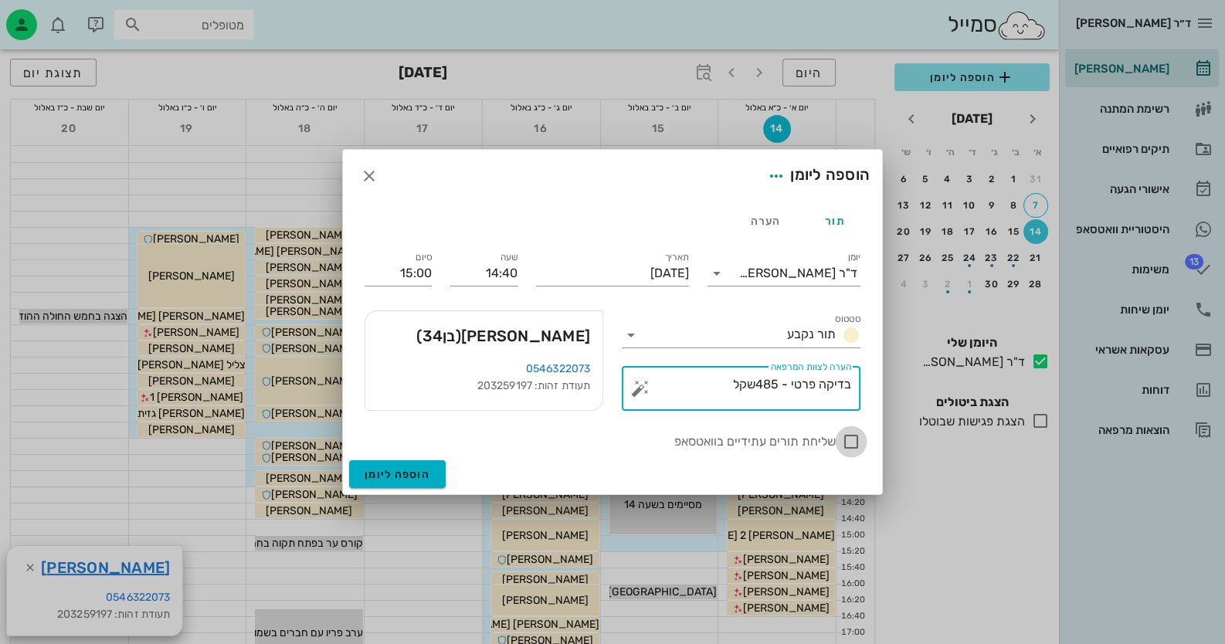
click at [843, 441] on div at bounding box center [851, 442] width 26 height 26
checkbox input "true"
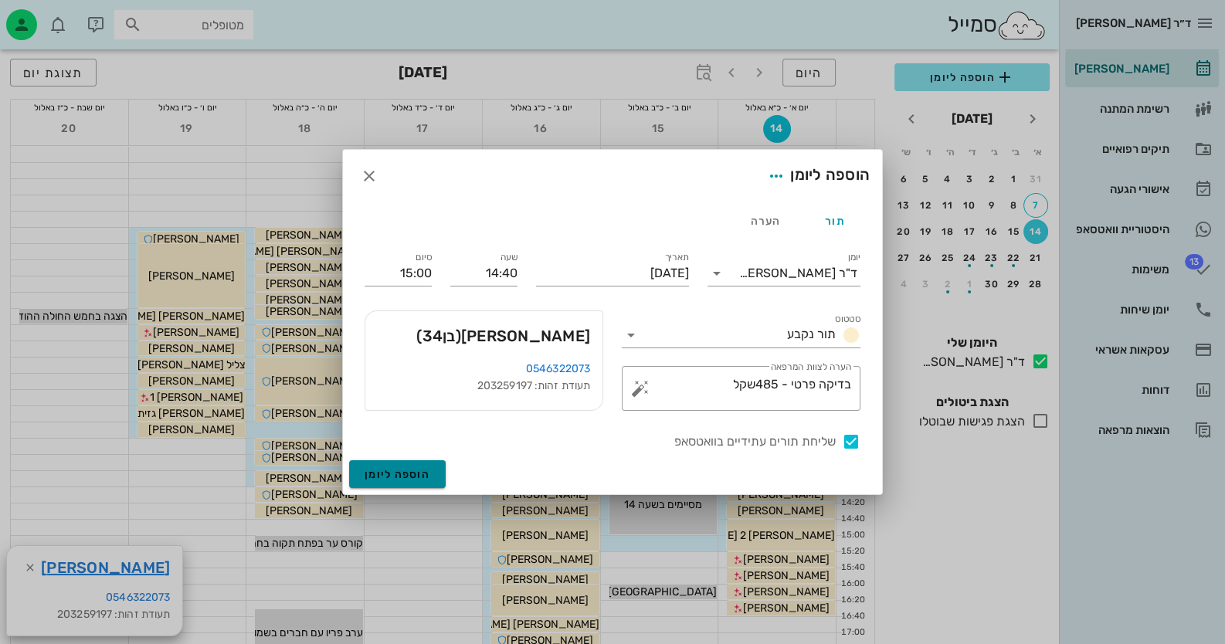
click at [398, 467] on button "הוספה ליומן" at bounding box center [397, 474] width 97 height 28
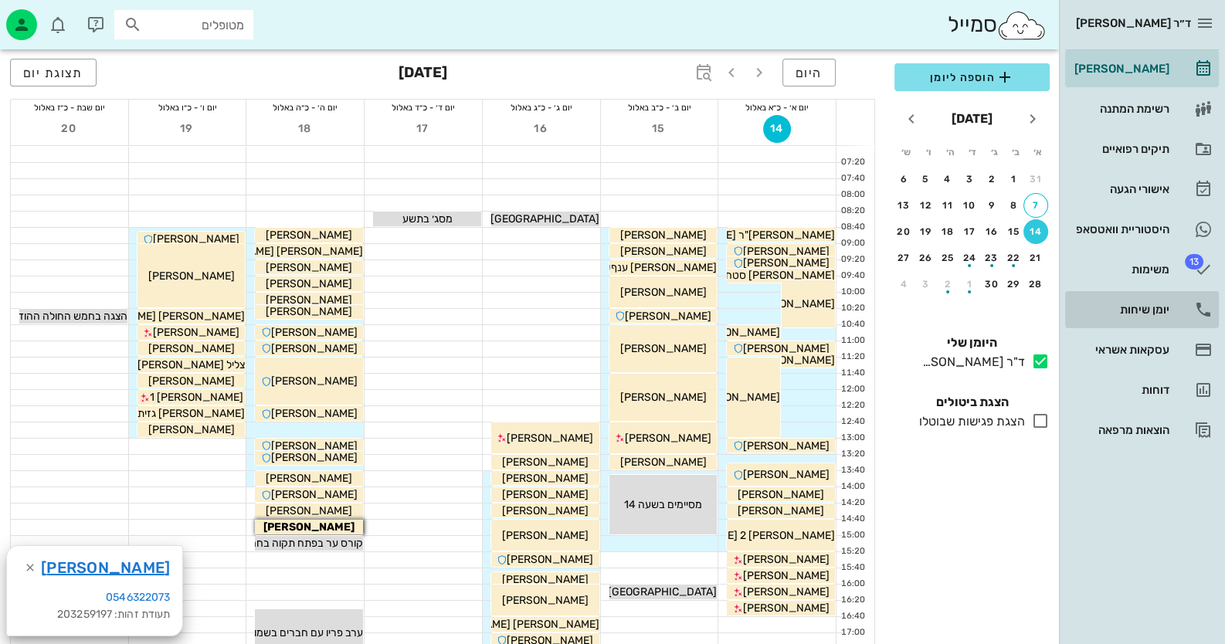
click at [1166, 323] on link "יומן שיחות" at bounding box center [1142, 309] width 154 height 37
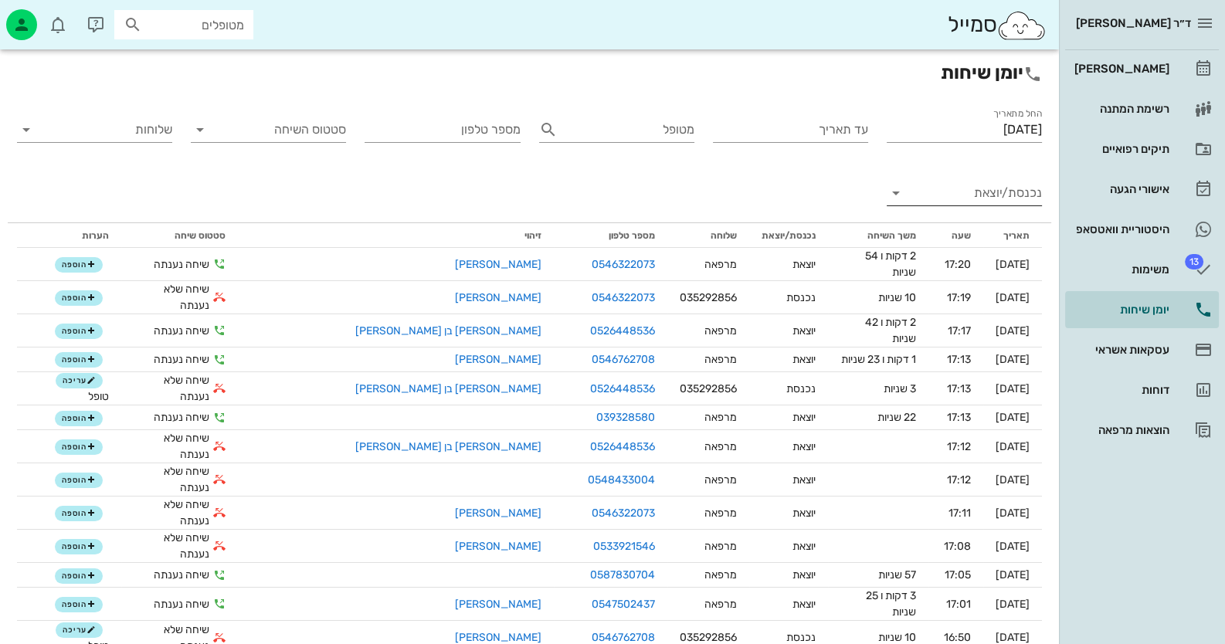
click at [1026, 195] on input "נכנסת/יוצאת" at bounding box center [976, 193] width 131 height 25
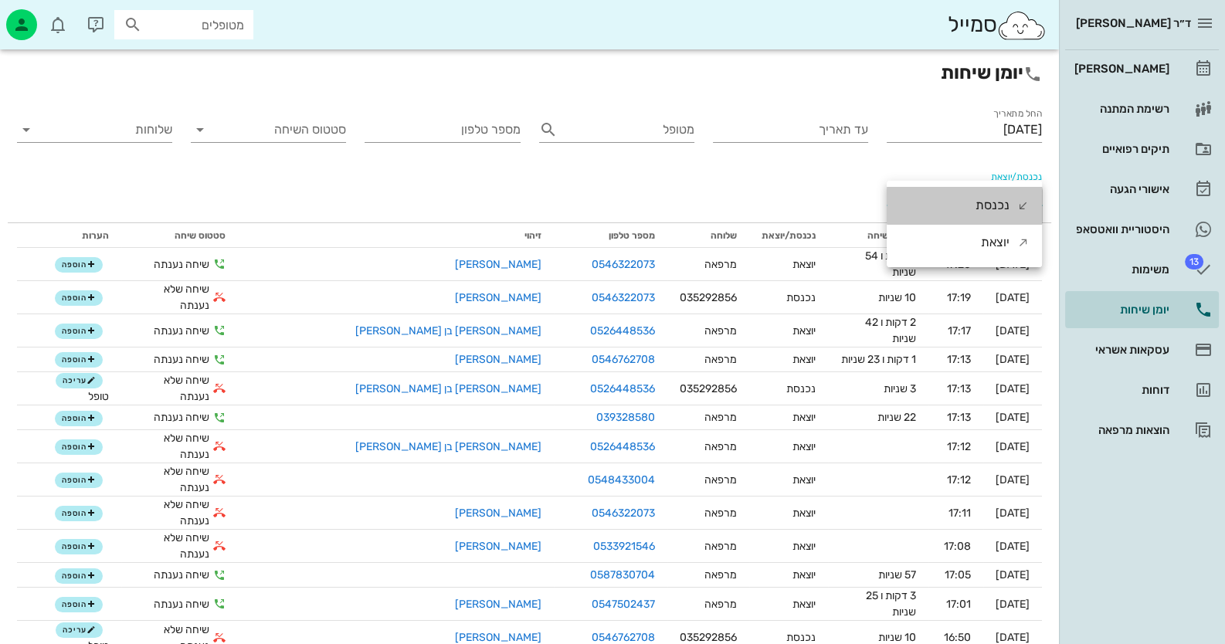
click at [1026, 195] on div "נכנסת" at bounding box center [1002, 205] width 54 height 37
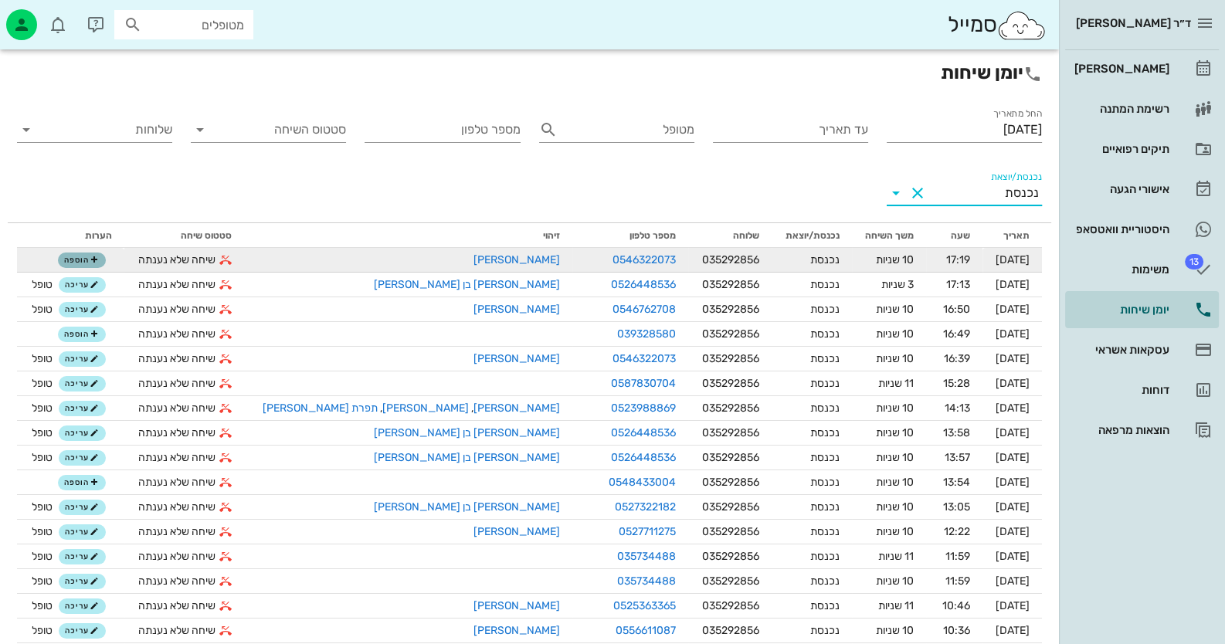
click at [97, 266] on button "הוספה" at bounding box center [82, 260] width 48 height 15
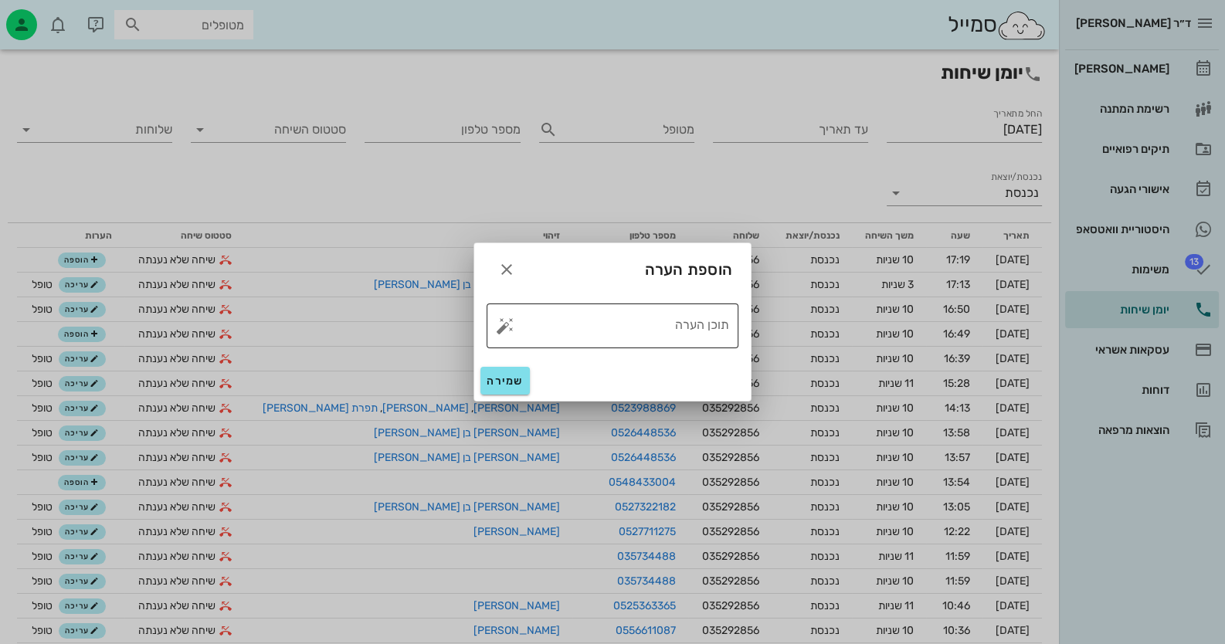
click at [508, 324] on button "button" at bounding box center [505, 326] width 19 height 19
click at [561, 324] on div "טופל" at bounding box center [571, 309] width 115 height 40
type textarea "טופל"
click at [494, 376] on span "שמירה" at bounding box center [505, 381] width 37 height 13
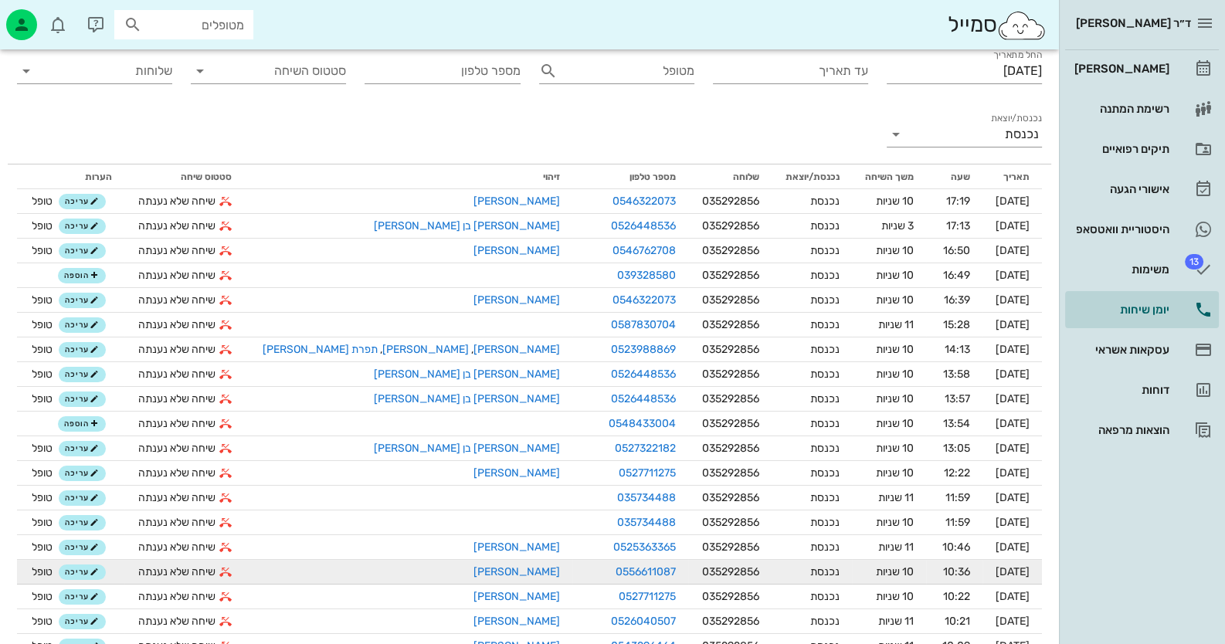
scroll to position [154, 0]
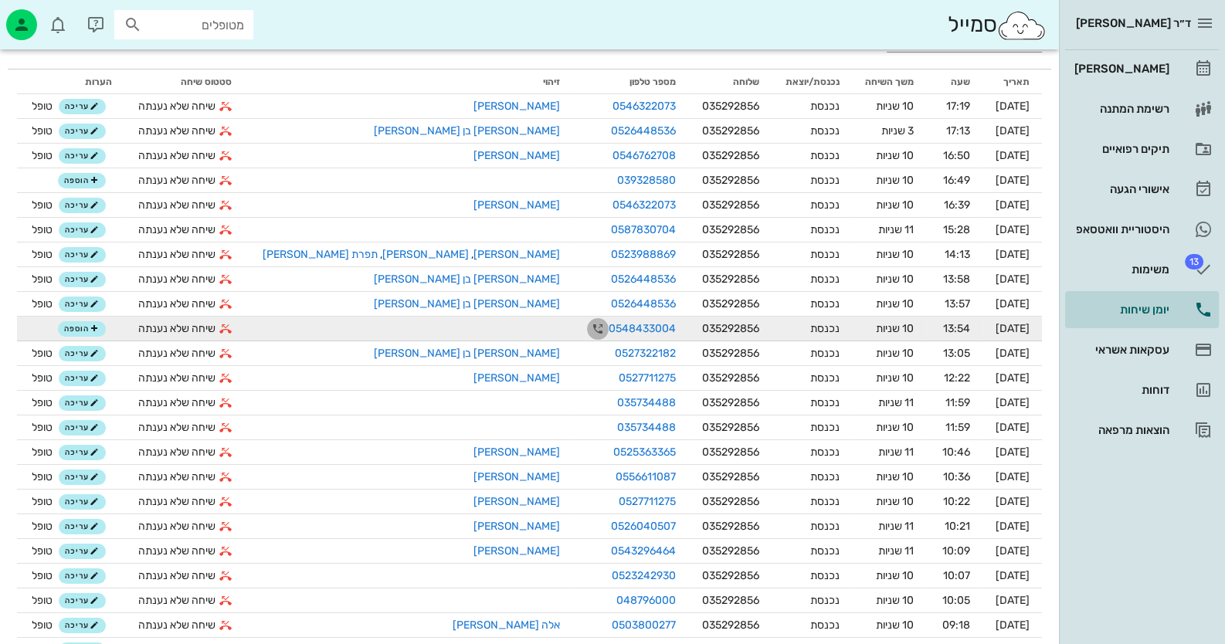
click at [589, 328] on icon "button" at bounding box center [598, 329] width 19 height 19
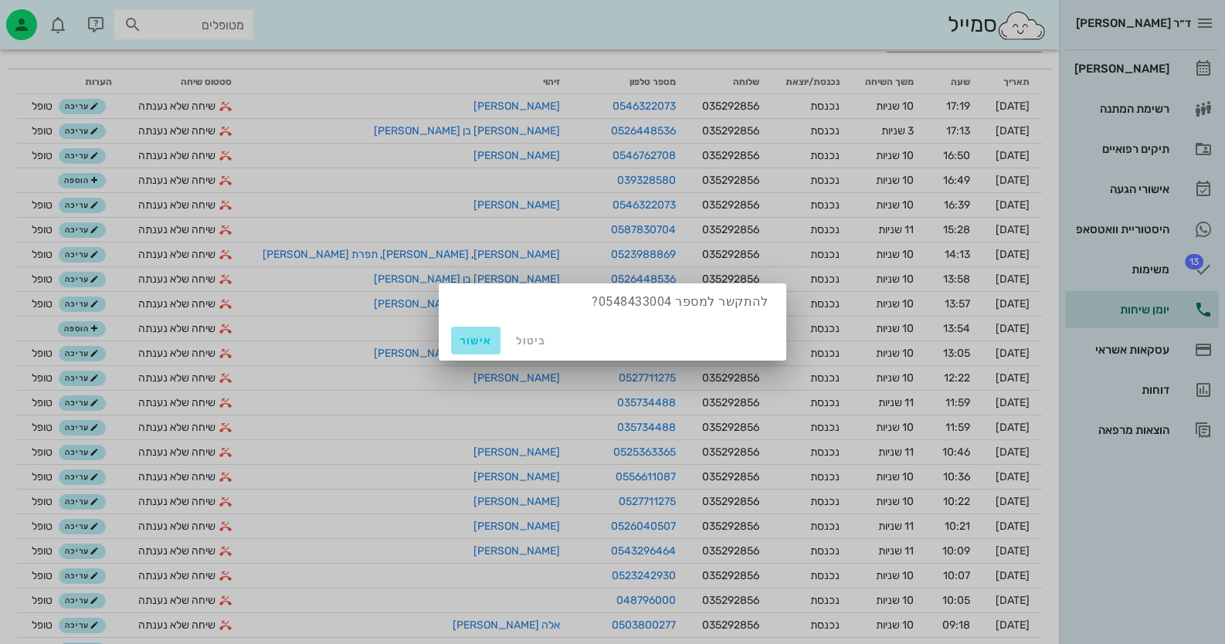
click at [467, 338] on span "אישור" at bounding box center [475, 340] width 37 height 13
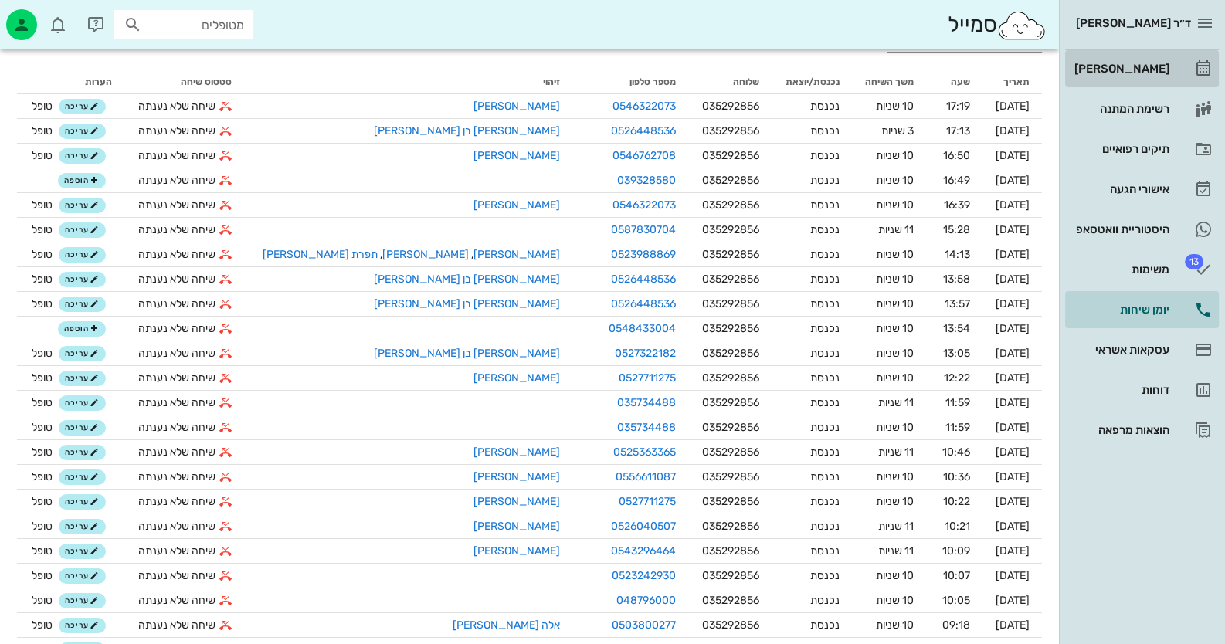
click at [1144, 63] on div "[PERSON_NAME]" at bounding box center [1120, 69] width 98 height 12
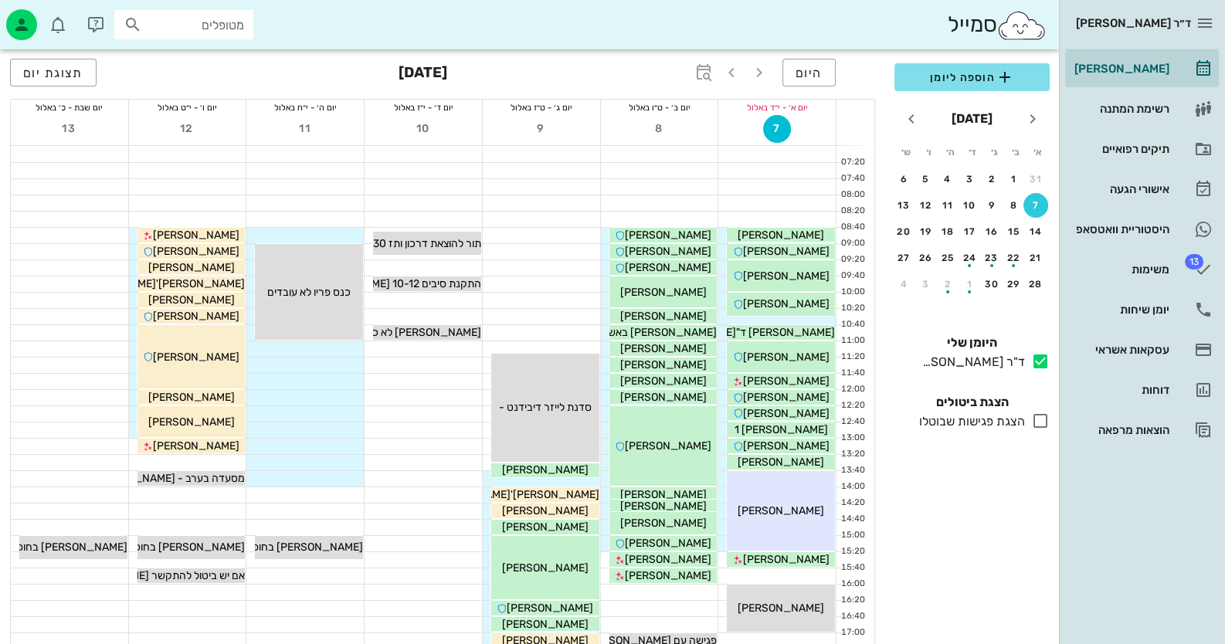
scroll to position [76, 0]
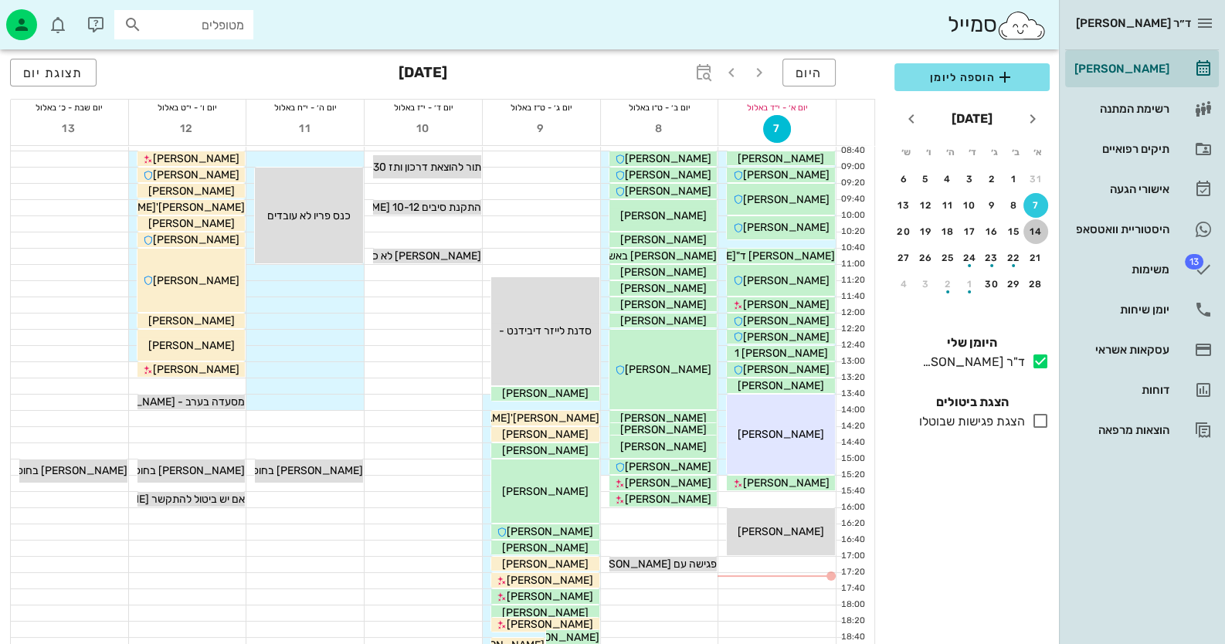
click at [1036, 232] on div "14" at bounding box center [1035, 231] width 25 height 11
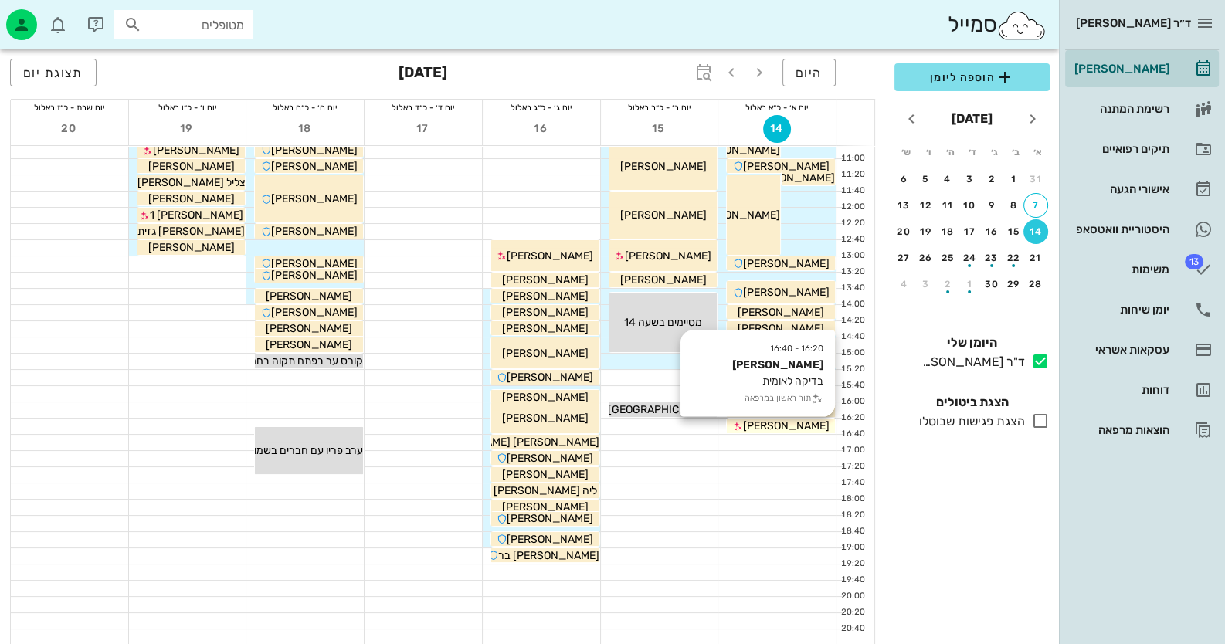
scroll to position [105, 0]
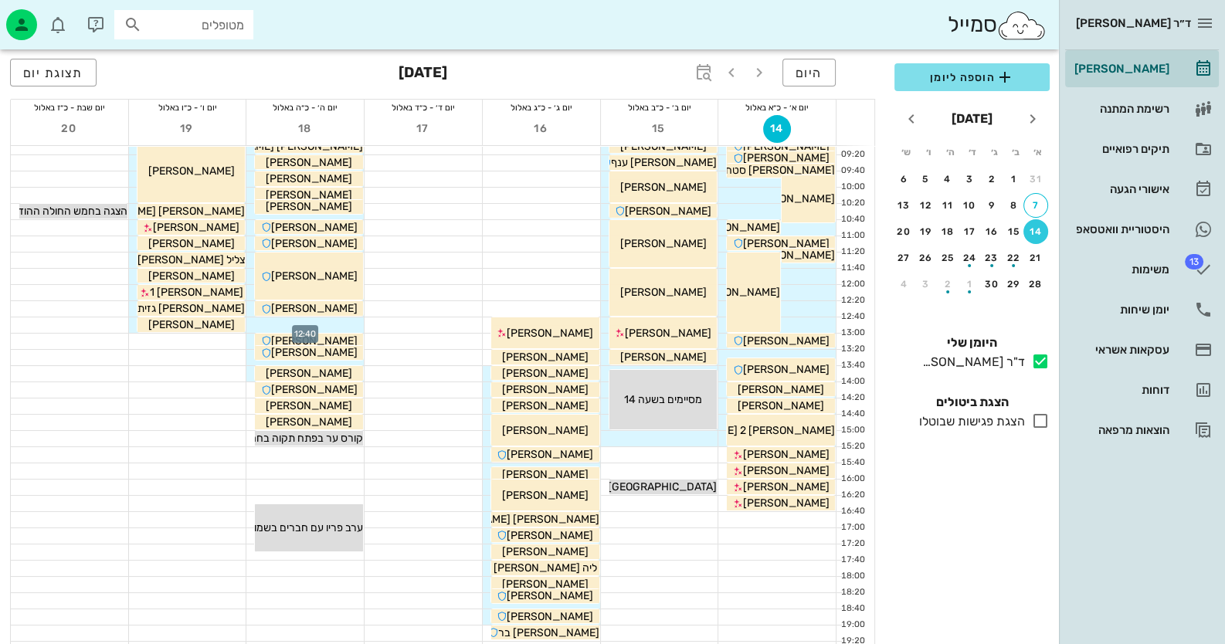
click at [347, 326] on div at bounding box center [304, 324] width 117 height 15
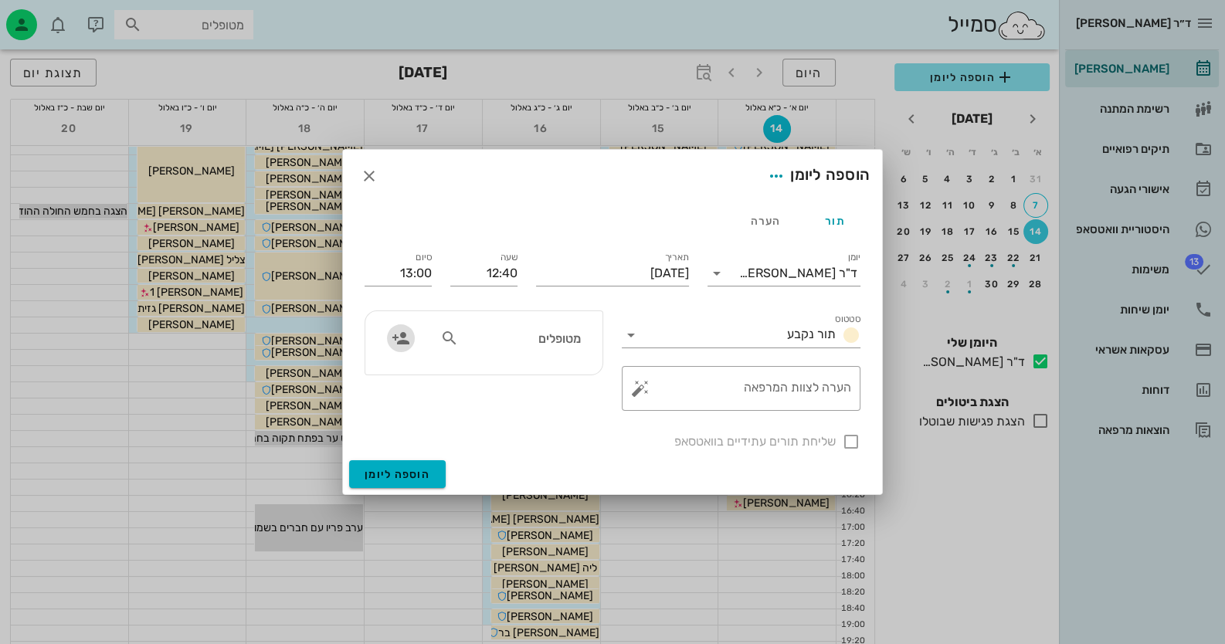
click at [399, 331] on icon "button" at bounding box center [401, 338] width 19 height 19
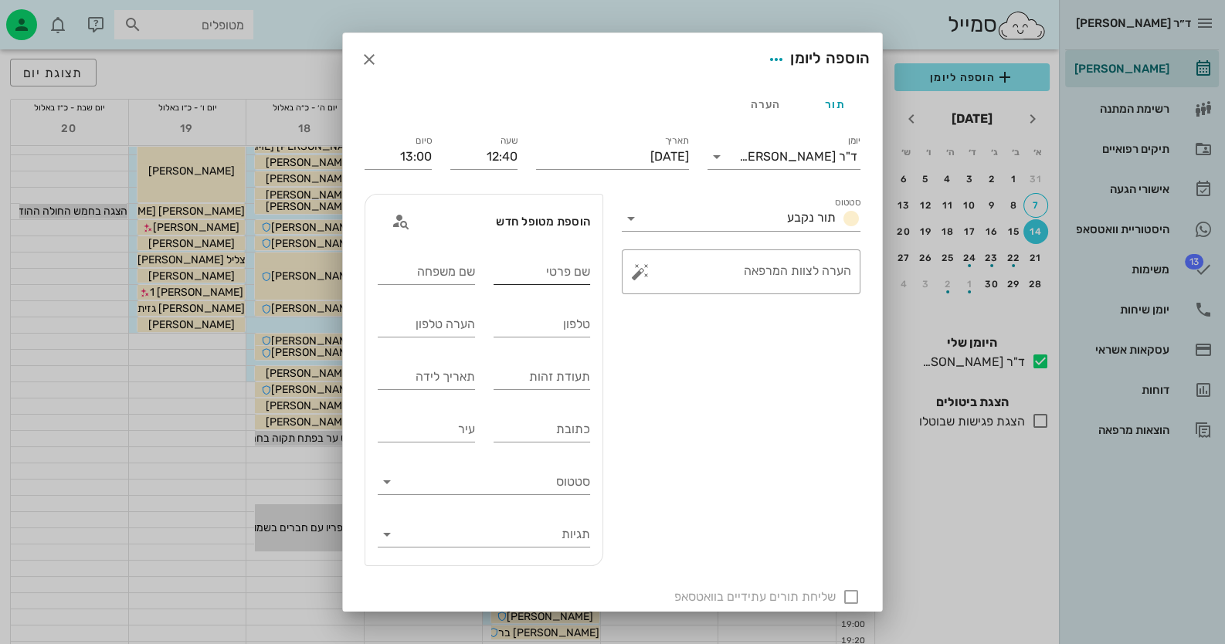
click at [562, 268] on input "שם פרטי" at bounding box center [542, 272] width 97 height 25
type input "[PERSON_NAME]"
click at [572, 385] on input "תעודת זהות" at bounding box center [542, 377] width 97 height 25
type input "52923521"
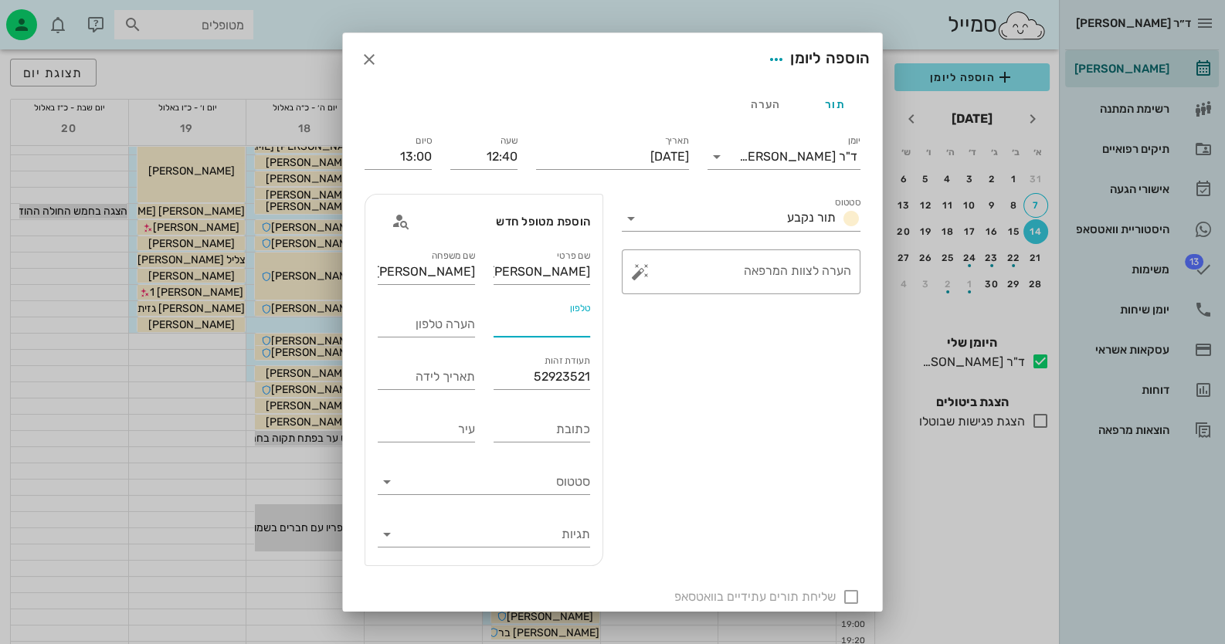
click at [560, 333] on input "טלפון" at bounding box center [542, 324] width 97 height 25
type input "05484333004"
click at [637, 273] on button "button" at bounding box center [640, 272] width 19 height 19
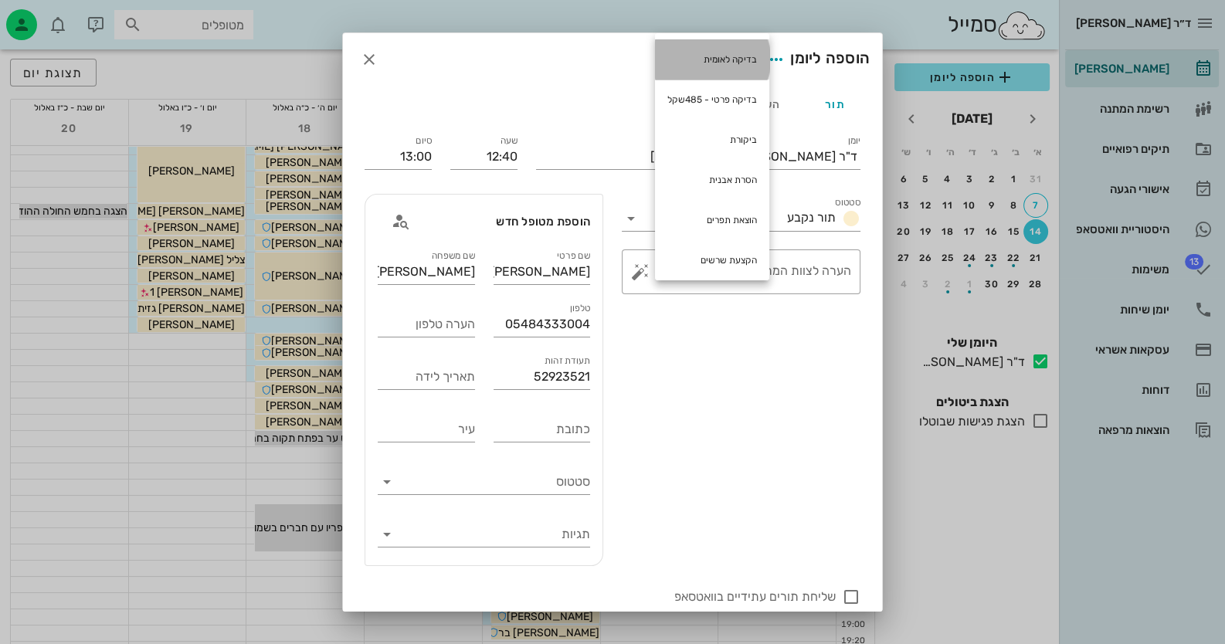
click at [725, 66] on div "בדיקה לאומית" at bounding box center [712, 59] width 114 height 40
type textarea "בדיקה לאומית"
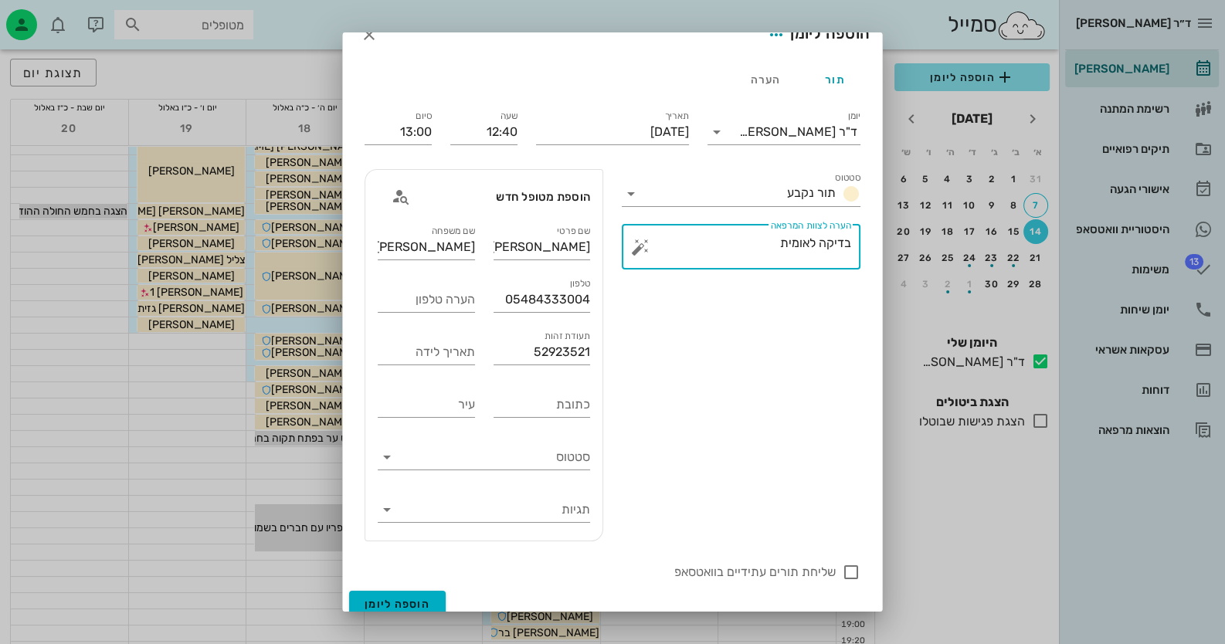
scroll to position [37, 0]
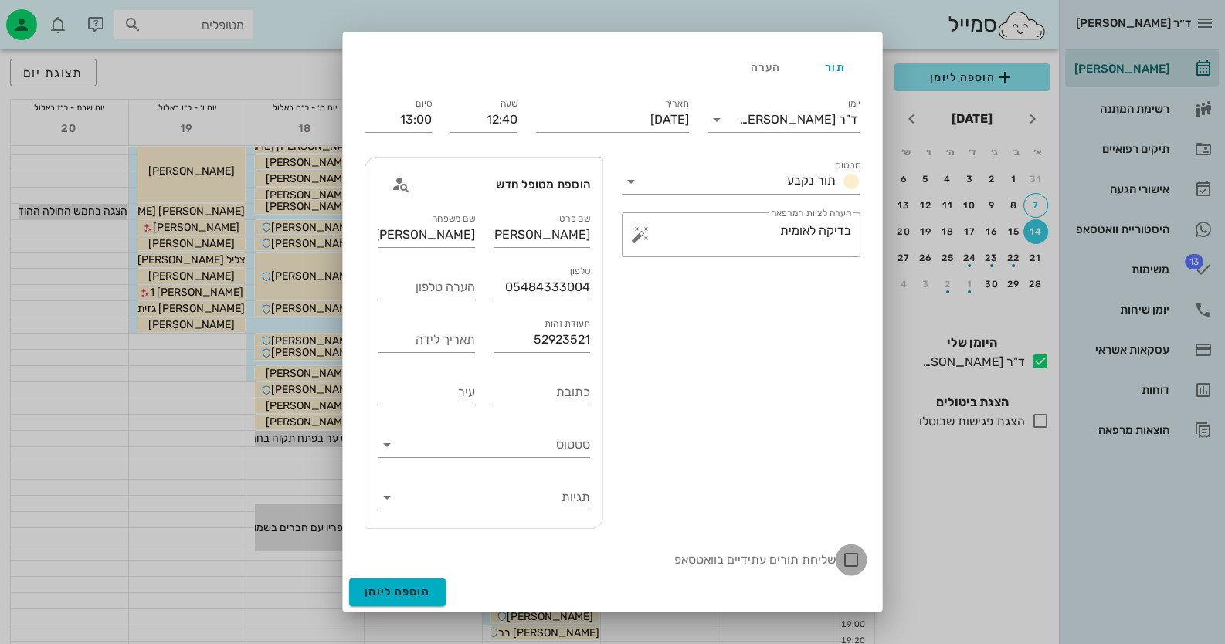
click at [857, 557] on div at bounding box center [851, 560] width 26 height 26
checkbox input "true"
click at [388, 586] on span "הוספה ליומן" at bounding box center [398, 591] width 66 height 13
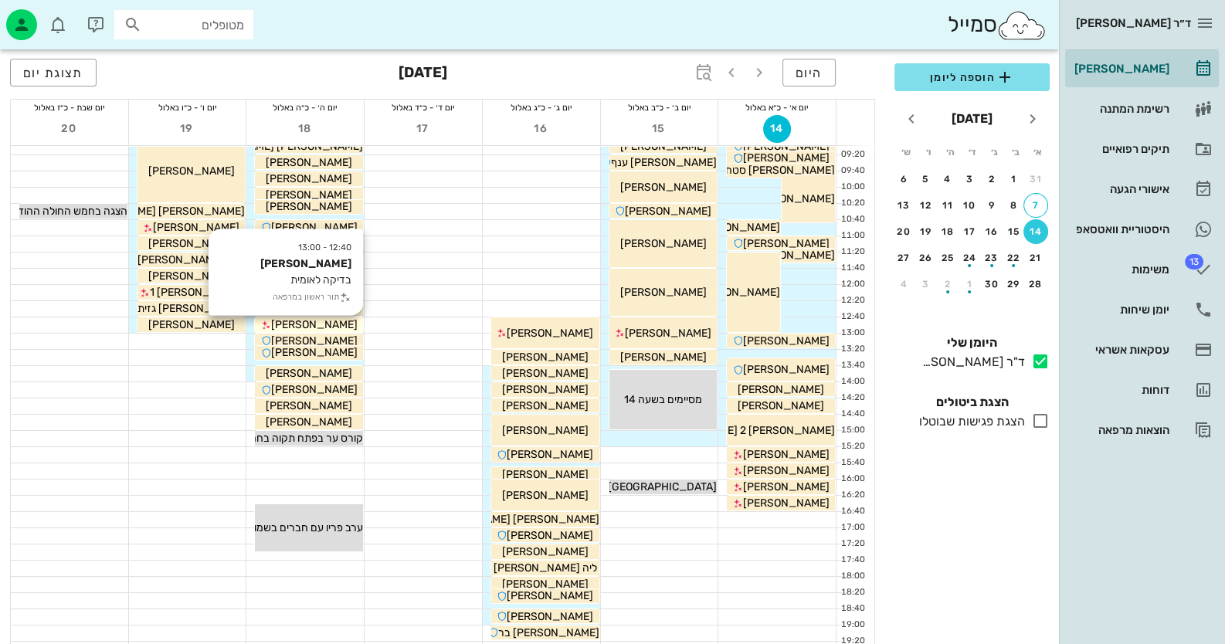
click at [324, 331] on div "[PERSON_NAME]" at bounding box center [309, 325] width 108 height 16
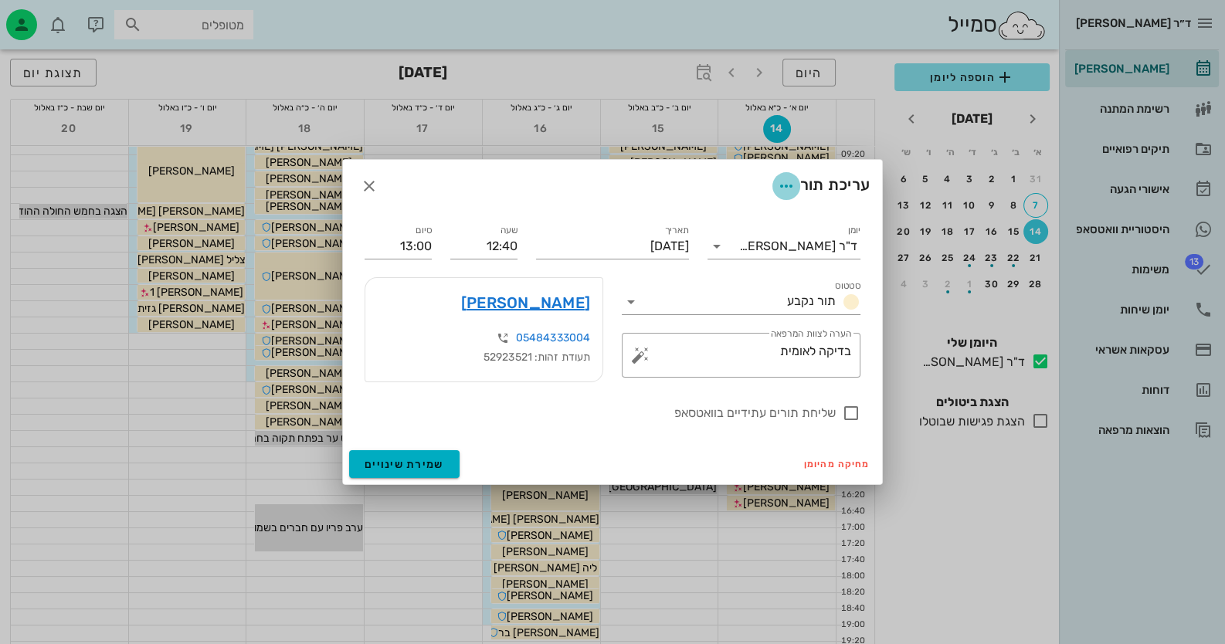
click at [786, 180] on icon "button" at bounding box center [786, 186] width 19 height 19
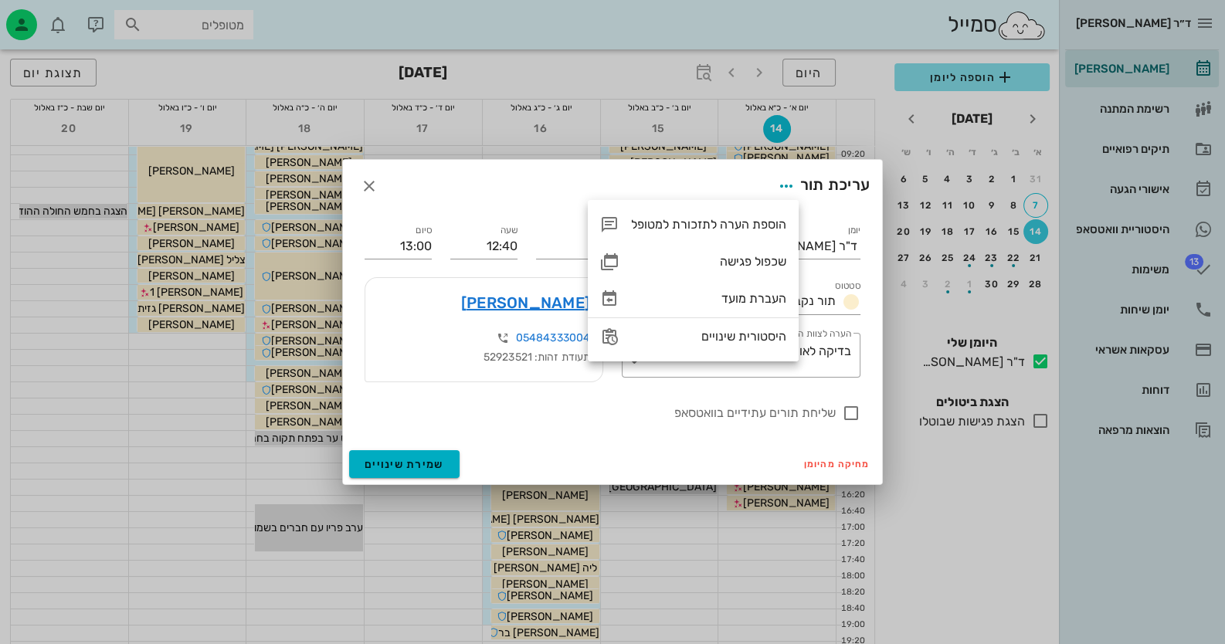
click at [703, 177] on div "עריכת תור" at bounding box center [612, 186] width 539 height 53
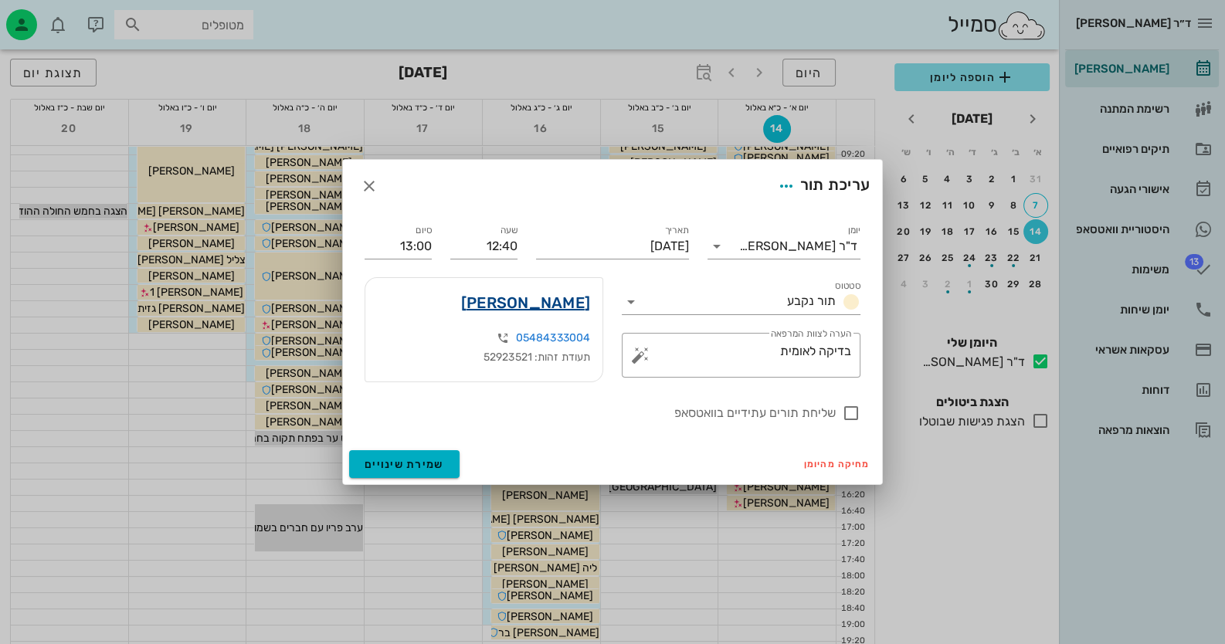
click at [579, 293] on link "[PERSON_NAME]" at bounding box center [525, 302] width 129 height 25
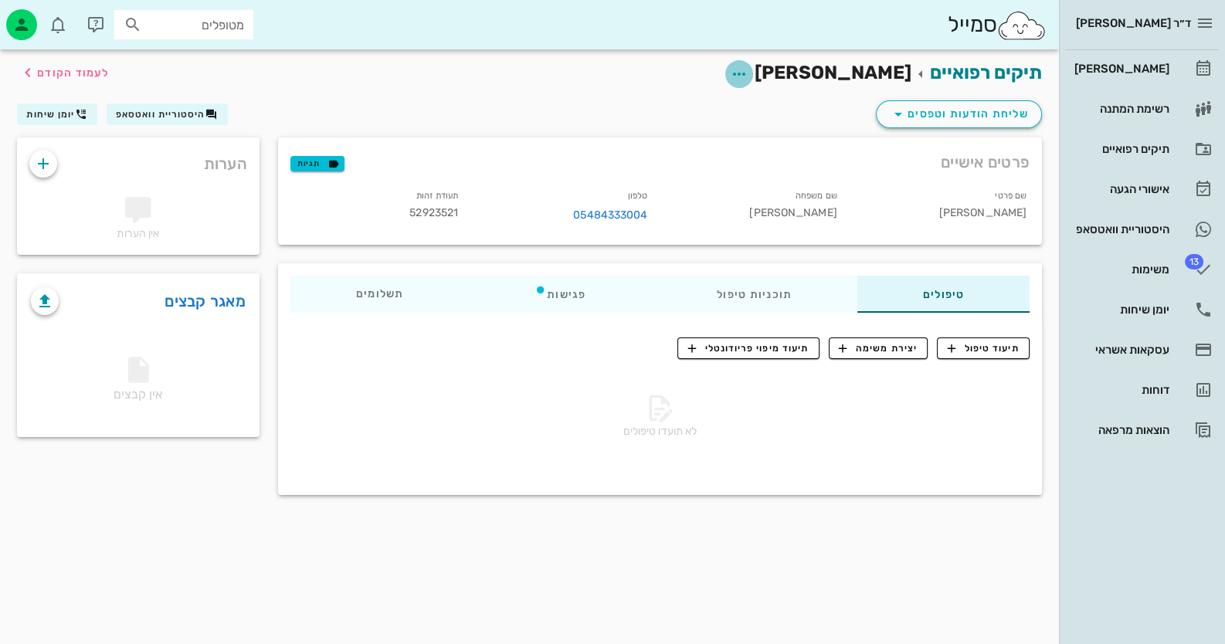
click at [748, 73] on icon "button" at bounding box center [739, 74] width 19 height 19
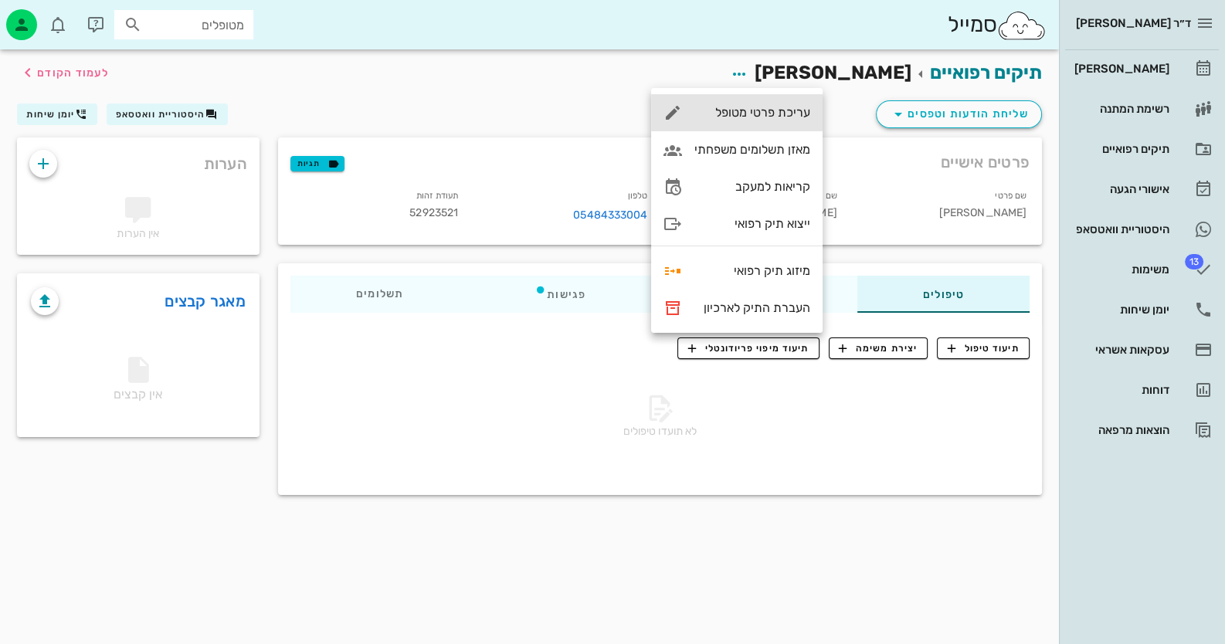
click at [778, 103] on div "עריכת פרטי מטופל" at bounding box center [736, 112] width 171 height 37
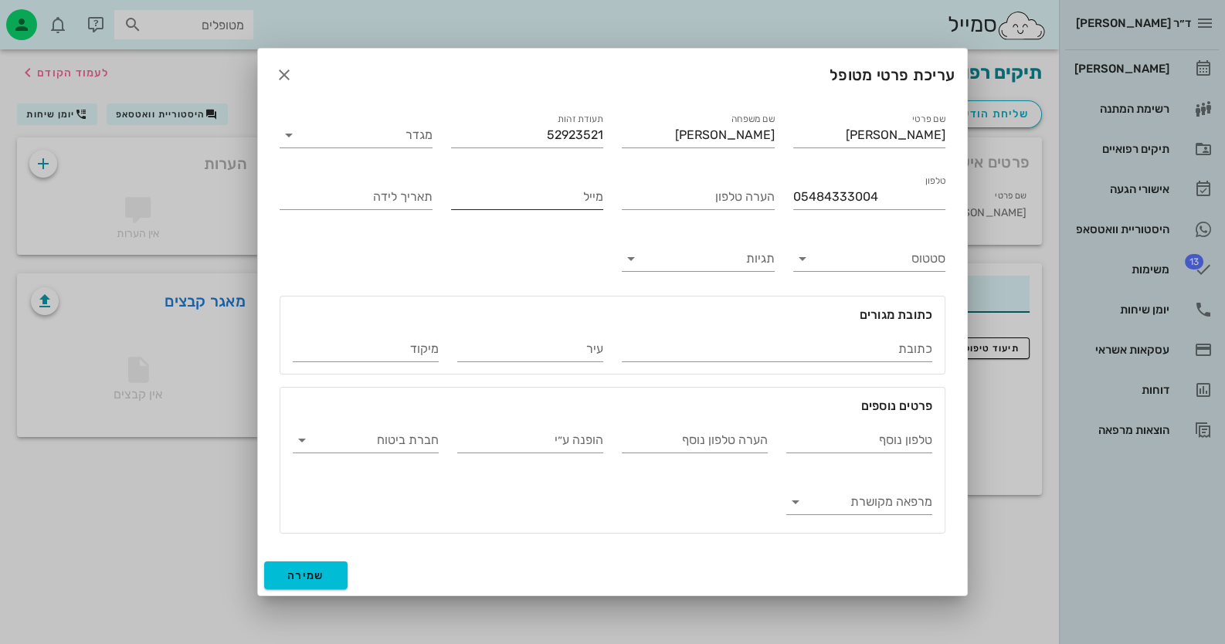
click at [540, 209] on div "מייל" at bounding box center [527, 197] width 153 height 25
type input "[EMAIL_ADDRESS][DOMAIN_NAME]"
click at [314, 582] on button "שמירה" at bounding box center [305, 576] width 83 height 28
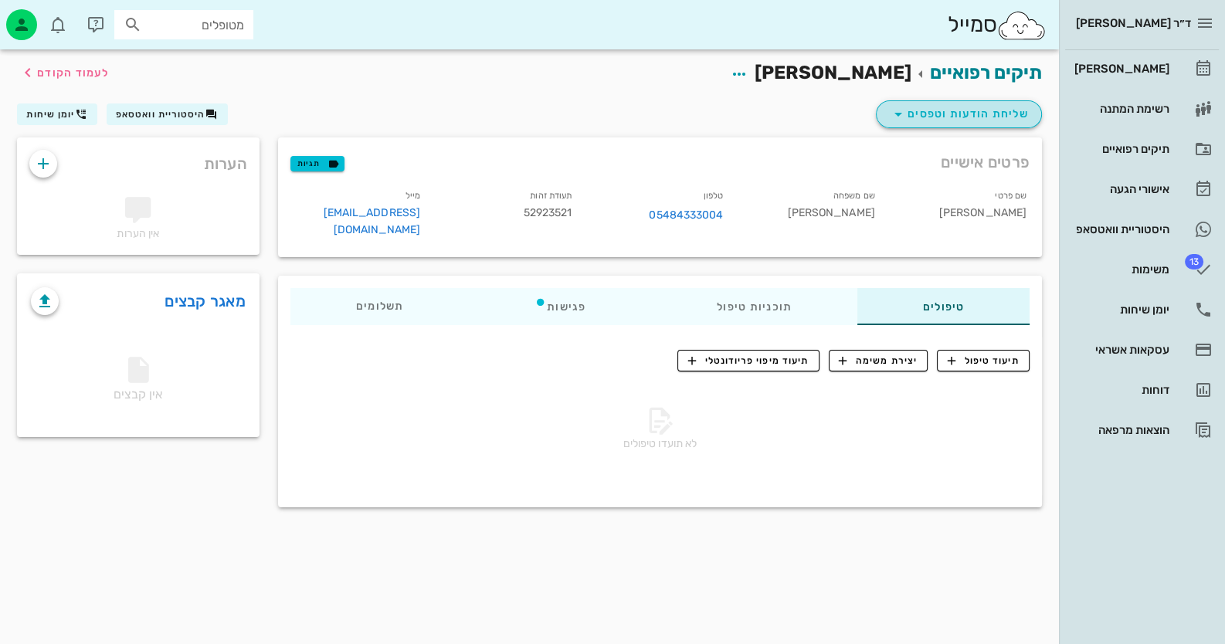
click at [931, 108] on span "שליחת הודעות וטפסים" at bounding box center [959, 114] width 140 height 19
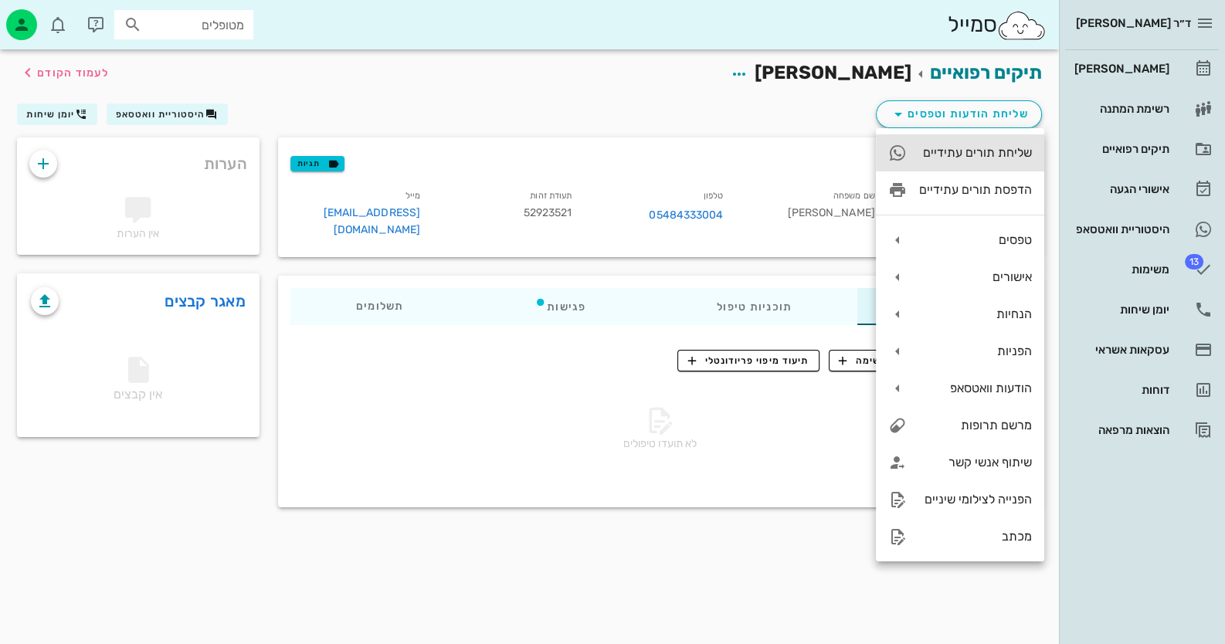
click at [979, 168] on div "שליחת תורים עתידיים" at bounding box center [960, 152] width 168 height 37
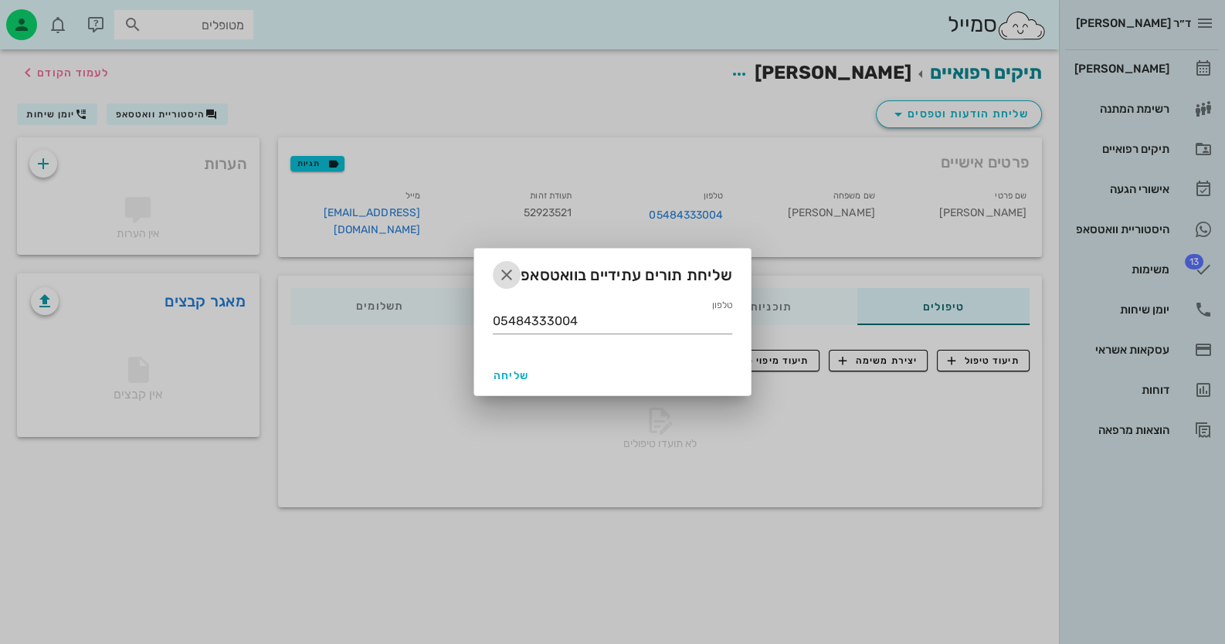
click at [502, 267] on icon "button" at bounding box center [506, 275] width 19 height 19
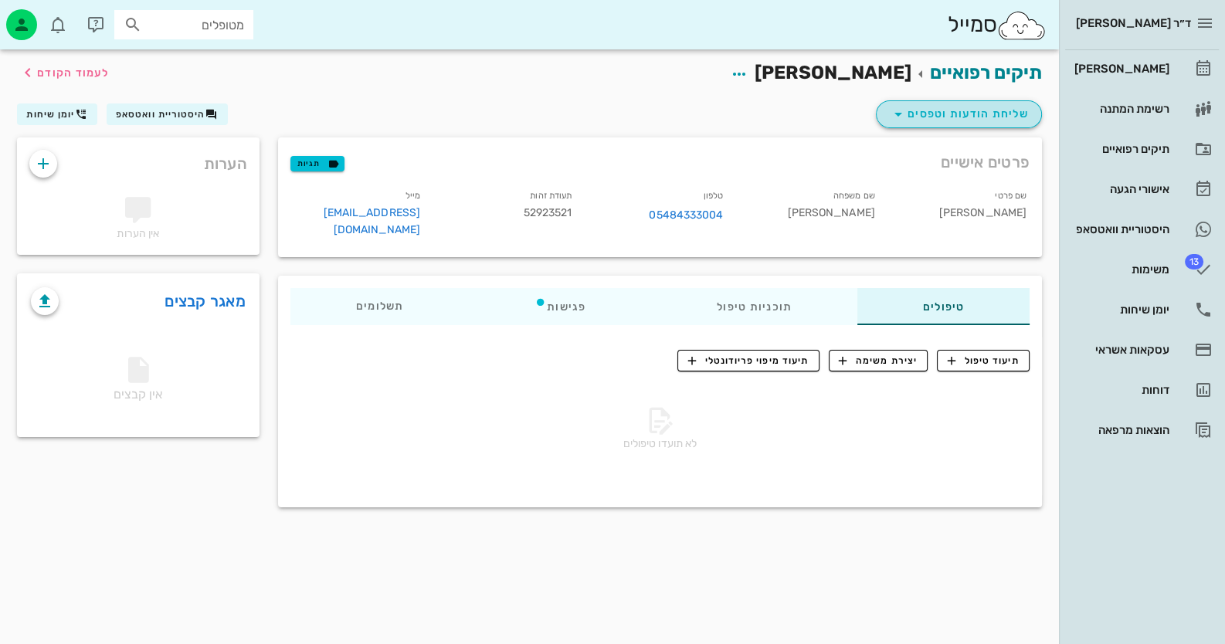
click at [935, 119] on span "שליחת הודעות וטפסים" at bounding box center [959, 114] width 140 height 19
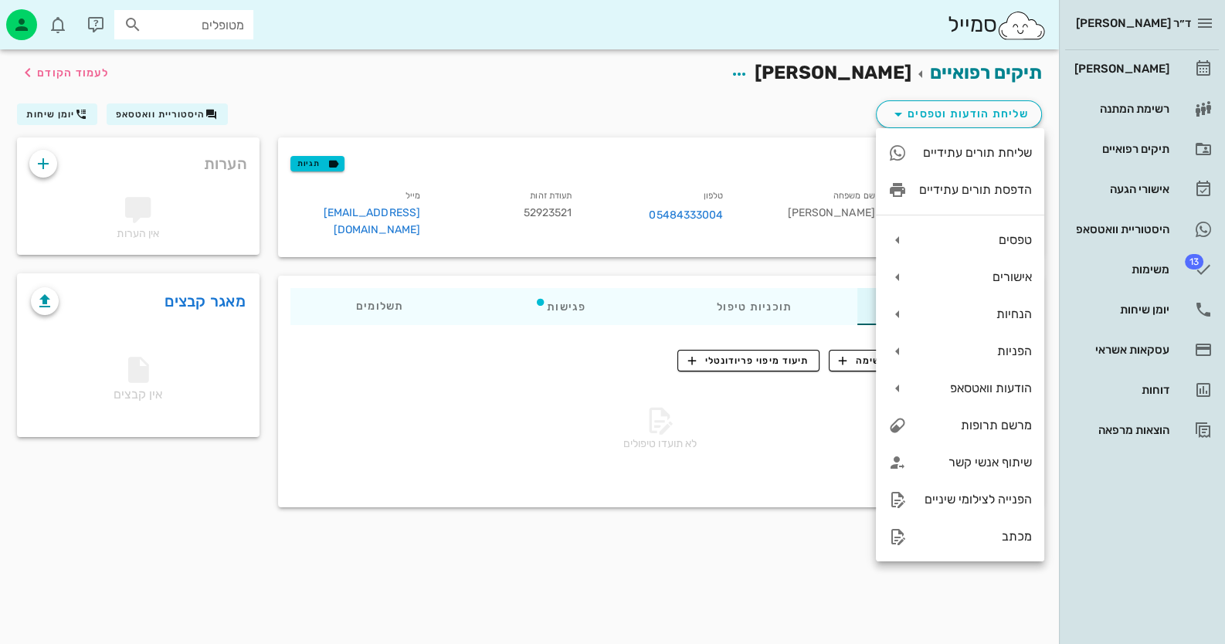
click at [610, 93] on div "תיקים רפואיים [PERSON_NAME] לעמוד הקודם" at bounding box center [529, 73] width 1043 height 48
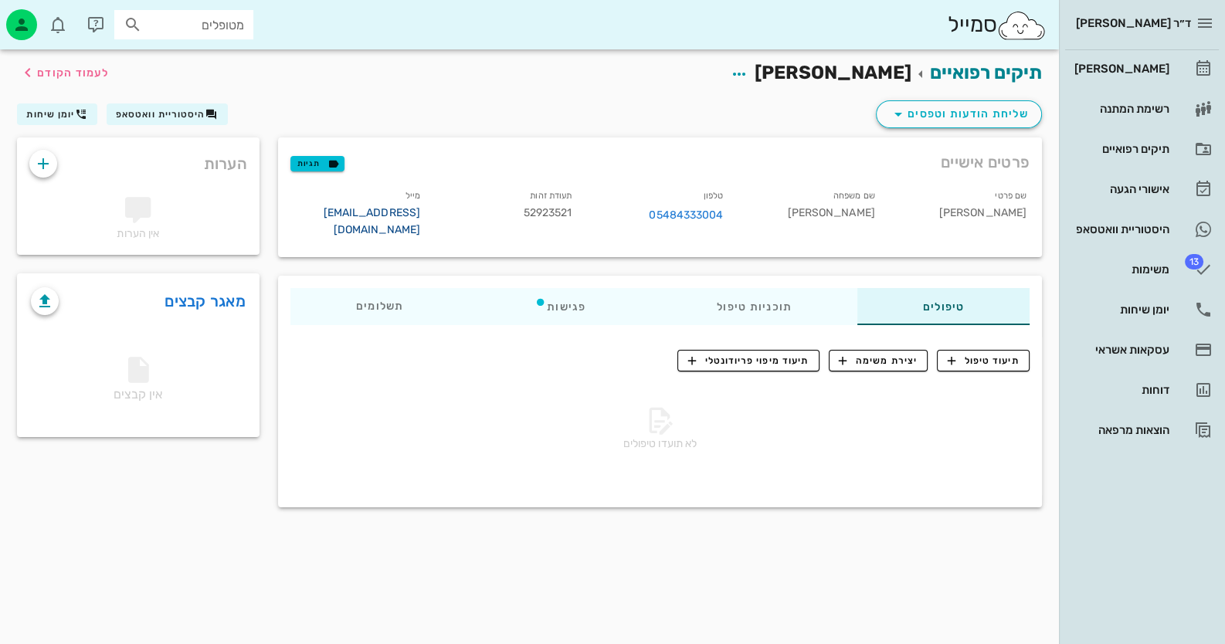
click at [380, 215] on link "[EMAIL_ADDRESS][DOMAIN_NAME]" at bounding box center [371, 221] width 97 height 30
click at [1157, 59] on div "[PERSON_NAME]" at bounding box center [1120, 68] width 98 height 25
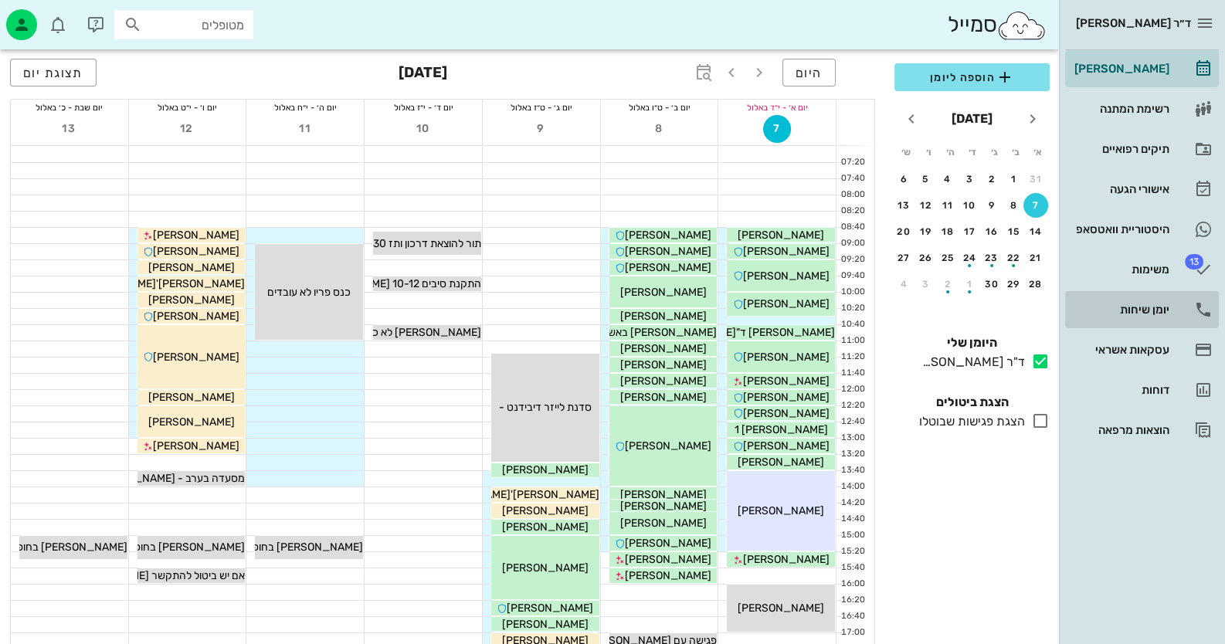
click at [1128, 312] on div "יומן שיחות" at bounding box center [1120, 310] width 98 height 12
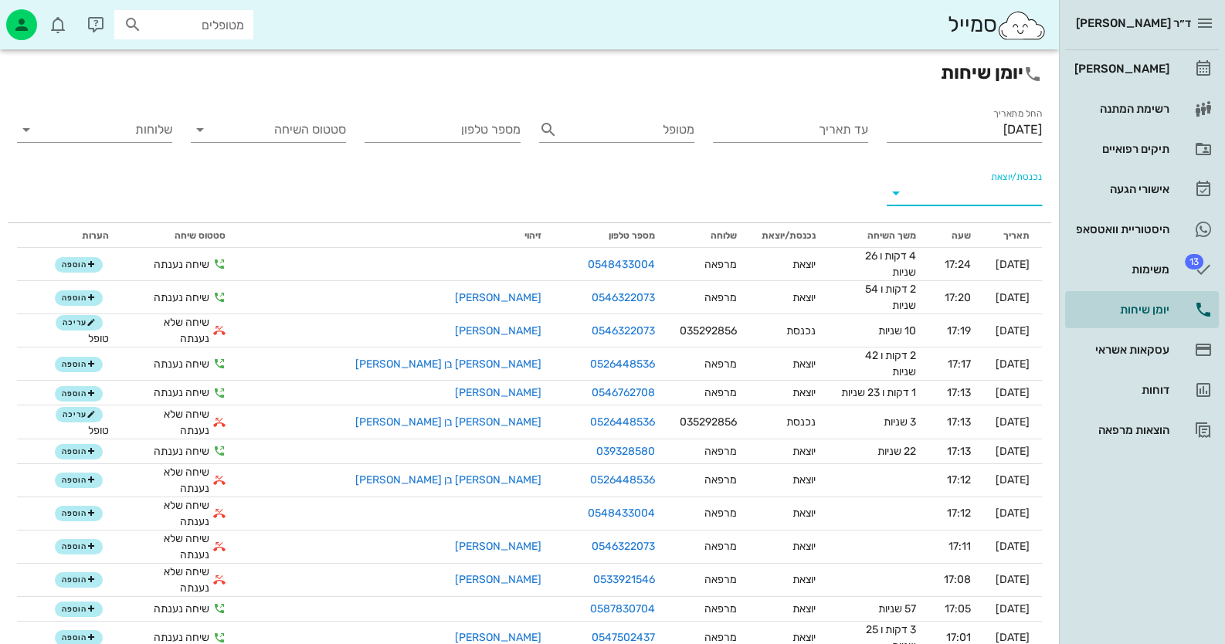
click at [998, 185] on input "נכנסת/יוצאת" at bounding box center [976, 193] width 131 height 25
click at [999, 185] on div "נכנסת יוצאת" at bounding box center [964, 224] width 155 height 87
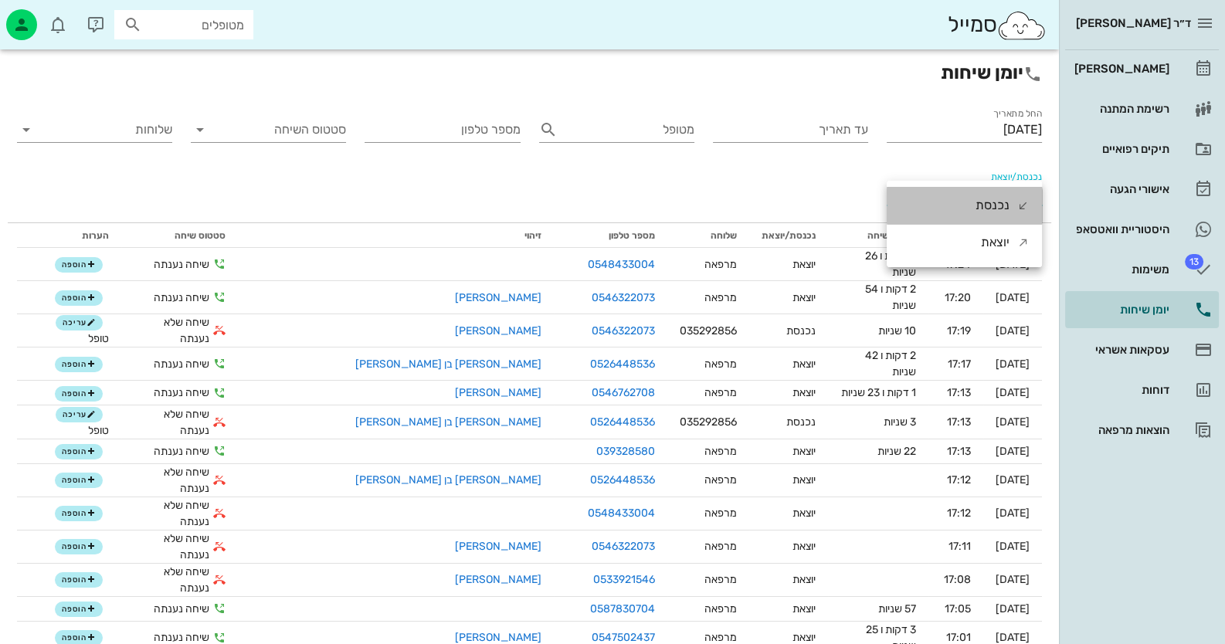
click at [989, 210] on div "נכנסת" at bounding box center [992, 205] width 34 height 37
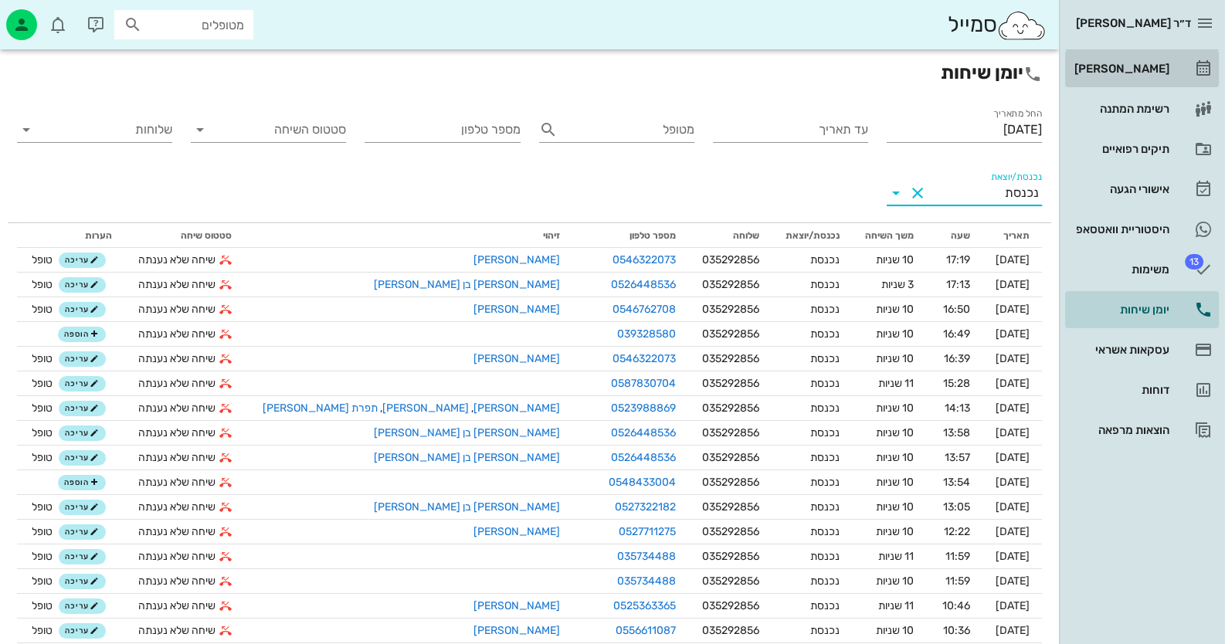
click at [1178, 51] on link "[PERSON_NAME]" at bounding box center [1142, 68] width 154 height 37
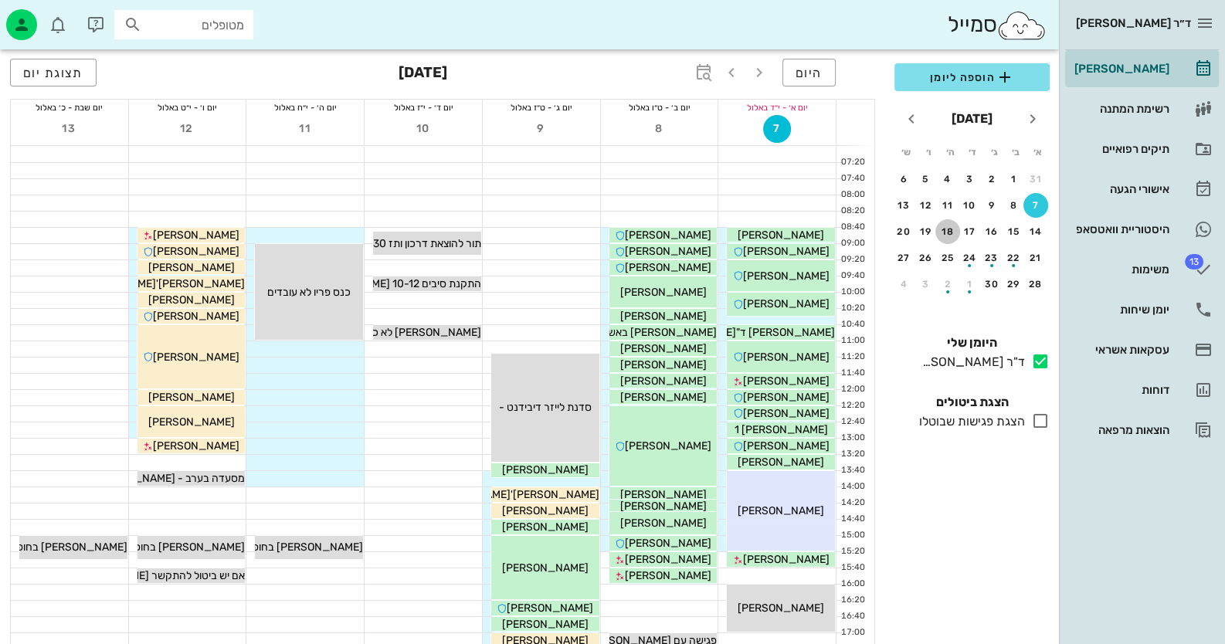
click at [949, 229] on div "18" at bounding box center [947, 231] width 25 height 11
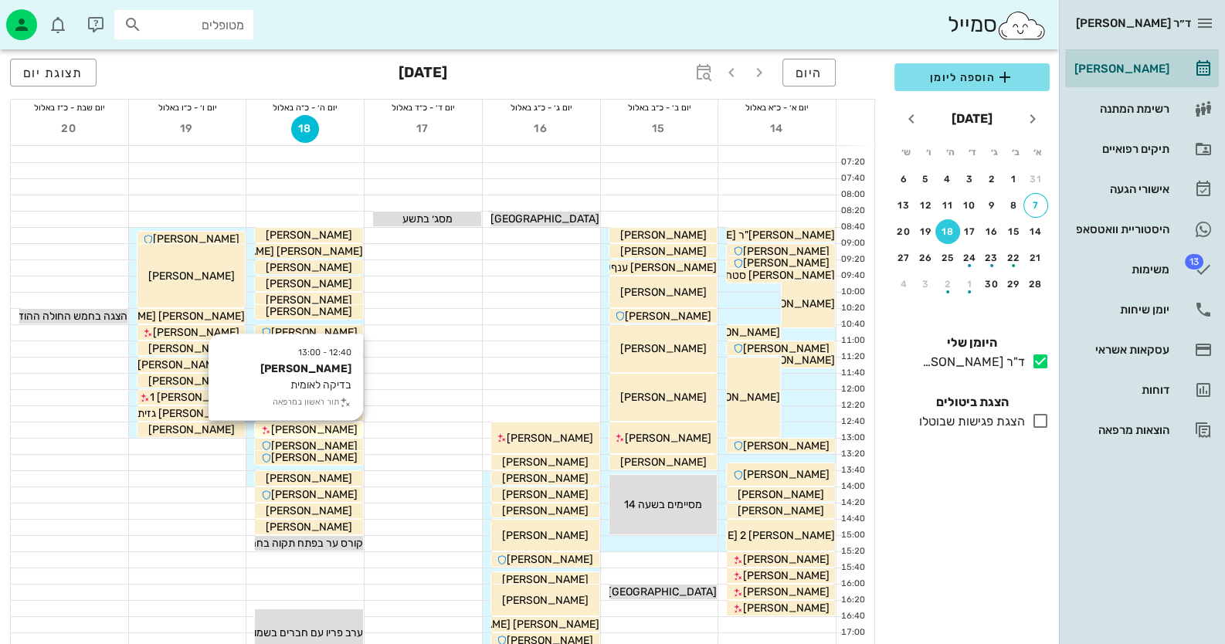
click at [335, 432] on span "[PERSON_NAME]" at bounding box center [314, 429] width 87 height 13
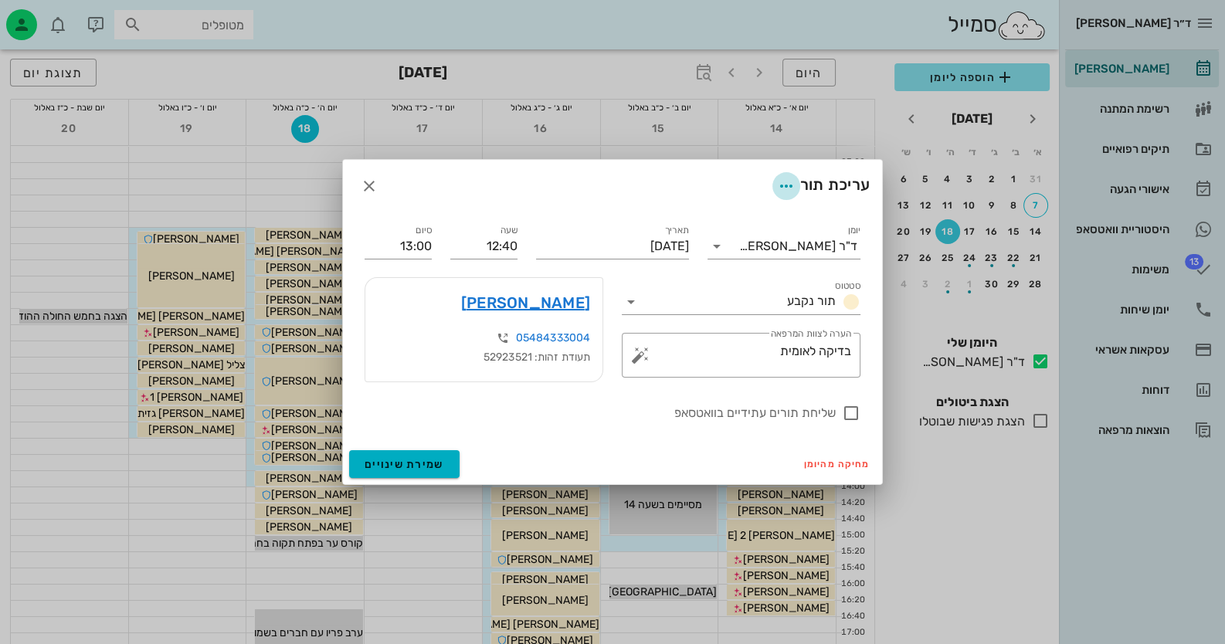
click at [787, 177] on icon "button" at bounding box center [786, 186] width 19 height 19
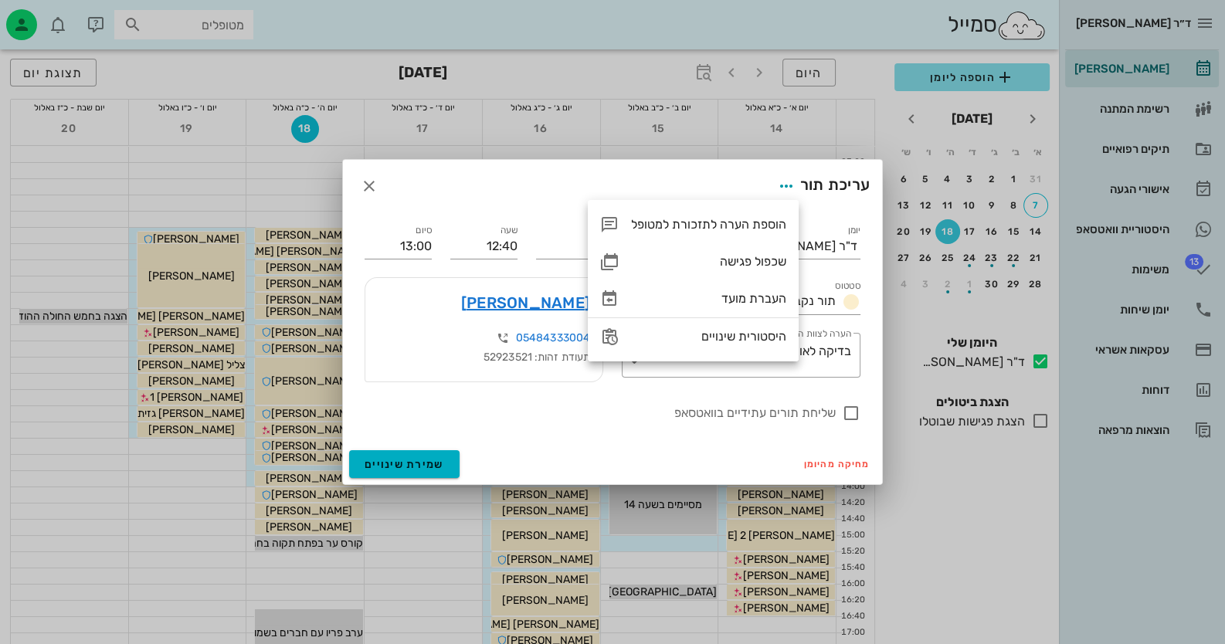
click at [734, 165] on div "עריכת תור" at bounding box center [612, 186] width 539 height 53
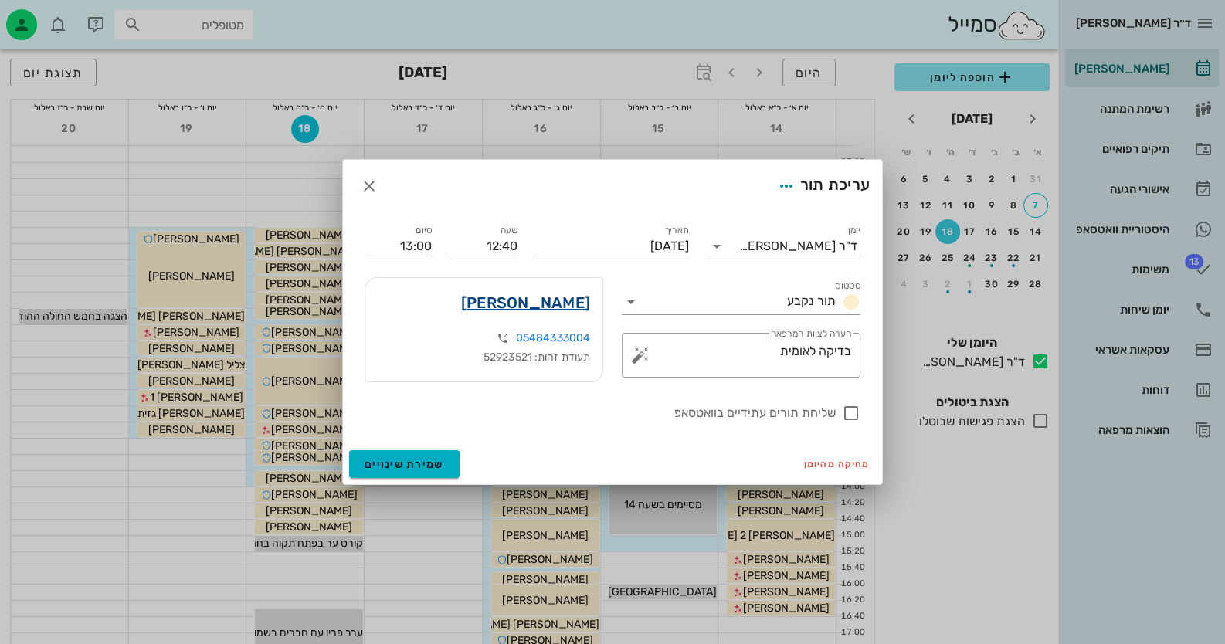
click at [556, 298] on link "[PERSON_NAME]" at bounding box center [525, 302] width 129 height 25
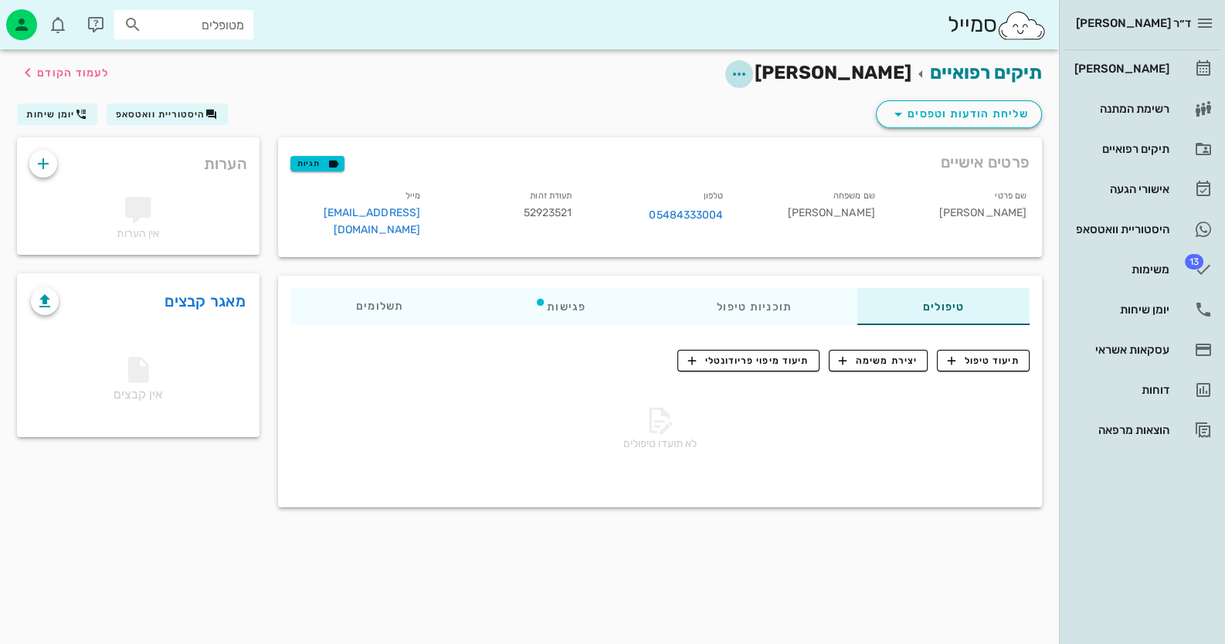
click at [748, 72] on icon "button" at bounding box center [739, 74] width 19 height 19
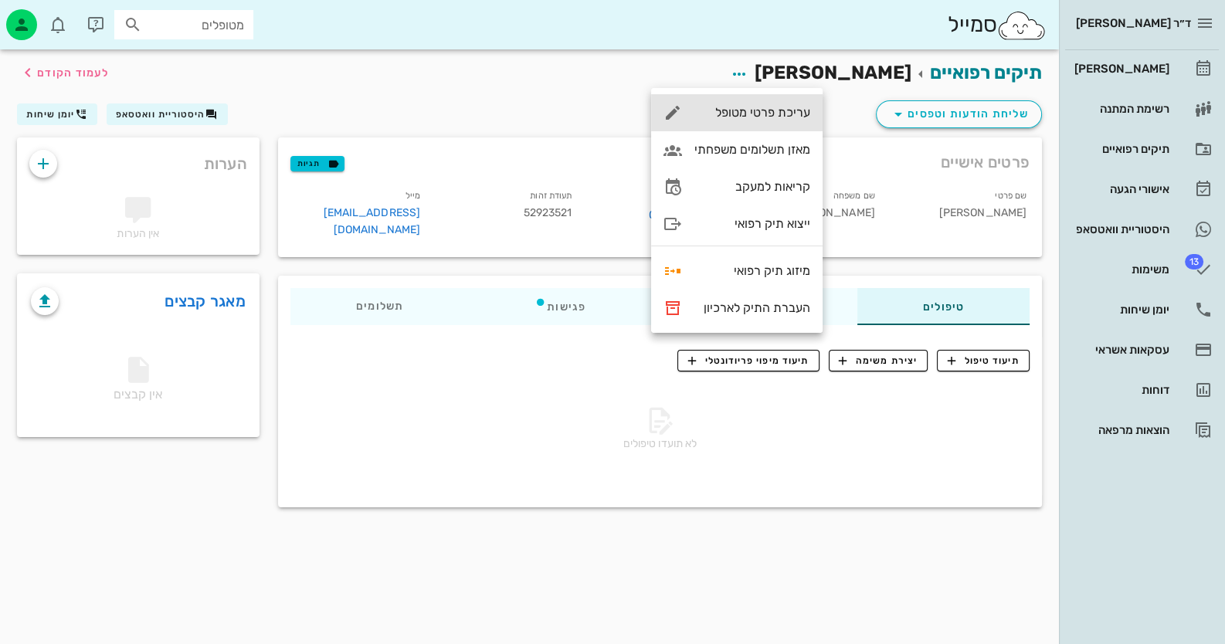
click at [745, 110] on div "עריכת פרטי מטופל" at bounding box center [752, 112] width 116 height 15
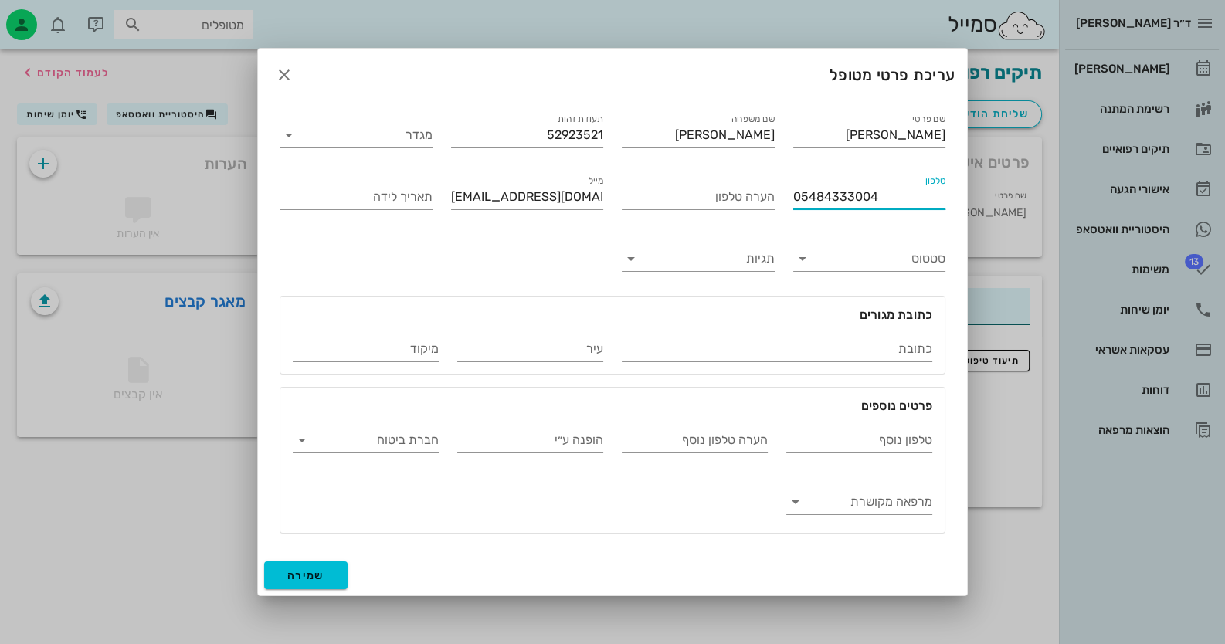
click at [844, 197] on input "05484333004" at bounding box center [869, 197] width 153 height 25
type input "0548433004"
click at [327, 567] on button "שמירה" at bounding box center [305, 576] width 83 height 28
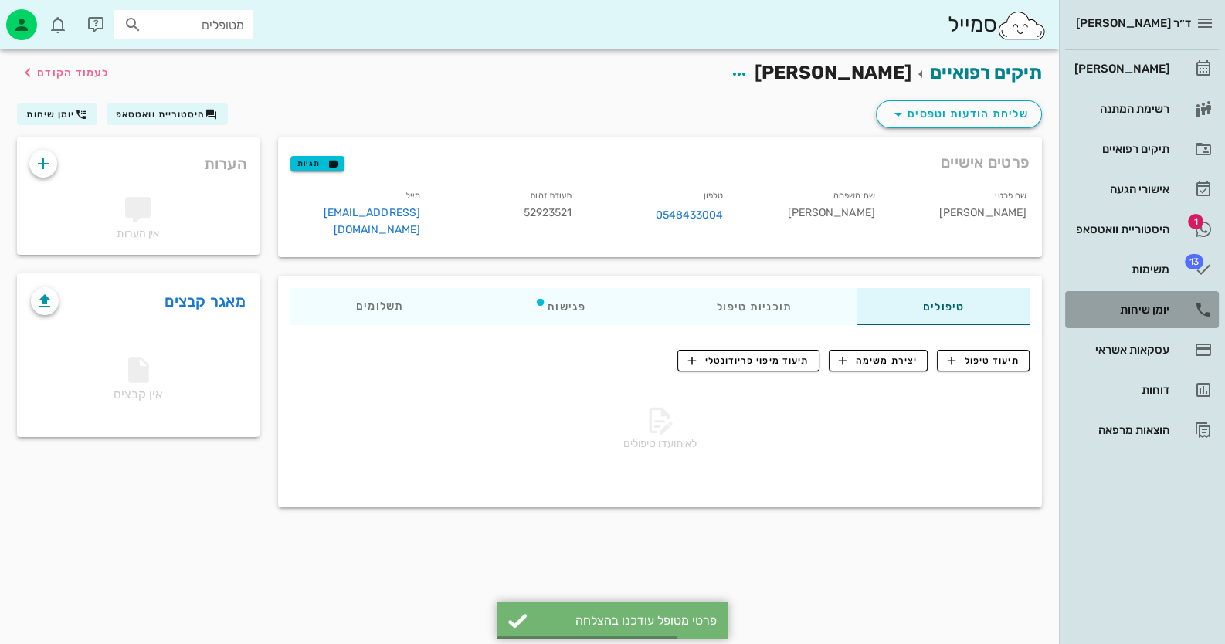
click at [1153, 308] on div "יומן שיחות" at bounding box center [1120, 310] width 98 height 12
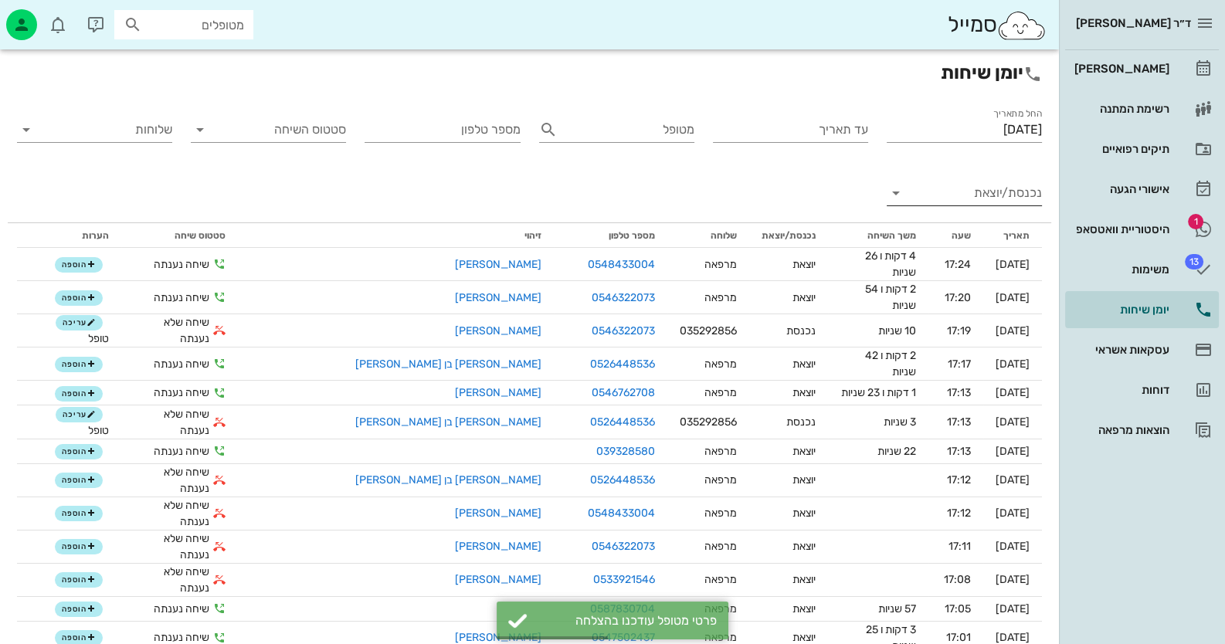
click at [1003, 192] on input "נכנסת/יוצאת" at bounding box center [976, 193] width 131 height 25
click at [1003, 192] on div "נכנסת" at bounding box center [992, 205] width 34 height 37
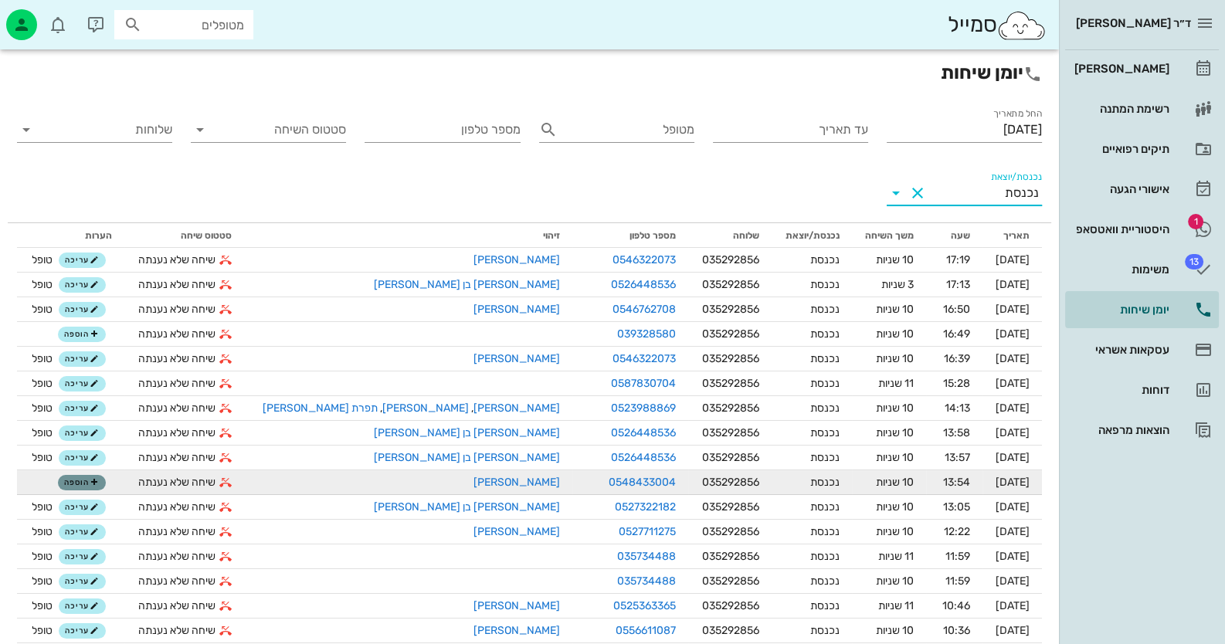
click at [96, 482] on span "הוספה" at bounding box center [81, 482] width 34 height 9
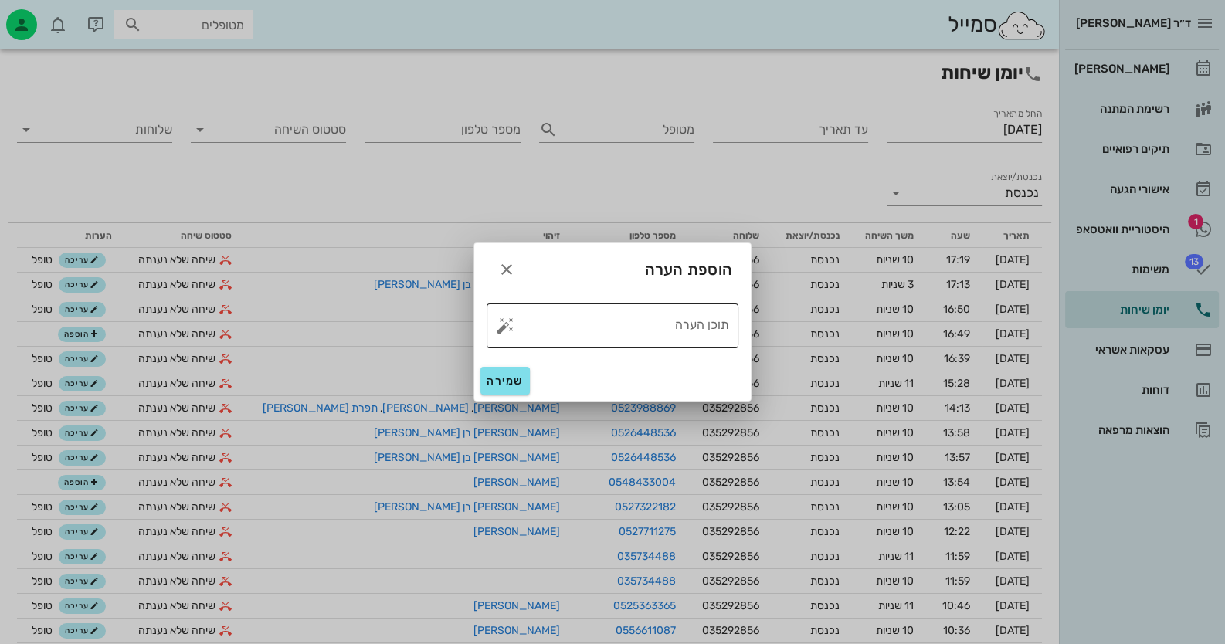
click at [501, 324] on button "button" at bounding box center [505, 326] width 19 height 19
click at [602, 328] on div "טופל" at bounding box center [571, 309] width 115 height 40
type textarea "טופל"
click at [501, 370] on button "שמירה" at bounding box center [504, 381] width 49 height 28
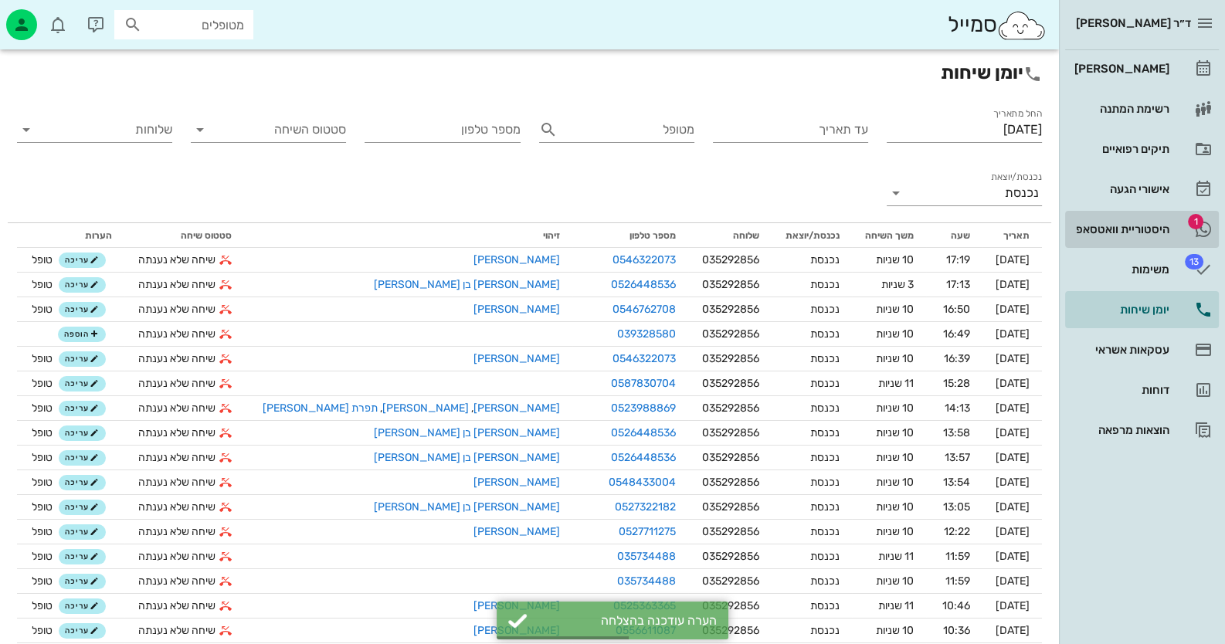
click at [1128, 229] on div "היסטוריית וואטסאפ" at bounding box center [1120, 229] width 98 height 12
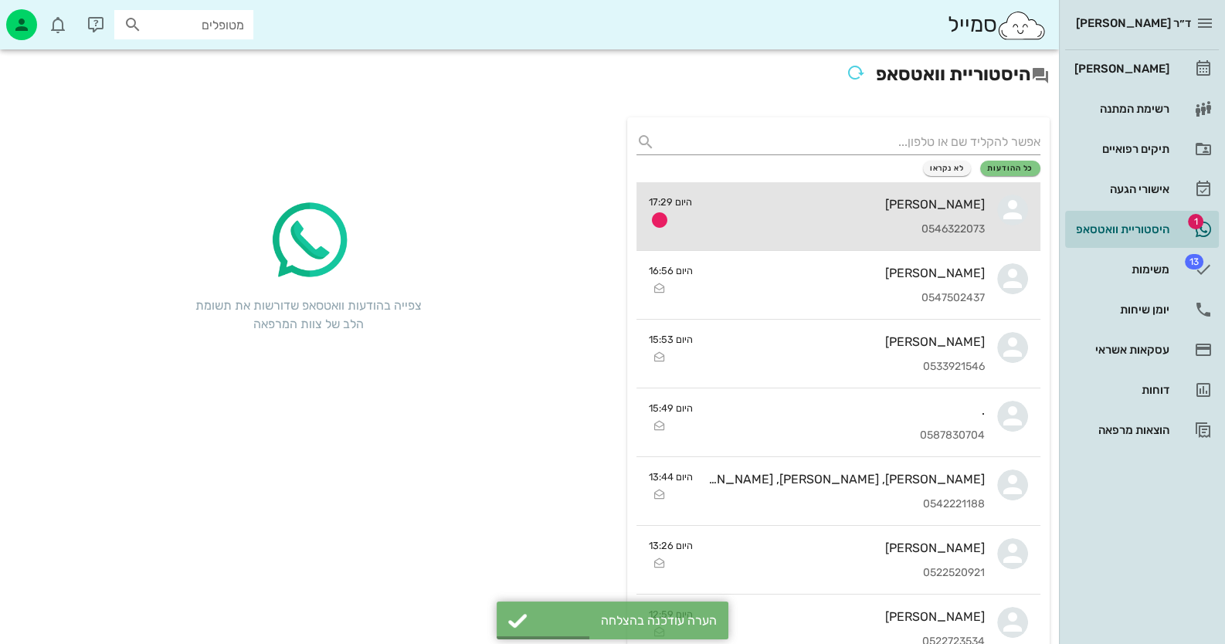
click at [901, 214] on div "[PERSON_NAME] 0546322073" at bounding box center [844, 216] width 280 height 68
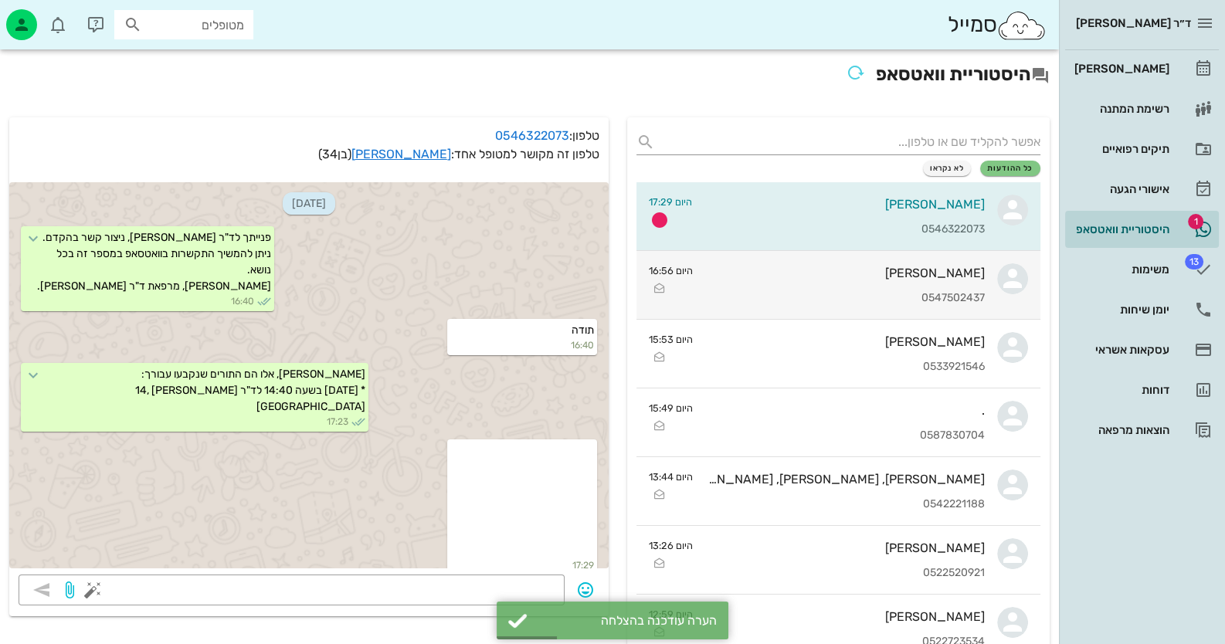
scroll to position [44, 0]
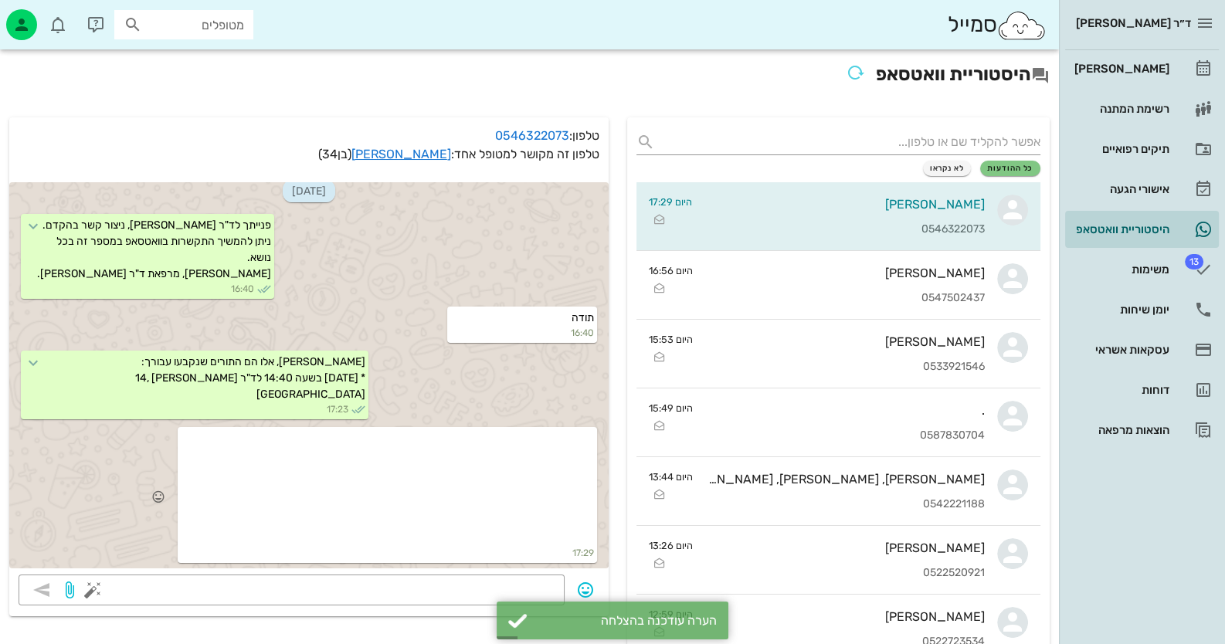
click at [495, 497] on div at bounding box center [387, 488] width 413 height 116
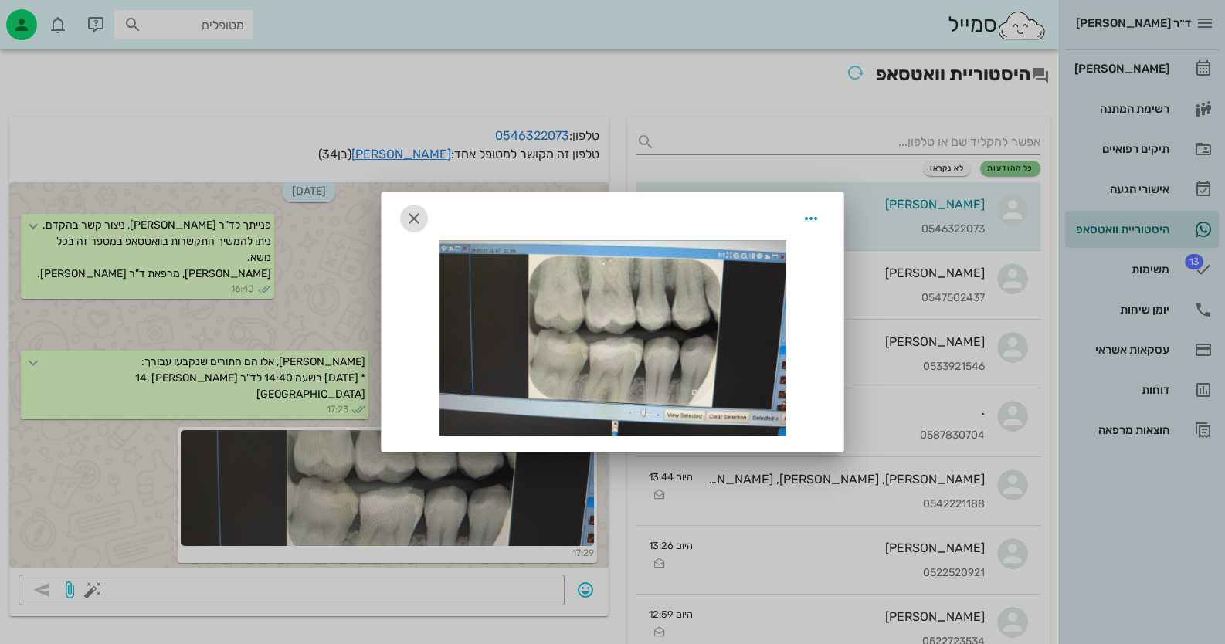
click at [416, 213] on icon "button" at bounding box center [414, 218] width 19 height 19
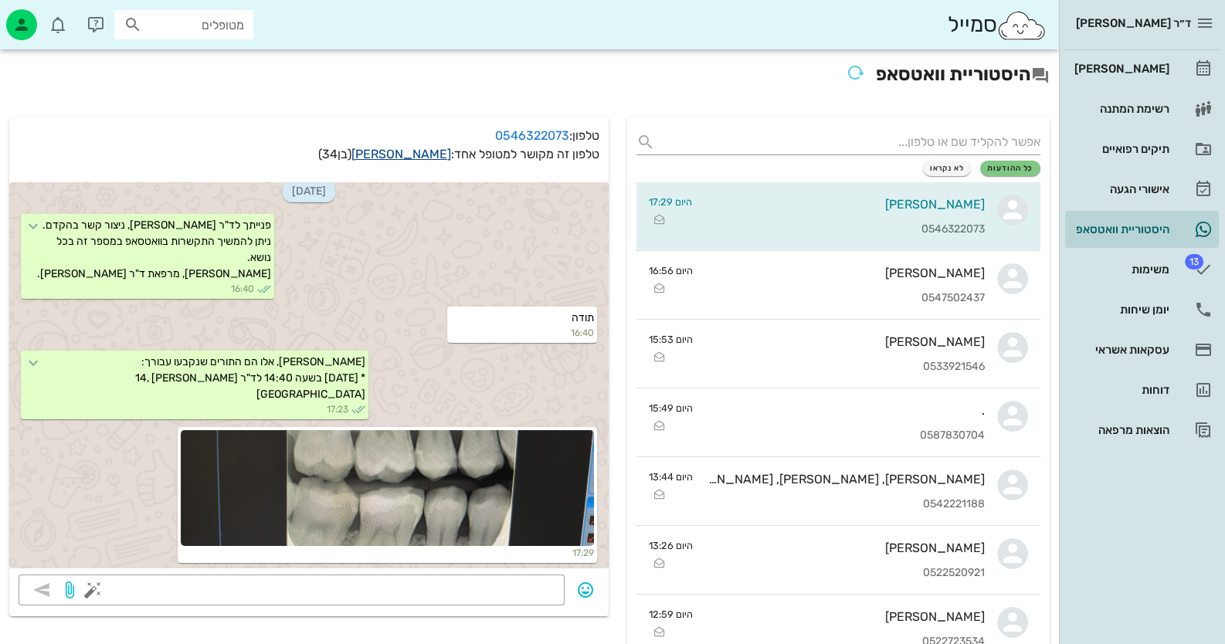
click at [427, 154] on link "[PERSON_NAME]" at bounding box center [401, 154] width 100 height 15
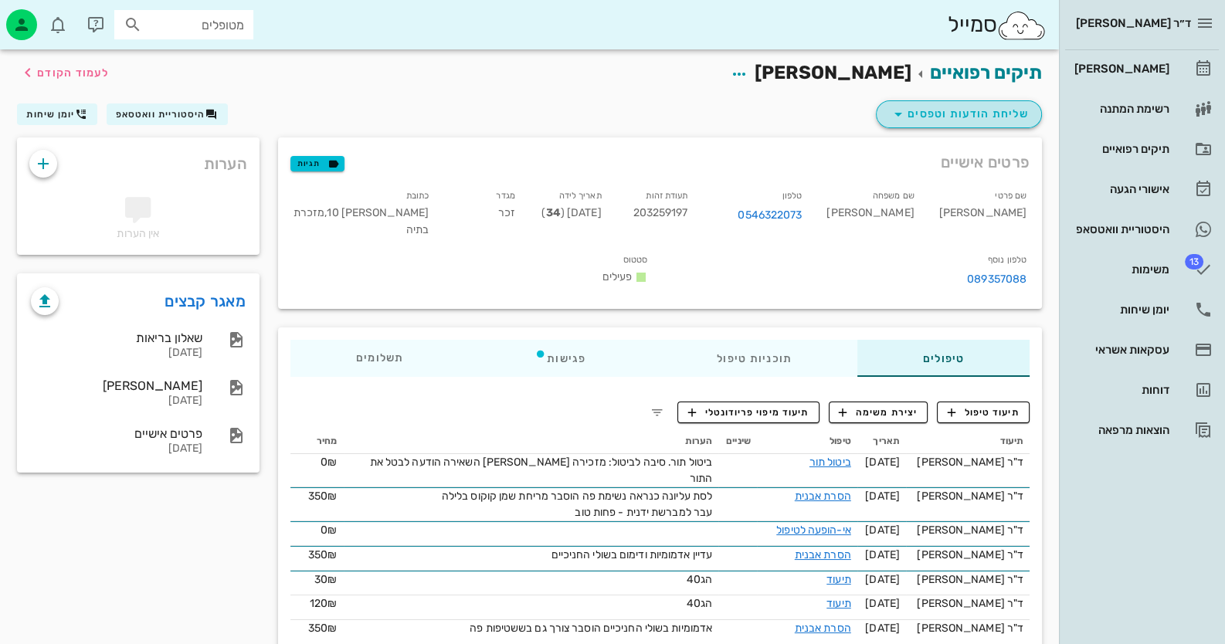
click at [921, 120] on span "שליחת הודעות וטפסים" at bounding box center [959, 114] width 140 height 19
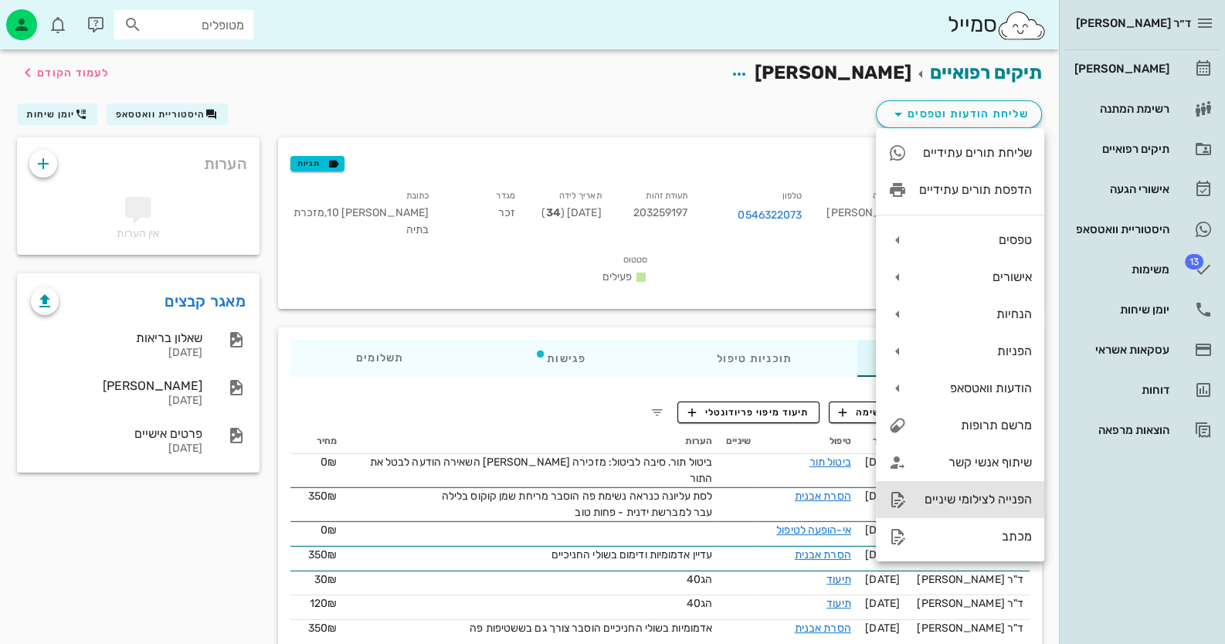
click at [1002, 501] on div "הפנייה לצילומי שיניים" at bounding box center [975, 499] width 113 height 15
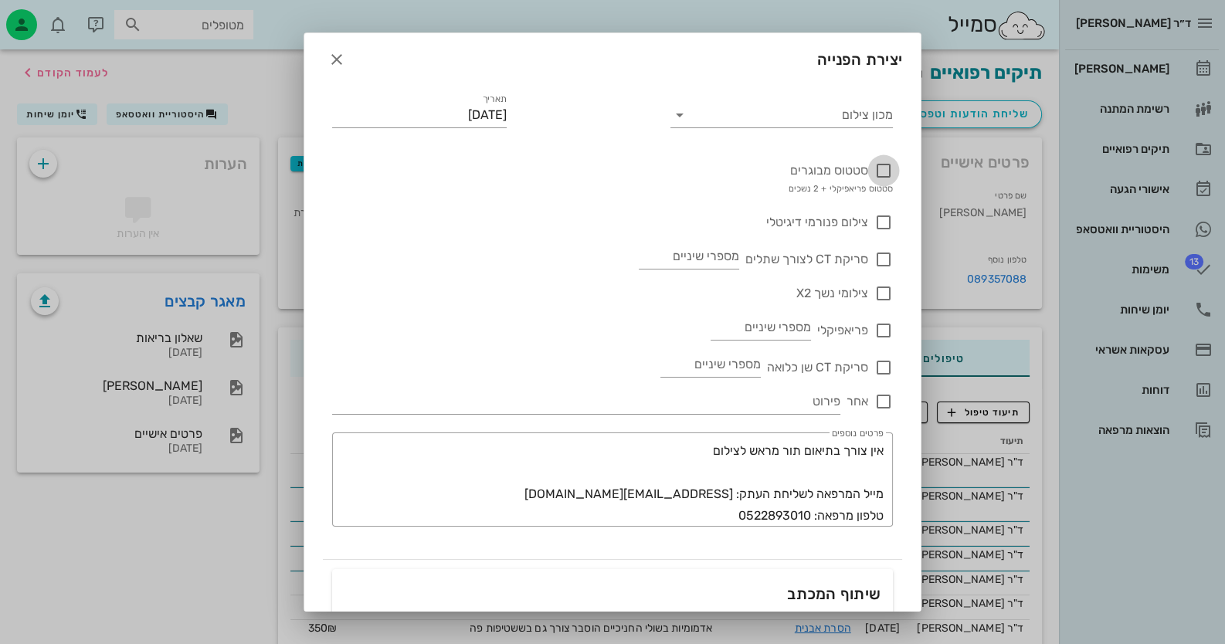
click at [885, 175] on div at bounding box center [883, 171] width 26 height 26
checkbox input "true"
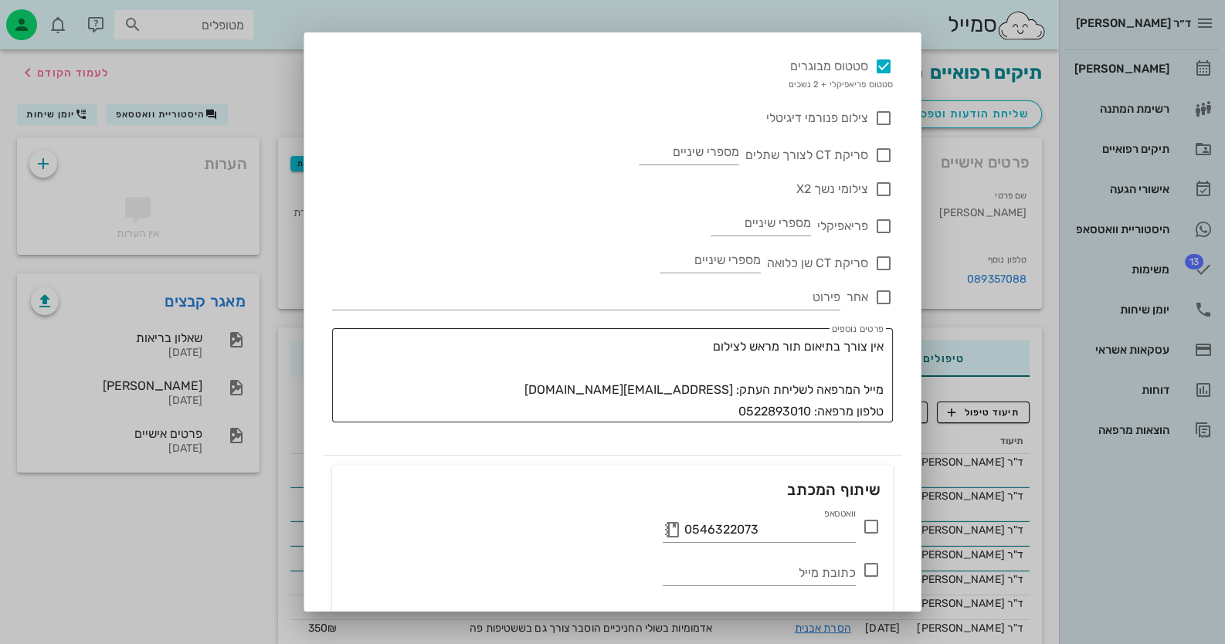
scroll to position [205, 0]
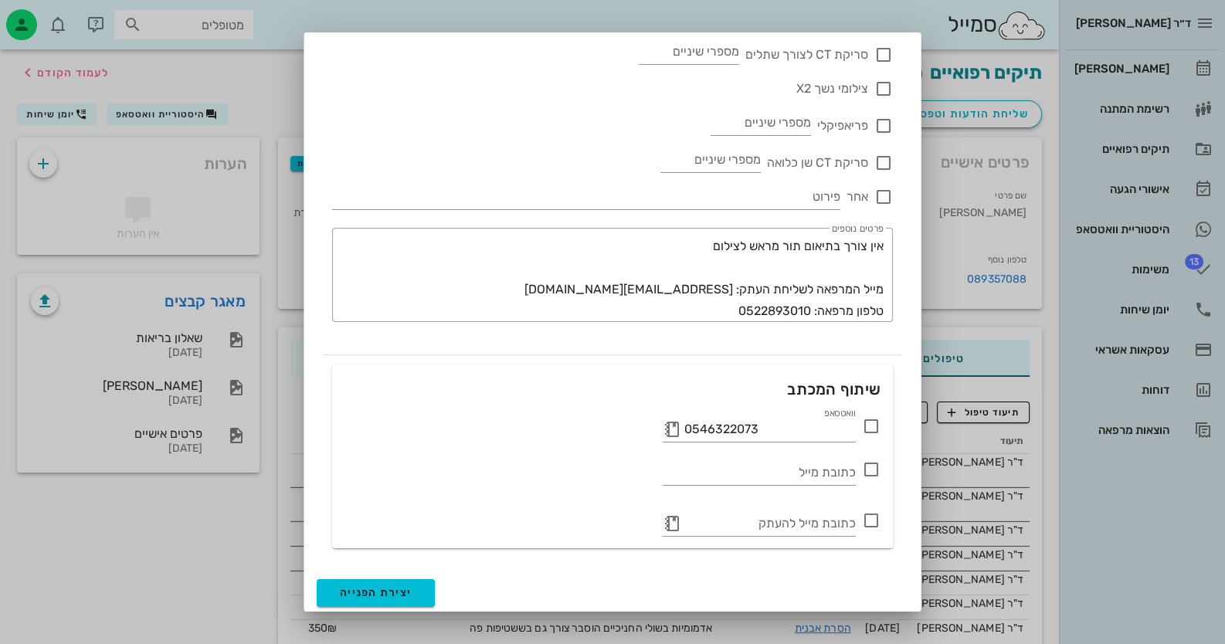
click at [866, 424] on icon at bounding box center [871, 426] width 19 height 19
click at [341, 591] on button "יצירת הפנייה" at bounding box center [376, 593] width 118 height 28
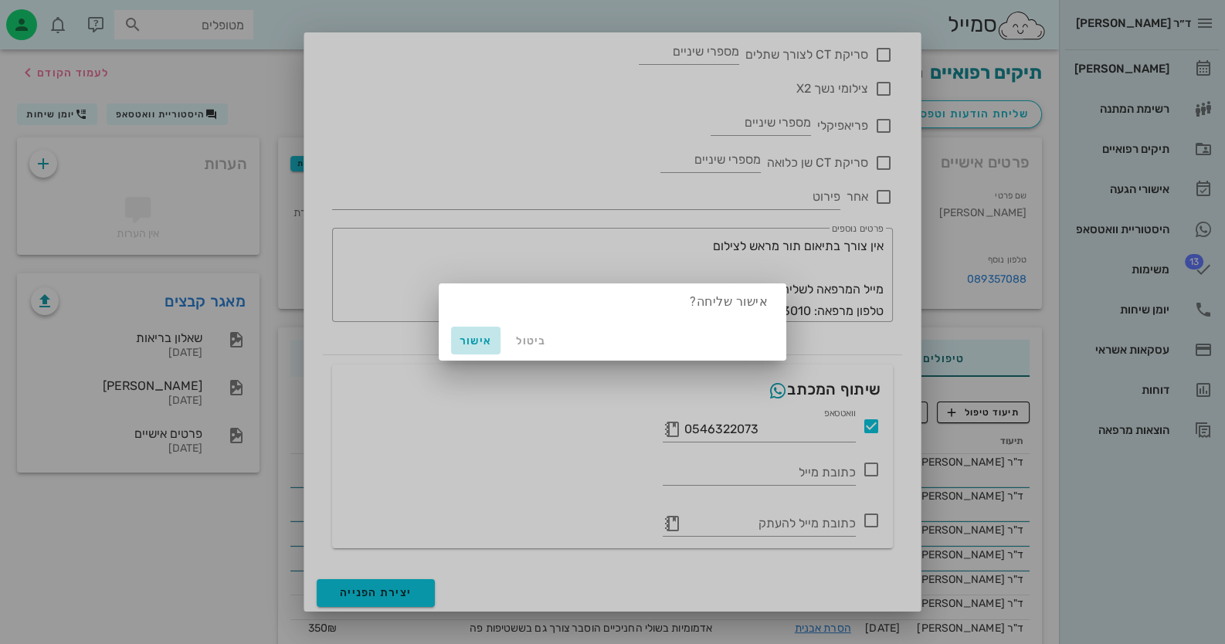
click at [470, 336] on span "אישור" at bounding box center [475, 340] width 37 height 13
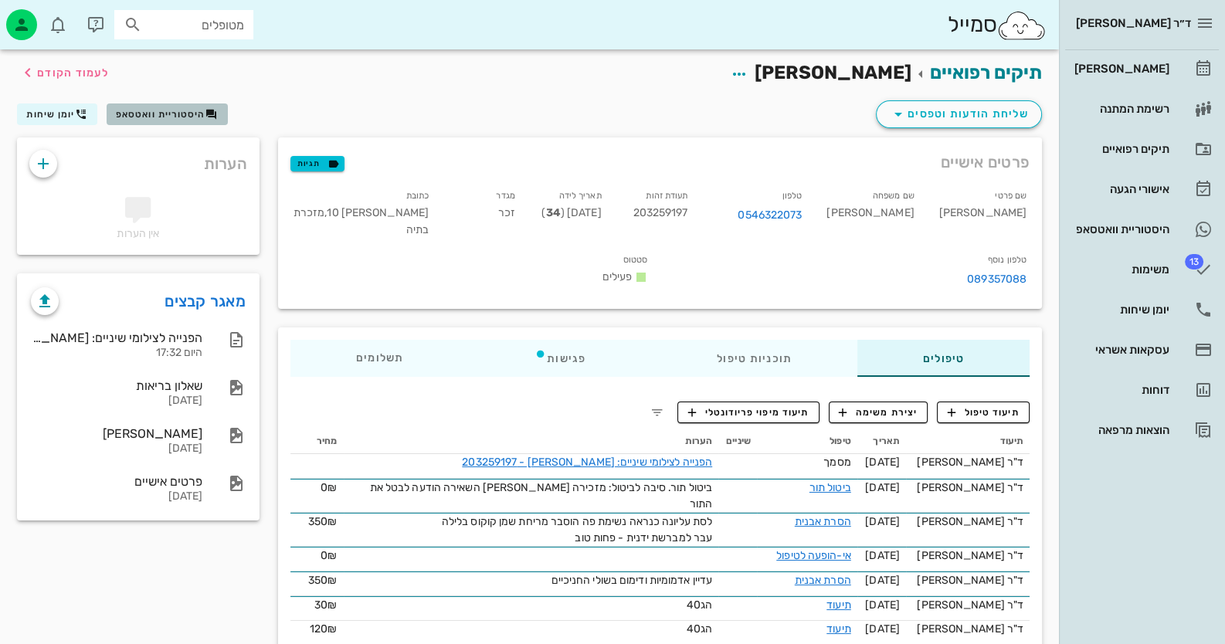
click at [176, 116] on span "היסטוריית וואטסאפ" at bounding box center [161, 114] width 90 height 11
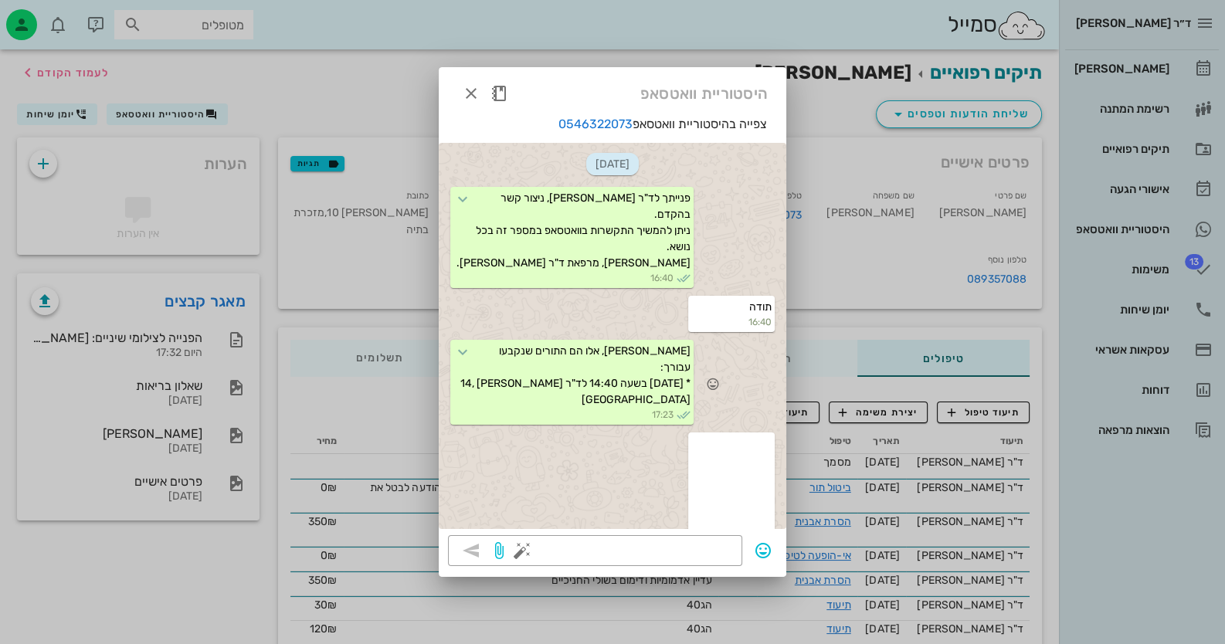
scroll to position [144, 0]
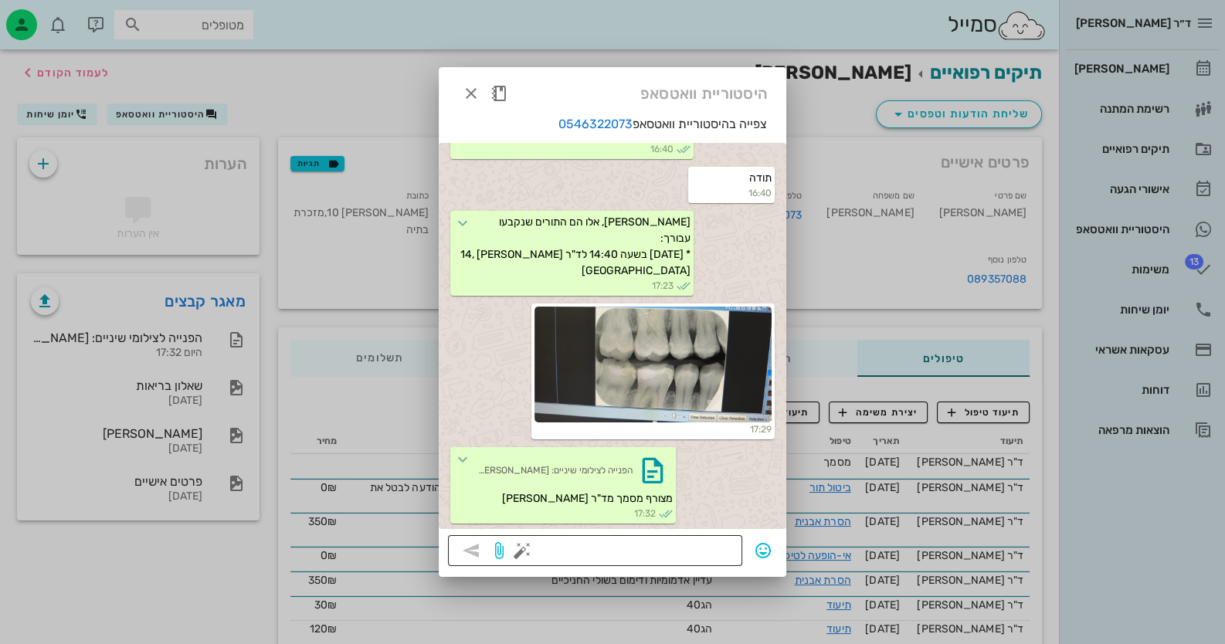
click at [521, 550] on button "button" at bounding box center [522, 550] width 19 height 19
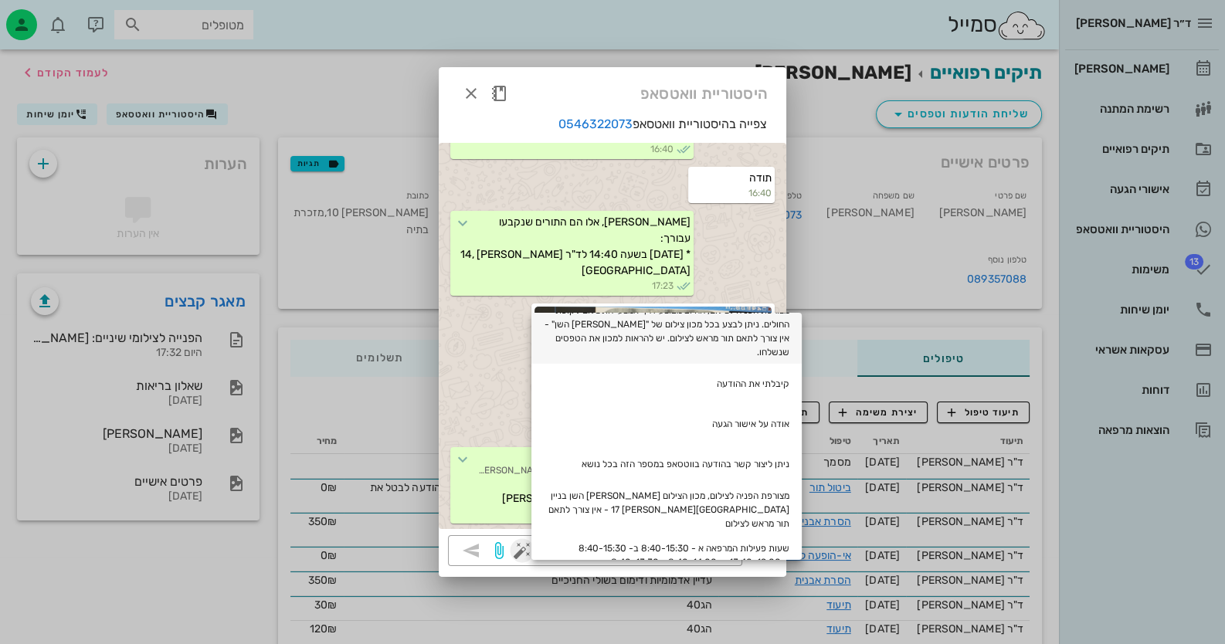
scroll to position [385, 0]
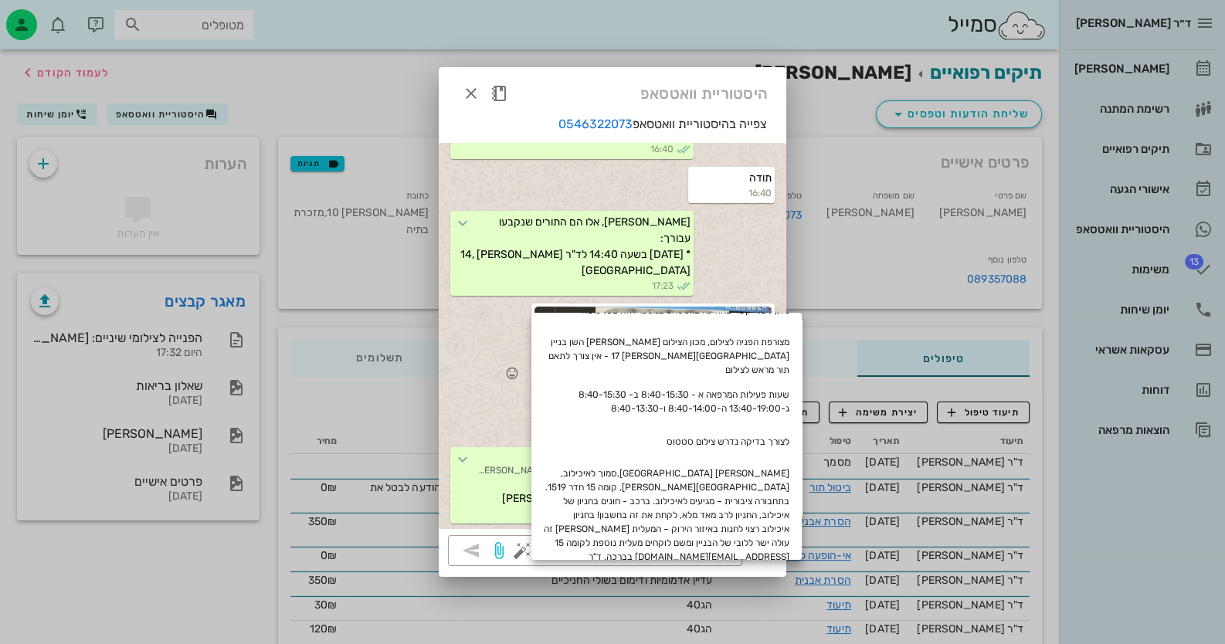
click at [476, 382] on div "17:29" at bounding box center [613, 373] width 348 height 144
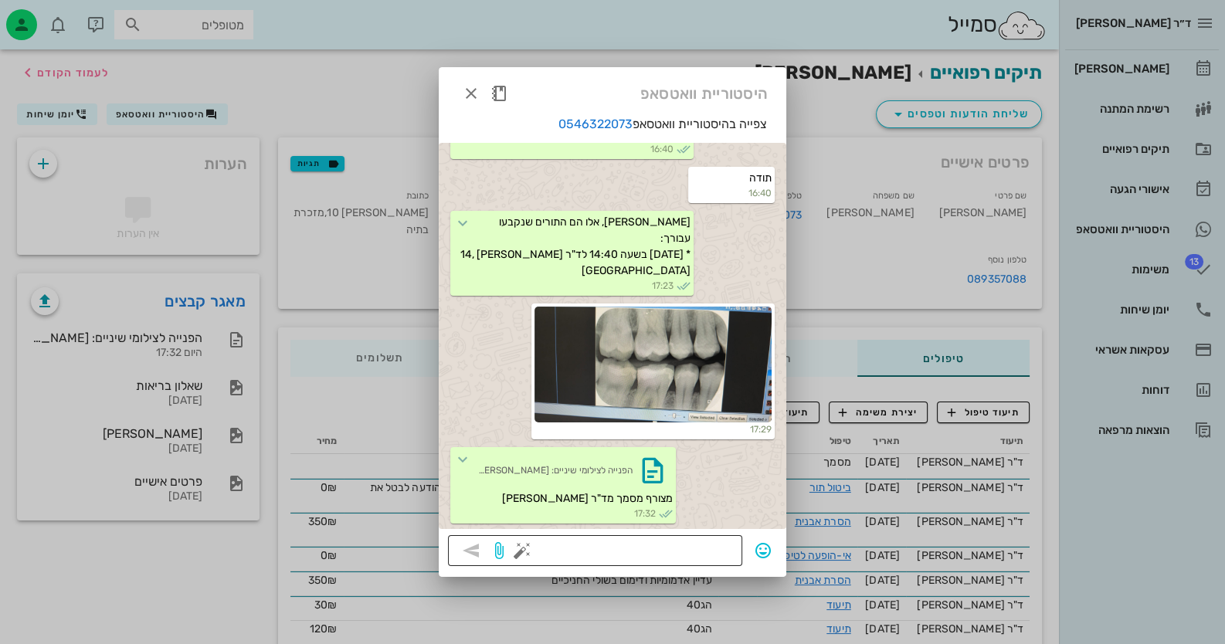
click at [640, 555] on textarea at bounding box center [629, 552] width 208 height 25
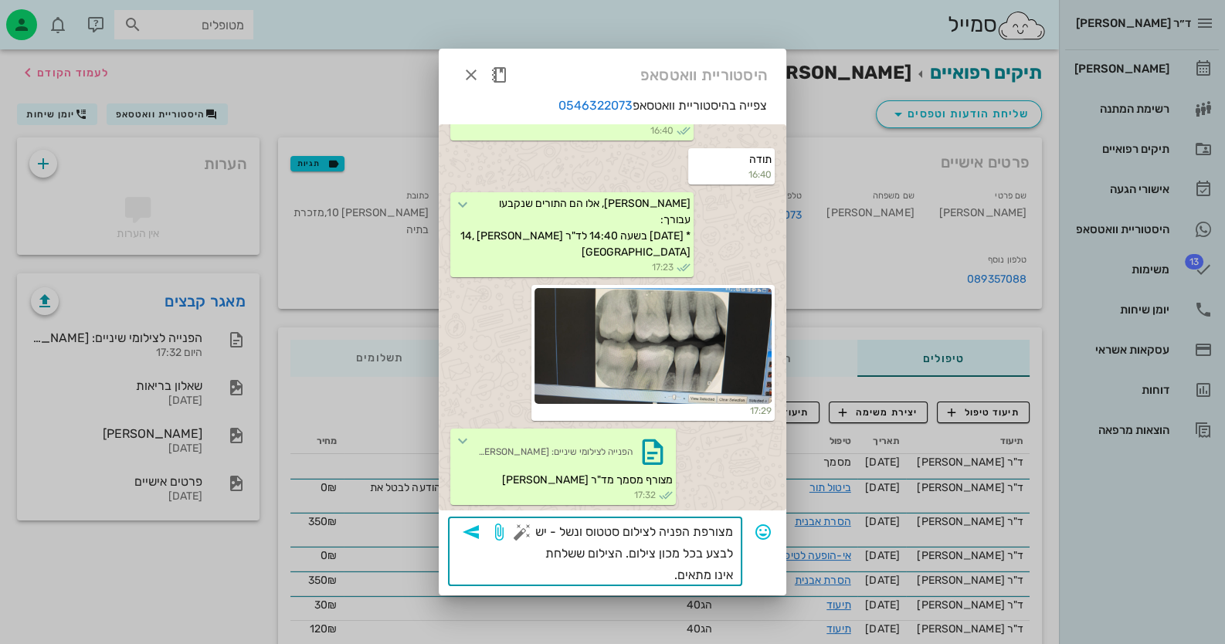
click at [560, 525] on textarea "מצורפת הפניה לצילום סטטוס ונשל - יש לבצע בכל מכון צילום. הצילום ששלחת אינו מתאי…" at bounding box center [629, 553] width 208 height 65
type textarea "מצורפת הפניה לצילום סטטוס ונשך - יש לבצע בכל מכון צילום. הצילום ששלחת אינו מתאי…"
click at [471, 535] on icon "button" at bounding box center [471, 532] width 19 height 19
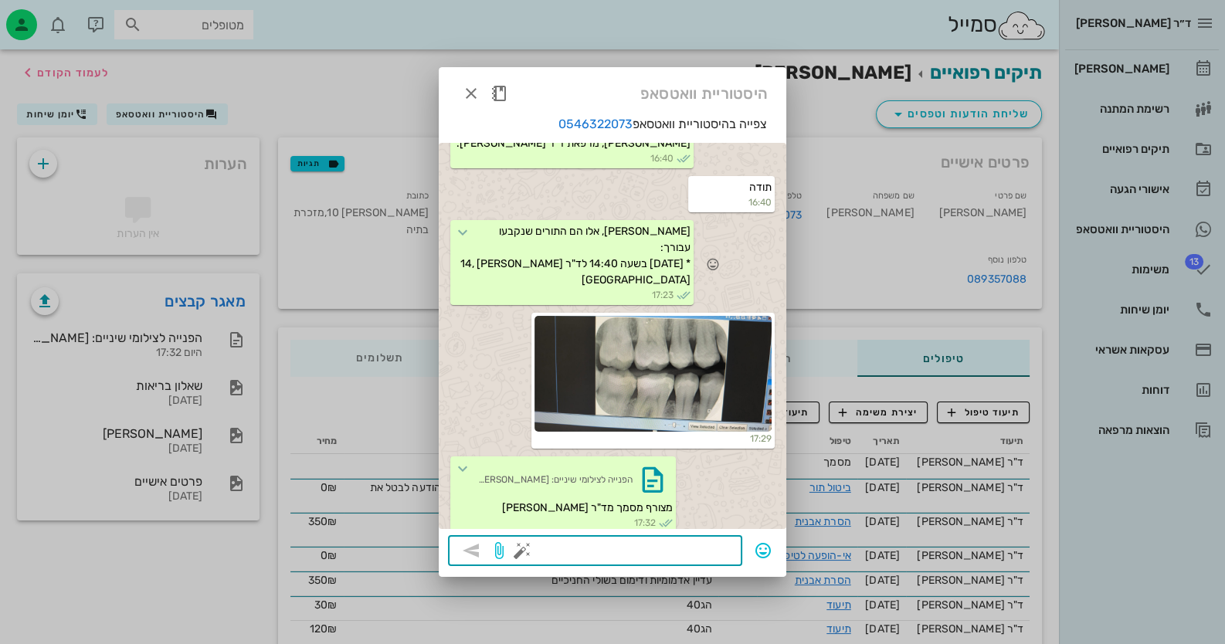
scroll to position [0, 0]
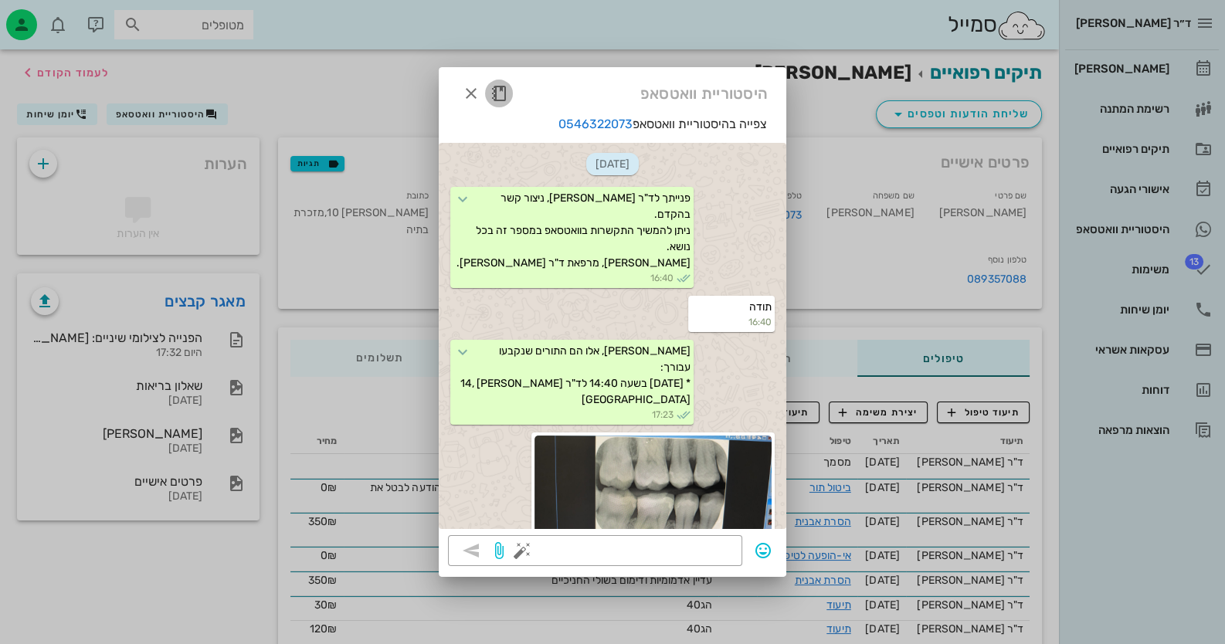
click at [502, 90] on icon "button" at bounding box center [499, 93] width 19 height 19
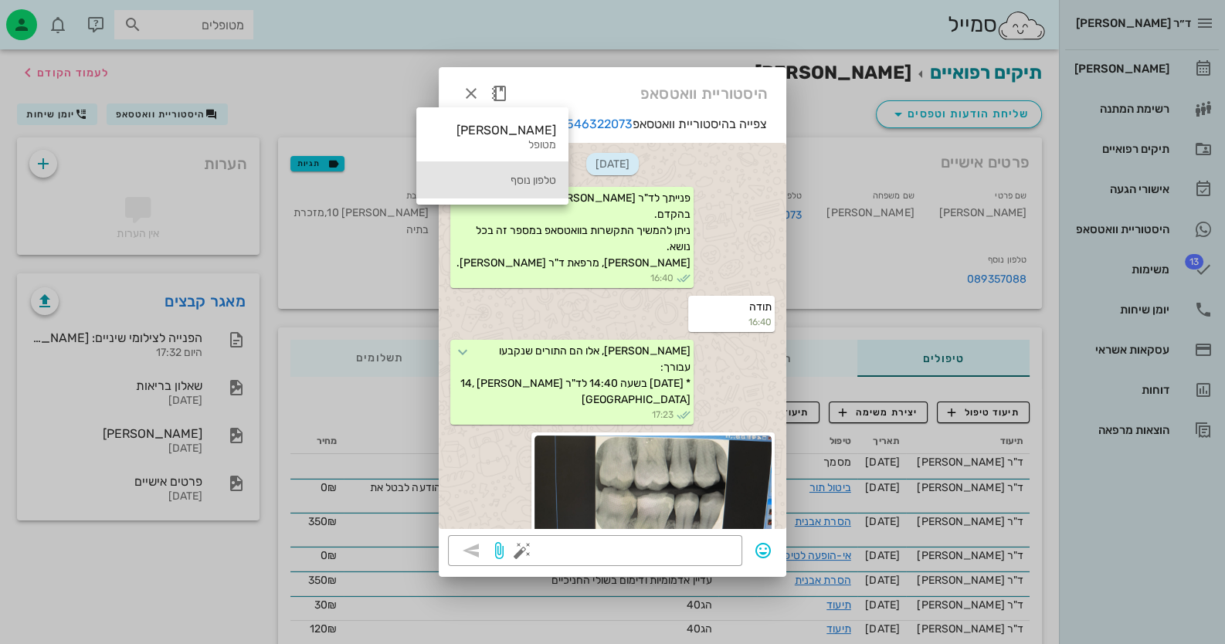
click at [471, 182] on div "טלפון נוסף" at bounding box center [492, 181] width 127 height 13
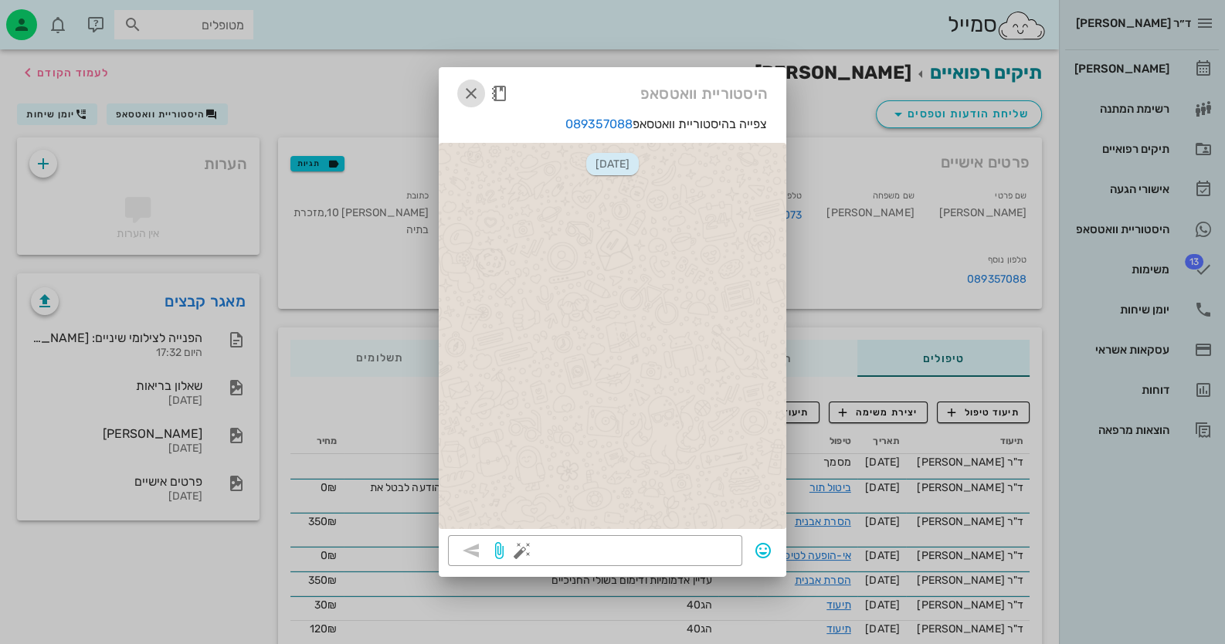
click at [475, 87] on icon "button" at bounding box center [471, 93] width 19 height 19
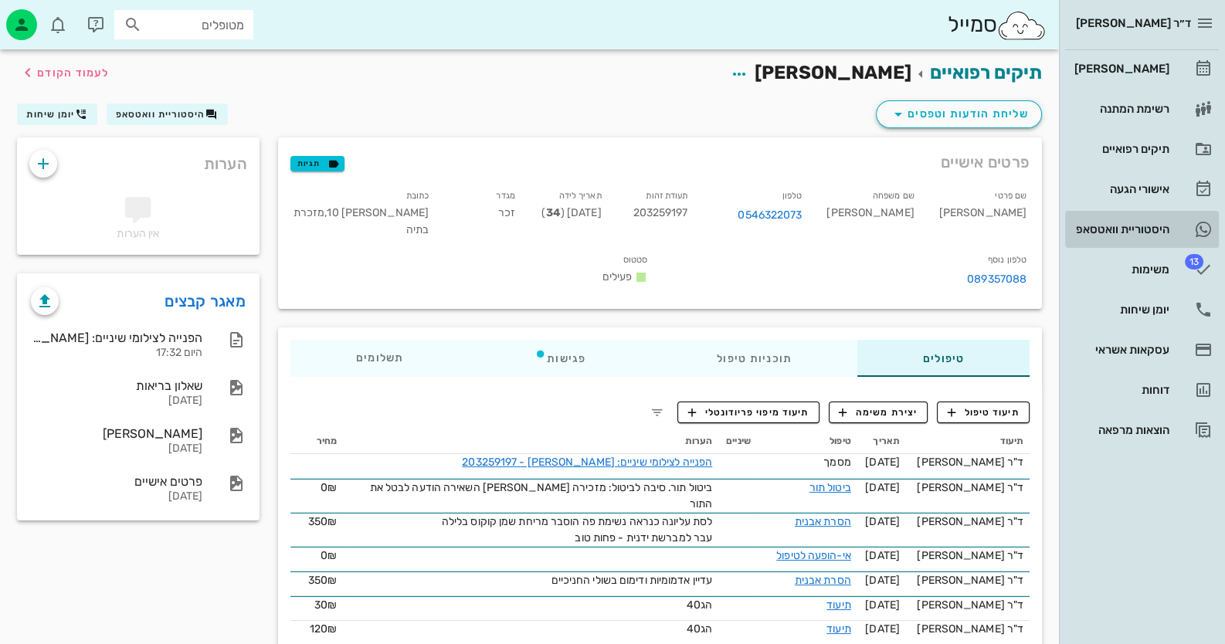
click at [1152, 224] on div "היסטוריית וואטסאפ" at bounding box center [1120, 229] width 98 height 12
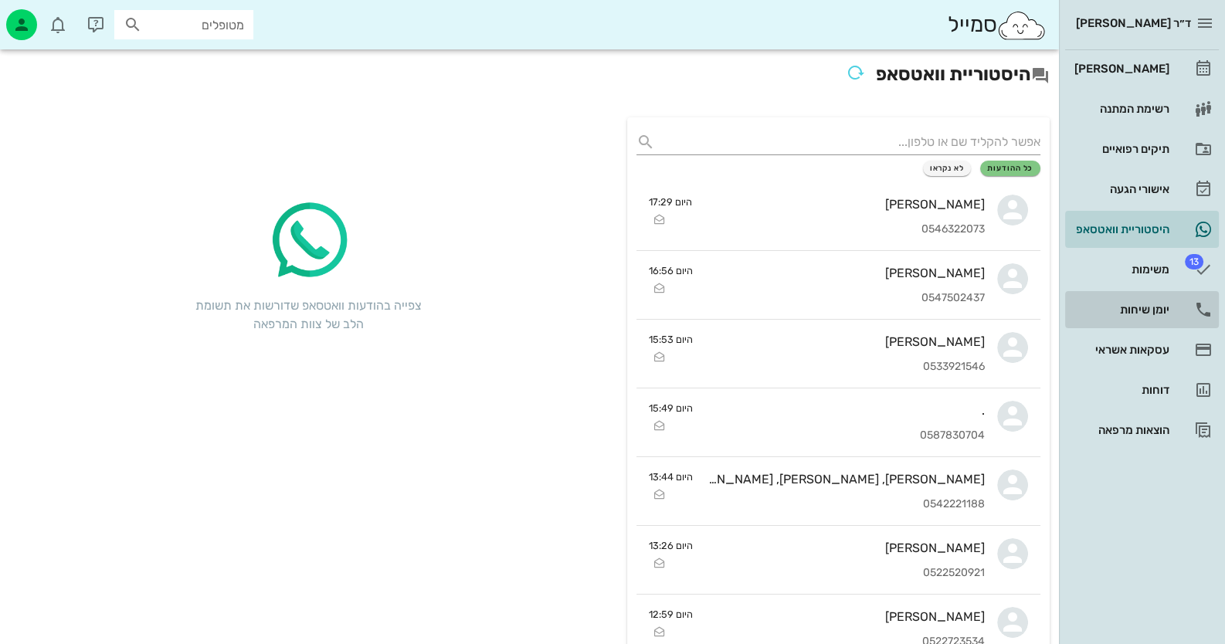
click at [1155, 310] on div "יומן שיחות" at bounding box center [1120, 310] width 98 height 12
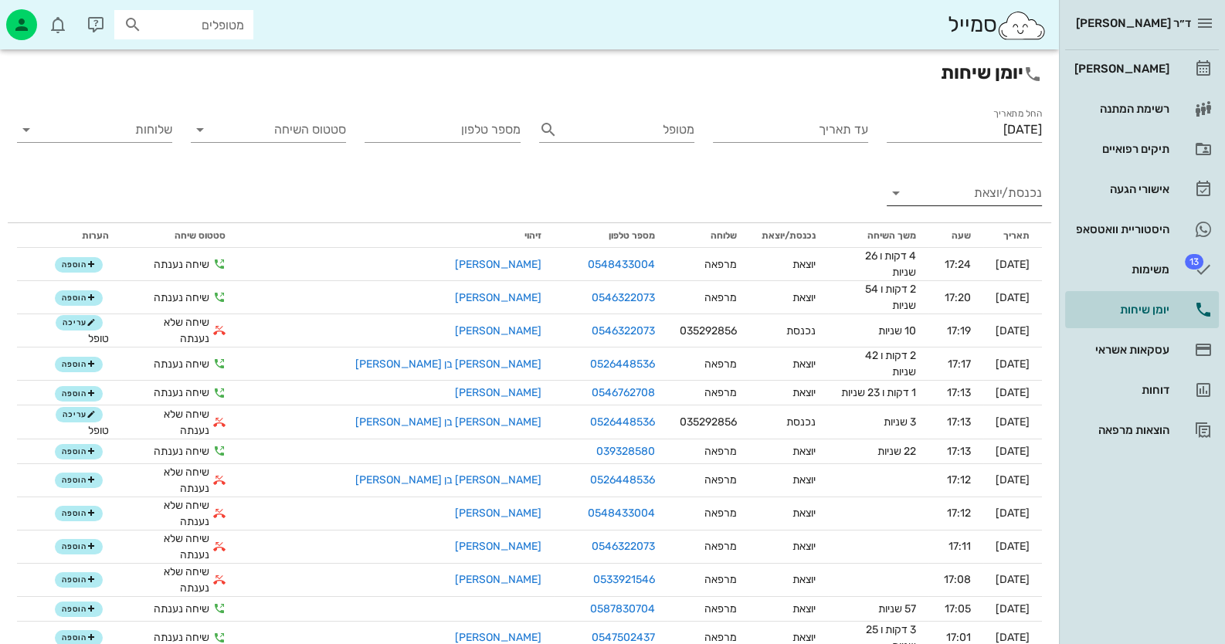
click at [1029, 192] on input "נכנסת/יוצאת" at bounding box center [976, 193] width 131 height 25
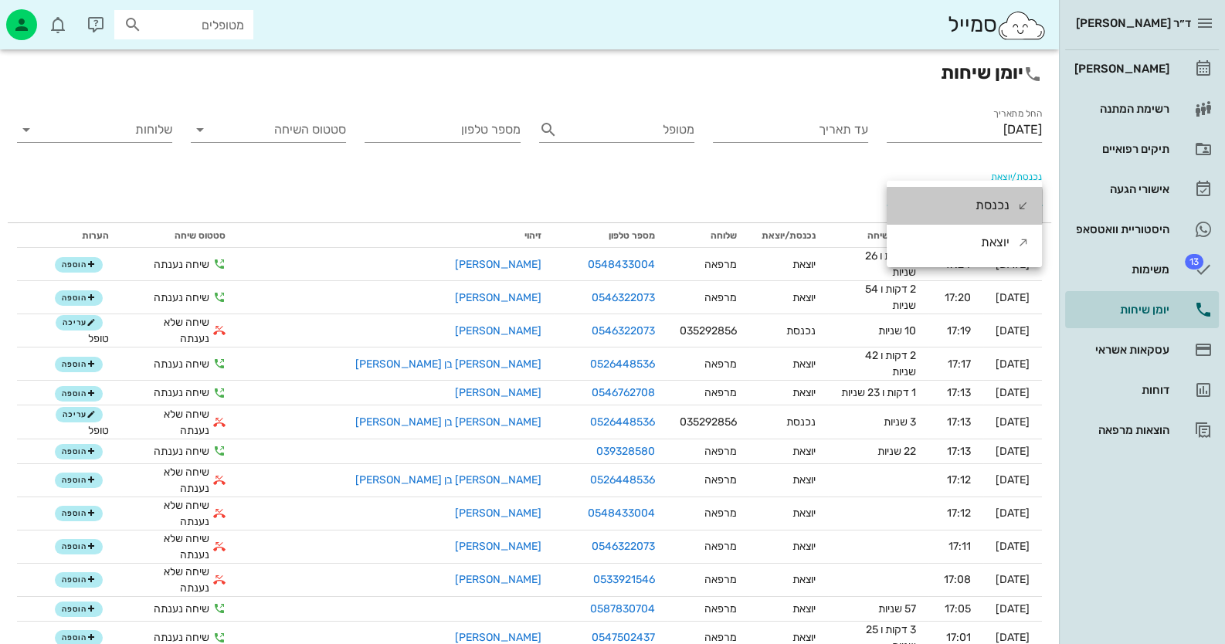
click at [1029, 192] on div "נכנסת" at bounding box center [1002, 205] width 54 height 37
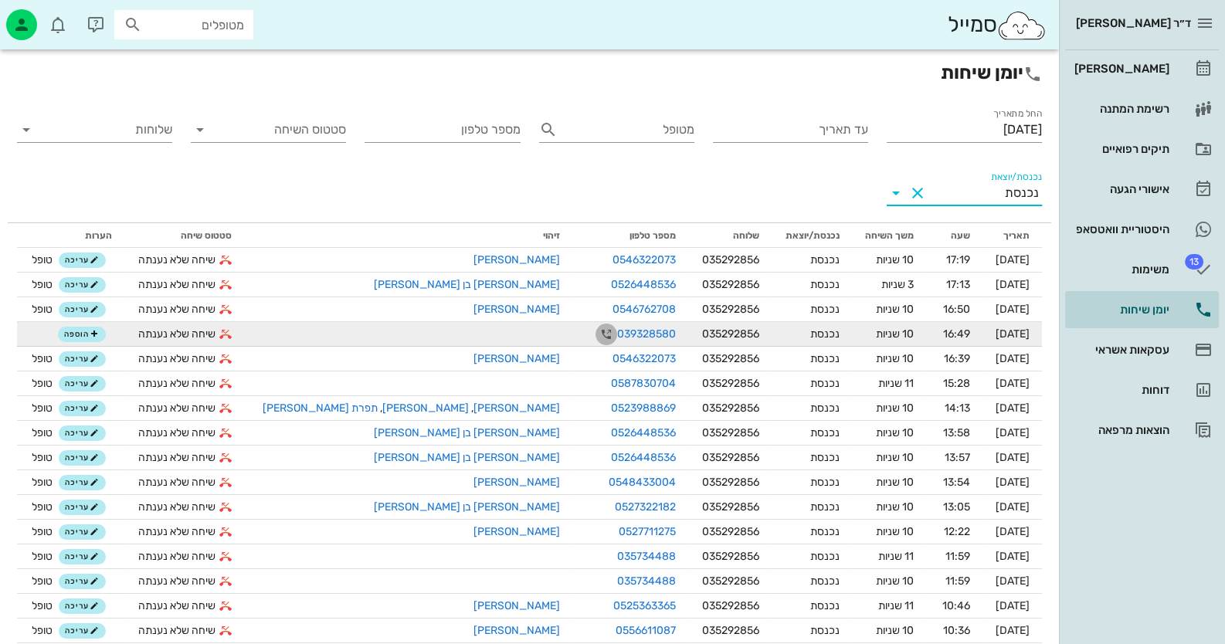
click at [597, 333] on icon "button" at bounding box center [606, 334] width 19 height 19
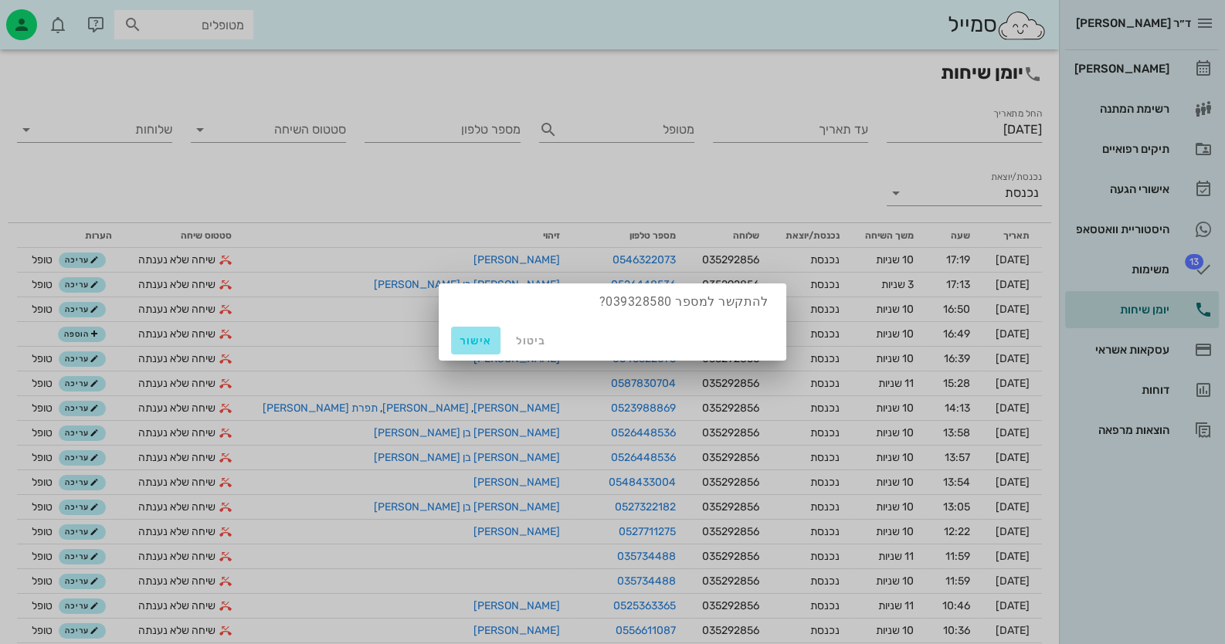
click at [487, 338] on span "אישור" at bounding box center [475, 340] width 37 height 13
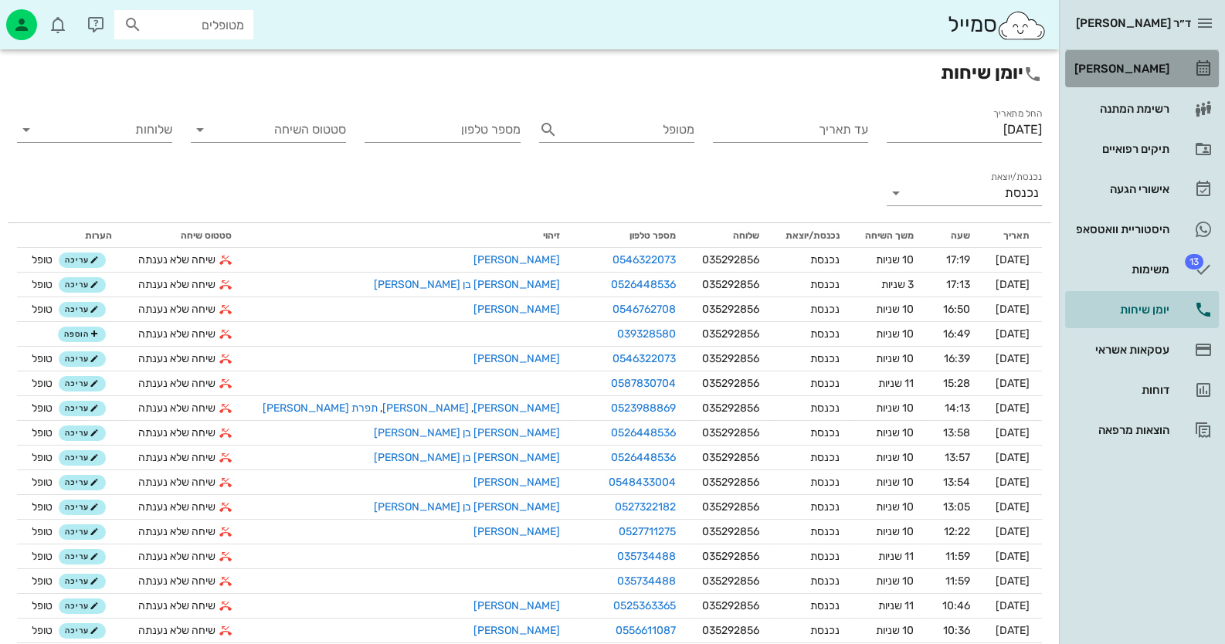
click at [1183, 75] on link "[PERSON_NAME]" at bounding box center [1142, 68] width 154 height 37
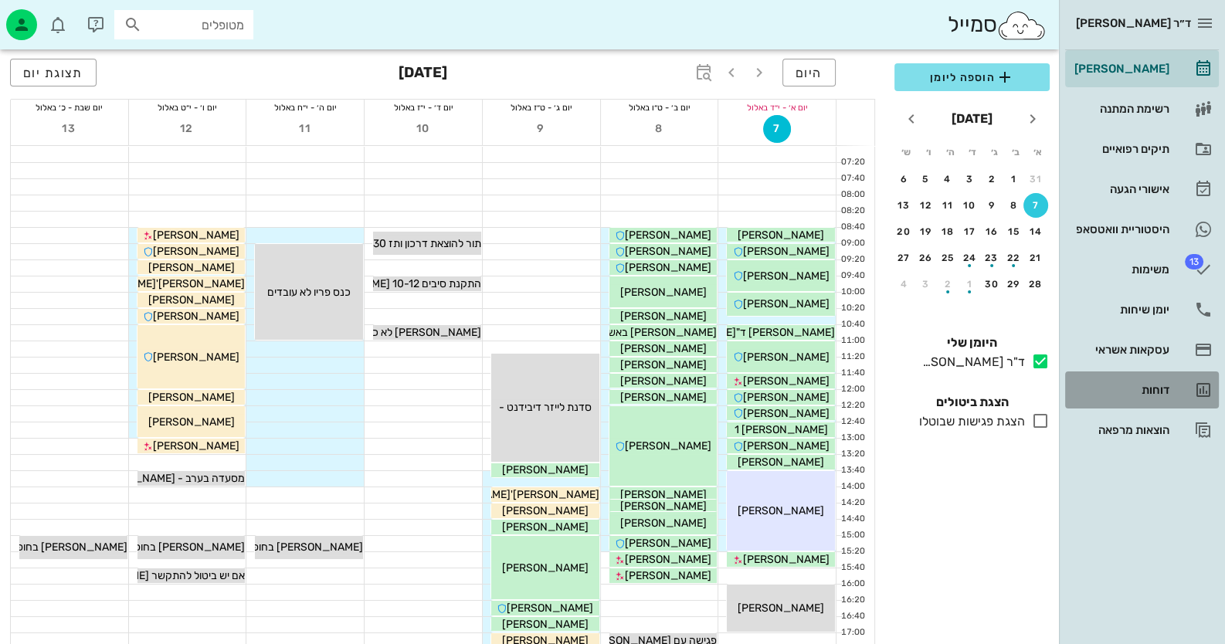
click at [1155, 394] on div "דוחות" at bounding box center [1120, 390] width 98 height 12
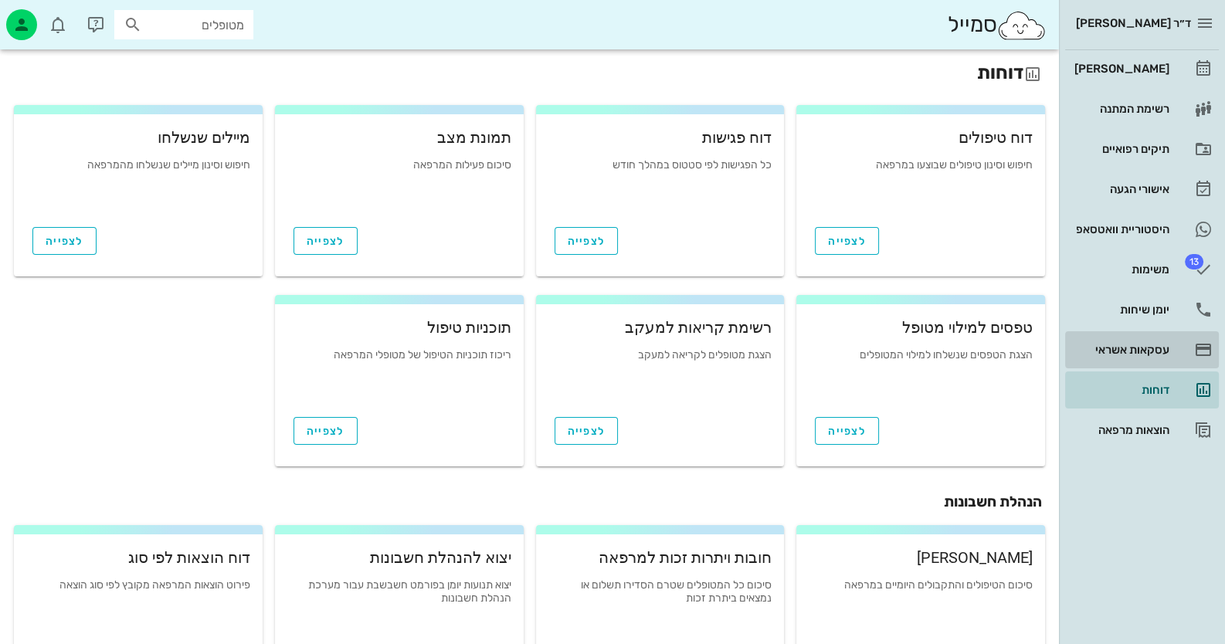
click at [1135, 344] on div "עסקאות אשראי" at bounding box center [1120, 350] width 98 height 12
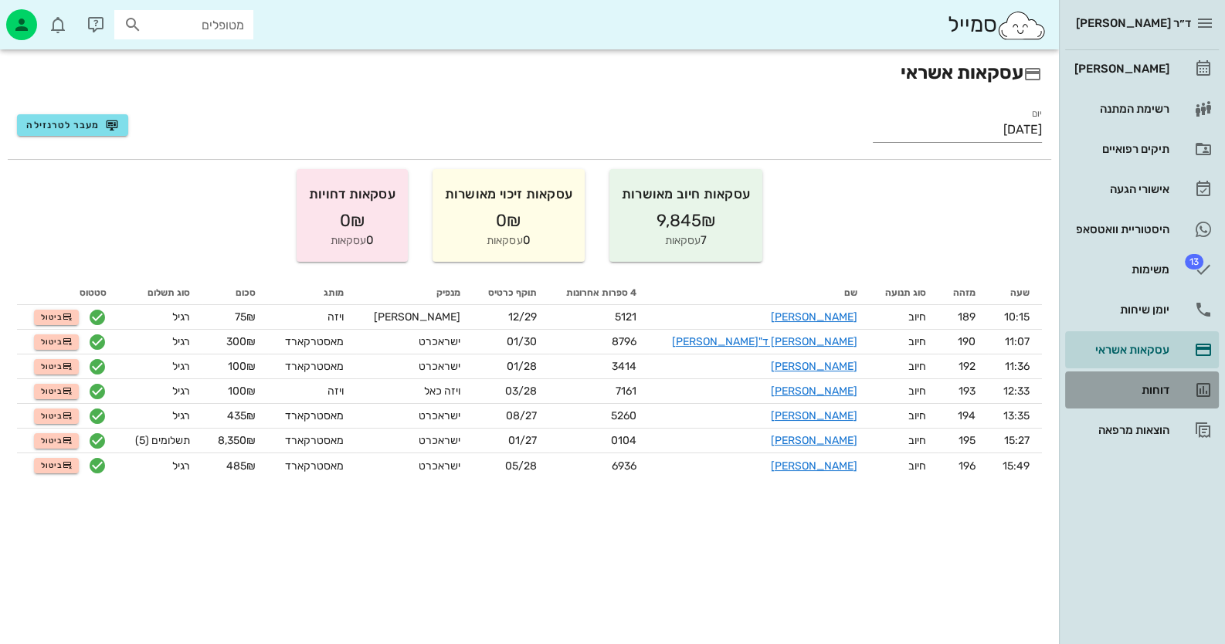
click at [1140, 396] on div "דוחות" at bounding box center [1120, 390] width 98 height 25
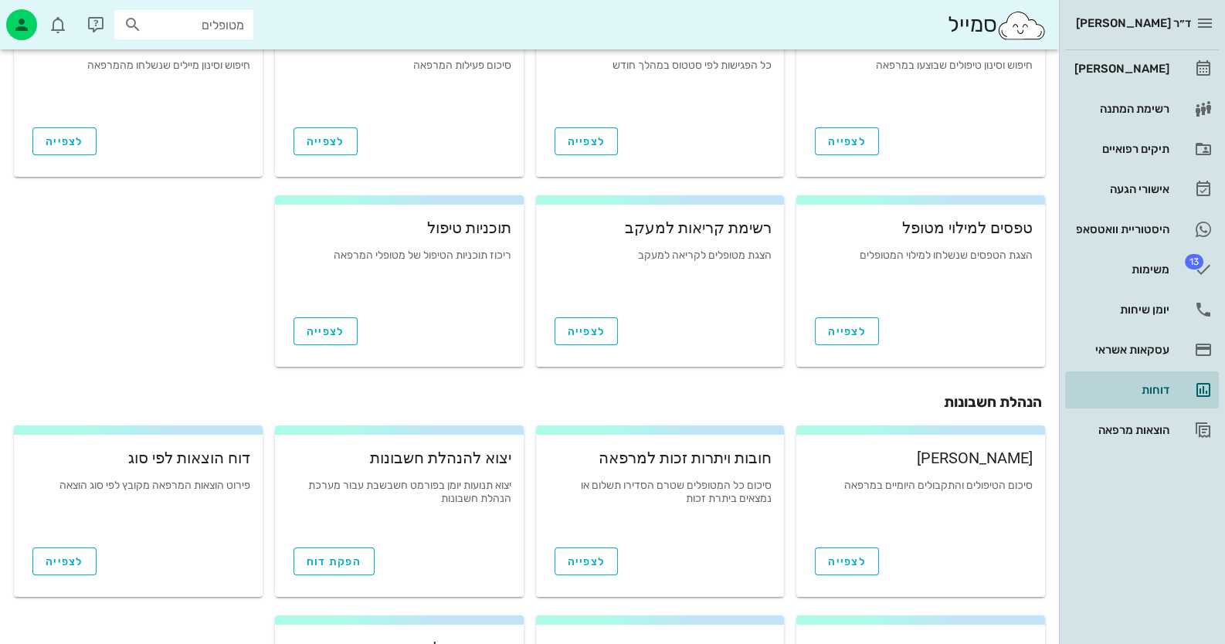
scroll to position [232, 0]
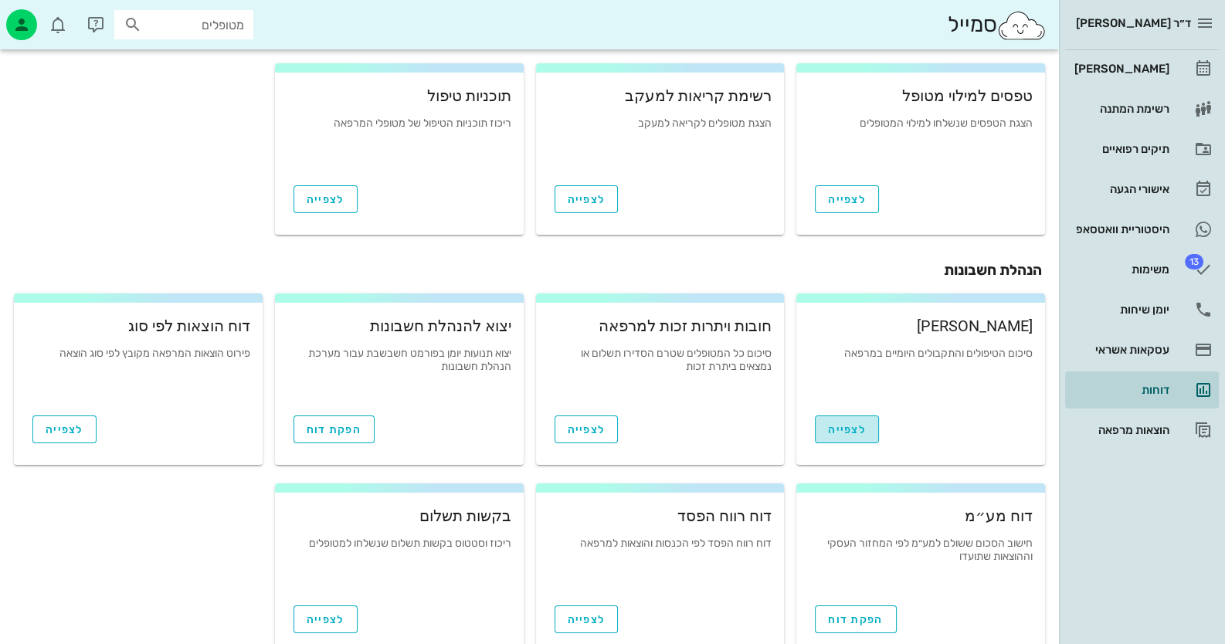
click at [853, 429] on span "לצפייה" at bounding box center [847, 429] width 38 height 13
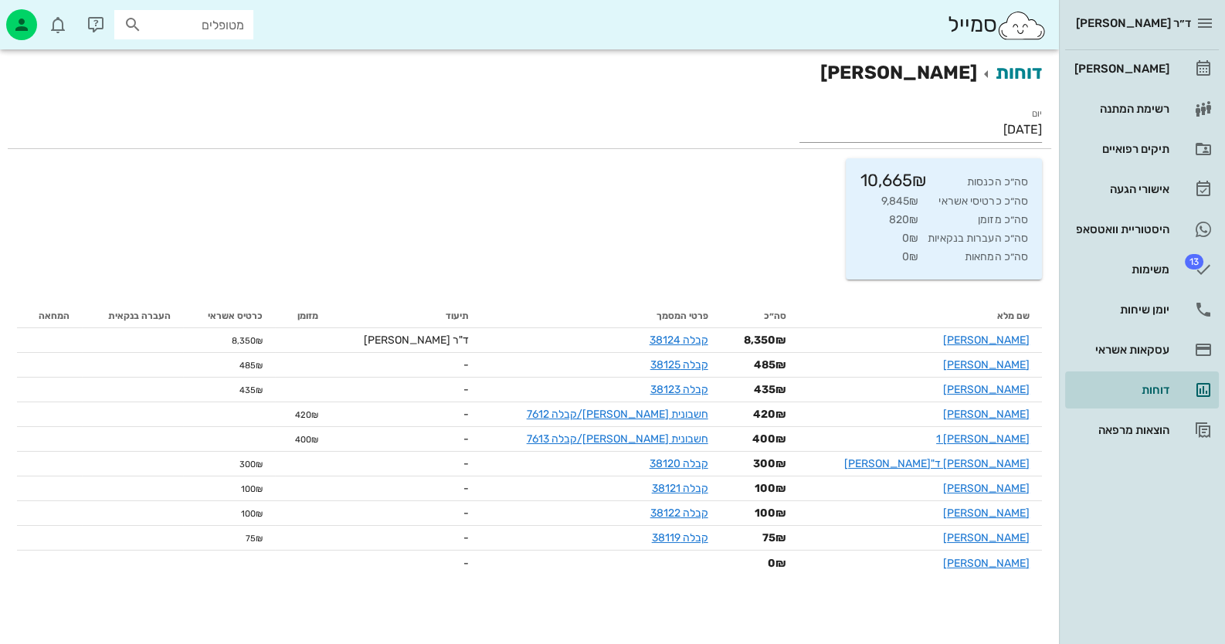
click at [1185, 10] on div "ד״ר [PERSON_NAME]" at bounding box center [1142, 23] width 154 height 46
click at [1138, 61] on div "[PERSON_NAME]" at bounding box center [1120, 68] width 98 height 25
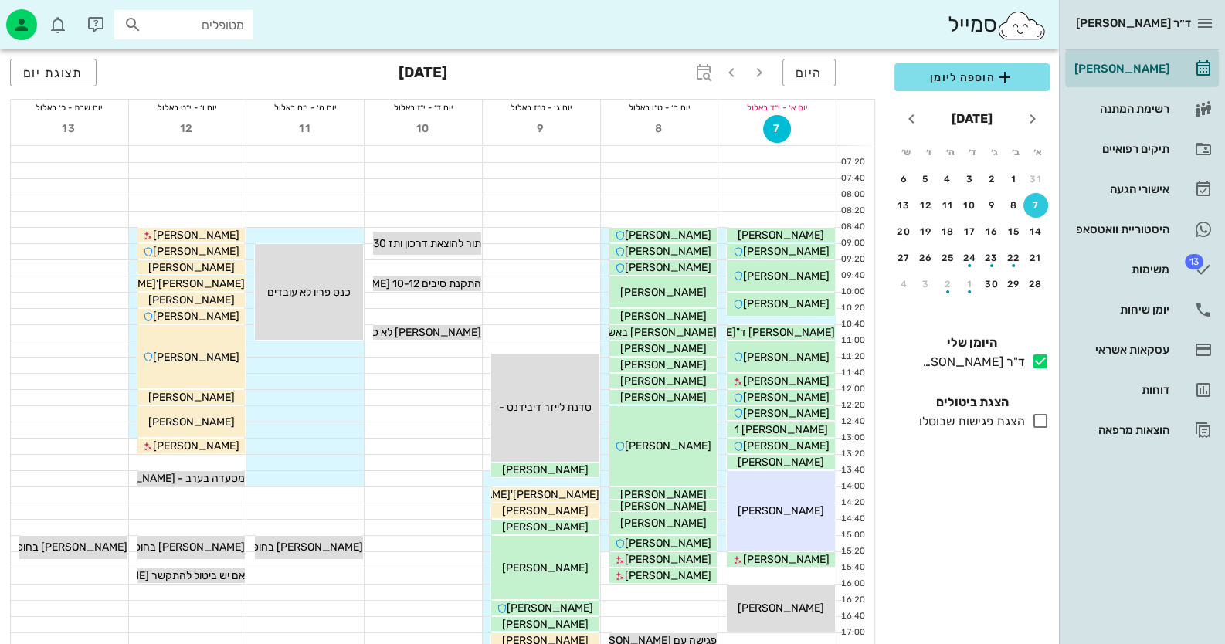
click at [232, 21] on input "מטופלים" at bounding box center [194, 25] width 99 height 20
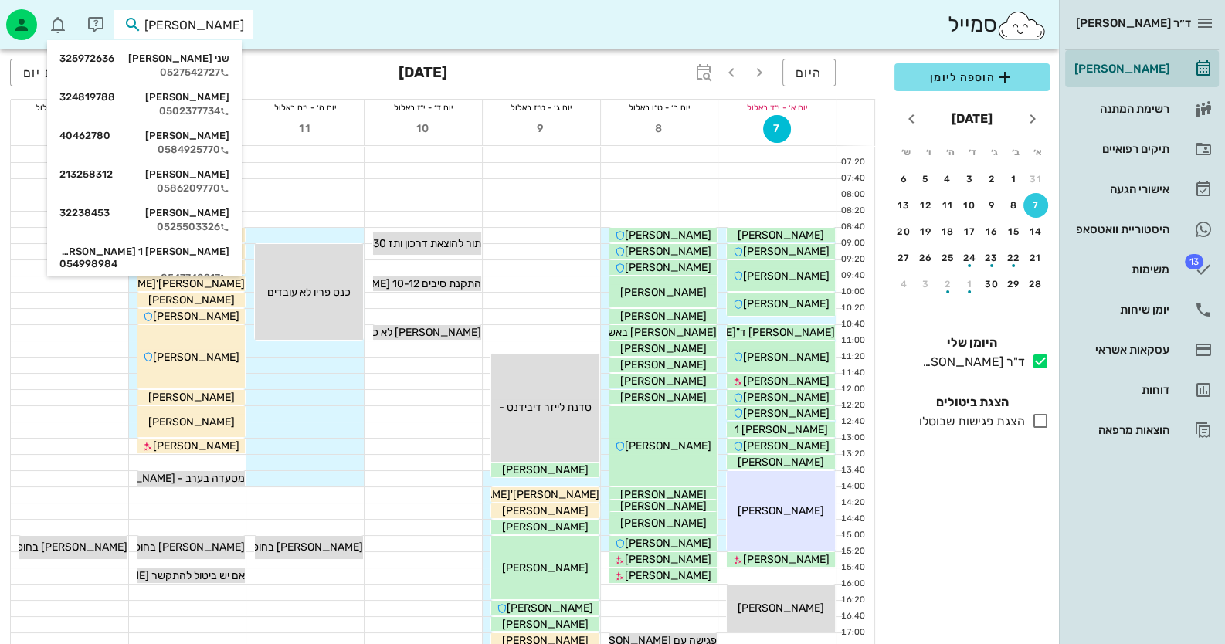
type input "[PERSON_NAME] ס"
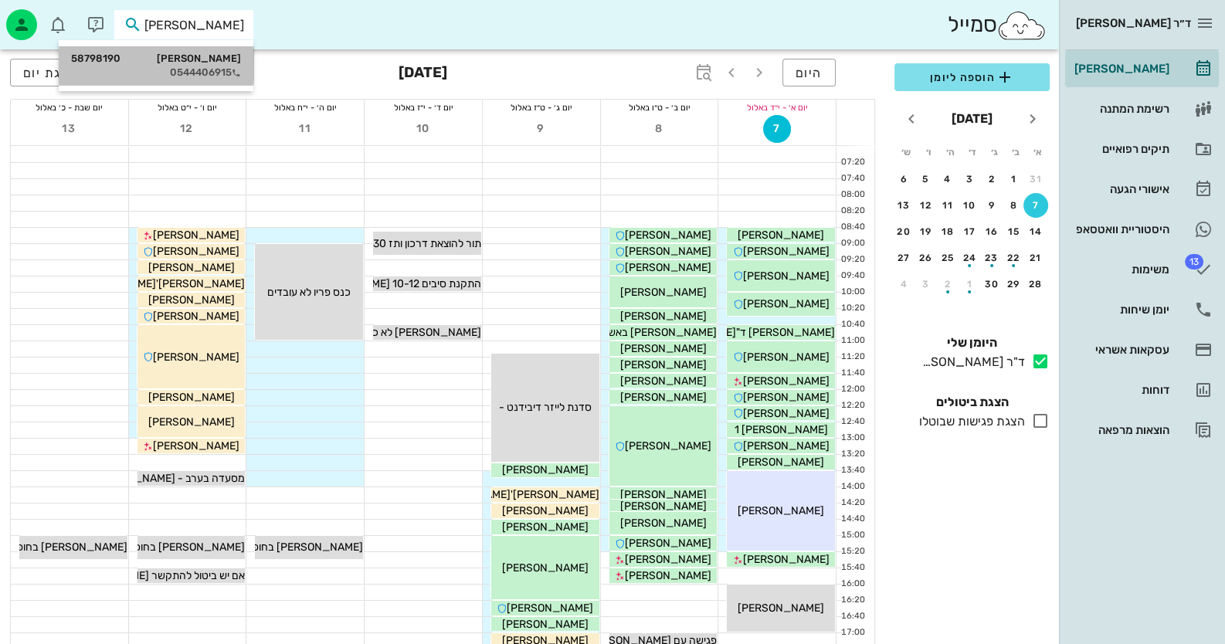
click at [229, 60] on div "[PERSON_NAME] 58798190" at bounding box center [156, 59] width 170 height 12
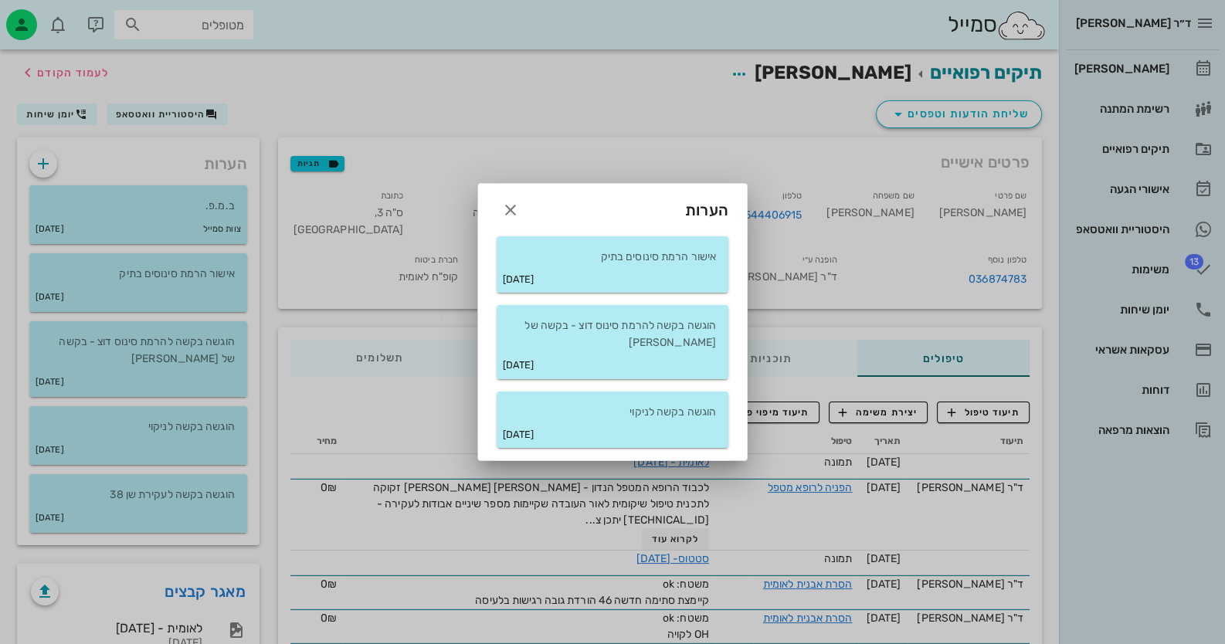
click at [510, 193] on div "הערות" at bounding box center [612, 204] width 269 height 40
click at [514, 196] on div "הערות" at bounding box center [612, 204] width 269 height 40
click at [517, 208] on icon "button" at bounding box center [510, 210] width 19 height 19
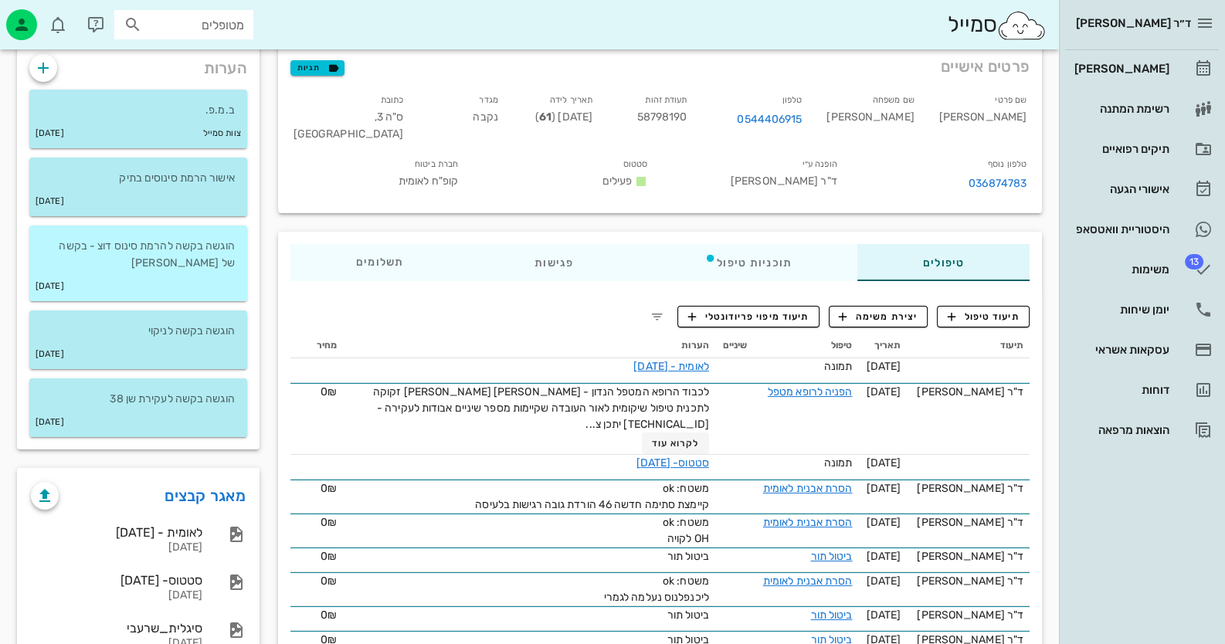
scroll to position [84, 0]
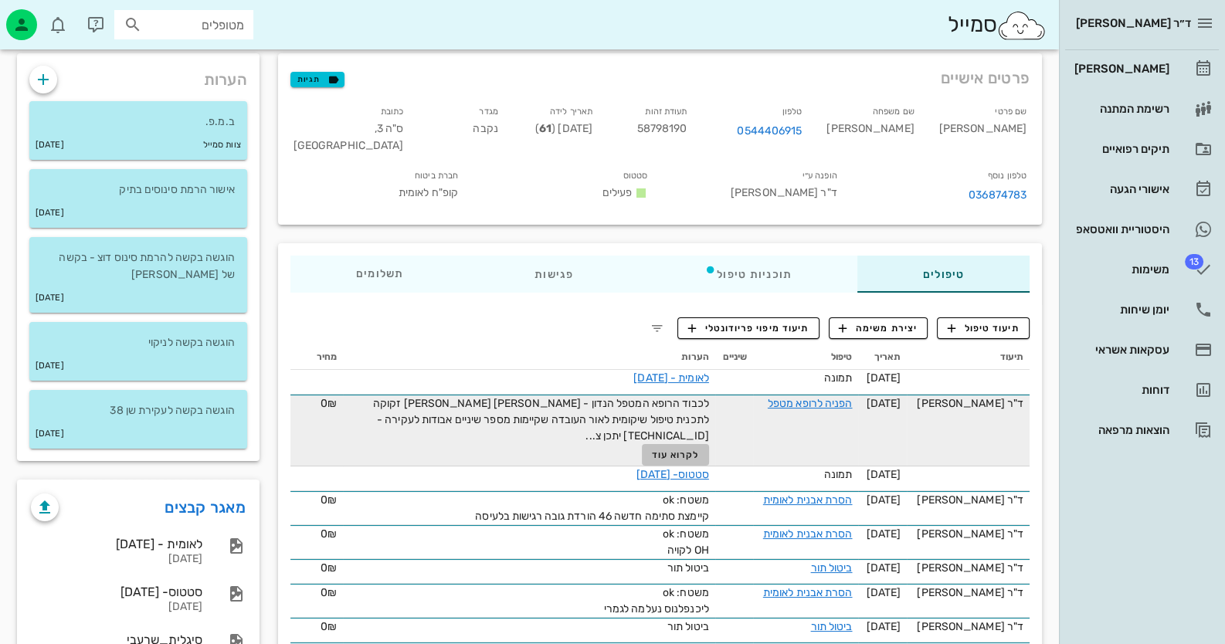
click at [680, 450] on span "לקרוא עוד" at bounding box center [676, 455] width 48 height 11
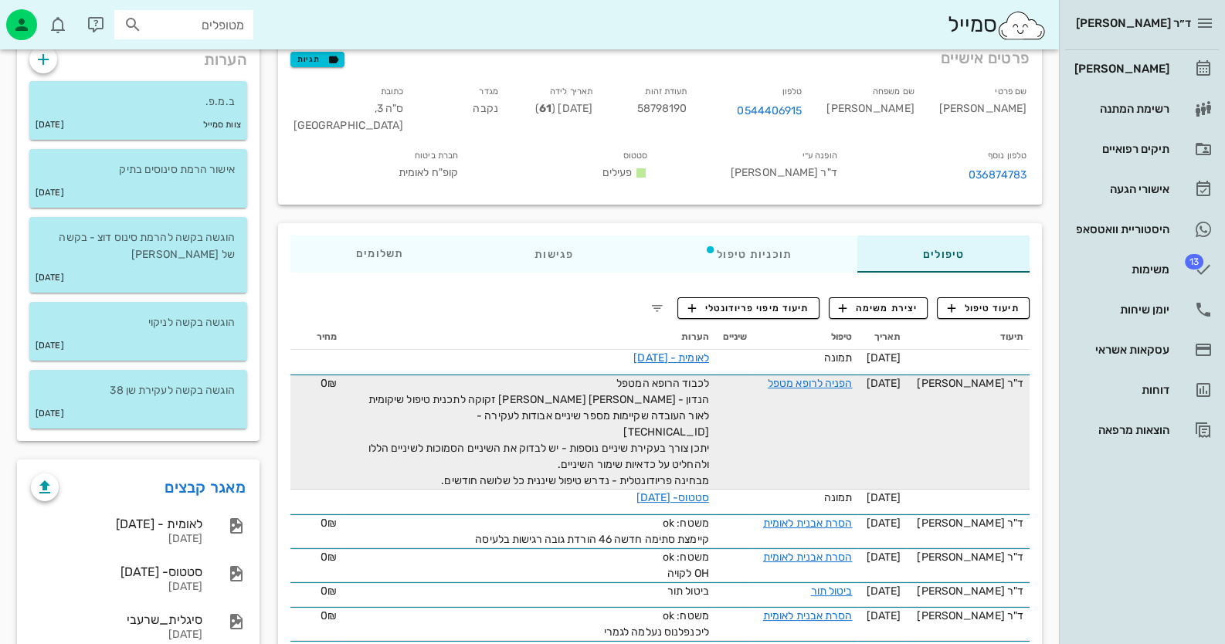
scroll to position [0, 0]
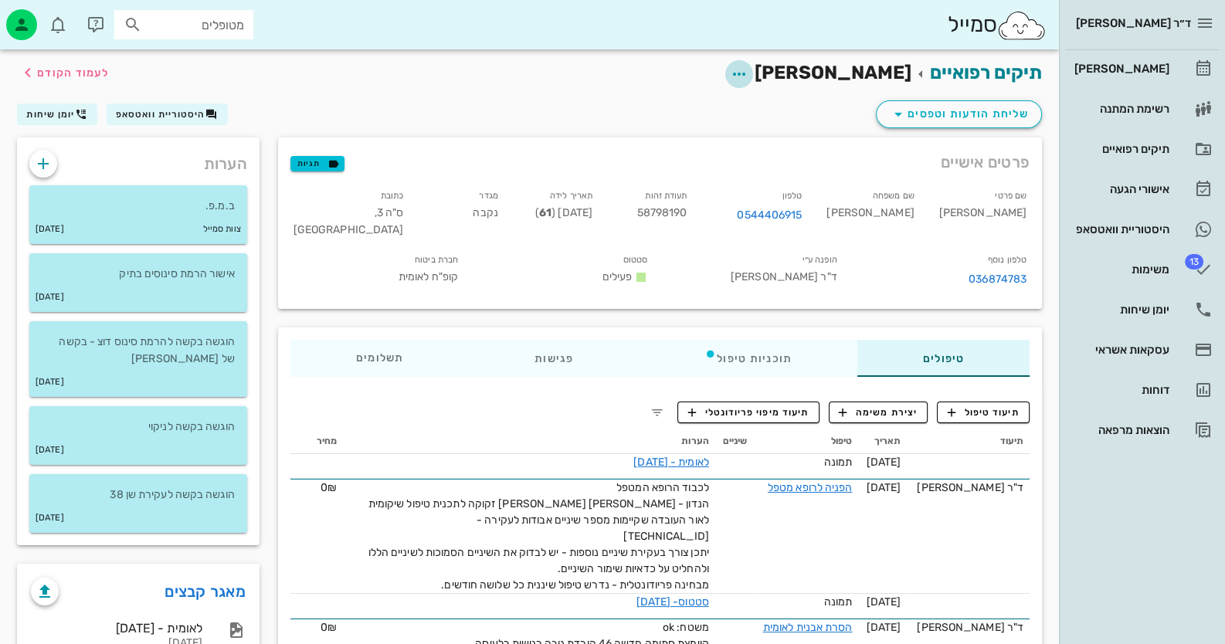
click at [748, 65] on icon "button" at bounding box center [739, 74] width 19 height 19
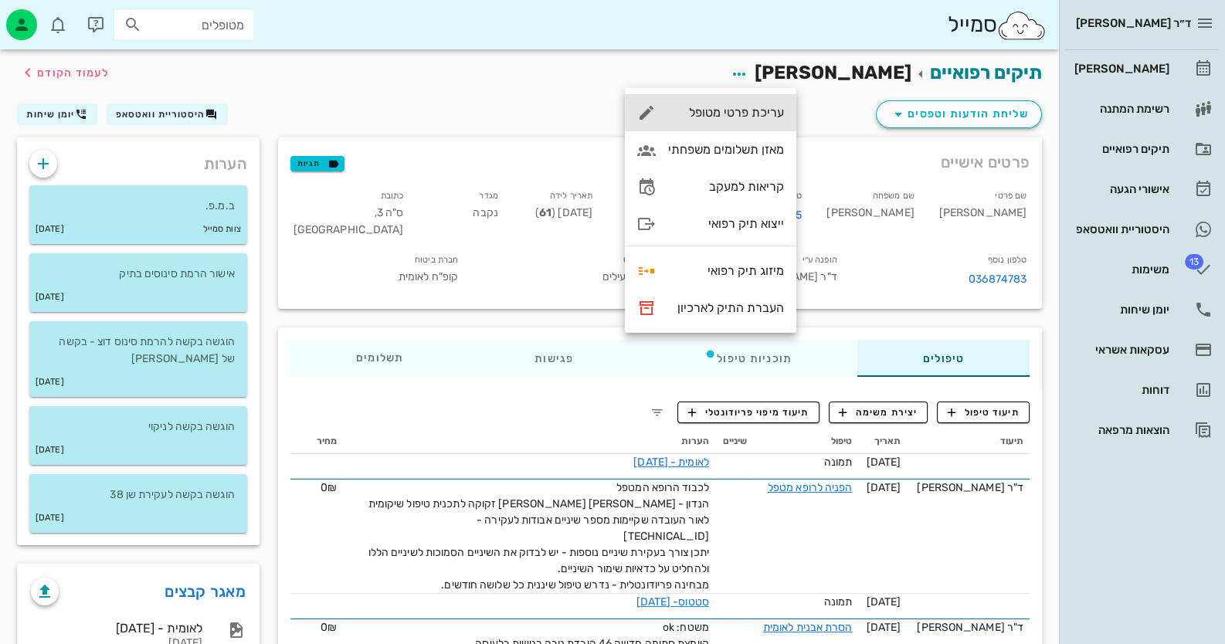
click at [789, 110] on div "עריכת פרטי מטופל" at bounding box center [710, 112] width 171 height 37
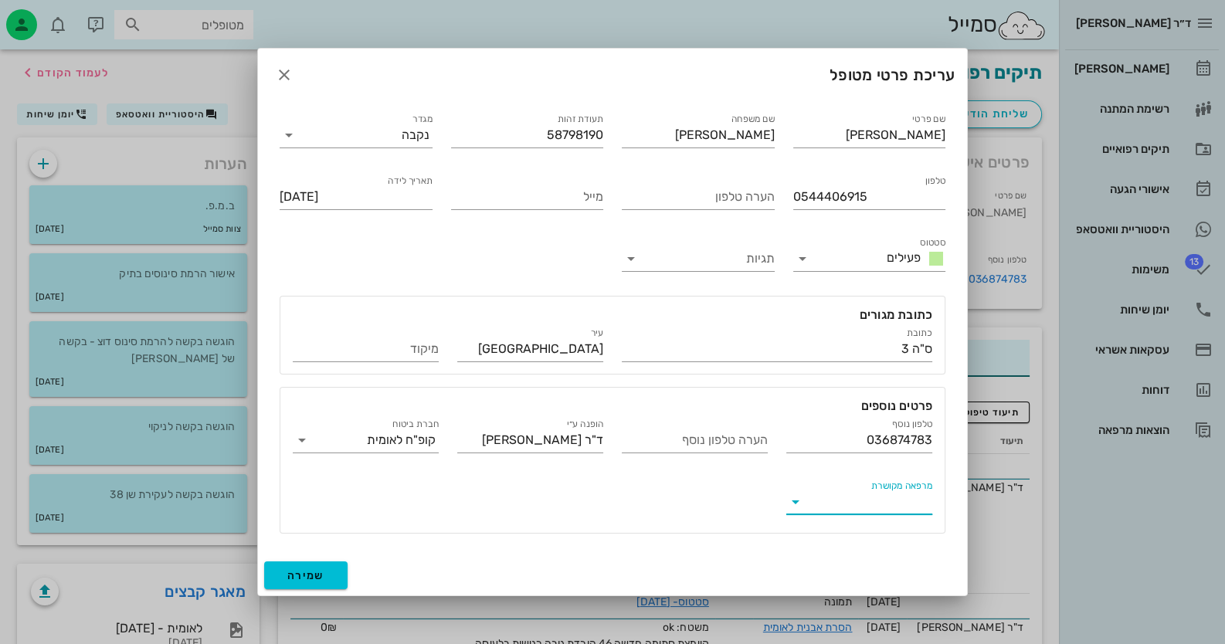
click at [896, 501] on input "מרפאה מקושרת" at bounding box center [871, 502] width 121 height 25
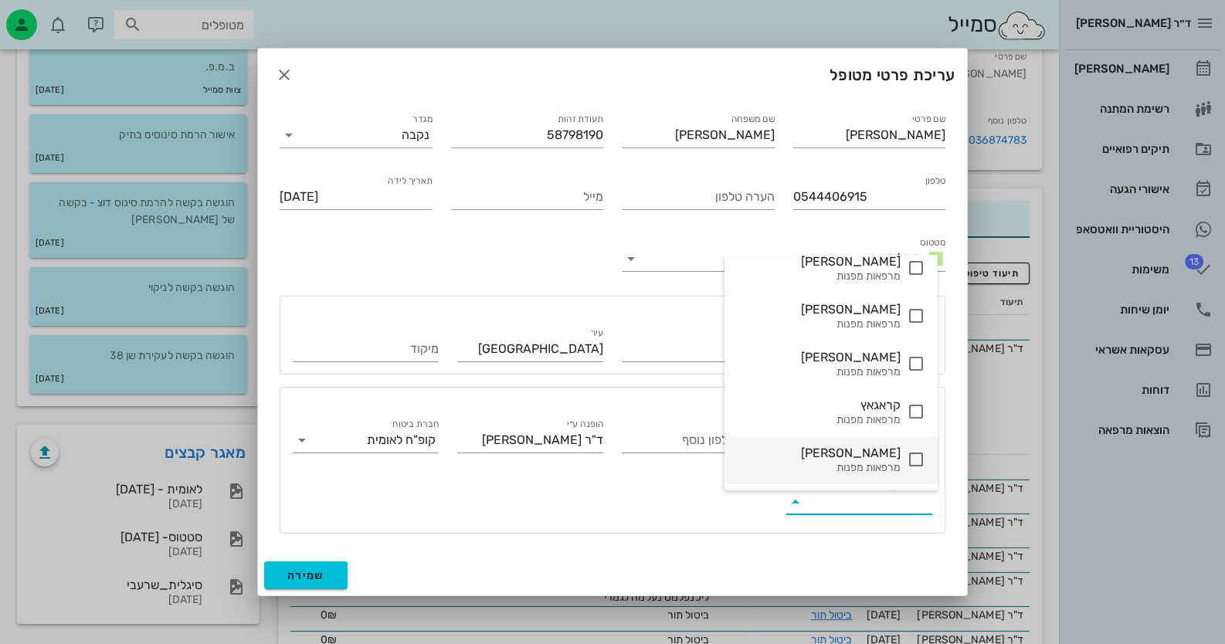
scroll to position [154, 0]
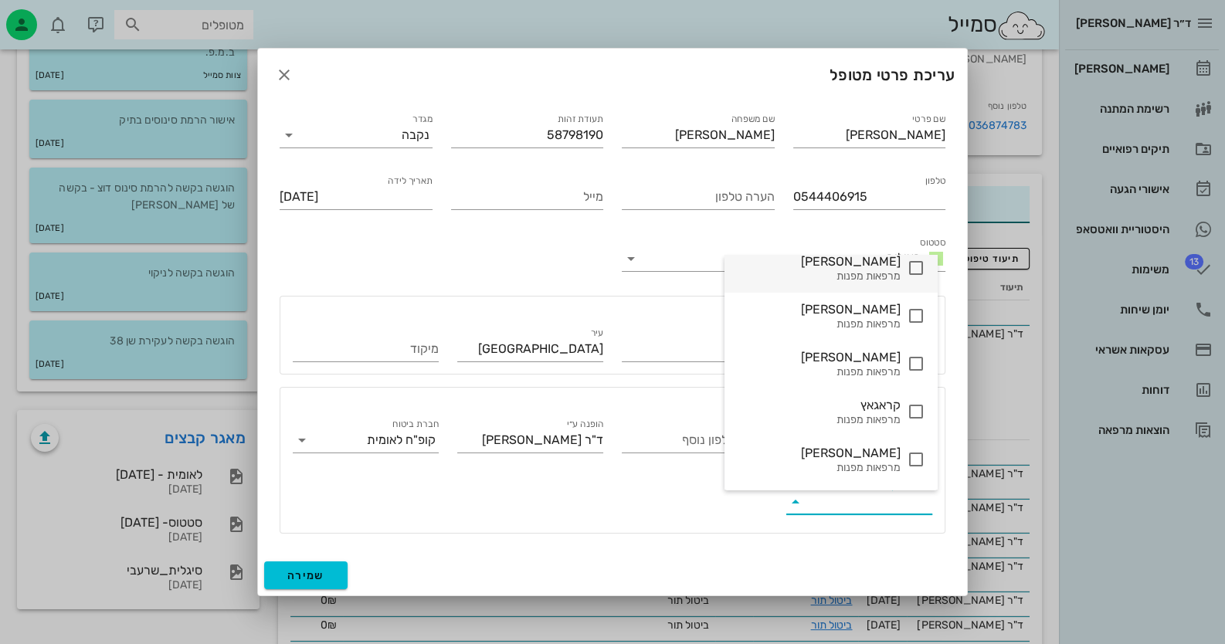
click at [912, 270] on icon at bounding box center [916, 268] width 19 height 19
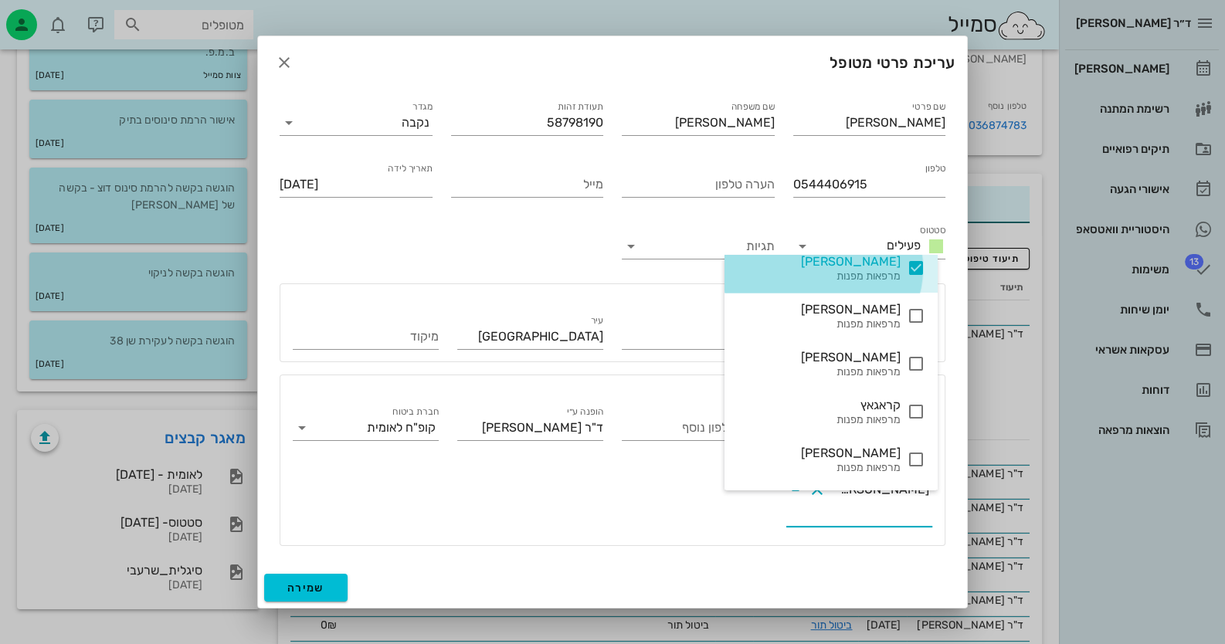
scroll to position [246, 0]
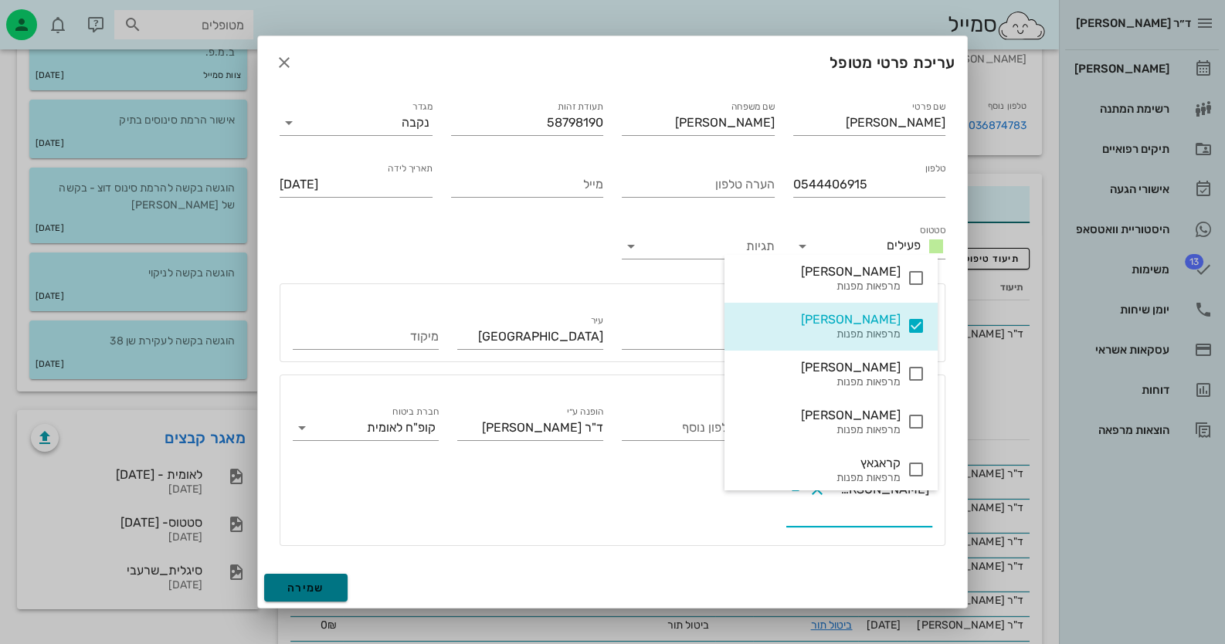
click at [286, 574] on button "שמירה" at bounding box center [305, 588] width 83 height 28
type input "[DATE]"
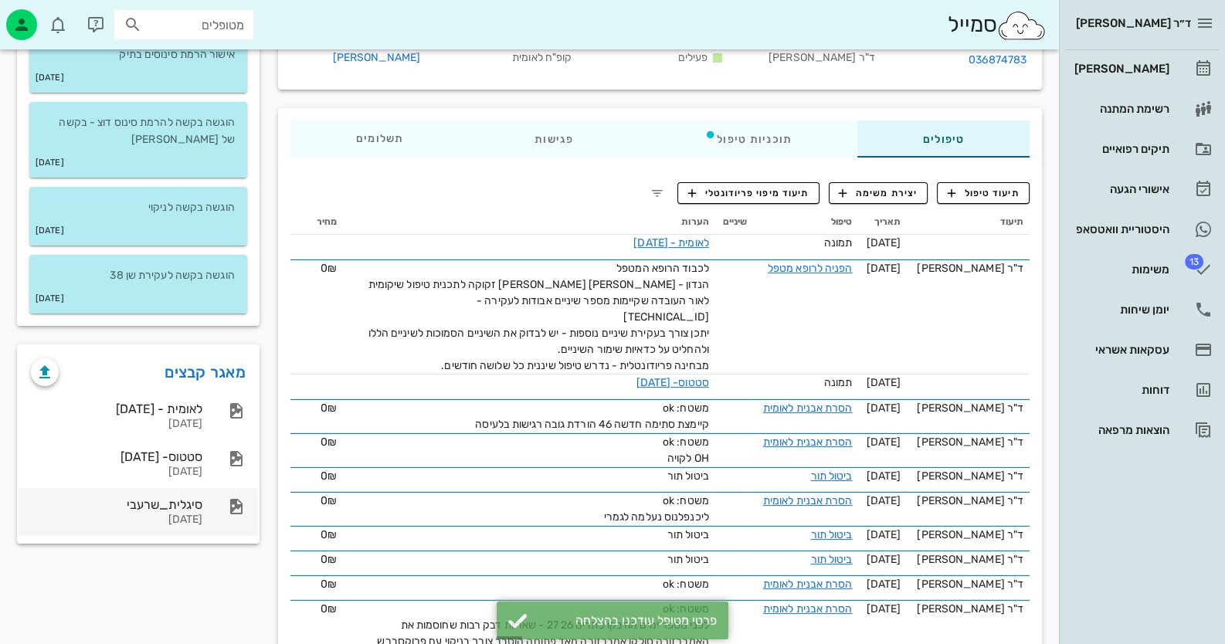
scroll to position [232, 0]
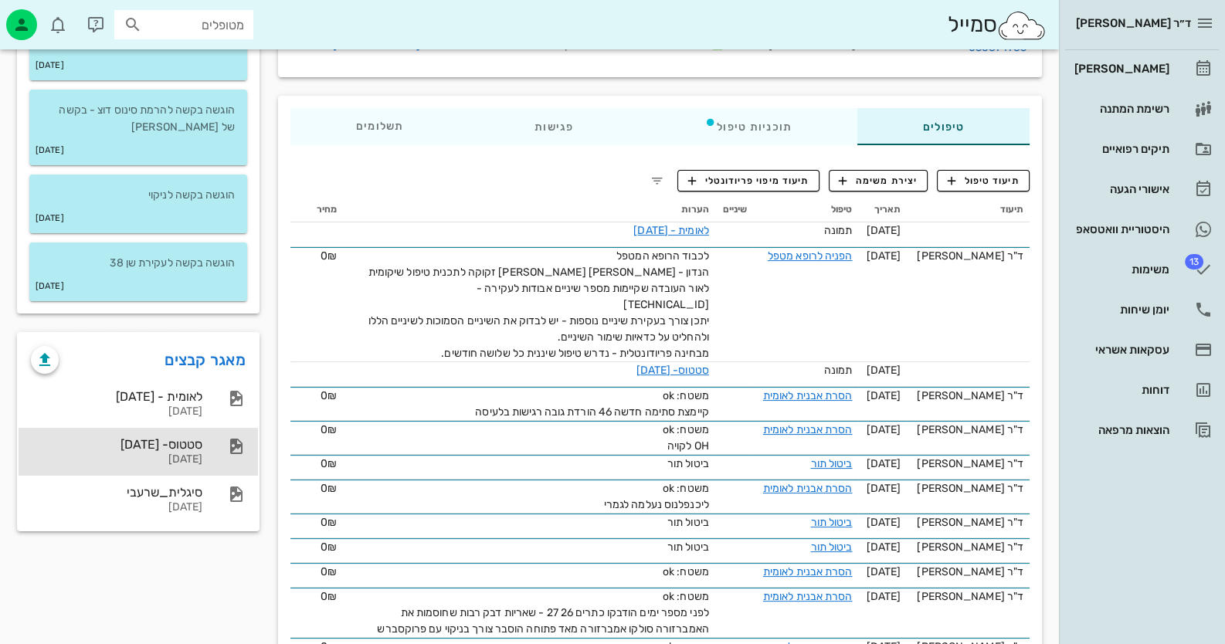
click at [197, 458] on div "[DATE]" at bounding box center [116, 459] width 171 height 13
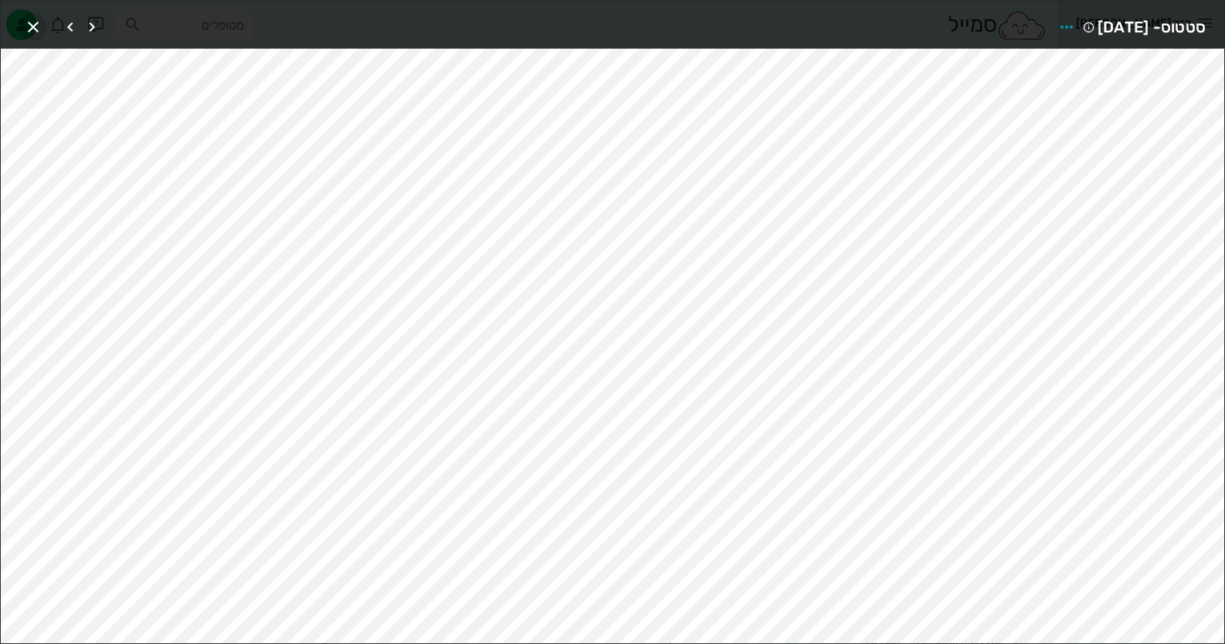
click at [39, 26] on icon "button" at bounding box center [33, 27] width 19 height 19
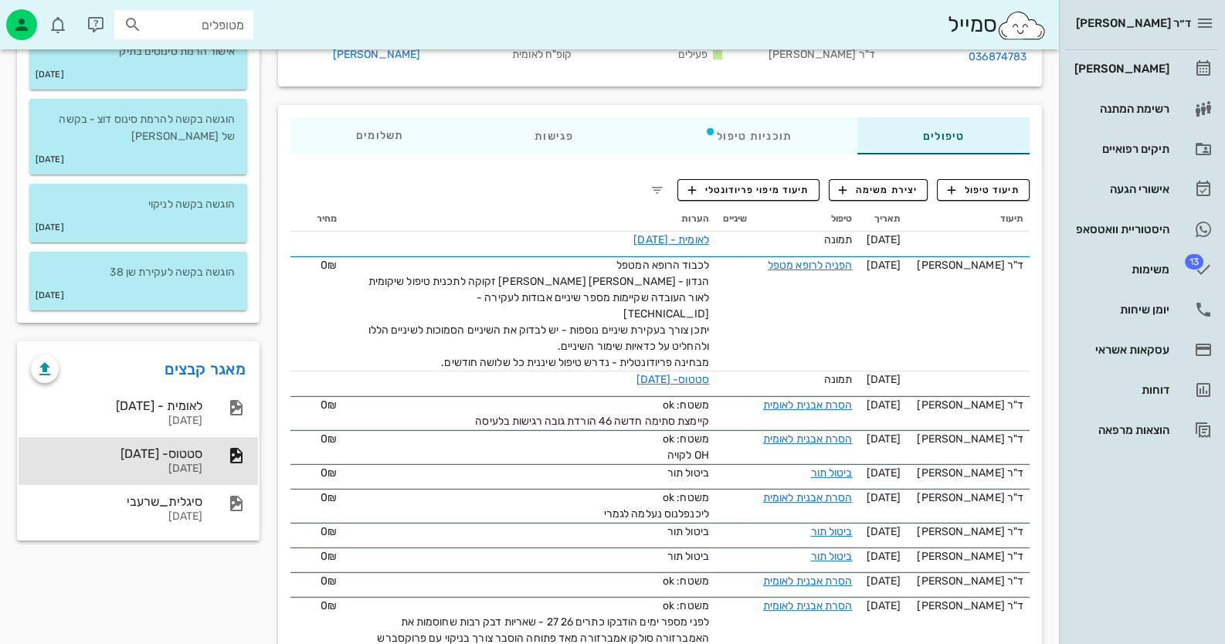
scroll to position [154, 0]
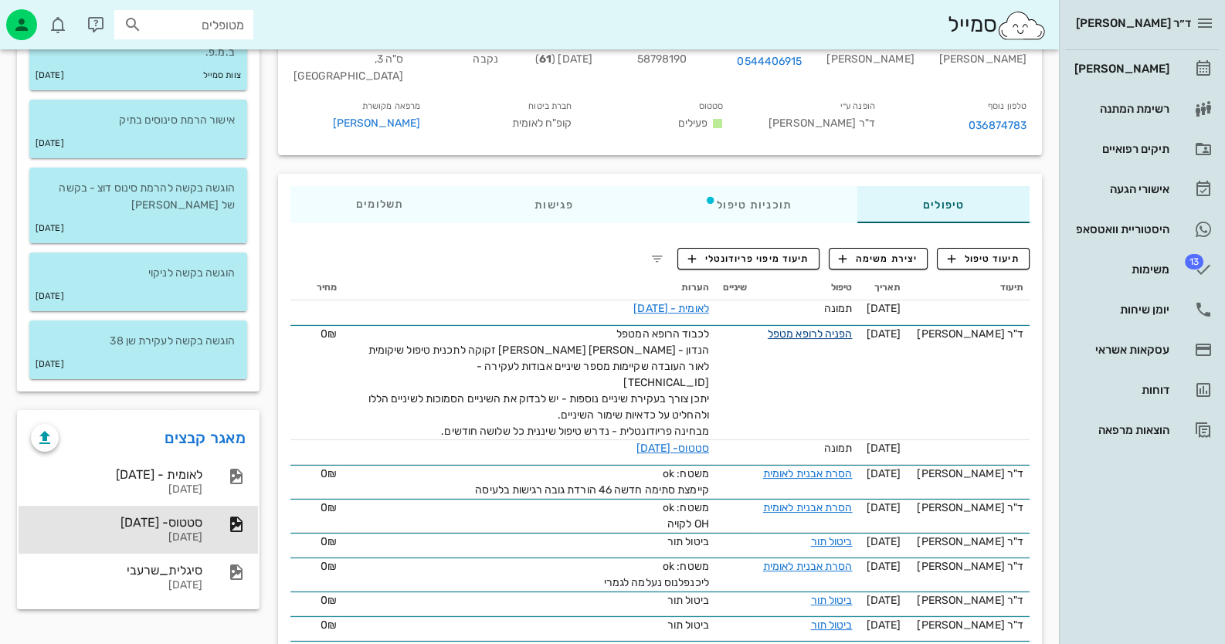
click at [808, 327] on link "הפניה לרופא מטפל" at bounding box center [810, 333] width 85 height 13
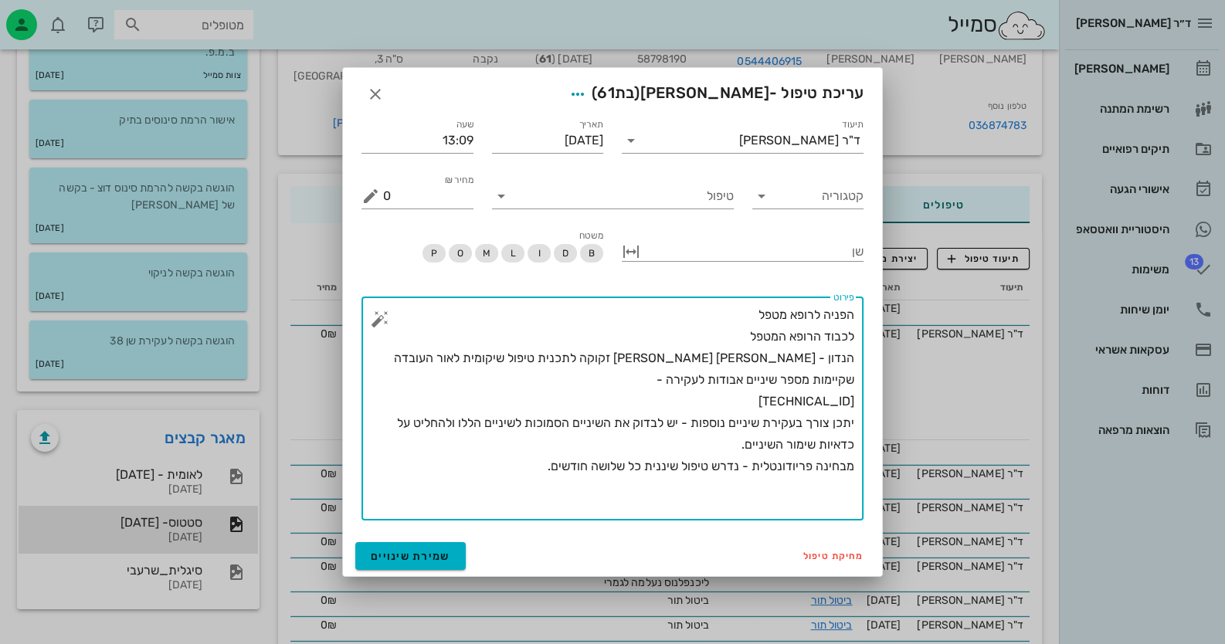
drag, startPoint x: 525, startPoint y: 488, endPoint x: 859, endPoint y: 311, distance: 377.6
click at [859, 311] on div "​ פירוט הפניה לרופא מטפל לכבוד הרופא המטפל הנדון - [PERSON_NAME] [PERSON_NAME] …" at bounding box center [612, 409] width 502 height 224
type textarea "הפניה לרופא מטפל לכבוד הרופא המטפל הנדון - [PERSON_NAME] [PERSON_NAME] זקוקה לת…"
click at [371, 100] on icon "button" at bounding box center [375, 94] width 19 height 19
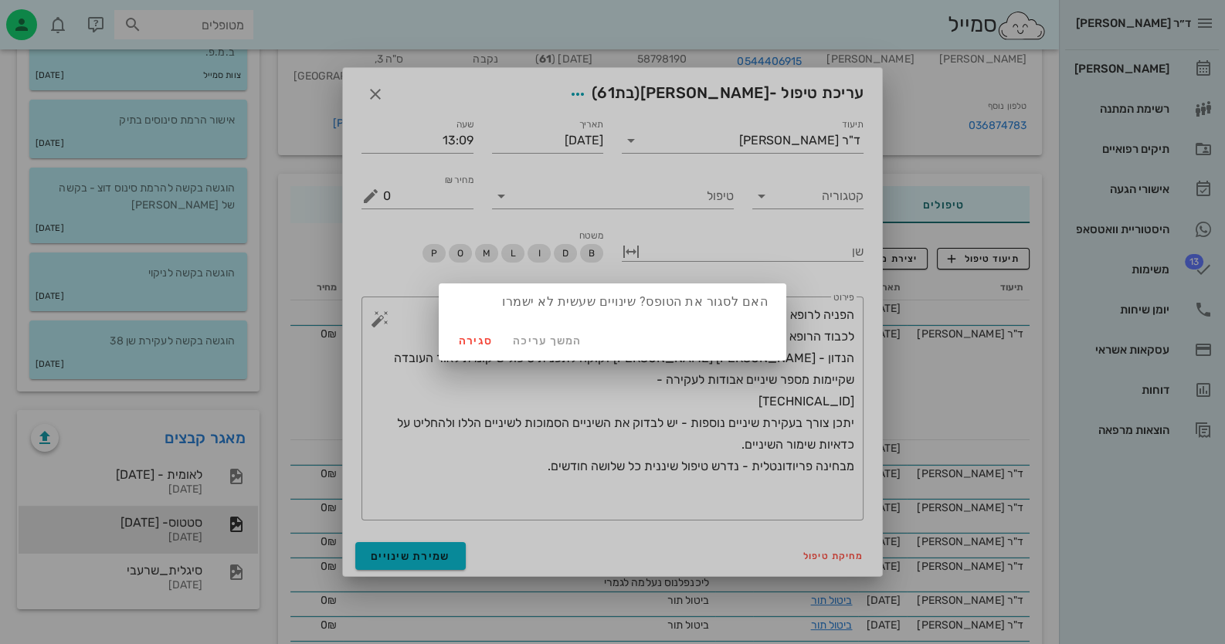
click at [483, 326] on div "המשך עריכה סגירה" at bounding box center [613, 341] width 348 height 40
click at [486, 334] on span "סגירה" at bounding box center [475, 340] width 37 height 13
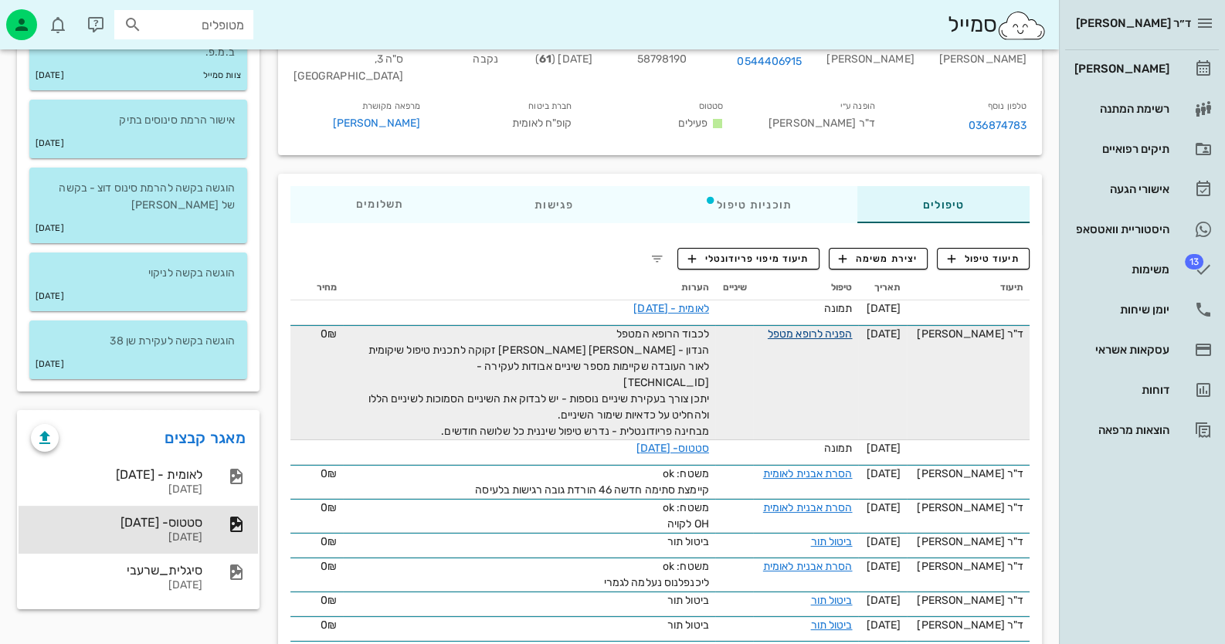
click at [830, 327] on link "הפניה לרופא מטפל" at bounding box center [810, 333] width 85 height 13
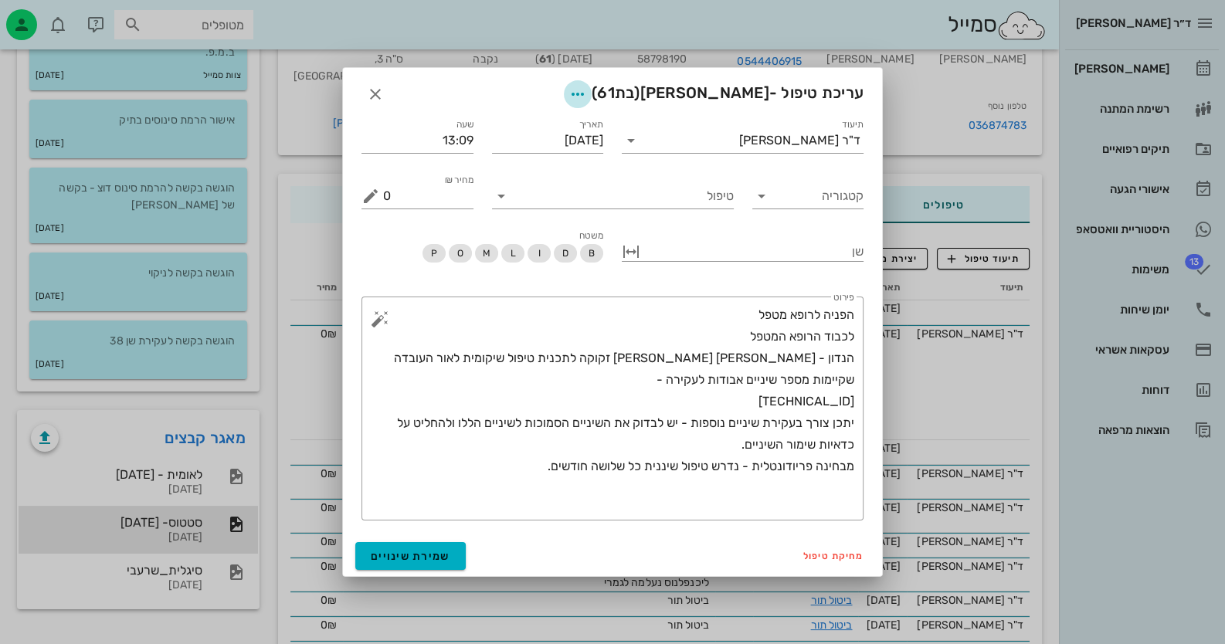
click at [592, 96] on span "button" at bounding box center [578, 94] width 28 height 19
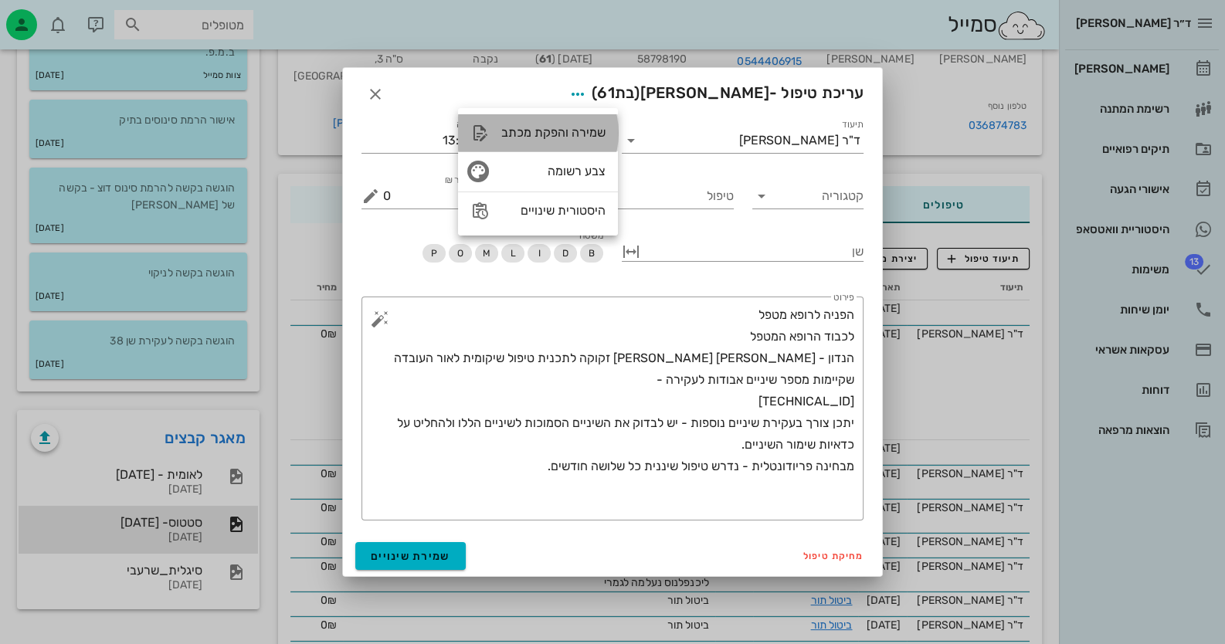
click at [560, 119] on div "שמירה והפקת מכתב" at bounding box center [538, 132] width 160 height 37
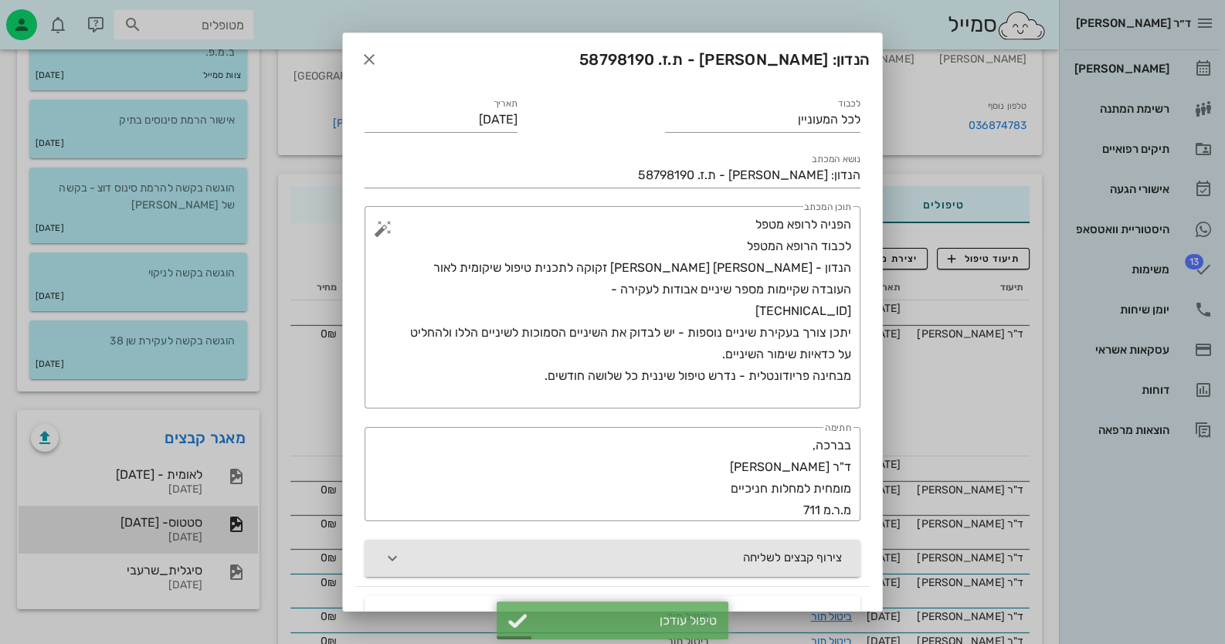
click at [753, 546] on button "צירוף קבצים לשליחה" at bounding box center [613, 558] width 496 height 37
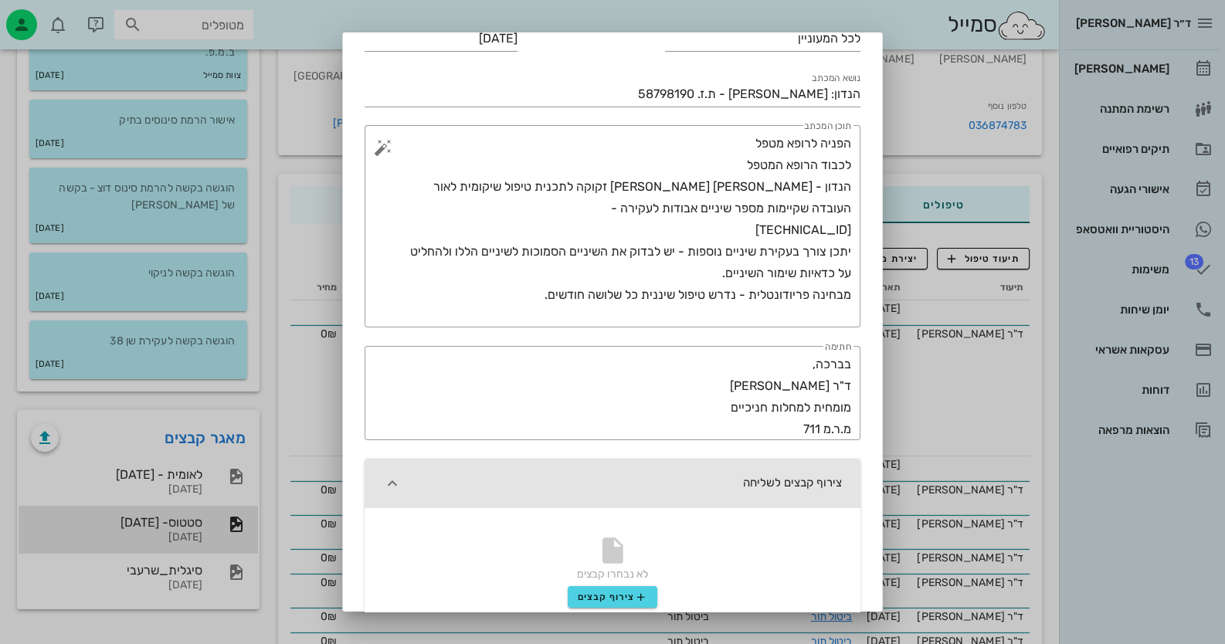
scroll to position [232, 0]
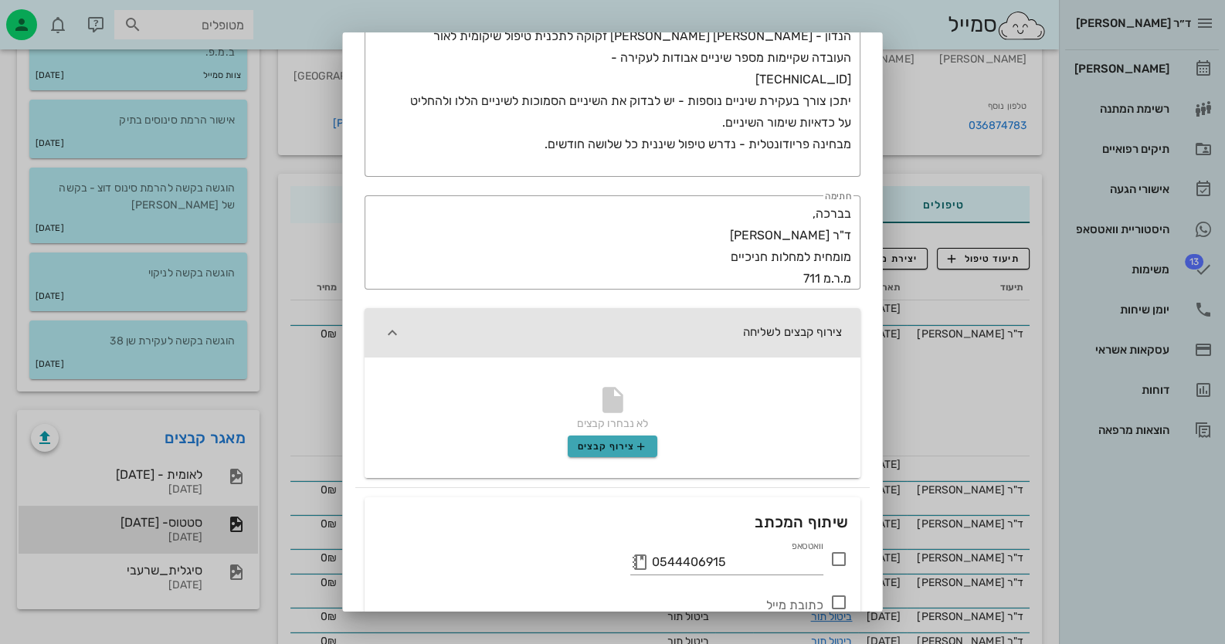
click at [636, 446] on span "צירוף קבצים" at bounding box center [613, 446] width 70 height 12
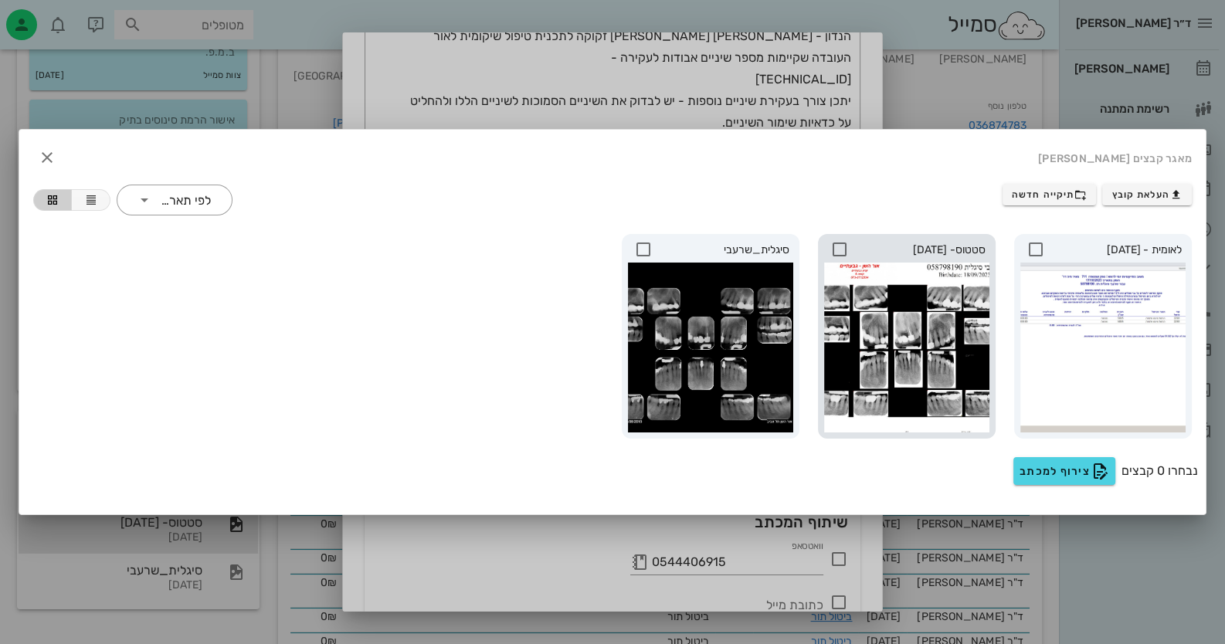
click at [840, 246] on icon at bounding box center [839, 249] width 19 height 19
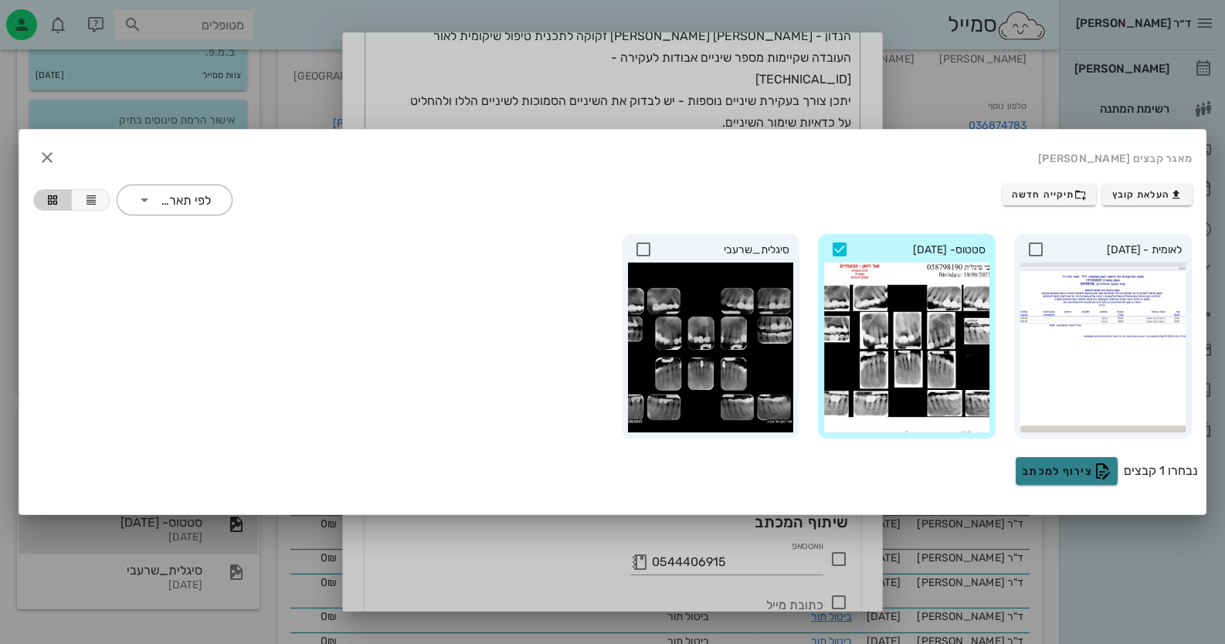
click at [1054, 471] on span "צירוף למכתב" at bounding box center [1067, 471] width 90 height 19
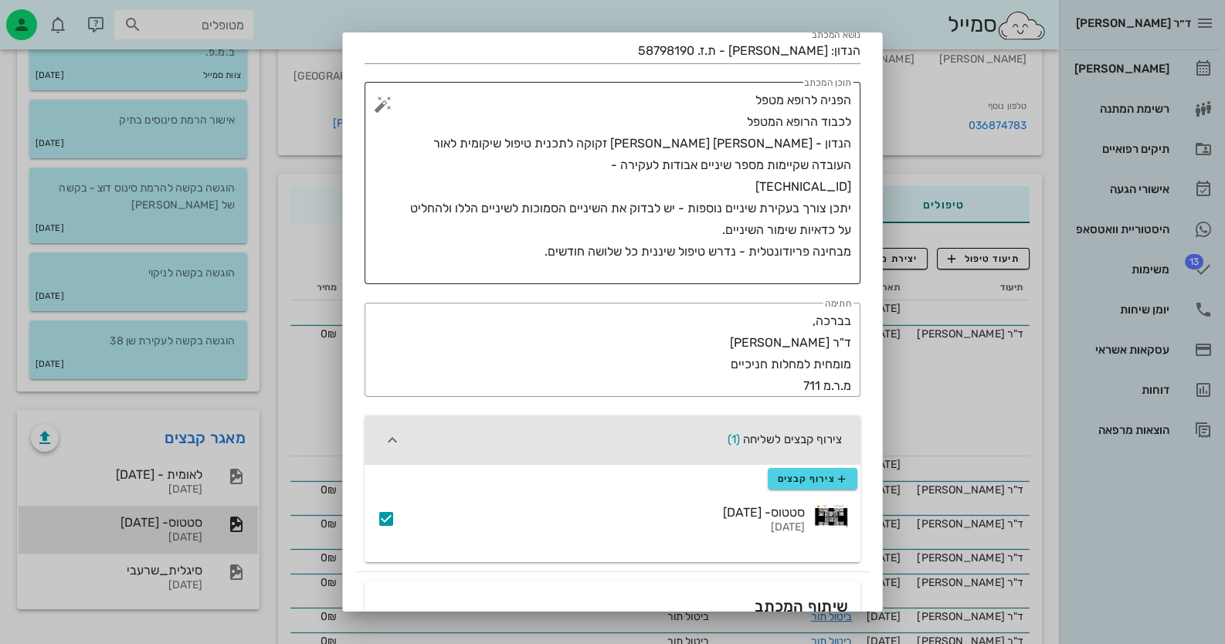
scroll to position [0, 0]
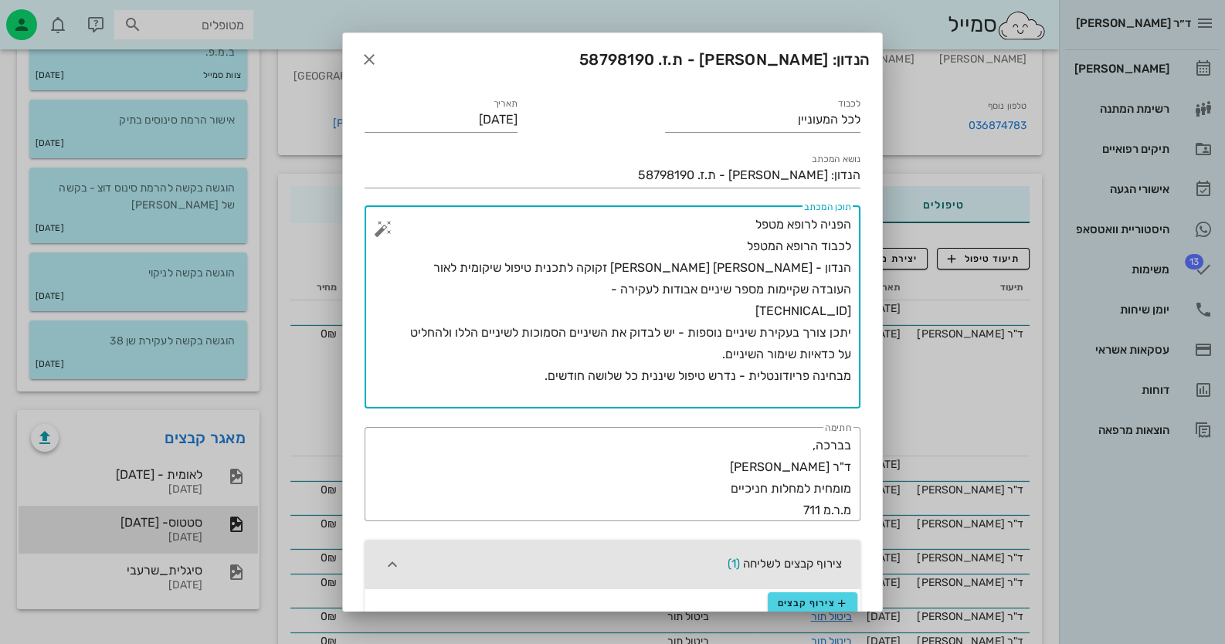
drag, startPoint x: 849, startPoint y: 227, endPoint x: 726, endPoint y: 219, distance: 123.0
click at [726, 219] on textarea "הפניה לרופא מטפל לכבוד הרופא המטפל הנדון - [PERSON_NAME] [PERSON_NAME] זקוקה לת…" at bounding box center [618, 311] width 465 height 195
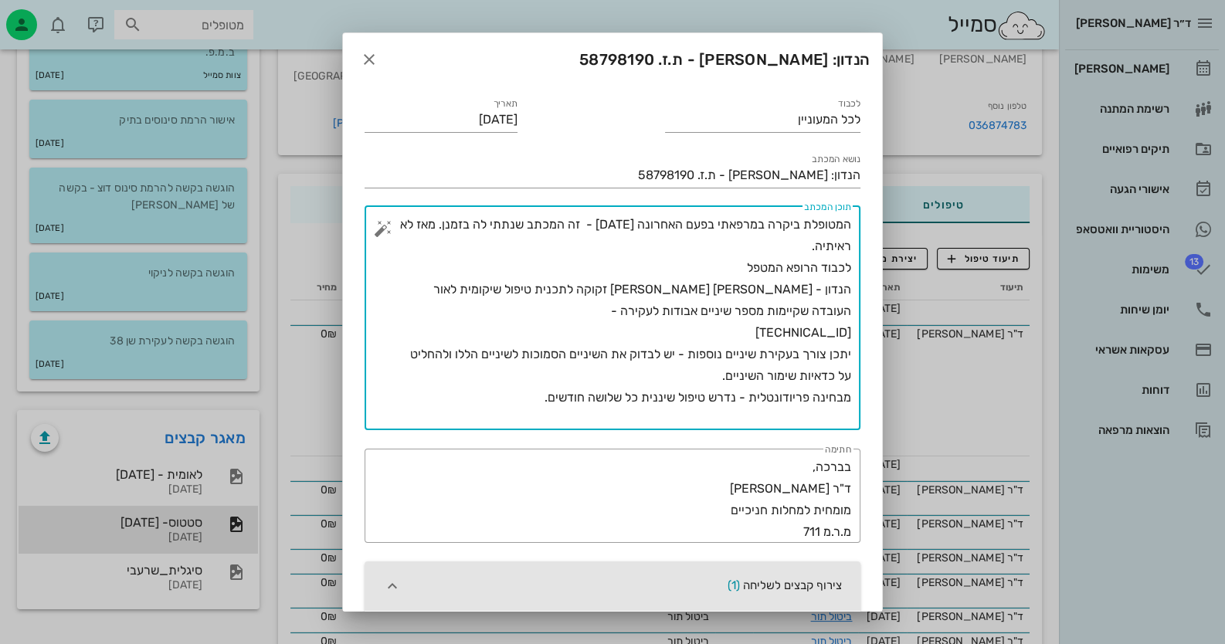
click at [850, 266] on textarea "המטופלת ביקרה במרפאתי בפעם האחרונה [DATE] - זה המכתב שנתתי לה בזמנן. מאז לא ראי…" at bounding box center [618, 322] width 465 height 216
click at [850, 269] on textarea "המטופלת ביקרה במרפאתי בפעם האחרונה [DATE] - זה המכתב שנתתי לה בזמנן. מאז לא ראי…" at bounding box center [618, 322] width 465 height 216
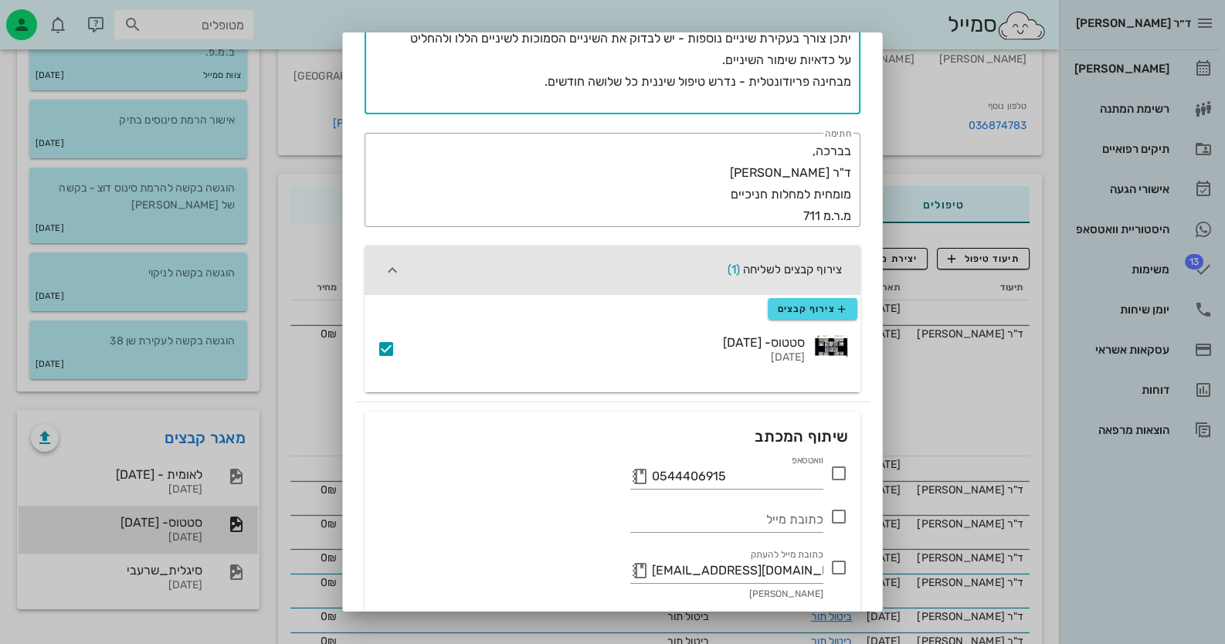
scroll to position [378, 0]
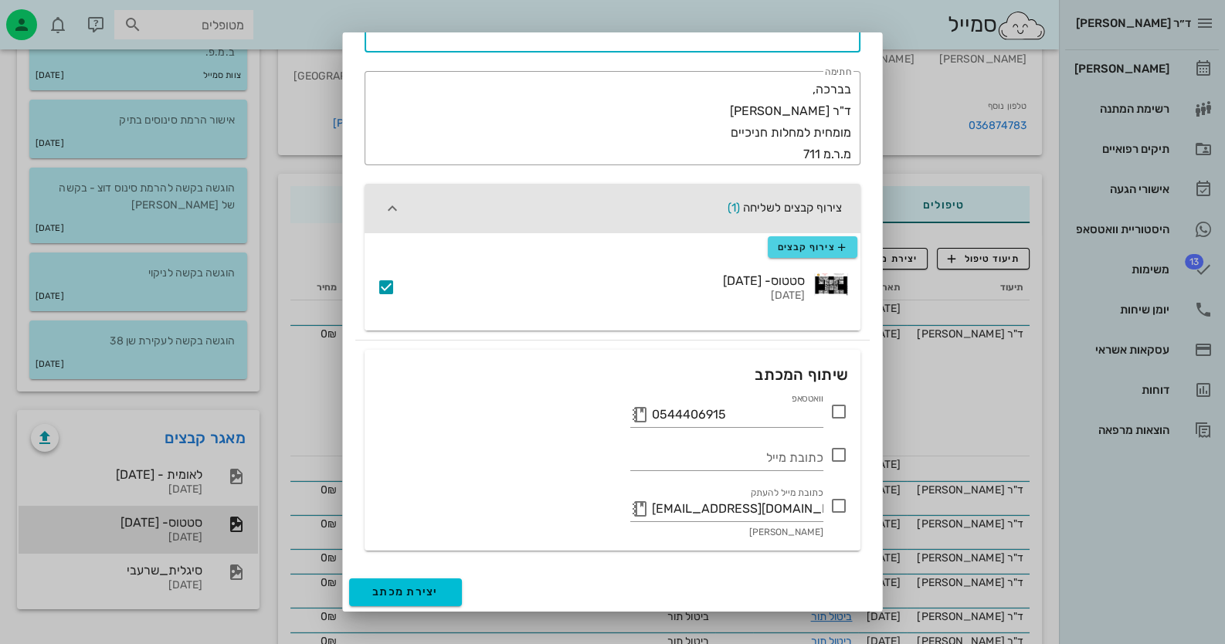
type textarea "המטופלת ביקרה במרפאתי בפעם האחרונה [DATE] - זה המכתב שנתתי לה בזמנן. מאז לא ראי…"
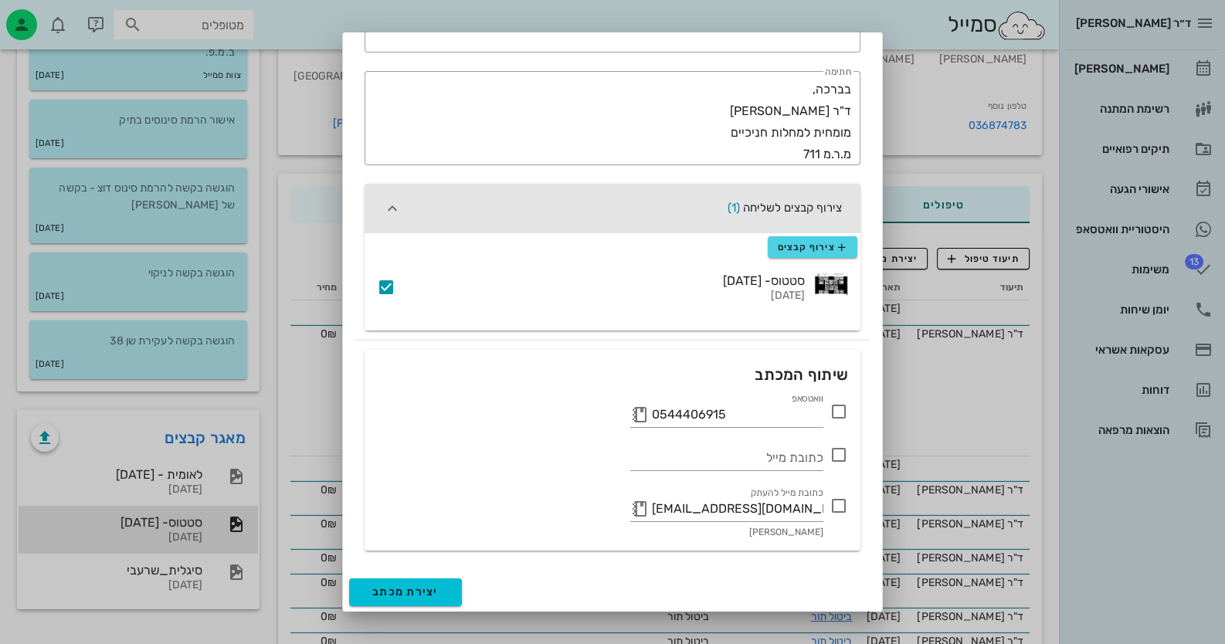
click at [837, 412] on icon at bounding box center [839, 411] width 19 height 19
click at [845, 497] on icon at bounding box center [839, 506] width 19 height 19
click at [439, 592] on span "יצירת מכתב" at bounding box center [405, 591] width 66 height 13
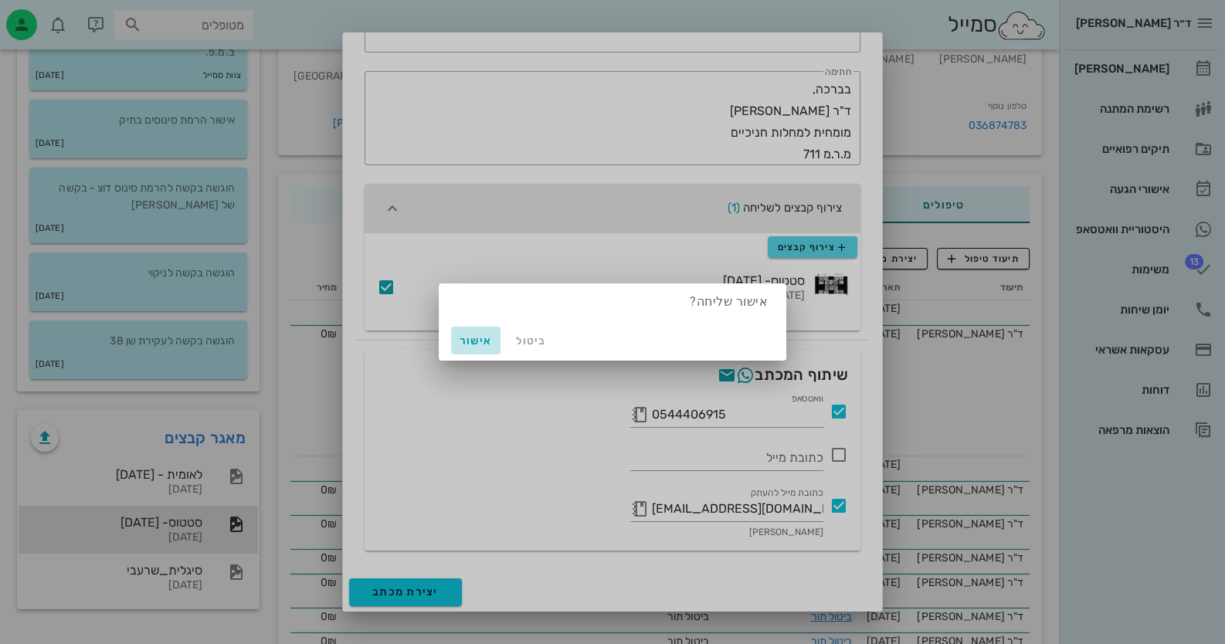
click at [488, 343] on span "אישור" at bounding box center [475, 340] width 37 height 13
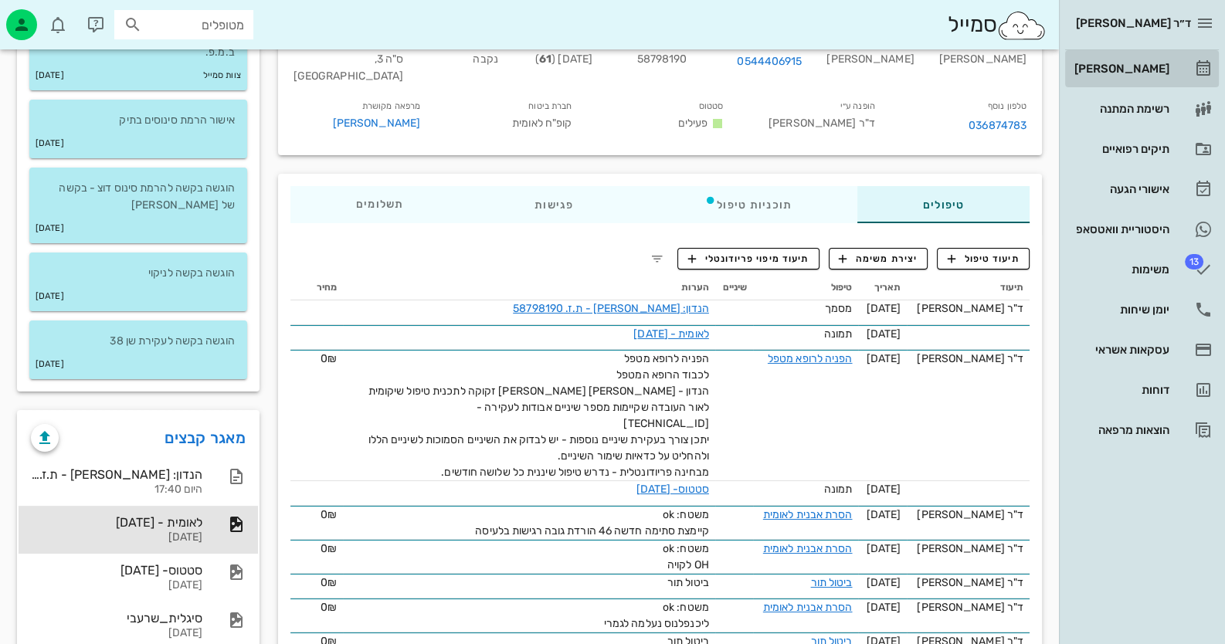
click at [1151, 63] on div "[PERSON_NAME]" at bounding box center [1120, 69] width 98 height 12
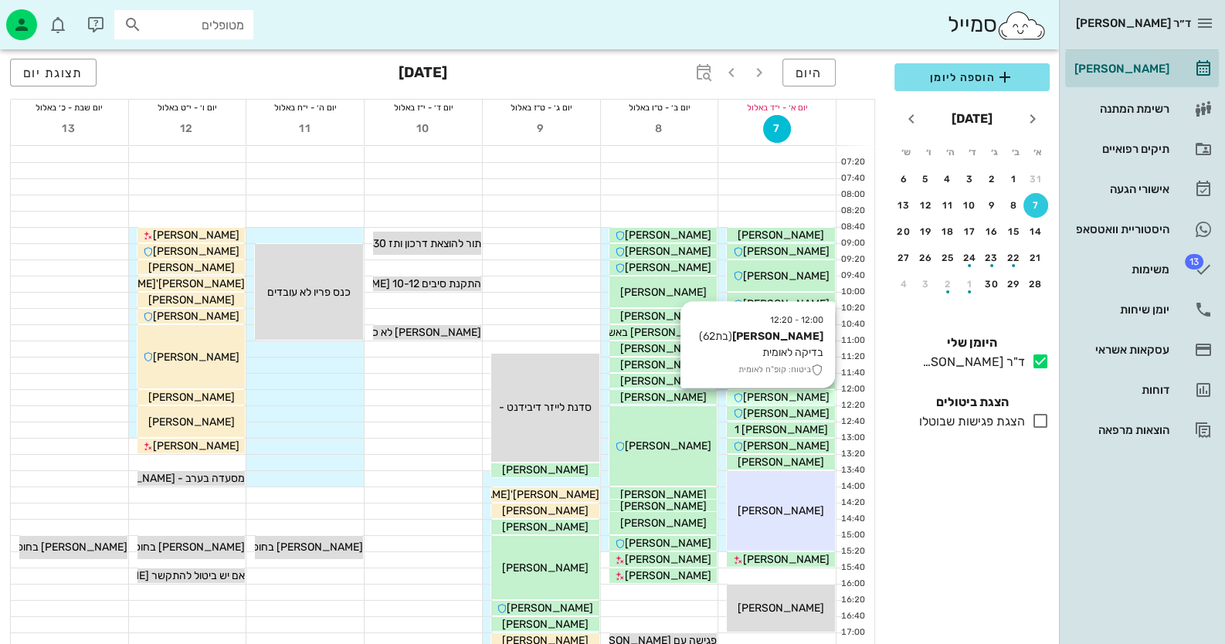
click at [814, 392] on span "[PERSON_NAME]" at bounding box center [786, 397] width 87 height 13
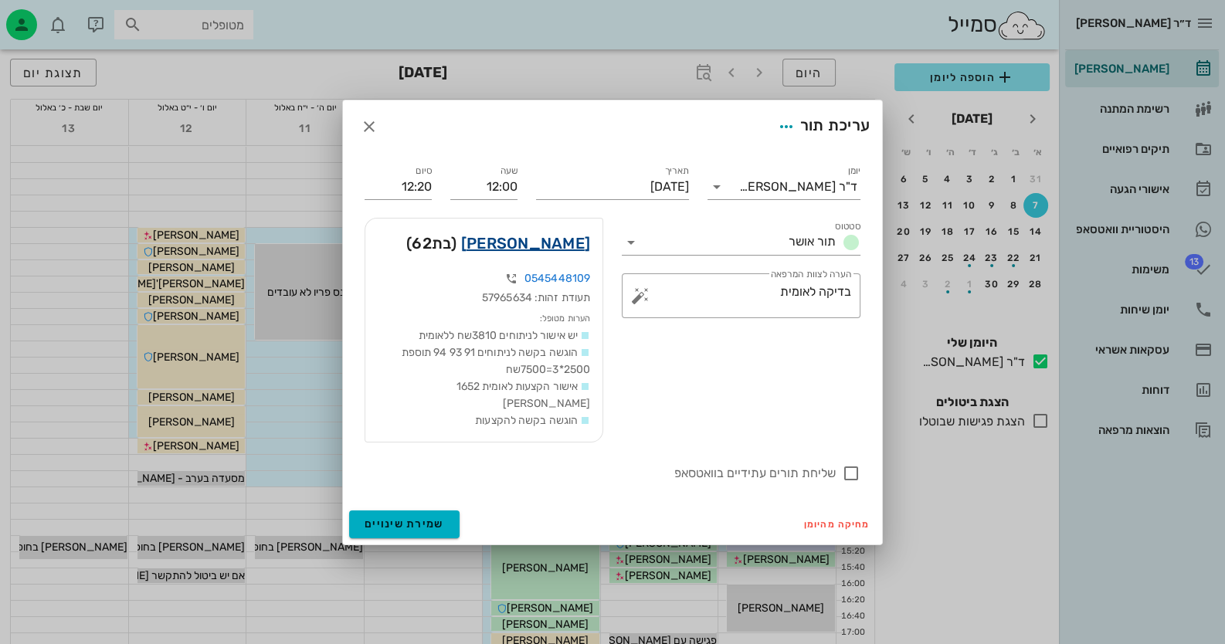
click at [568, 250] on link "[PERSON_NAME]" at bounding box center [525, 243] width 129 height 25
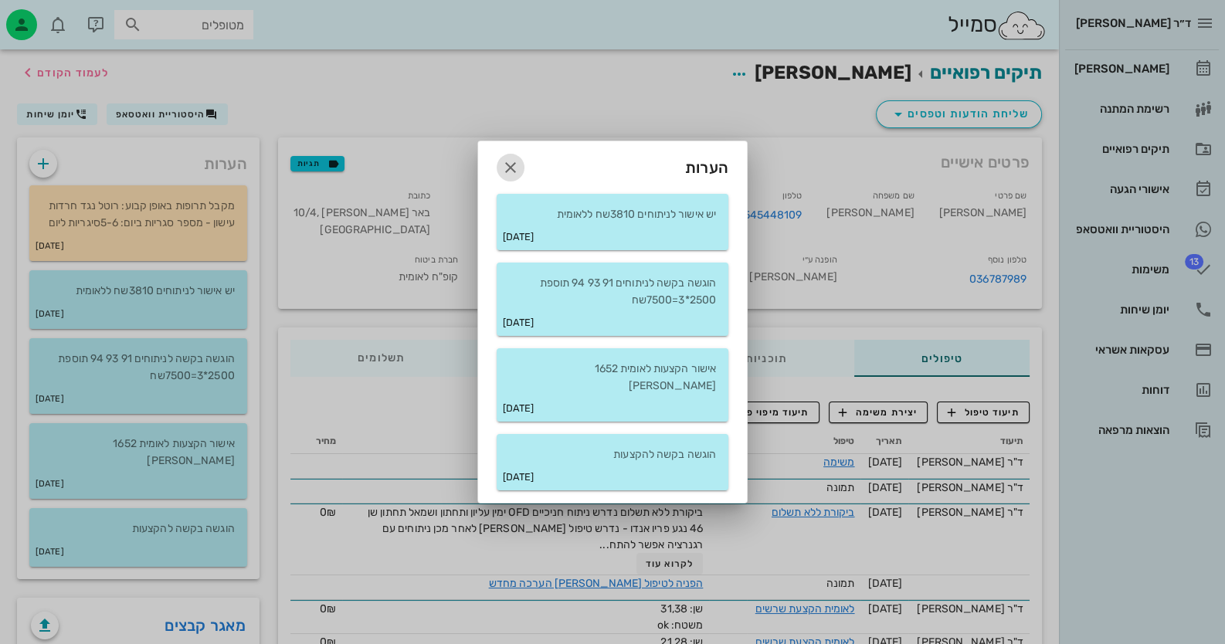
click at [511, 174] on icon "button" at bounding box center [510, 167] width 19 height 19
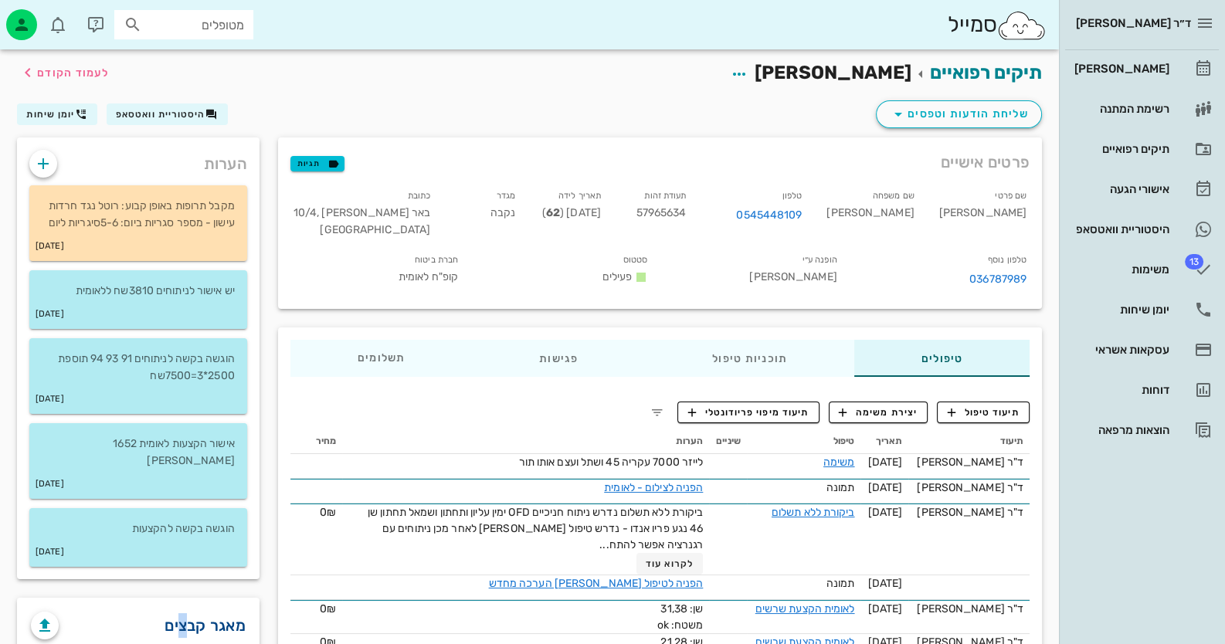
click at [183, 613] on link "מאגר קבצים" at bounding box center [205, 625] width 81 height 25
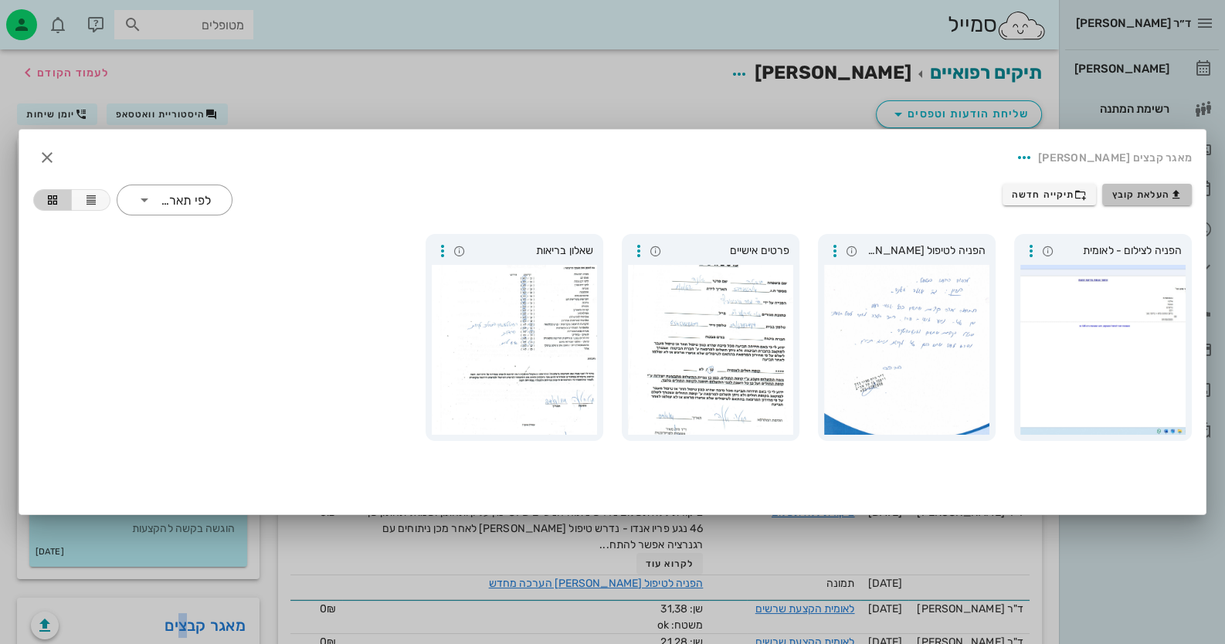
click at [1176, 186] on button "העלאת קובץ" at bounding box center [1147, 195] width 90 height 22
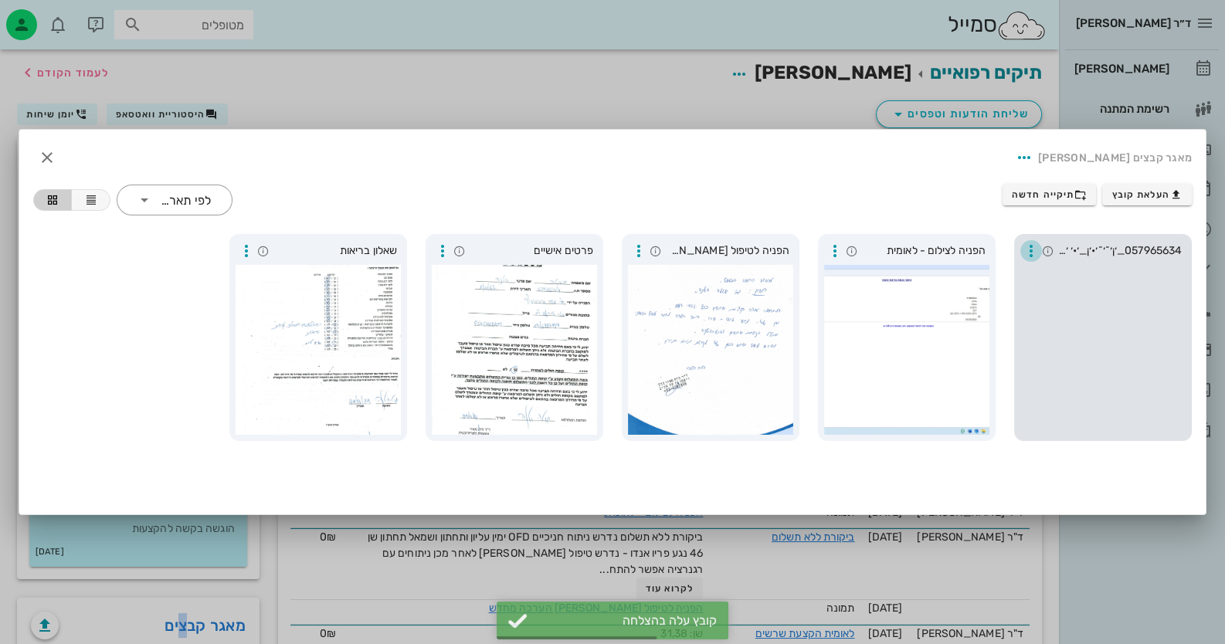
click at [1030, 249] on icon "button" at bounding box center [1031, 251] width 19 height 19
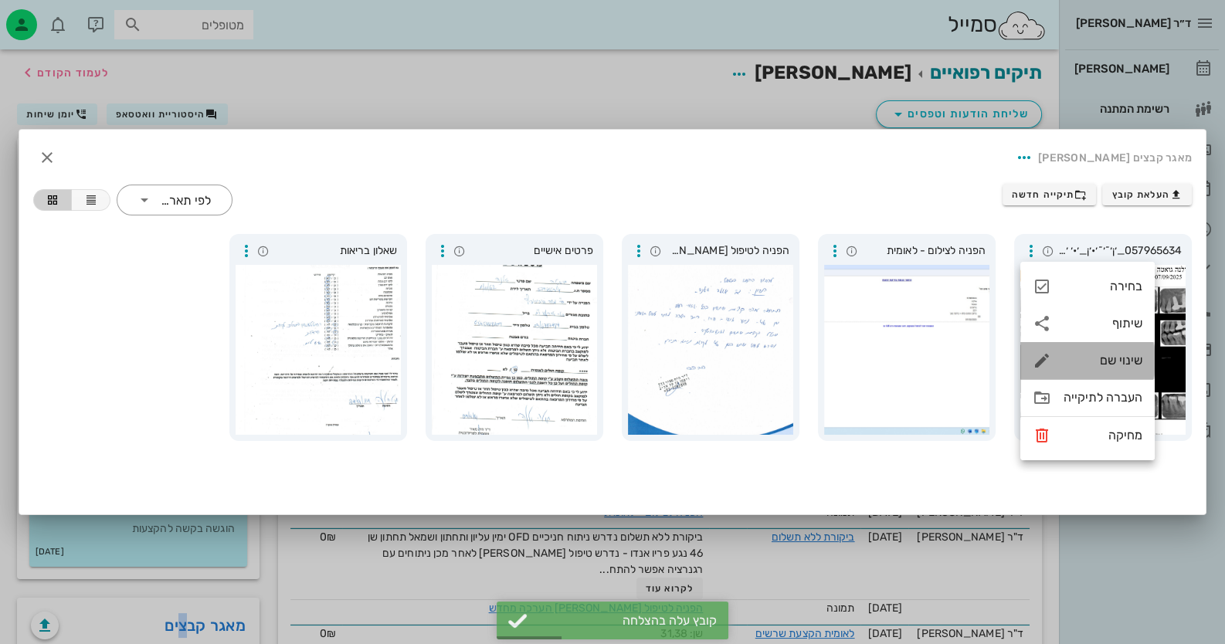
click at [1125, 363] on div "שינוי שם" at bounding box center [1103, 360] width 79 height 15
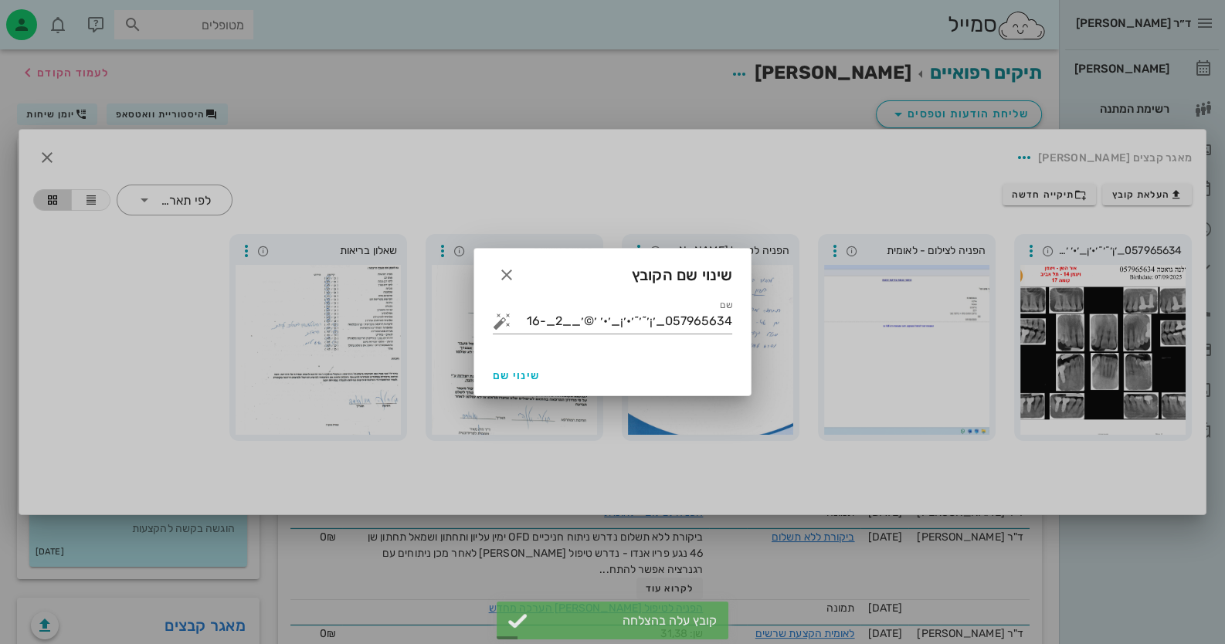
click at [733, 324] on div "שם 057965634_׳¡׳˜׳˜׳•׳¡_׳•׳ ׳©׳__2_-16" at bounding box center [612, 328] width 277 height 56
click at [733, 322] on div "שם 057965634_׳¡׳˜׳˜׳•׳¡_׳•׳ ׳©׳__2_-16" at bounding box center [612, 328] width 277 height 56
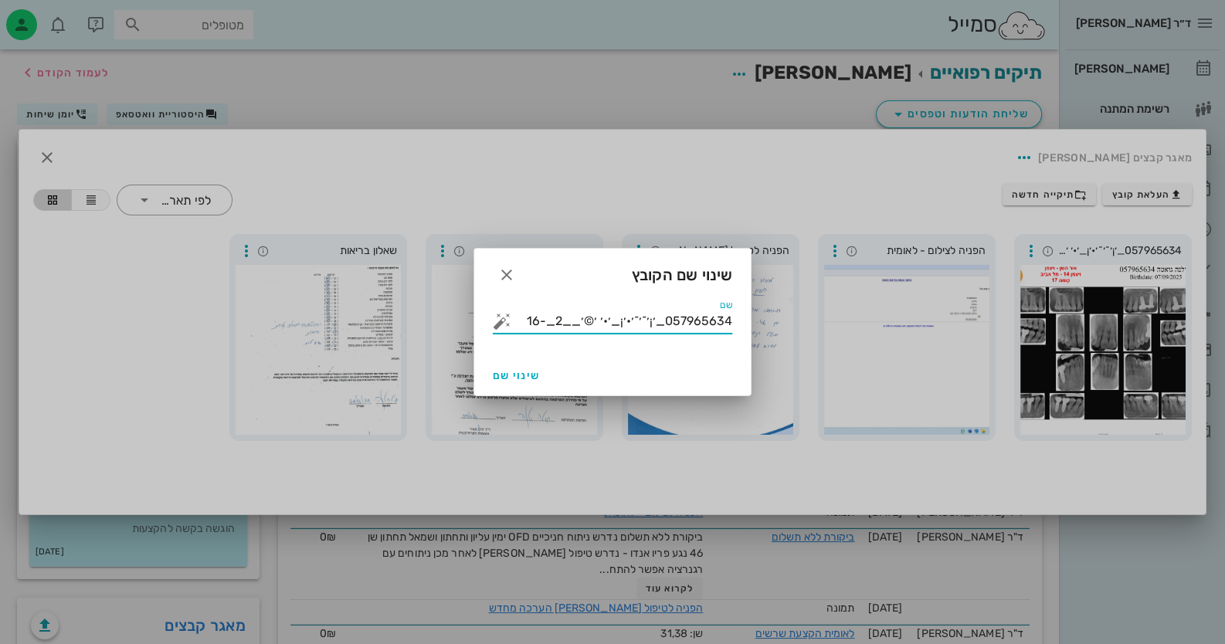
click at [731, 319] on input "057965634_׳¡׳˜׳˜׳•׳¡_׳•׳ ׳©׳__2_-16" at bounding box center [623, 321] width 218 height 25
drag, startPoint x: 731, startPoint y: 319, endPoint x: 389, endPoint y: 327, distance: 341.5
click at [389, 327] on div "ד״ר [PERSON_NAME] רשימת המתנה תיקים רפואיים אישורי הגעה היסטוריית וואטסאפ 13 מש…" at bounding box center [612, 475] width 1225 height 951
click at [498, 321] on button "button" at bounding box center [502, 321] width 19 height 19
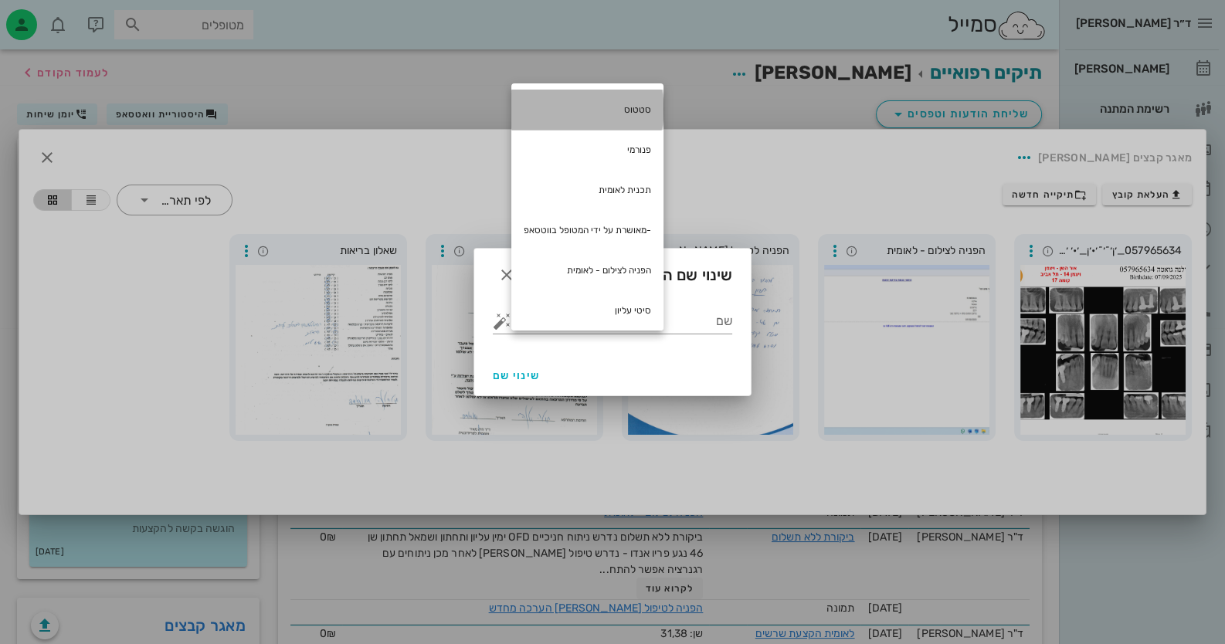
click at [641, 102] on div "סטטוס" at bounding box center [587, 110] width 152 height 40
type input "סטטוס"
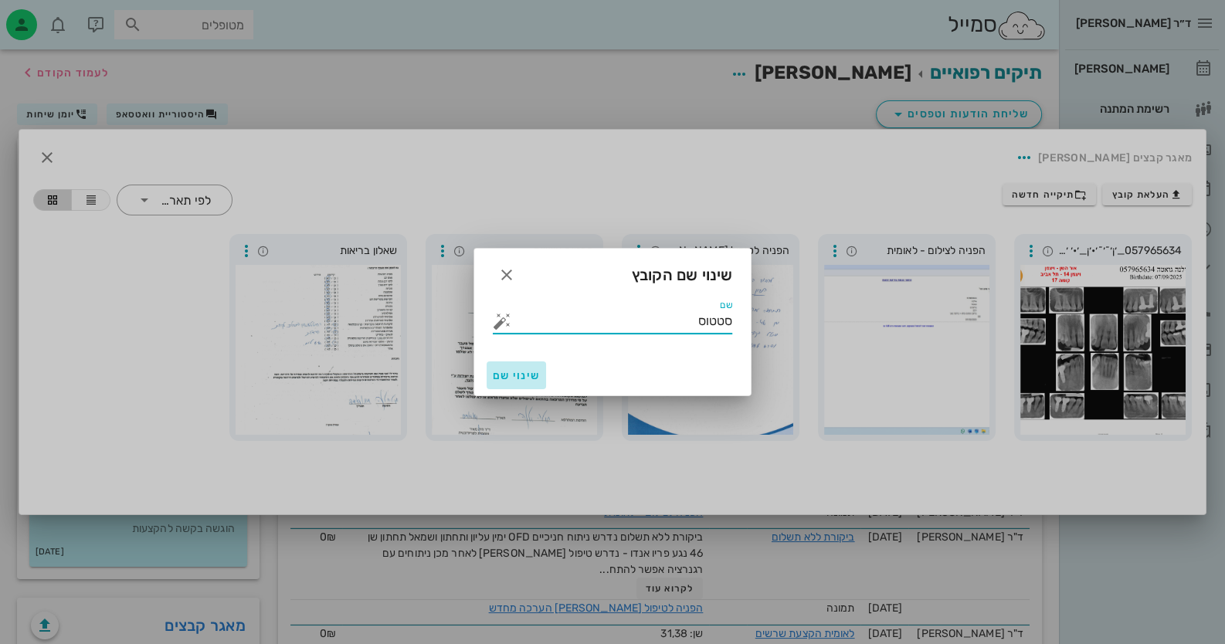
click at [534, 378] on span "שינוי שם" at bounding box center [516, 375] width 47 height 13
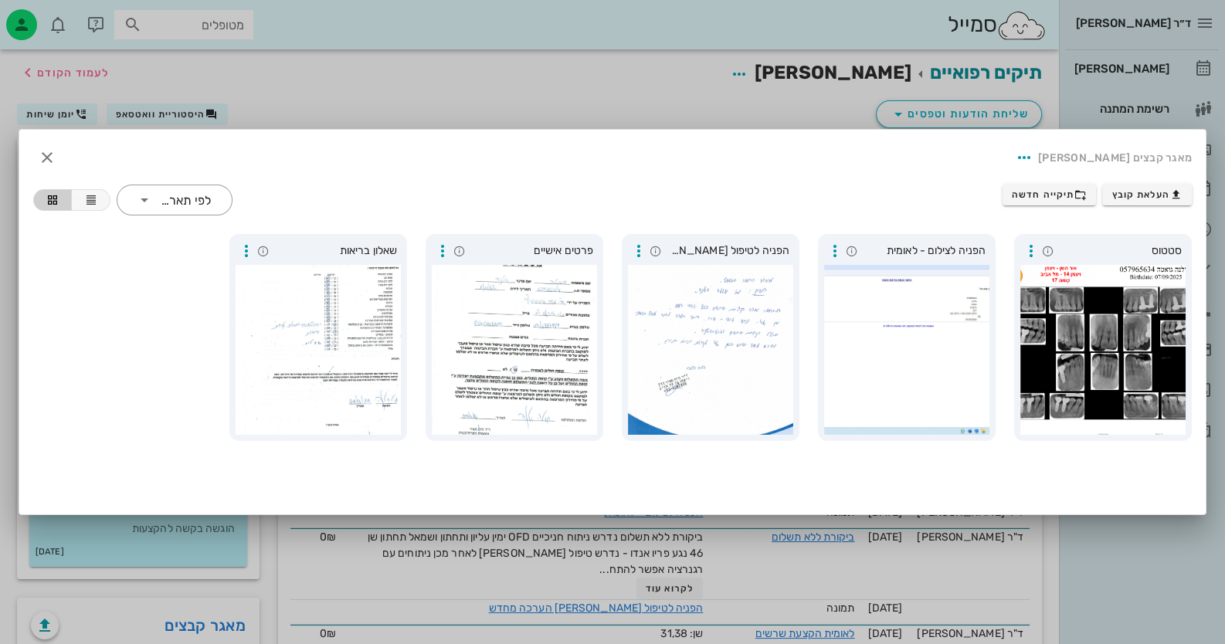
click at [1153, 548] on div at bounding box center [612, 322] width 1225 height 644
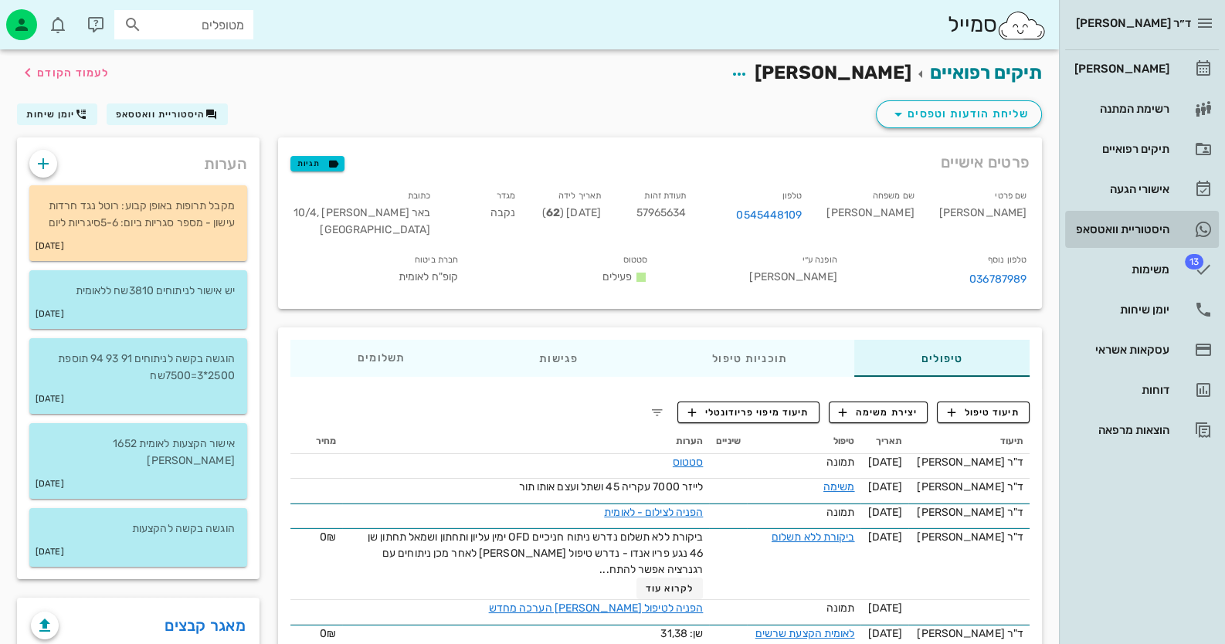
click at [1135, 217] on div "היסטוריית וואטסאפ" at bounding box center [1120, 229] width 98 height 25
